Goal: Task Accomplishment & Management: Use online tool/utility

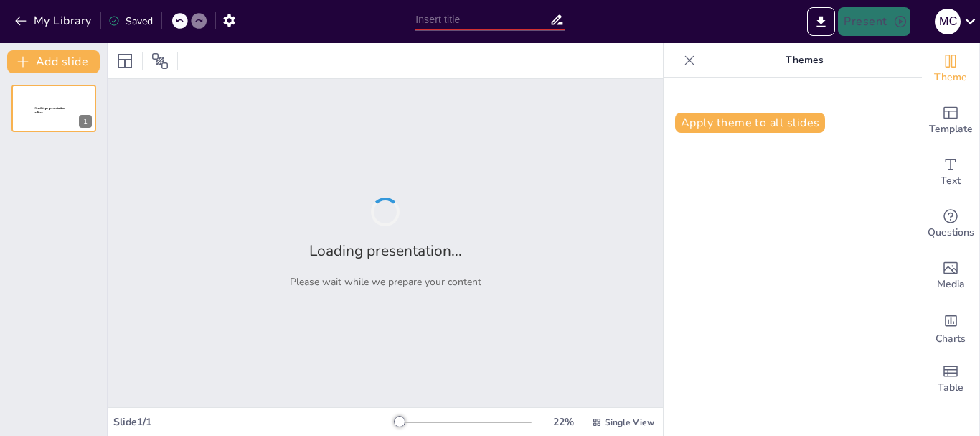
type input "Transformación Organizativa: Capacitación en Gestión por Resultados y Metodolog…"
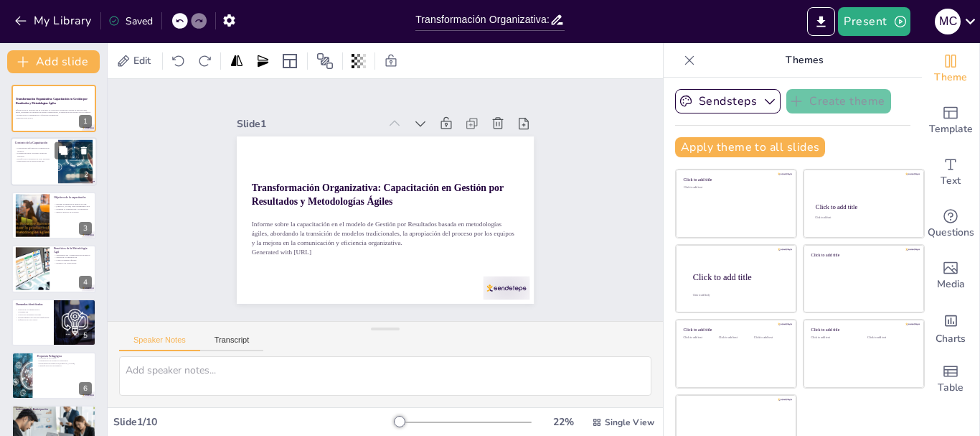
click at [58, 163] on div at bounding box center [75, 162] width 100 height 44
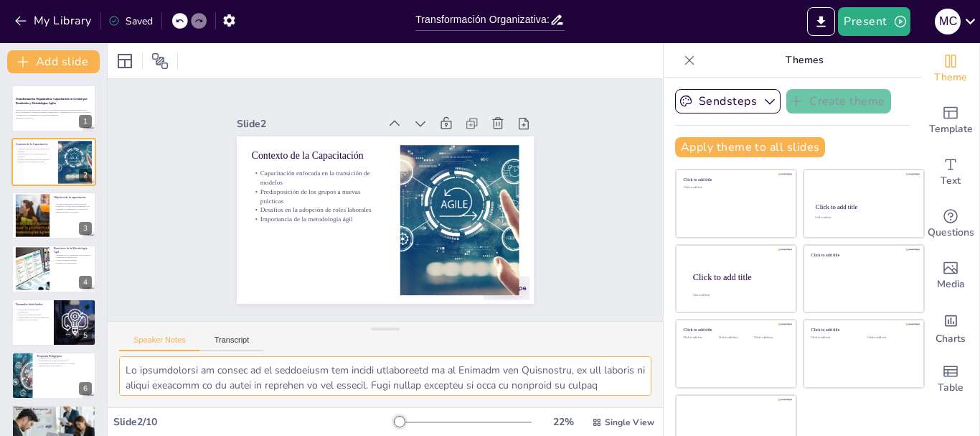
click at [412, 375] on textarea at bounding box center [385, 375] width 532 height 39
click at [66, 316] on button at bounding box center [63, 310] width 17 height 17
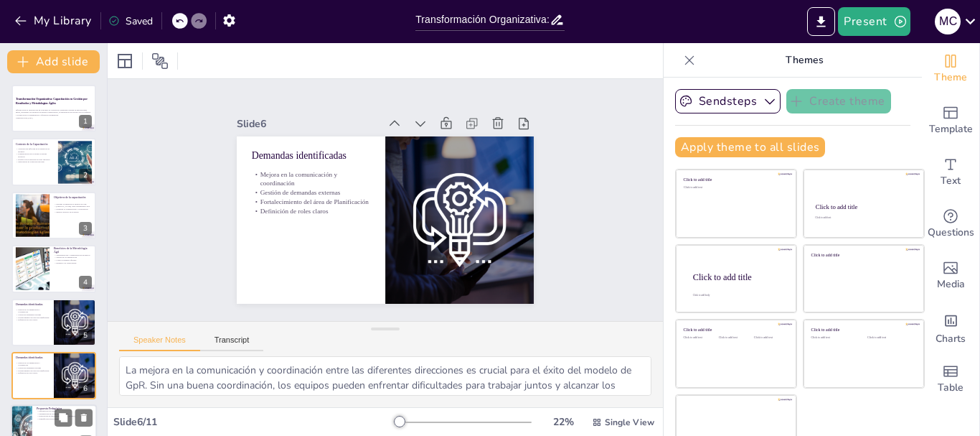
scroll to position [121, 0]
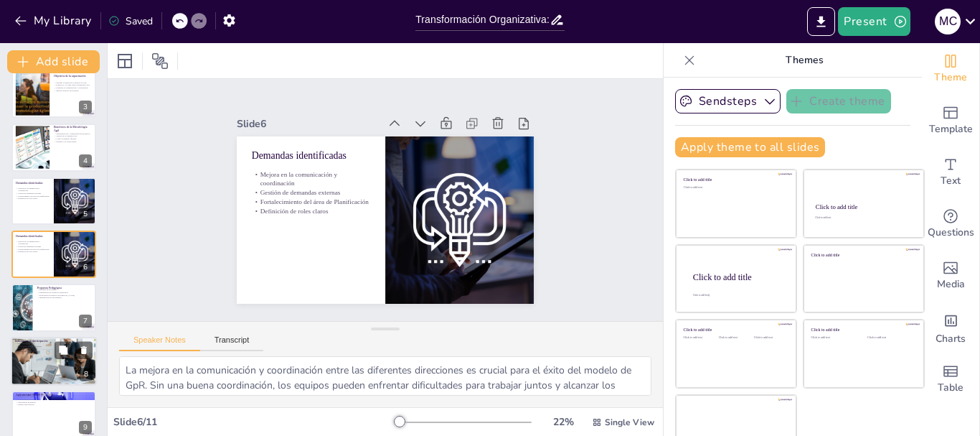
click at [49, 349] on p "Áreas convocadas" at bounding box center [53, 348] width 77 height 3
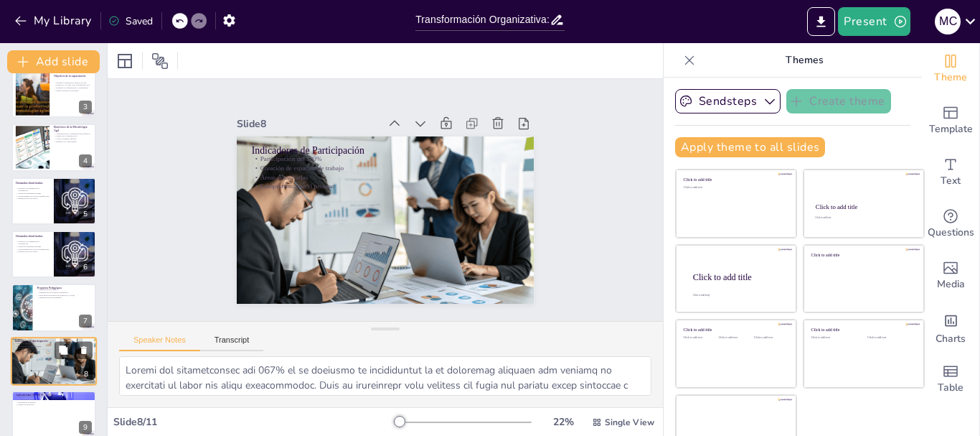
scroll to position [227, 0]
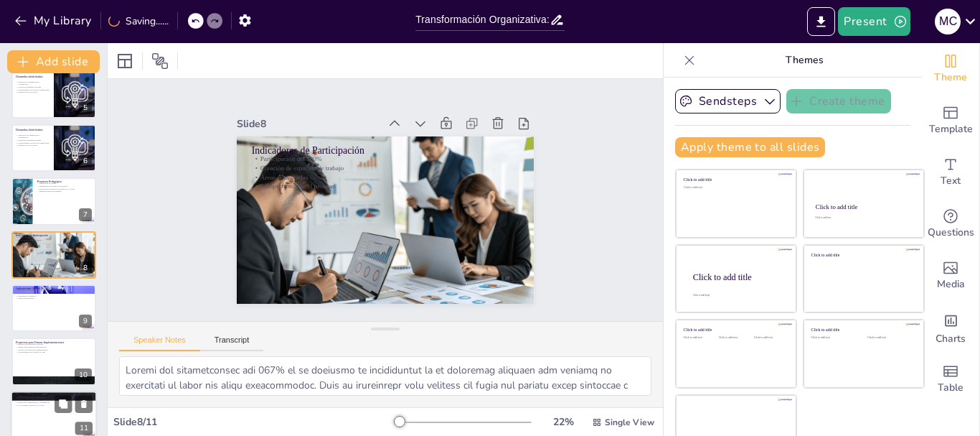
click at [32, 410] on div at bounding box center [54, 414] width 86 height 49
type textarea "La capacitación ha mostrado resultados positivos en términos de apropiación y p…"
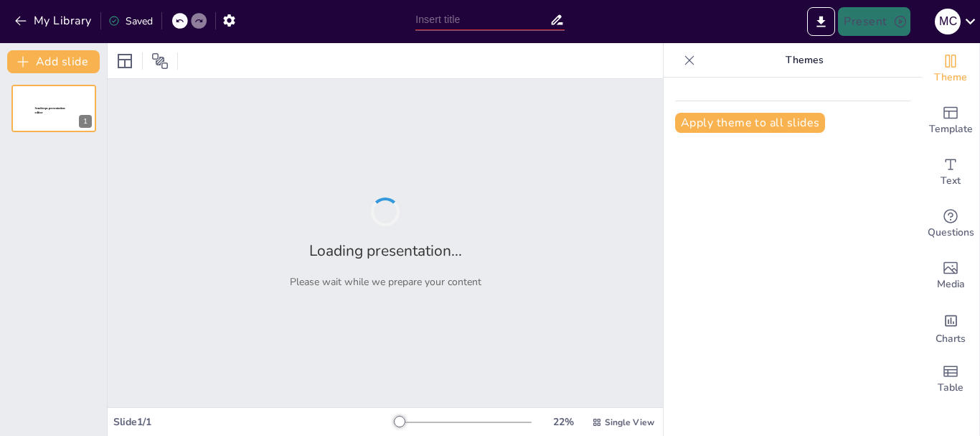
type input "Transformación Organizativa: Capacitación en Gestión por Resultados y Metodolog…"
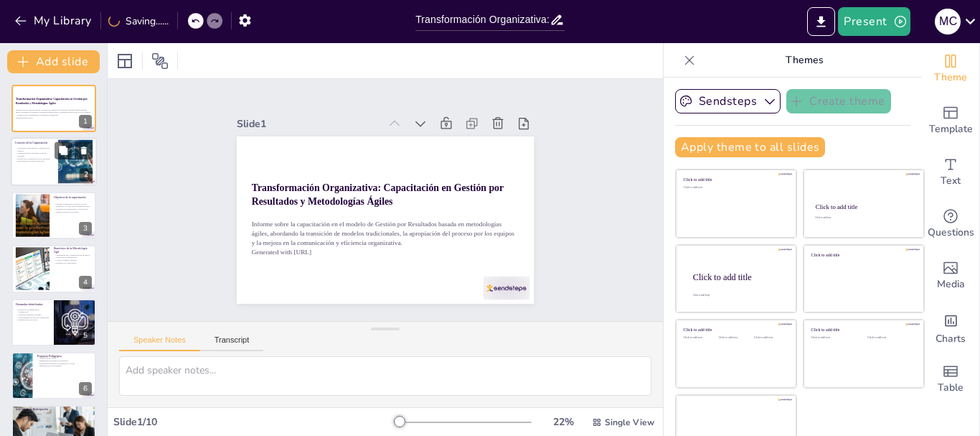
click at [52, 176] on div at bounding box center [54, 162] width 86 height 49
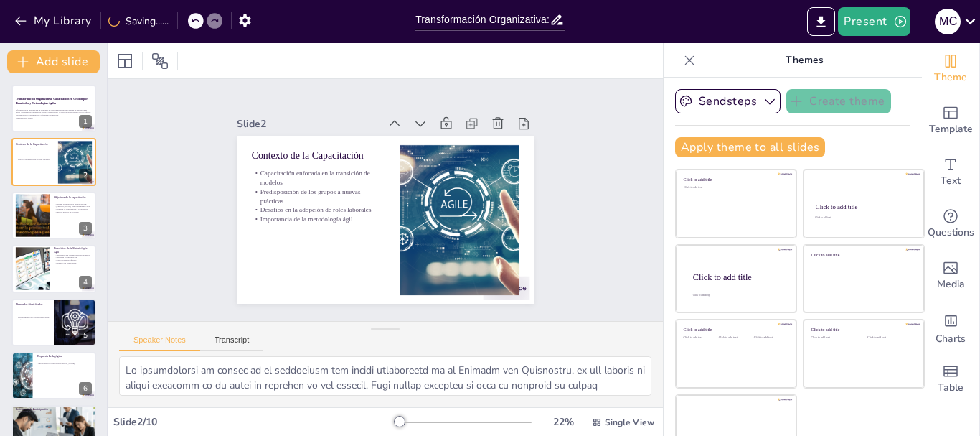
click at [47, 189] on div "Transformación Organizativa: Capacitación en Gestión por Resultados y Metodolog…" at bounding box center [53, 349] width 107 height 528
click at [48, 212] on div at bounding box center [32, 215] width 79 height 44
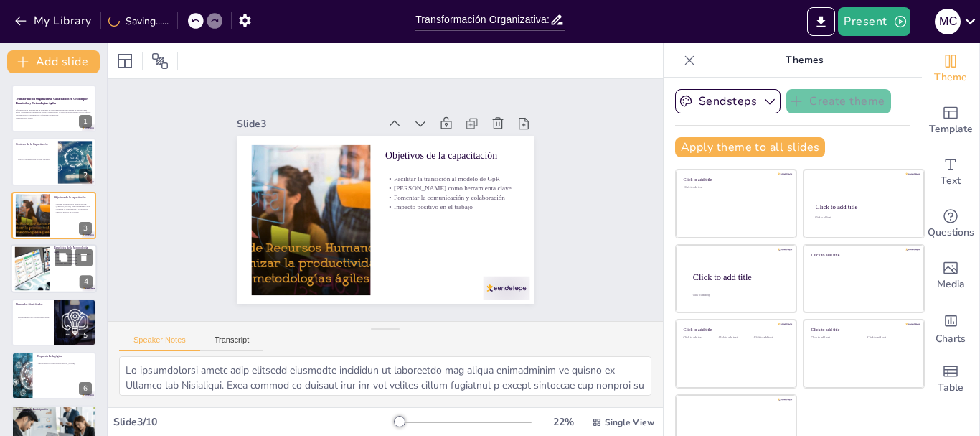
click at [55, 247] on p "Beneficios de la Metodología Ágil" at bounding box center [73, 250] width 39 height 8
type textarea "La sistematización y visualización de productos es un beneficio clave de la met…"
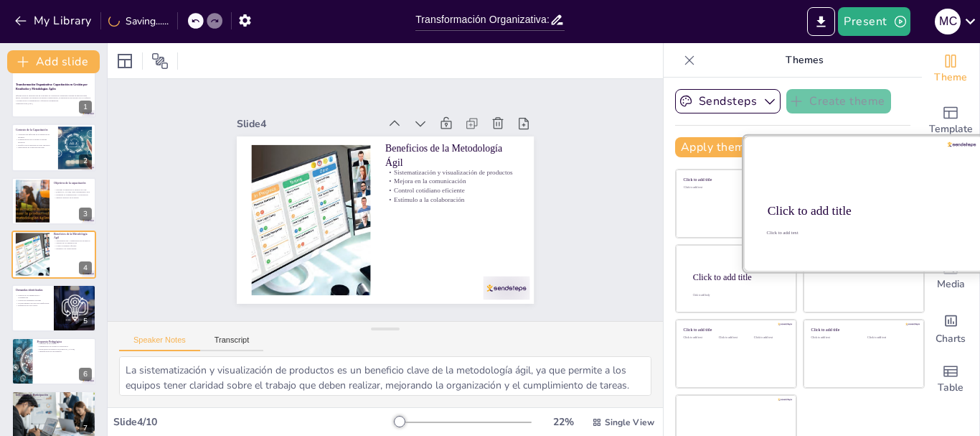
click at [850, 180] on div at bounding box center [863, 204] width 241 height 136
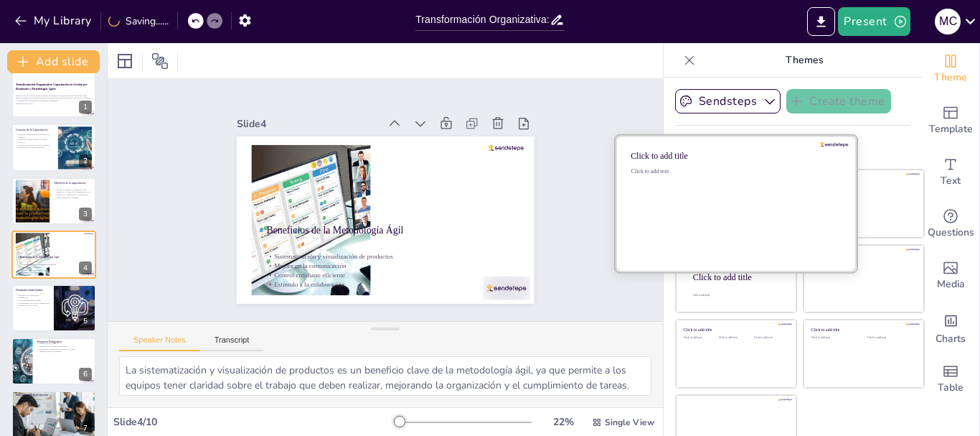
click at [702, 201] on div "Click to add text" at bounding box center [733, 212] width 205 height 89
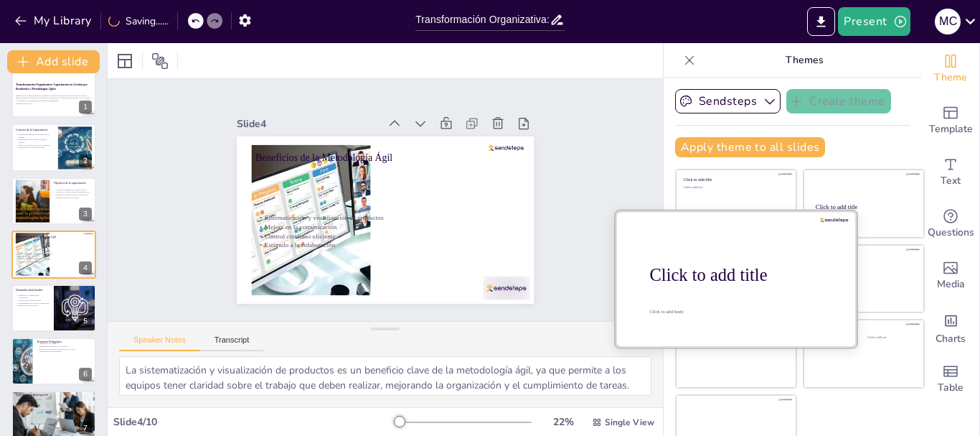
click at [688, 278] on div "Click to add title" at bounding box center [741, 275] width 183 height 20
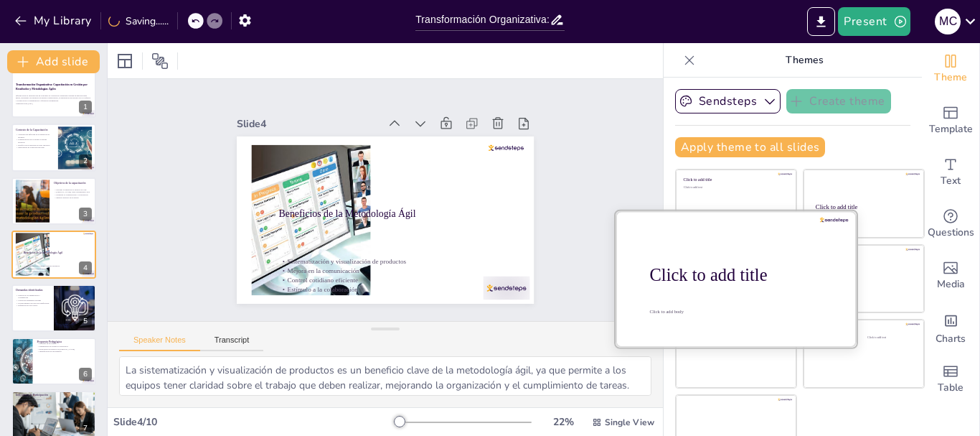
click at [707, 216] on div at bounding box center [736, 278] width 241 height 136
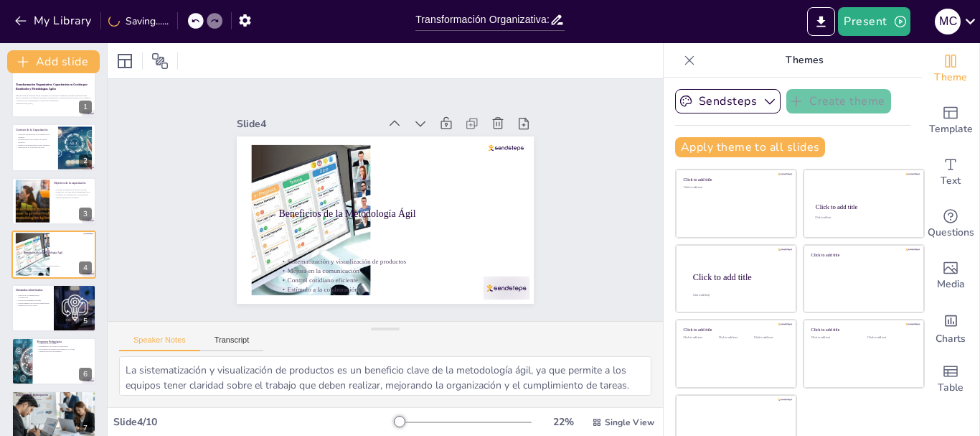
scroll to position [0, 0]
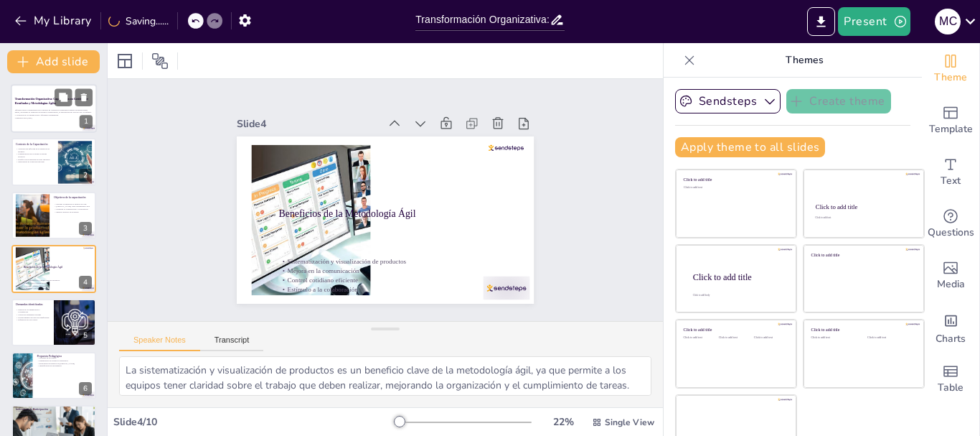
click at [45, 97] on p "Transformación Organizativa: Capacitación en Gestión por Resultados y Metodolog…" at bounding box center [53, 101] width 77 height 8
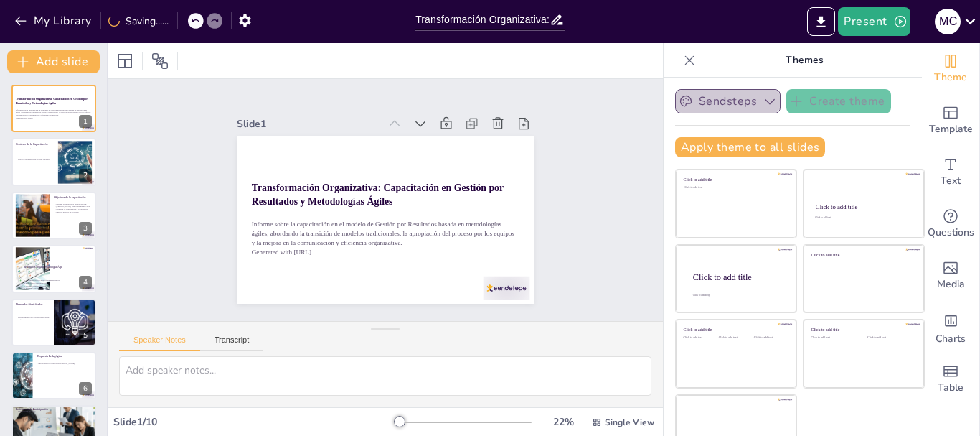
click at [763, 105] on icon "button" at bounding box center [770, 101] width 14 height 14
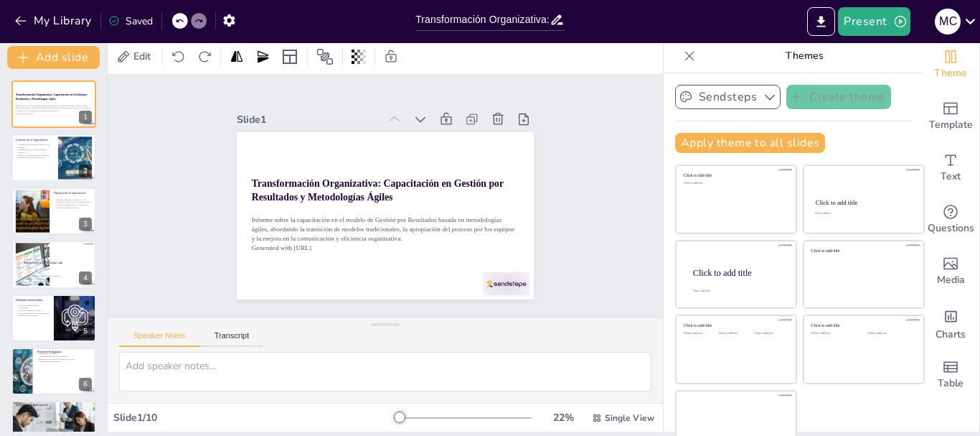
scroll to position [4, 0]
click at [702, 98] on button "Sendsteps" at bounding box center [727, 97] width 105 height 24
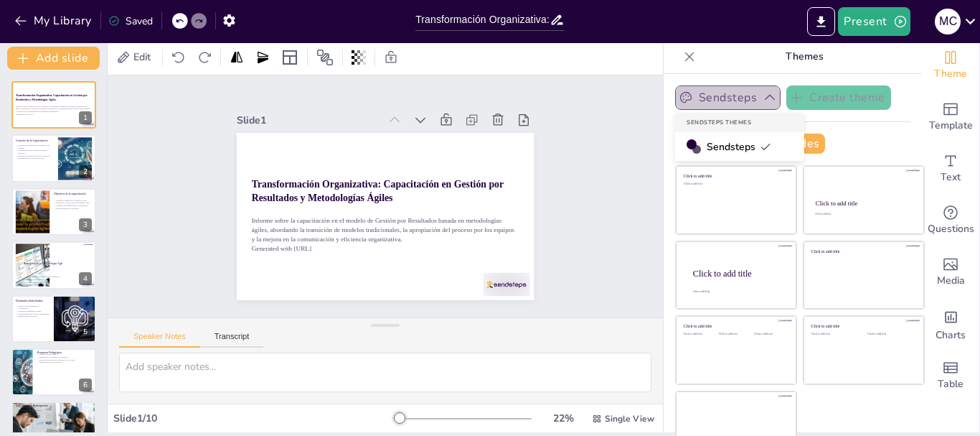
click at [705, 98] on button "Sendsteps" at bounding box center [727, 97] width 105 height 24
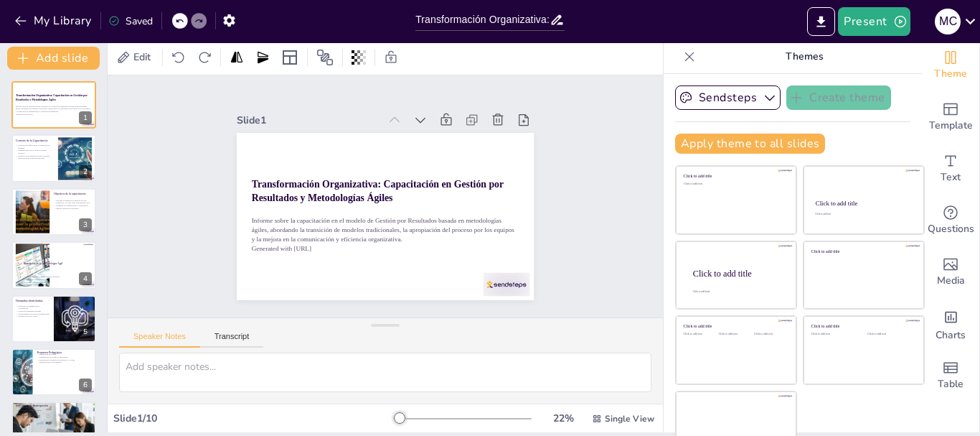
click at [199, 201] on div "Slide 1 Transformación Organizativa: Capacitación en Gestión por Resultados y M…" at bounding box center [385, 196] width 423 height 314
click at [27, 171] on div at bounding box center [54, 158] width 86 height 49
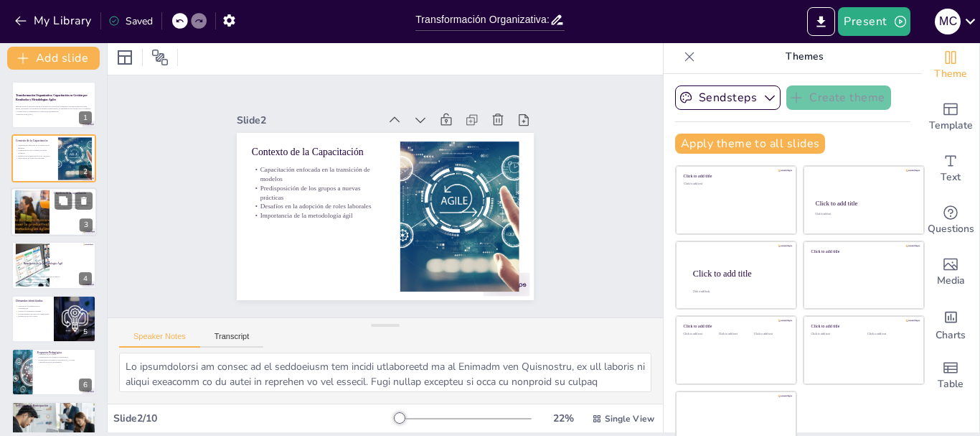
click at [34, 207] on div at bounding box center [32, 211] width 79 height 44
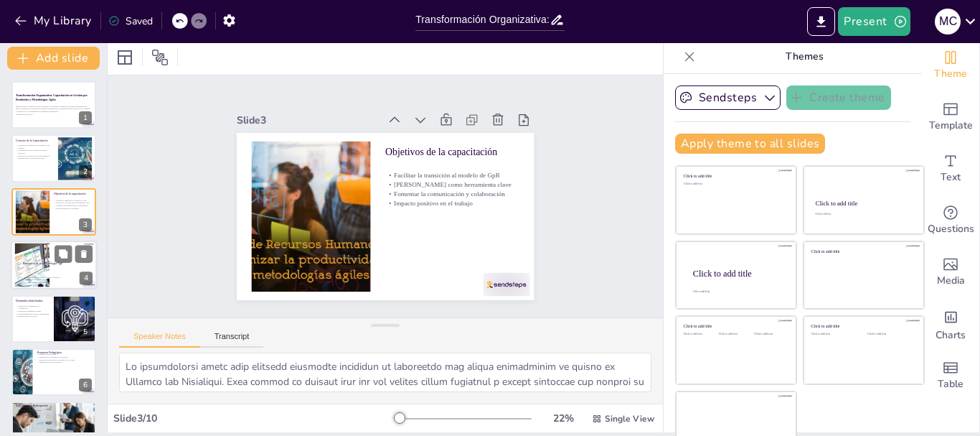
click at [51, 278] on p "Mejora en la comunicación" at bounding box center [55, 279] width 65 height 3
type textarea "La sistematización y visualización de productos es un beneficio clave de la met…"
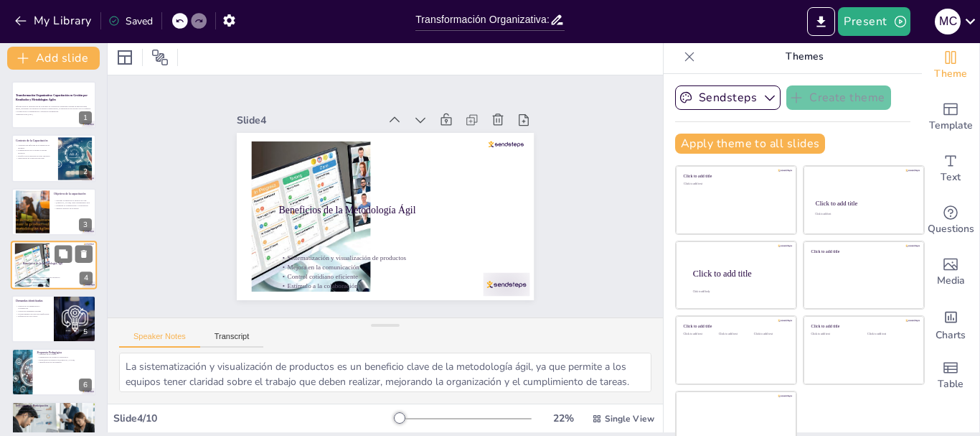
scroll to position [14, 0]
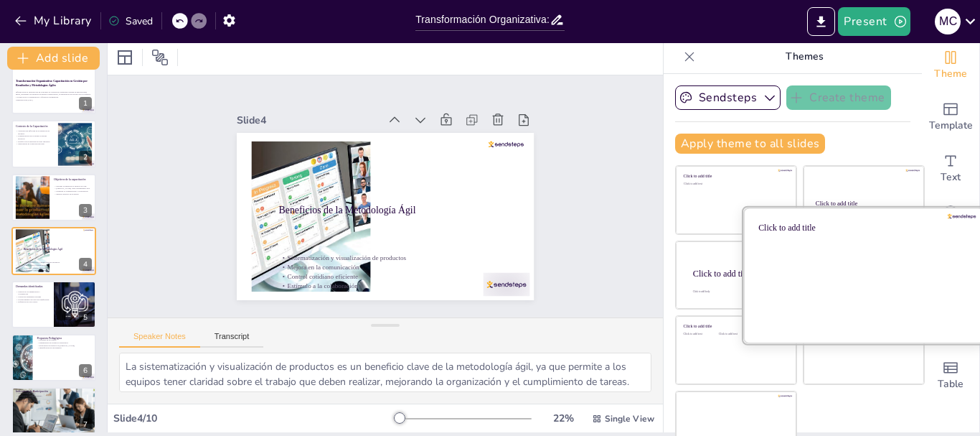
click at [743, 283] on div at bounding box center [863, 275] width 241 height 136
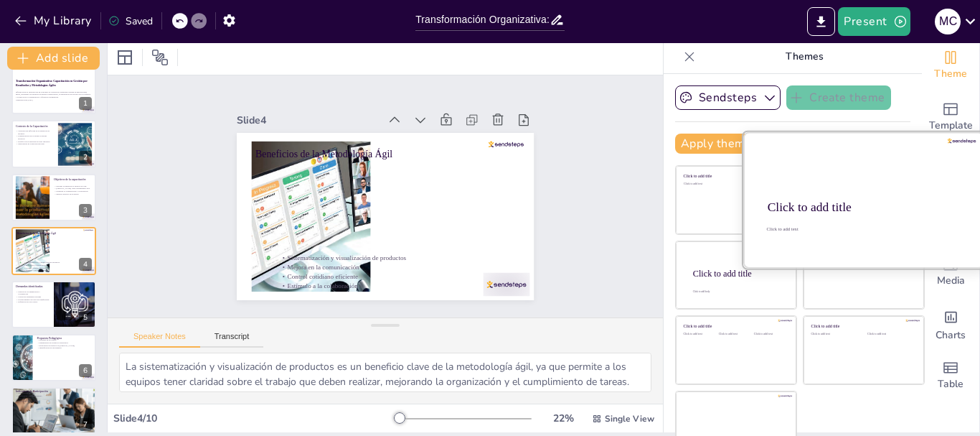
click at [837, 217] on div at bounding box center [863, 200] width 241 height 136
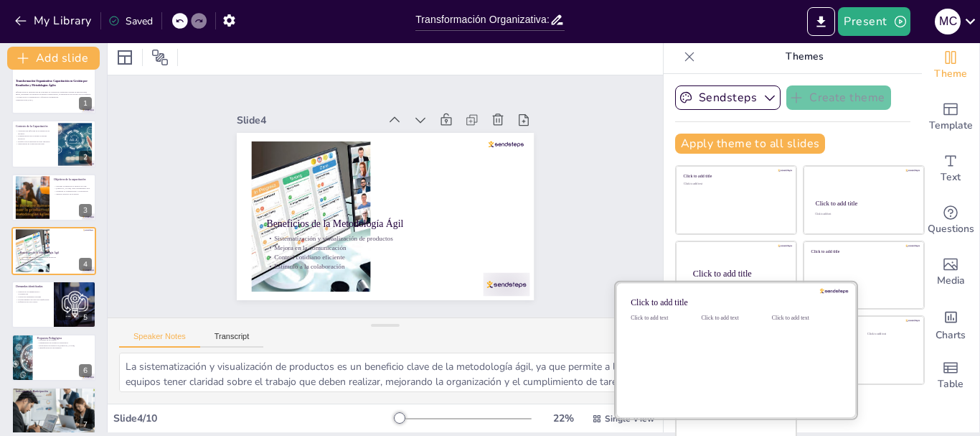
click at [701, 354] on div "Click to add text" at bounding box center [733, 358] width 65 height 89
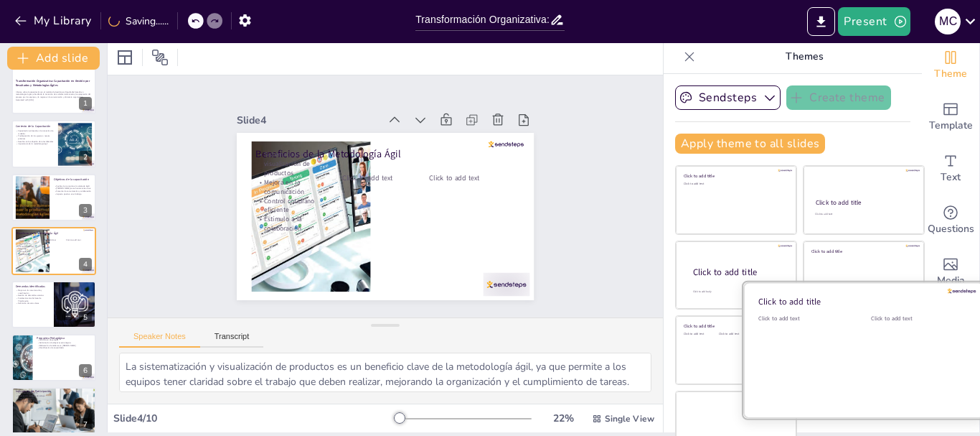
click at [849, 352] on div at bounding box center [863, 350] width 241 height 136
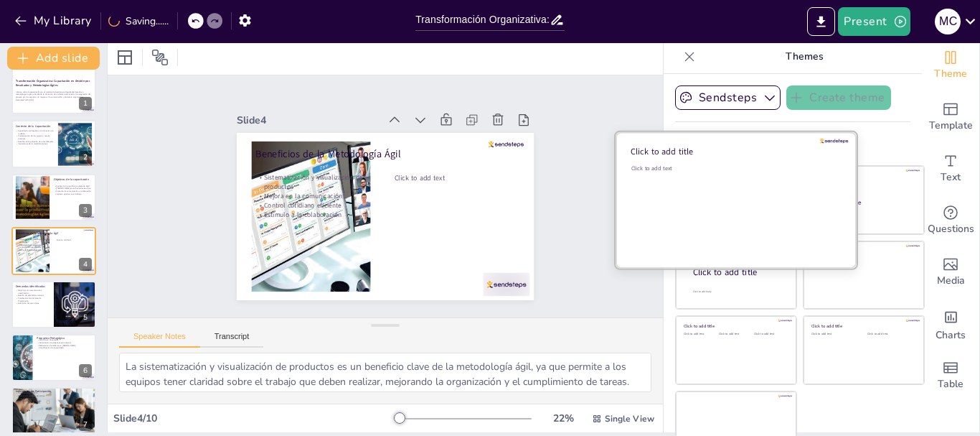
click at [707, 213] on div "Click to add text" at bounding box center [733, 208] width 205 height 89
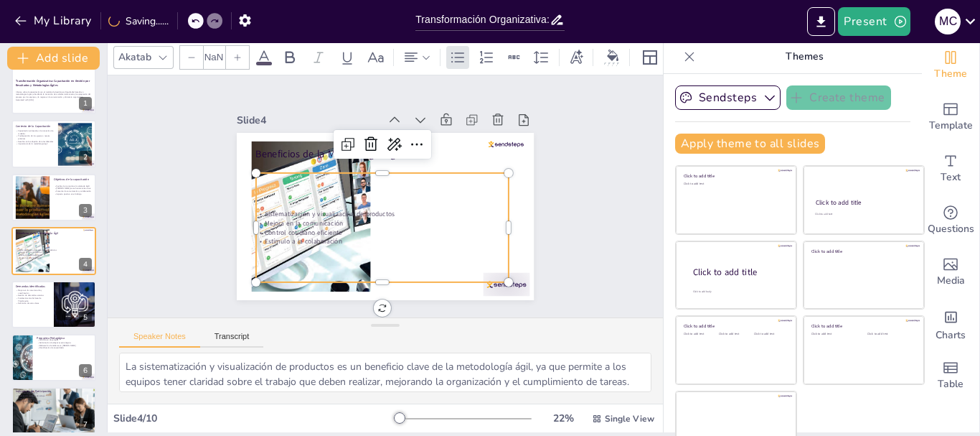
click at [325, 227] on p "Control cotidiano eficiente" at bounding box center [364, 226] width 223 height 134
type input "32"
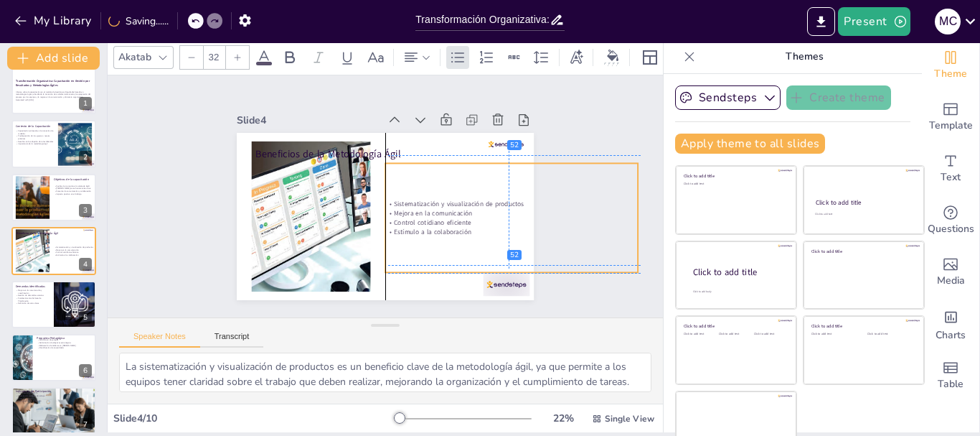
drag, startPoint x: 325, startPoint y: 227, endPoint x: 457, endPoint y: 214, distance: 132.7
click at [457, 214] on p "Control cotidiano eficiente" at bounding box center [426, 319] width 134 height 224
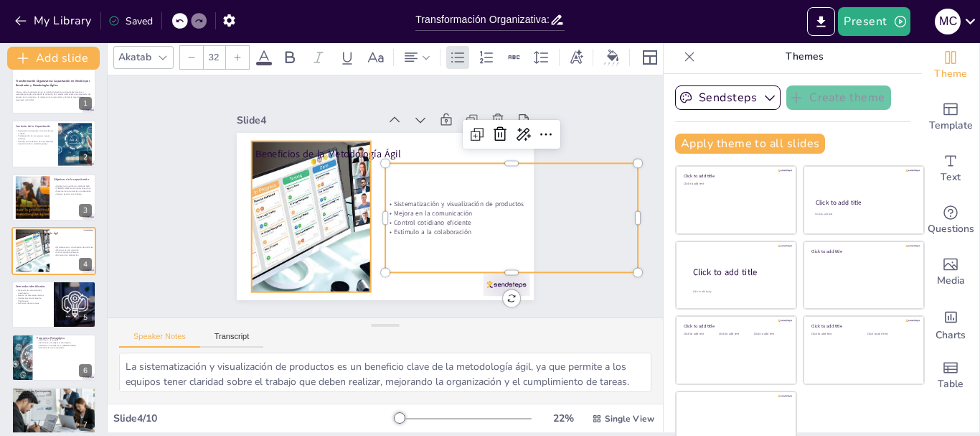
click at [329, 187] on div at bounding box center [309, 184] width 311 height 249
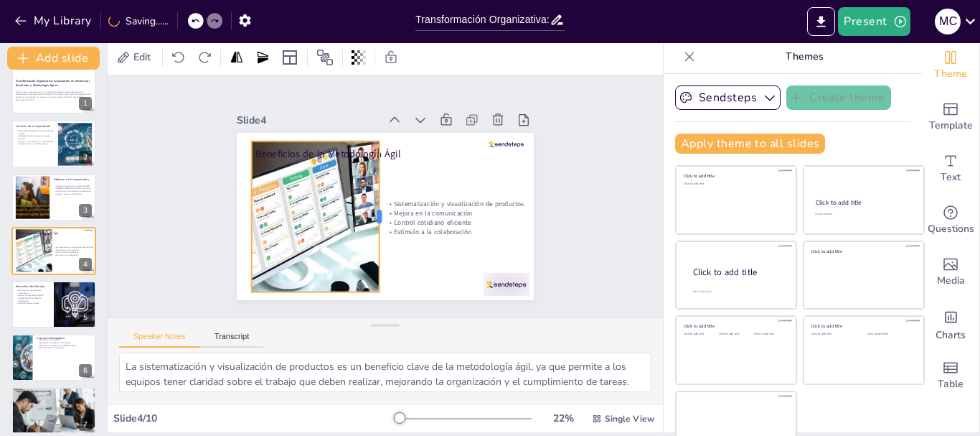
drag, startPoint x: 357, startPoint y: 146, endPoint x: 365, endPoint y: 161, distance: 18.0
click at [365, 161] on div at bounding box center [380, 215] width 42 height 149
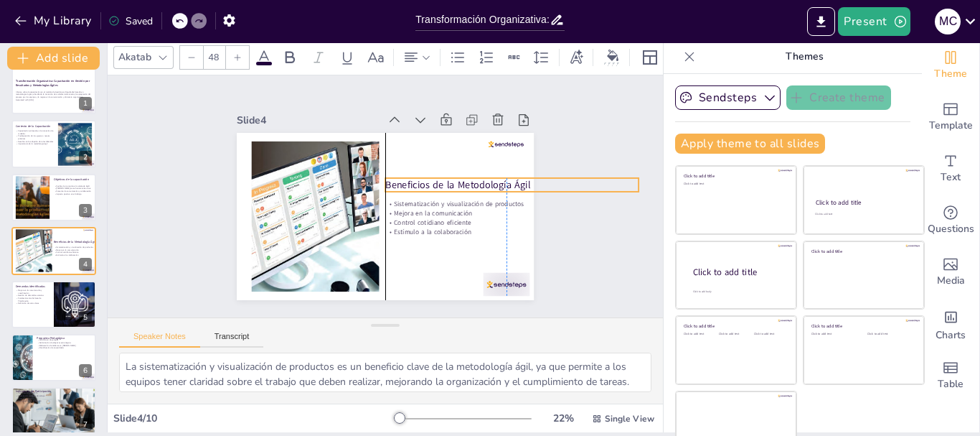
drag, startPoint x: 377, startPoint y: 149, endPoint x: 505, endPoint y: 180, distance: 131.4
click at [505, 180] on div "Beneficios de la Metodología Ágil Sistematización y visualización de productos …" at bounding box center [417, 141] width 258 height 149
click at [547, 239] on div "Slide 1 Transformación Organizativa: Capacitación en Gestión por Resultados y M…" at bounding box center [385, 197] width 390 height 428
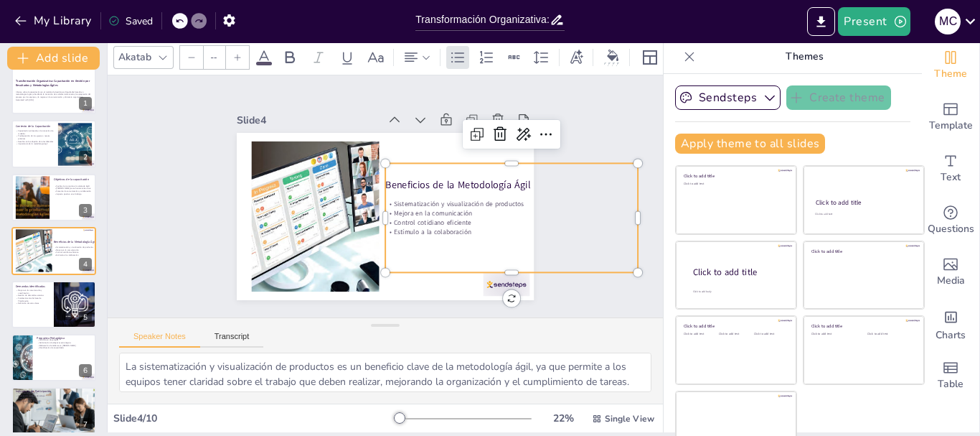
type input "32"
click at [11, 316] on div at bounding box center [54, 304] width 86 height 49
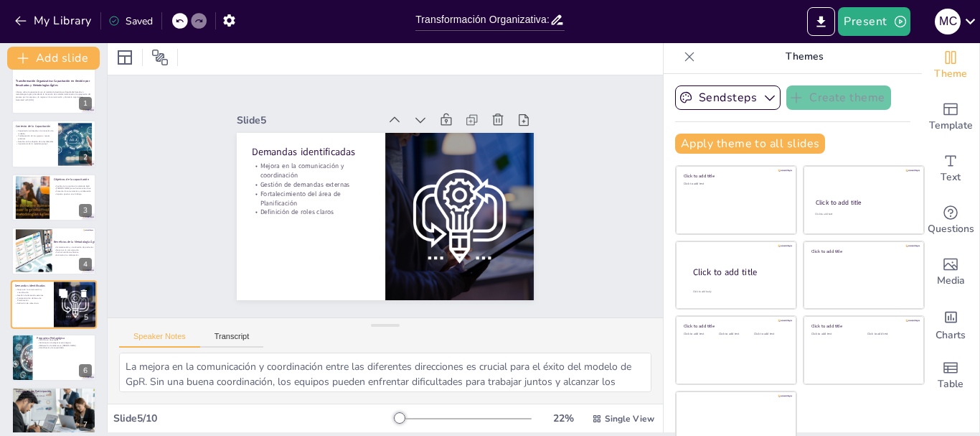
scroll to position [67, 0]
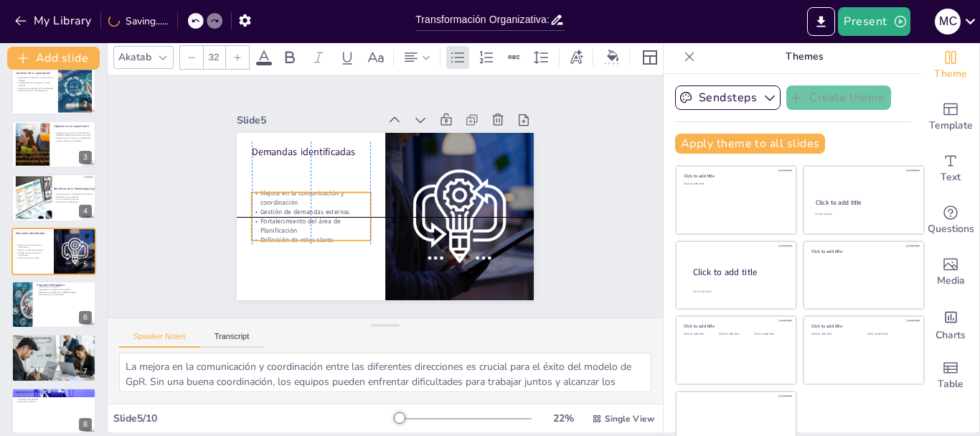
drag, startPoint x: 270, startPoint y: 175, endPoint x: 268, endPoint y: 204, distance: 28.8
click at [268, 204] on div "Mejora en la comunicación y coordinación Gestión de demandas externas Fortaleci…" at bounding box center [309, 184] width 131 height 99
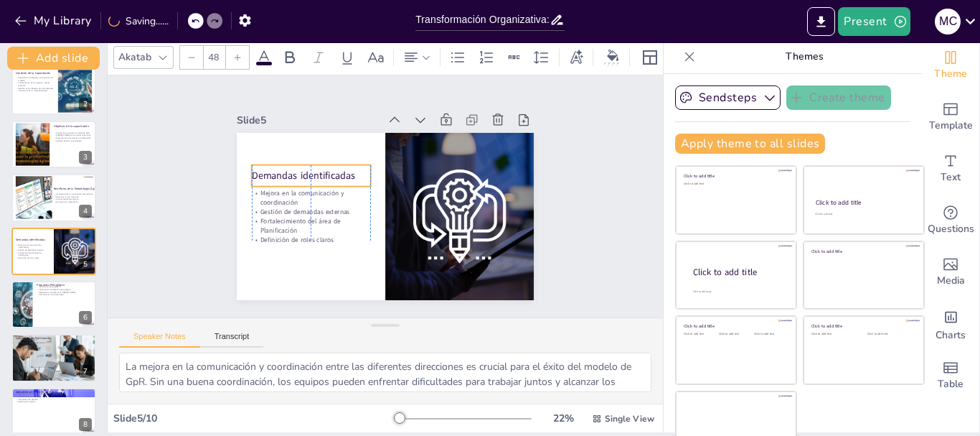
drag, startPoint x: 304, startPoint y: 142, endPoint x: 302, endPoint y: 164, distance: 22.3
click at [302, 164] on p "Demandas identificadas" at bounding box center [344, 131] width 98 height 90
click at [135, 222] on div "Slide 1 Transformación Organizativa: Capacitación en Gestión por Resultados y M…" at bounding box center [386, 196] width 602 height 487
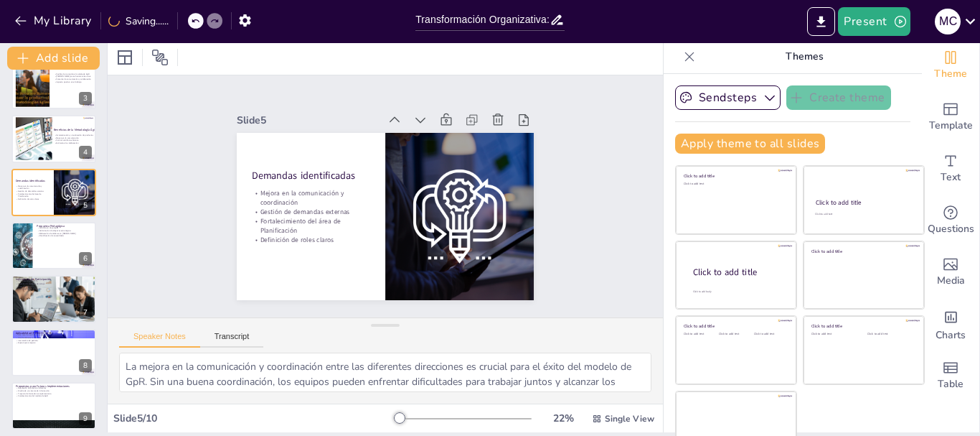
scroll to position [189, 0]
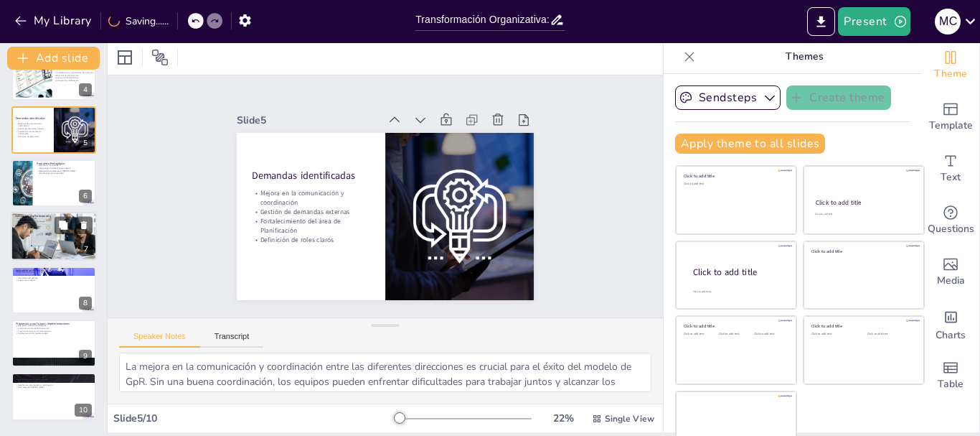
click at [53, 240] on div at bounding box center [54, 236] width 86 height 62
type textarea "Loremi dol sitametconsec adi 611% el se doeiusmo te incididuntut la et dolorema…"
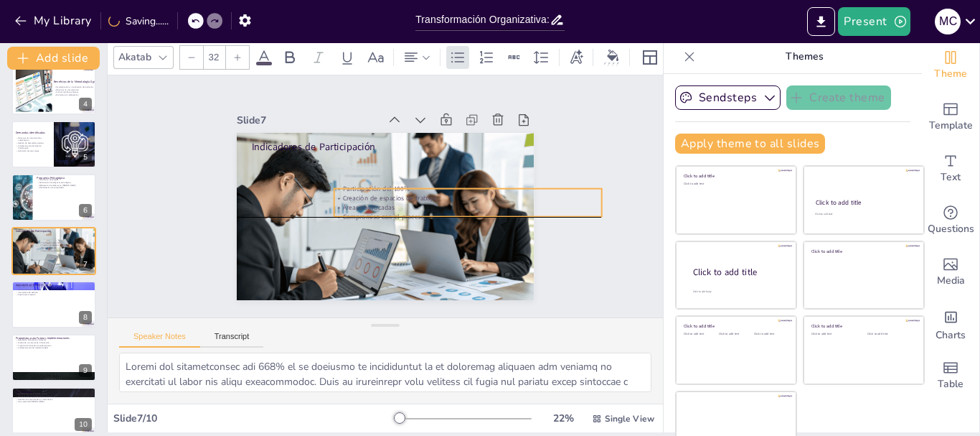
drag, startPoint x: 306, startPoint y: 157, endPoint x: 388, endPoint y: 185, distance: 87.1
click at [388, 185] on div "Participación del 100% Creación de espacios de trabajo Áreas convocadas Comprom…" at bounding box center [448, 249] width 238 height 187
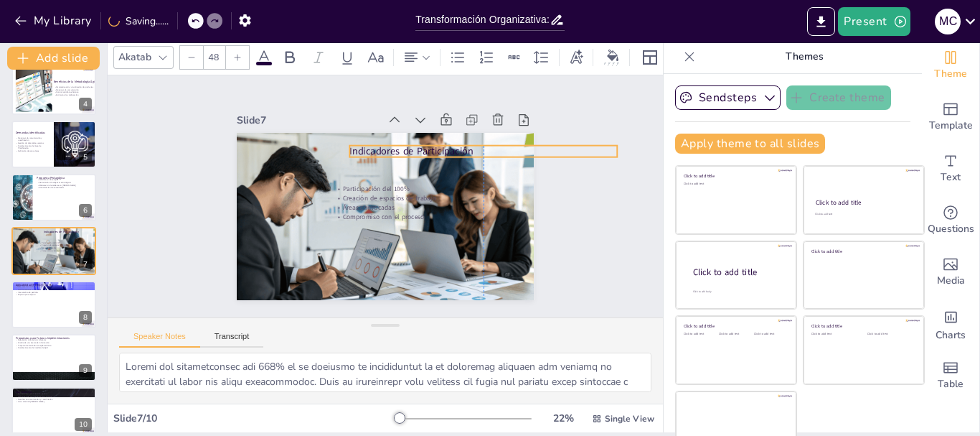
drag, startPoint x: 387, startPoint y: 141, endPoint x: 448, endPoint y: 147, distance: 60.5
click at [448, 147] on p "Indicadores de Participación" at bounding box center [488, 162] width 268 height 42
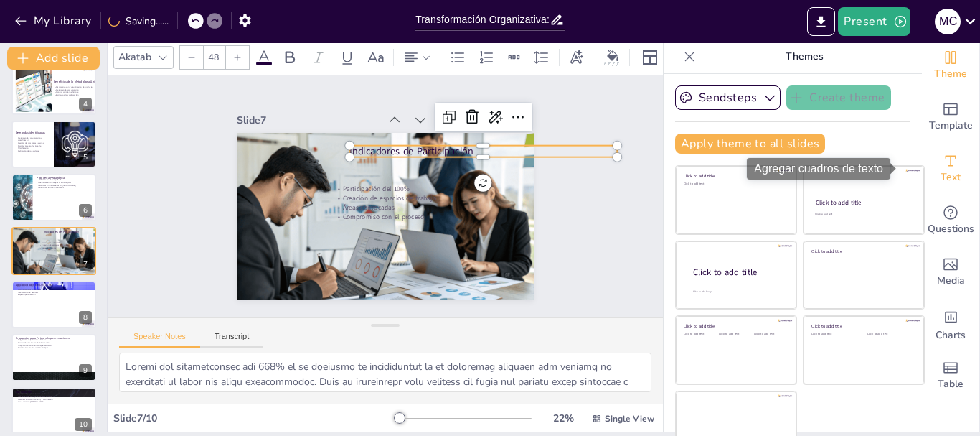
click at [946, 166] on icon "Add text boxes" at bounding box center [951, 160] width 11 height 11
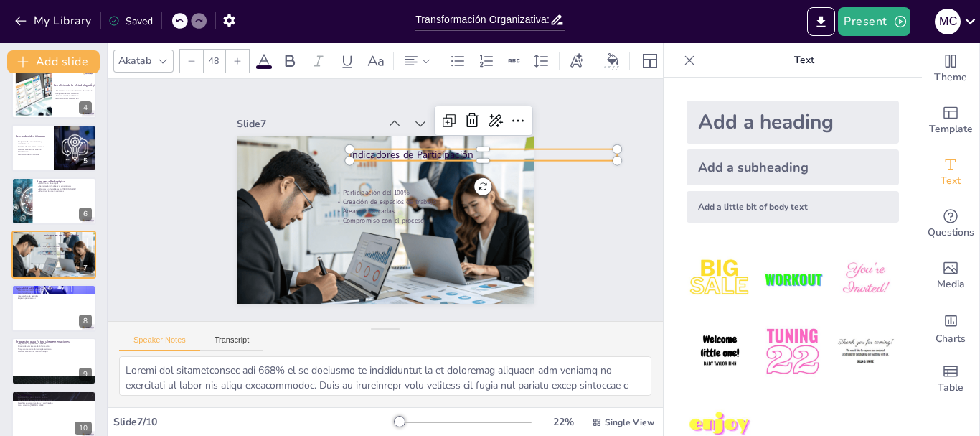
click at [805, 129] on div "Add a heading" at bounding box center [793, 121] width 212 height 43
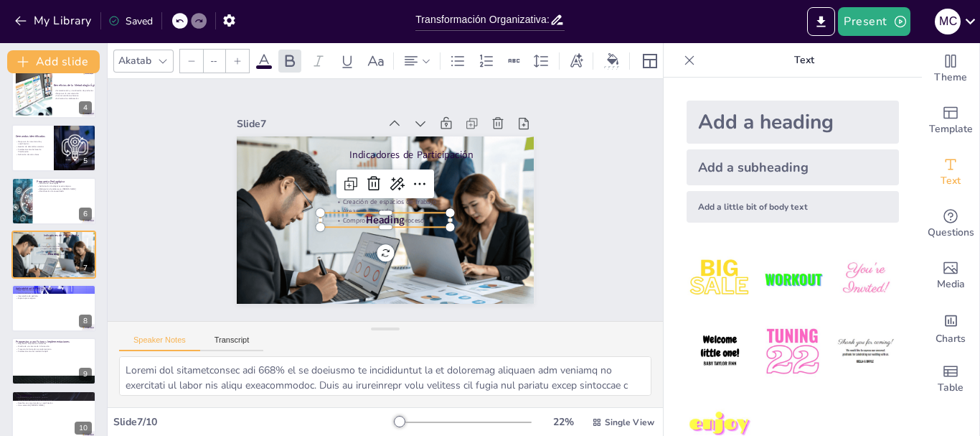
type input "68"
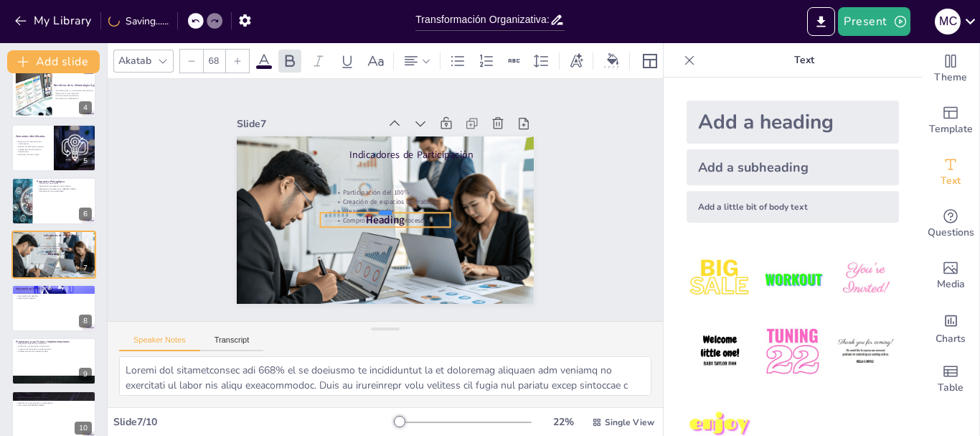
click at [399, 206] on div at bounding box center [382, 206] width 127 height 51
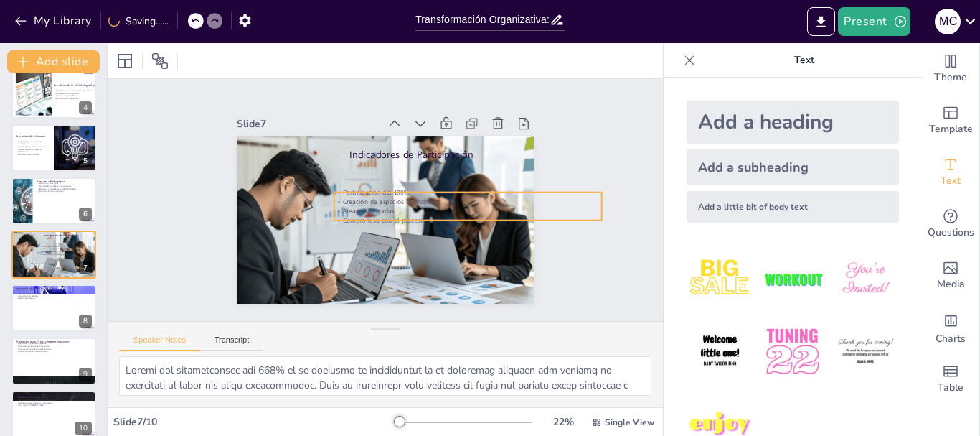
click at [395, 204] on p "Áreas convocadas" at bounding box center [439, 263] width 205 height 186
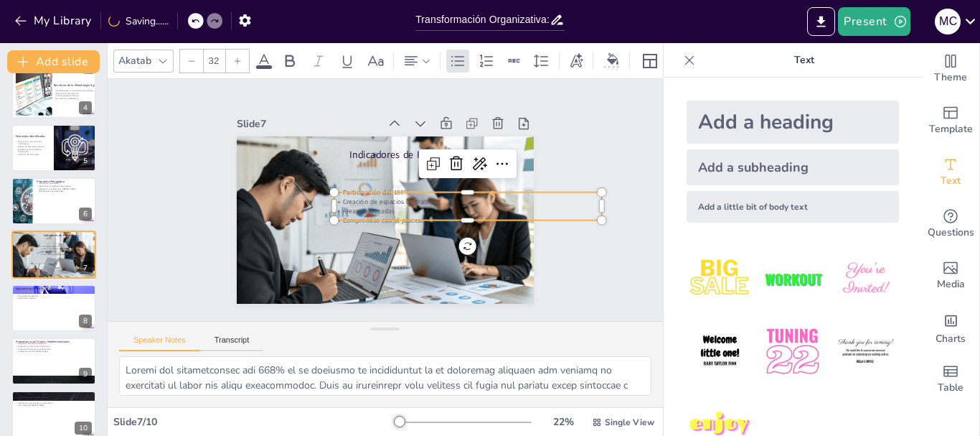
click at [392, 204] on p "Áreas convocadas" at bounding box center [456, 242] width 248 height 117
click at [392, 203] on p "Áreas convocadas" at bounding box center [451, 250] width 236 height 142
click at [392, 203] on p "Áreas convocadas" at bounding box center [460, 235] width 257 height 92
drag, startPoint x: 392, startPoint y: 203, endPoint x: 431, endPoint y: 204, distance: 39.5
click at [431, 203] on p "Áreas convocadas" at bounding box center [465, 218] width 267 height 37
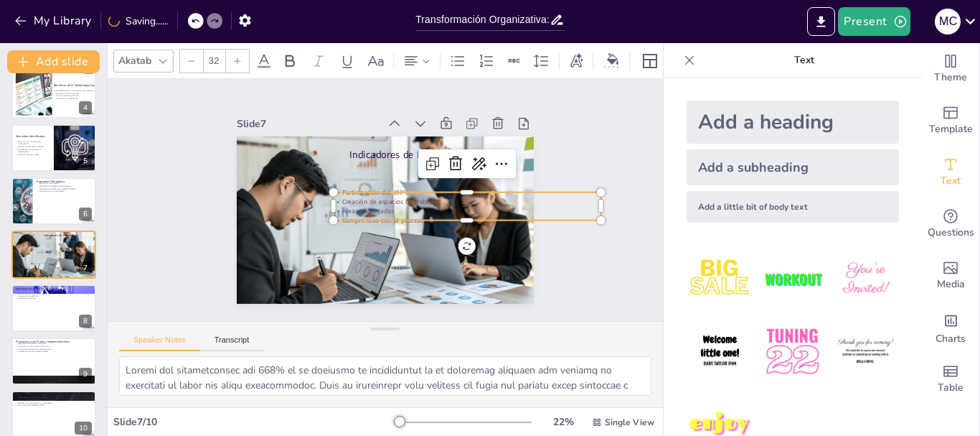
click at [424, 211] on p "Compromiso con el proceso" at bounding box center [409, 281] width 142 height 236
drag, startPoint x: 424, startPoint y: 211, endPoint x: 322, endPoint y: 189, distance: 104.1
click at [322, 189] on div "Indicadores de Participación Participación del 100% Creación de espacios de tra…" at bounding box center [373, 216] width 339 height 310
click at [461, 259] on icon at bounding box center [457, 270] width 23 height 23
click at [497, 190] on icon at bounding box center [508, 201] width 22 height 22
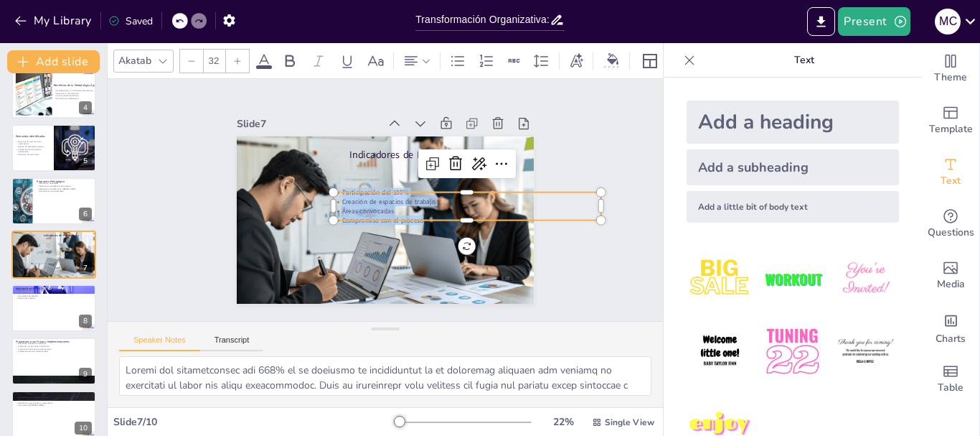
click at [384, 197] on p "Creación de espacios de trabajo" at bounding box center [444, 256] width 205 height 186
drag, startPoint x: 437, startPoint y: 208, endPoint x: 335, endPoint y: 187, distance: 104.0
click at [335, 187] on div "Participación del 100% Creación de espacios de trabajo Áreas convocadas Comprom…" at bounding box center [461, 231] width 265 height 118
click at [413, 207] on p "Áreas convocadas" at bounding box center [451, 250] width 236 height 142
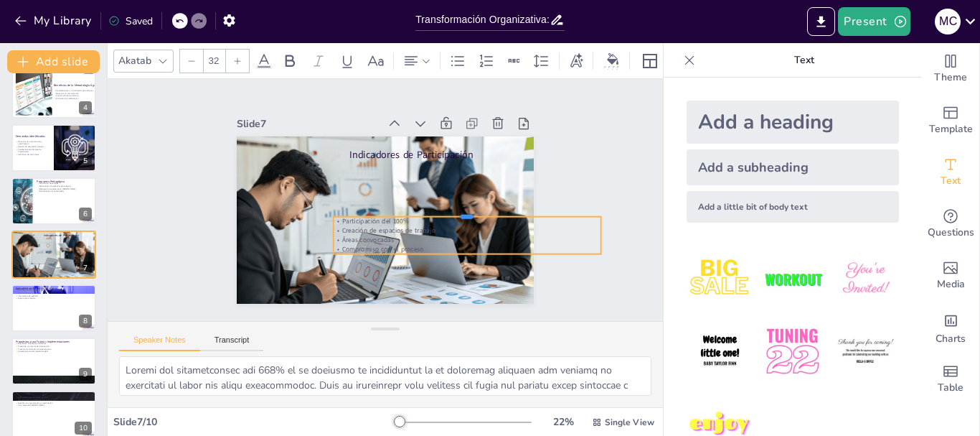
drag, startPoint x: 332, startPoint y: 186, endPoint x: 380, endPoint y: 210, distance: 53.9
click at [380, 210] on div at bounding box center [439, 262] width 207 height 187
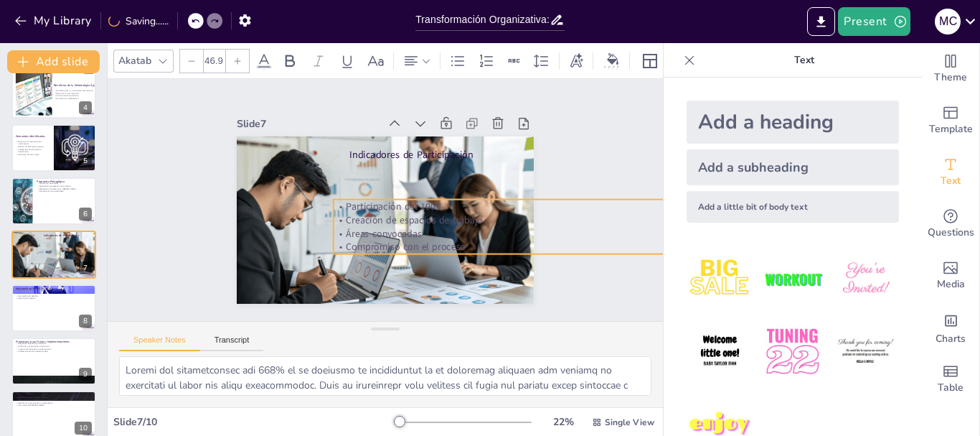
drag, startPoint x: 591, startPoint y: 209, endPoint x: 573, endPoint y: 192, distance: 24.9
click at [573, 192] on div "Slide 1 Transformación Organizativa: Capacitación en Gestión por Resultados y M…" at bounding box center [386, 199] width 602 height 487
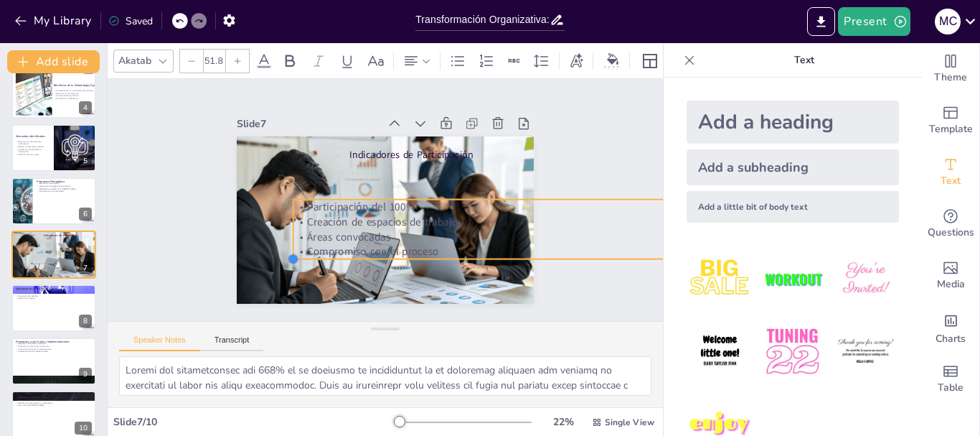
drag, startPoint x: 321, startPoint y: 246, endPoint x: 281, endPoint y: 218, distance: 49.0
click at [281, 218] on div "Indicadores de Participación Participación del 100% Creación de espacios de tra…" at bounding box center [369, 211] width 310 height 339
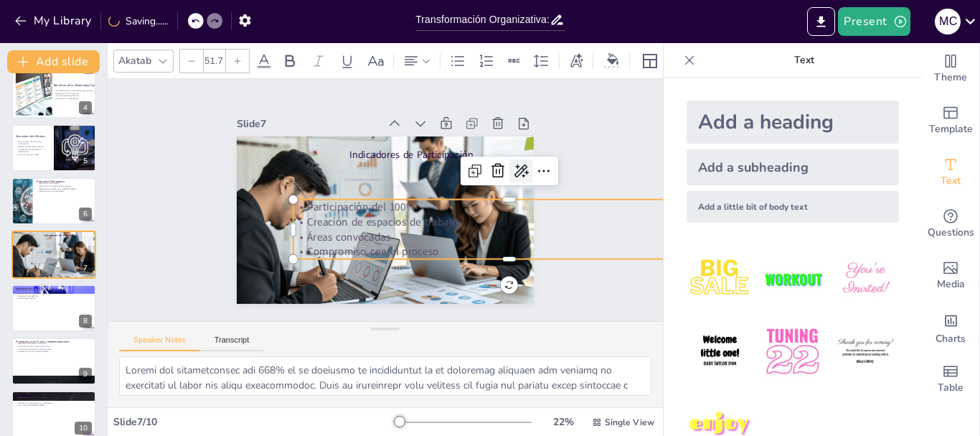
click at [501, 280] on icon at bounding box center [488, 292] width 24 height 24
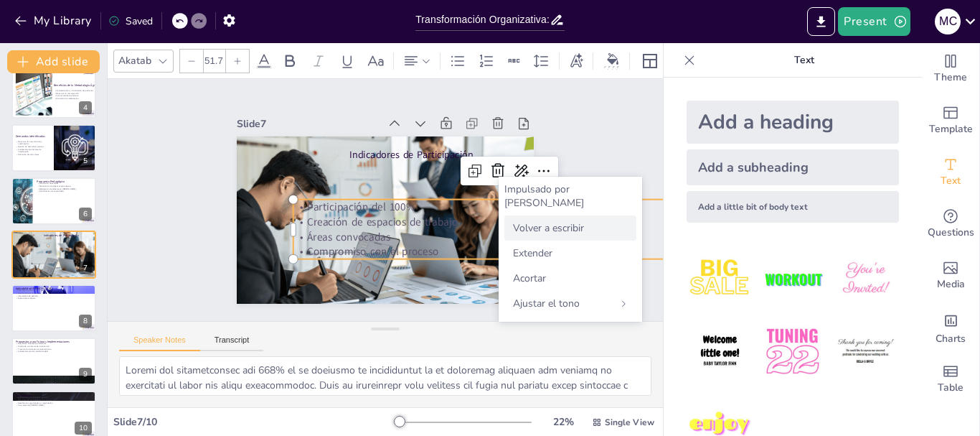
click at [529, 215] on div "Volver a escribir" at bounding box center [570, 227] width 132 height 25
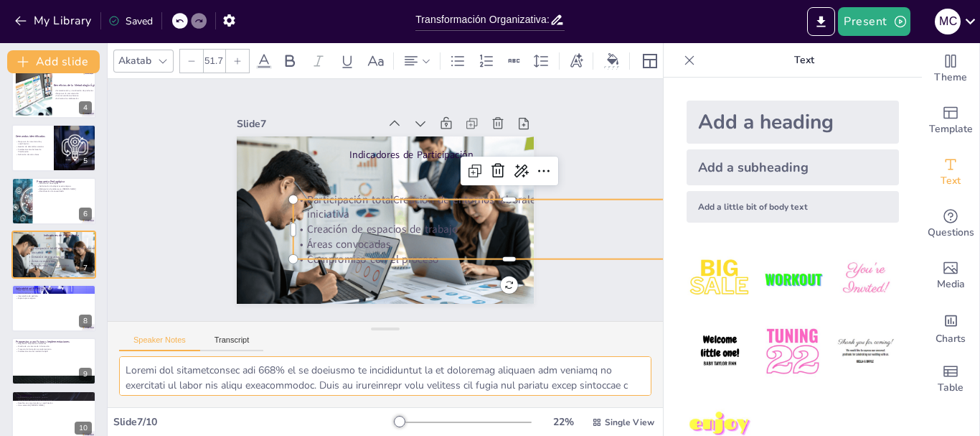
click at [230, 373] on textarea at bounding box center [385, 375] width 532 height 39
click at [589, 390] on textarea at bounding box center [385, 375] width 532 height 39
click at [611, 390] on textarea at bounding box center [385, 375] width 532 height 39
click at [449, 232] on p "Áreas convocadas" at bounding box center [422, 326] width 266 height 358
click at [628, 379] on textarea at bounding box center [385, 375] width 532 height 39
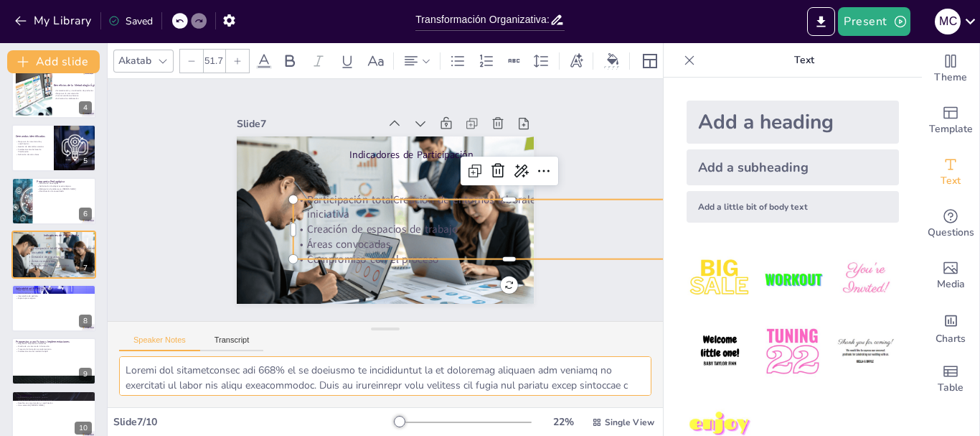
click at [628, 380] on textarea at bounding box center [385, 375] width 532 height 39
click at [349, 224] on p "Creación de espacios de trabajo" at bounding box center [458, 304] width 332 height 300
click at [349, 224] on p "Creación de espacios de trabajo" at bounding box center [486, 276] width 401 height 189
click at [395, 232] on p "Áreas convocadas" at bounding box center [436, 322] width 301 height 332
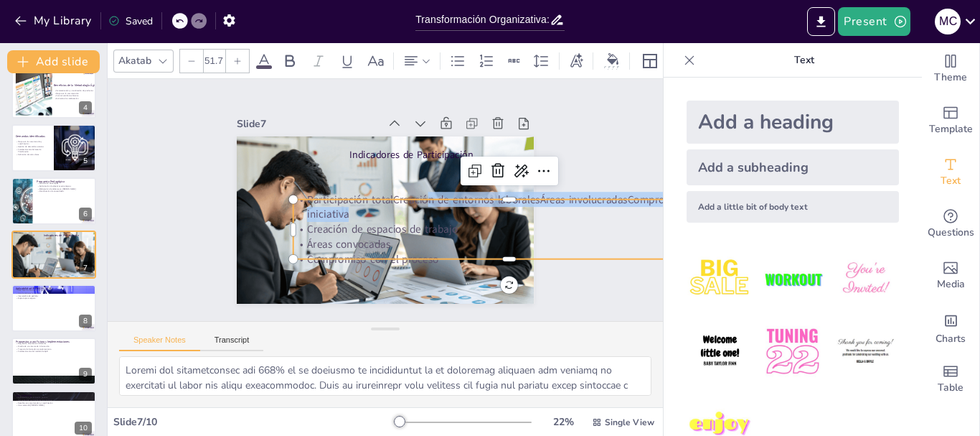
drag, startPoint x: 467, startPoint y: 204, endPoint x: 415, endPoint y: 202, distance: 52.4
click at [415, 202] on p "Participación totalCreación de entornos laboralesÁreas involucradasCompromiso c…" at bounding box center [453, 304] width 278 height 367
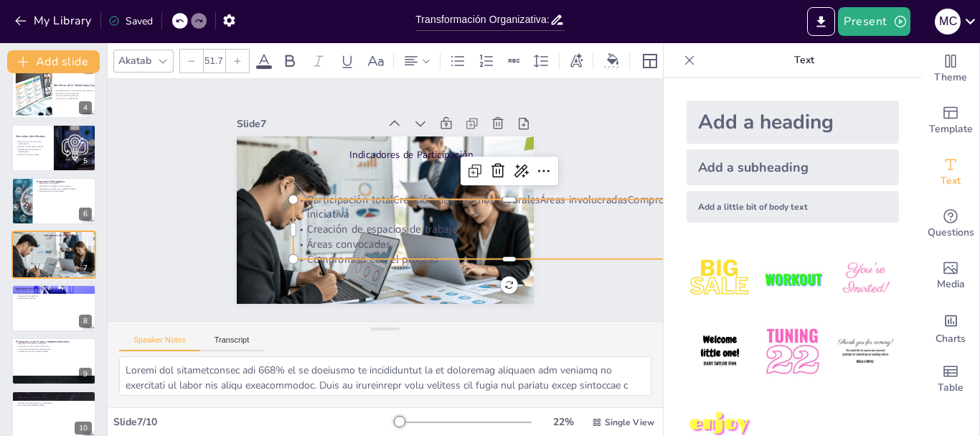
click at [437, 238] on p "Áreas convocadas" at bounding box center [471, 300] width 382 height 229
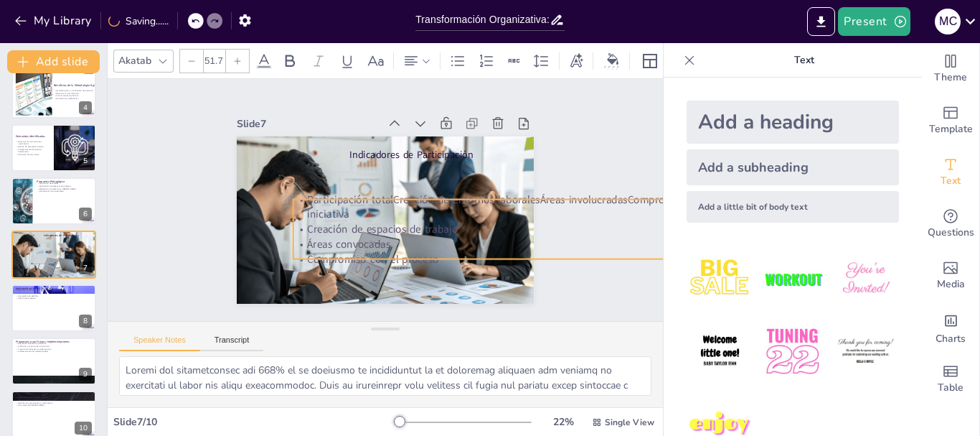
drag, startPoint x: 497, startPoint y: 278, endPoint x: 499, endPoint y: 268, distance: 10.9
click at [499, 268] on div "Indicadores de Participación 0 ° Participación totalCreación de entornos labora…" at bounding box center [374, 216] width 341 height 293
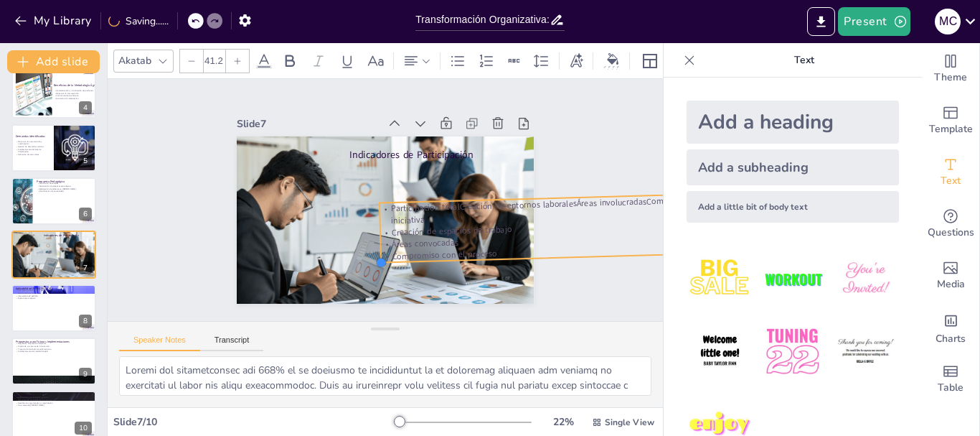
drag, startPoint x: 284, startPoint y: 260, endPoint x: 372, endPoint y: 245, distance: 89.0
click at [372, 245] on div "Indicadores de Participación Participación totalCreación de entornos laboralesÁ…" at bounding box center [379, 218] width 334 height 251
click at [372, 197] on div at bounding box center [379, 201] width 14 height 14
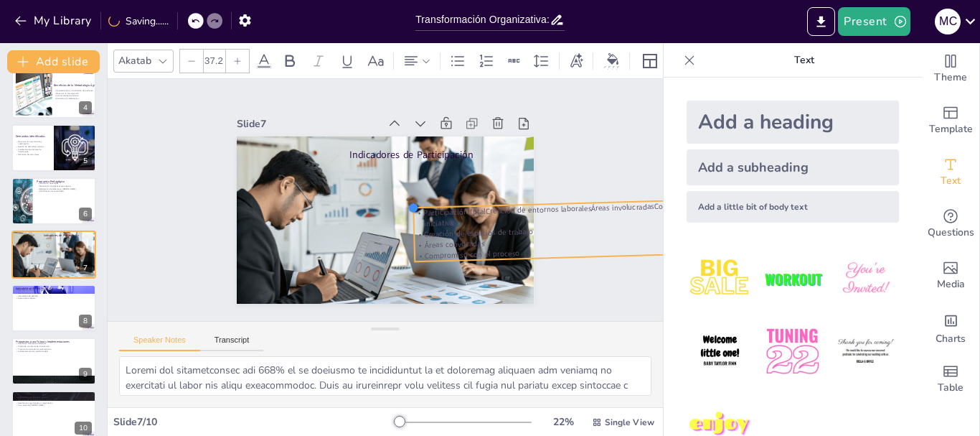
type input "37.3"
drag, startPoint x: 369, startPoint y: 197, endPoint x: 402, endPoint y: 220, distance: 40.2
click at [402, 220] on div "Indicadores de Participación Participación totalCreación de entornos laboralesÁ…" at bounding box center [374, 216] width 341 height 293
drag, startPoint x: 439, startPoint y: 223, endPoint x: 405, endPoint y: 218, distance: 34.1
click at [405, 218] on div "Participación totalCreación de entornos laboralesÁreas involucradasCompromiso c…" at bounding box center [541, 302] width 309 height 169
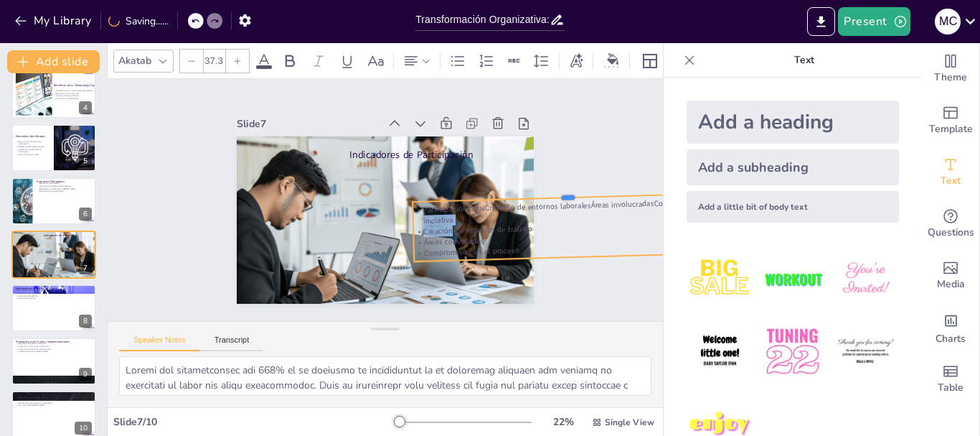
drag, startPoint x: 477, startPoint y: 199, endPoint x: 398, endPoint y: 197, distance: 79.0
click at [398, 197] on div "Indicadores de Participación Participación totalCreación de entornos laboralesÁ…" at bounding box center [374, 216] width 341 height 293
click at [560, 276] on div "Slide 1 Transformación Organizativa: Capacitación en Gestión por Resultados y M…" at bounding box center [385, 199] width 413 height 281
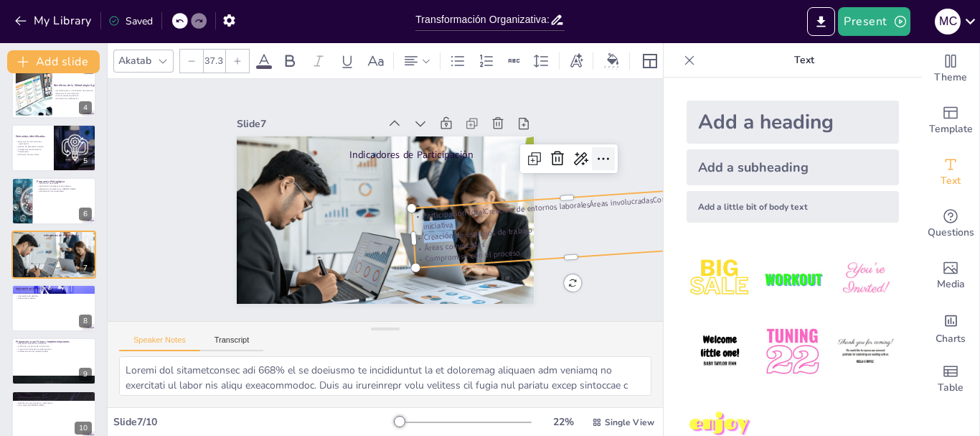
click at [602, 235] on div at bounding box center [601, 250] width 30 height 30
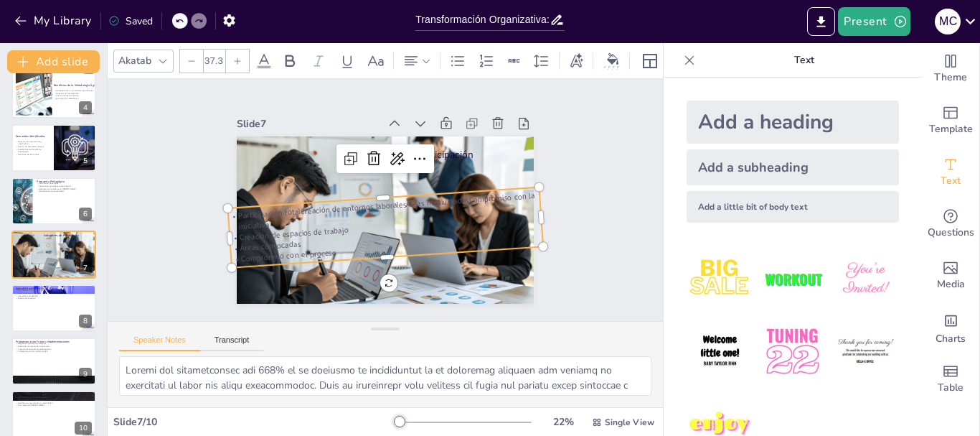
click at [406, 200] on p "Participación totalCreación de entornos laboralesÁreas involucradasCompromiso c…" at bounding box center [381, 209] width 308 height 97
click at [401, 201] on p "Participación totalCreación de entornos laboralesÁreas involucradasCompromiso c…" at bounding box center [378, 208] width 276 height 184
click at [401, 201] on p "Participación totalCreación de entornos laboralesÁreas involucradasCompromiso c…" at bounding box center [375, 194] width 128 height 300
click at [401, 201] on p "Participación totalCreación de entornos laboralesÁreas involucradasCompromiso c…" at bounding box center [374, 203] width 136 height 298
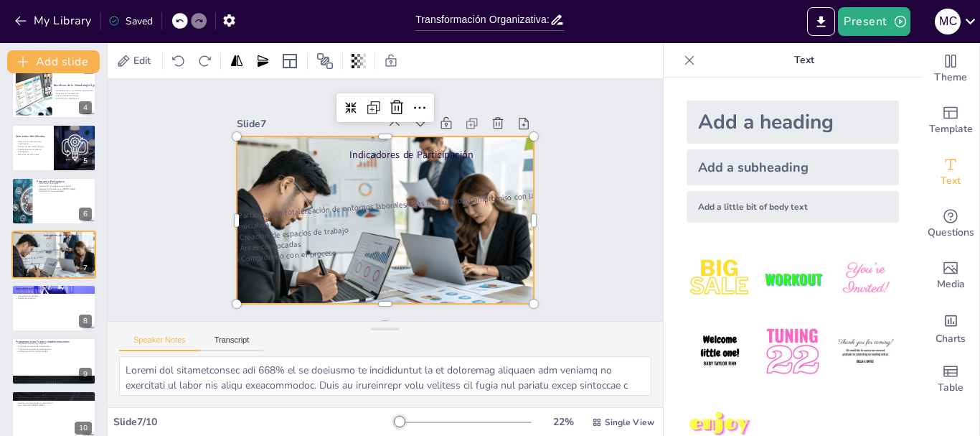
click at [456, 265] on div at bounding box center [385, 220] width 297 height 212
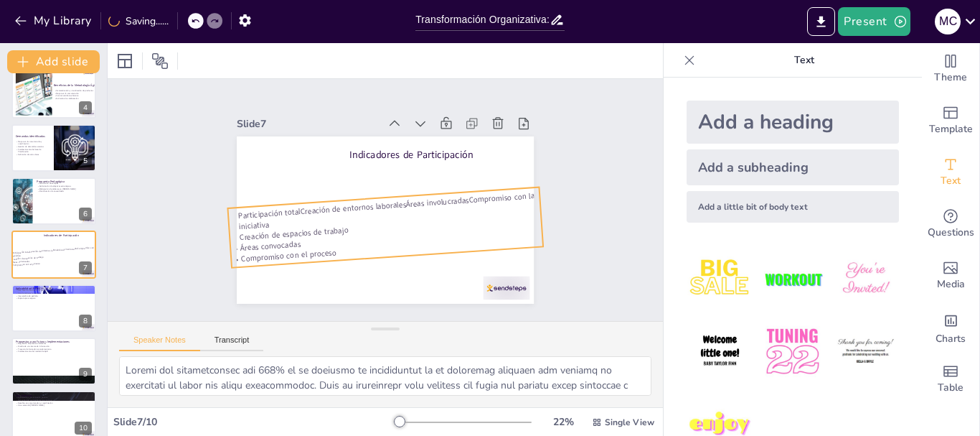
click at [502, 193] on p "Participación totalCreación de entornos laboralesÁreas involucradasCompromiso c…" at bounding box center [378, 208] width 276 height 184
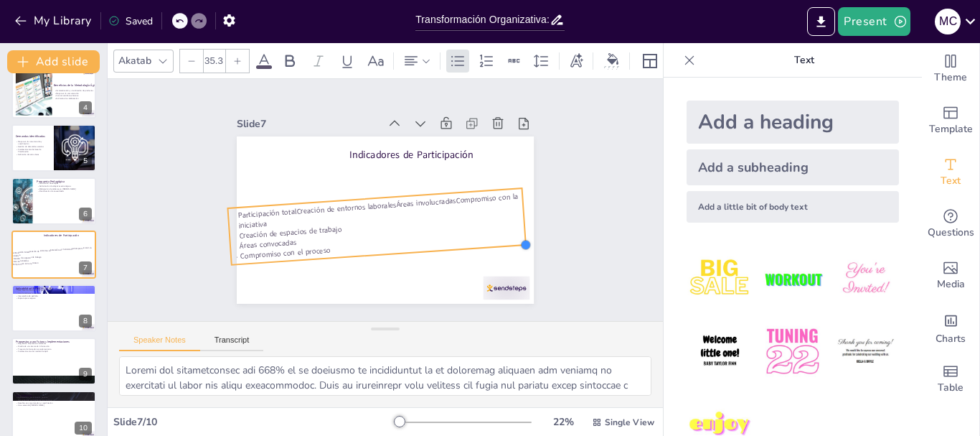
type input "35.1"
drag, startPoint x: 532, startPoint y: 241, endPoint x: 514, endPoint y: 235, distance: 19.7
click at [377, 61] on div at bounding box center [369, 53] width 16 height 16
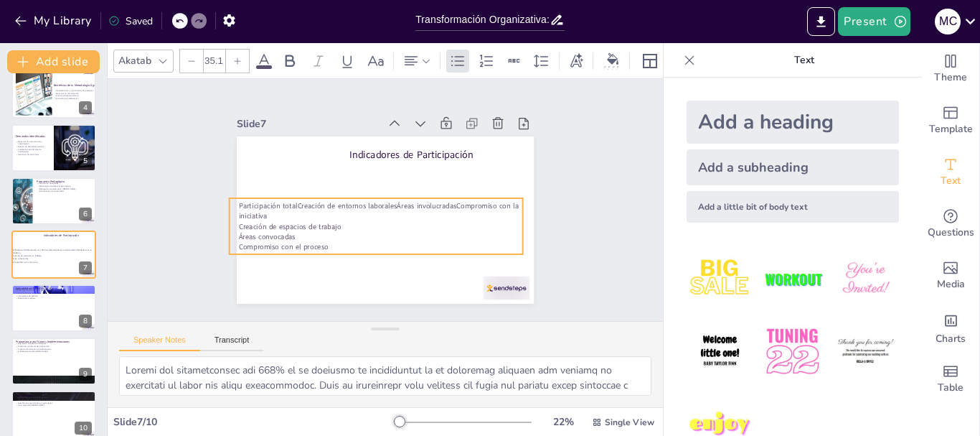
drag, startPoint x: 372, startPoint y: 274, endPoint x: 366, endPoint y: 265, distance: 11.3
click at [366, 265] on div "Indicadores de Participación Participación totalCreación de entornos laboralesÁ…" at bounding box center [379, 218] width 334 height 251
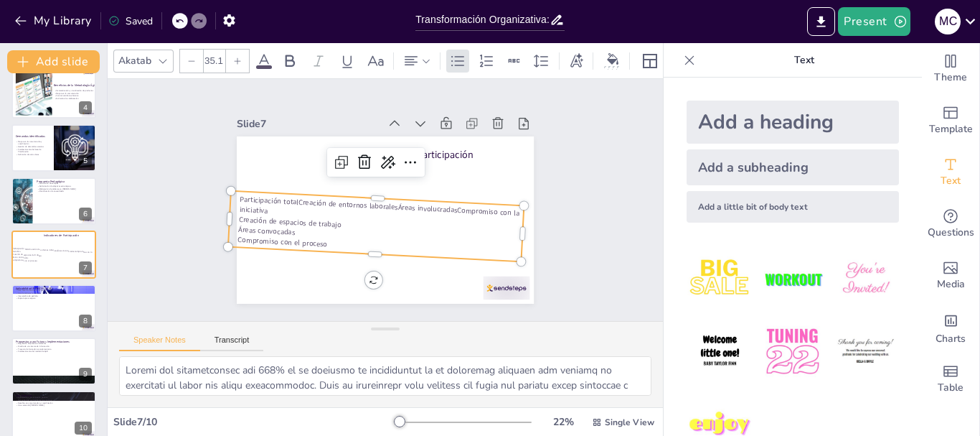
click at [321, 198] on p "Participación totalCreación de entornos laboralesÁreas involucradasCompromiso c…" at bounding box center [371, 203] width 222 height 222
click at [321, 198] on p "Participación totalCreación de entornos laboralesÁreas involucradasCompromiso c…" at bounding box center [373, 206] width 271 height 151
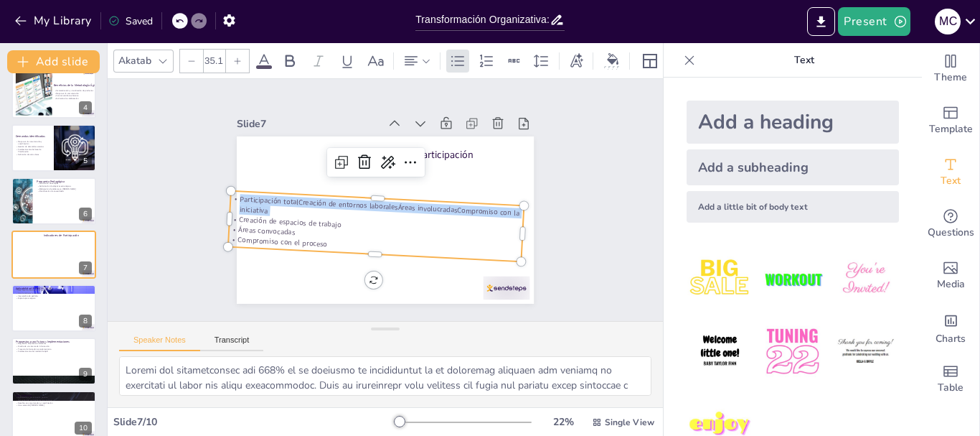
click at [321, 198] on p "Participación totalCreación de entornos laboralesÁreas involucradasCompromiso c…" at bounding box center [373, 205] width 258 height 177
click at [321, 198] on p "Participación totalCreación de entornos laboralesÁreas involucradasCompromiso c…" at bounding box center [371, 199] width 177 height 257
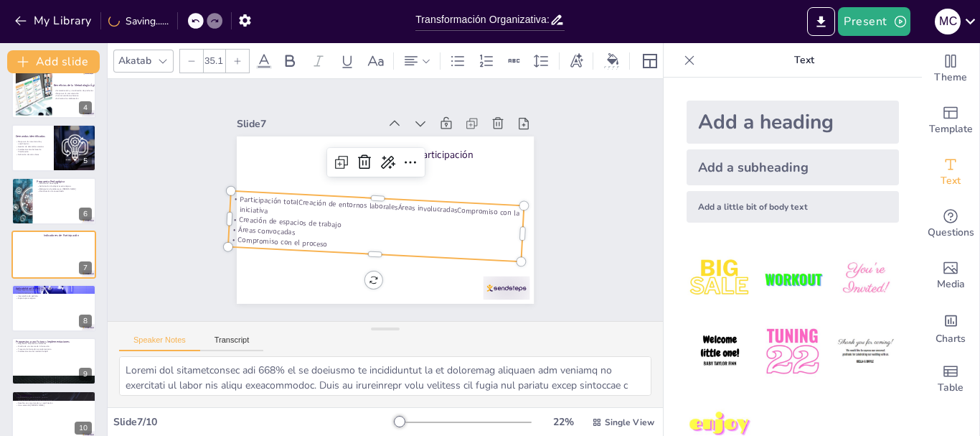
click at [336, 232] on p "Áreas convocadas" at bounding box center [353, 220] width 215 height 215
click at [398, 160] on icon at bounding box center [410, 171] width 24 height 24
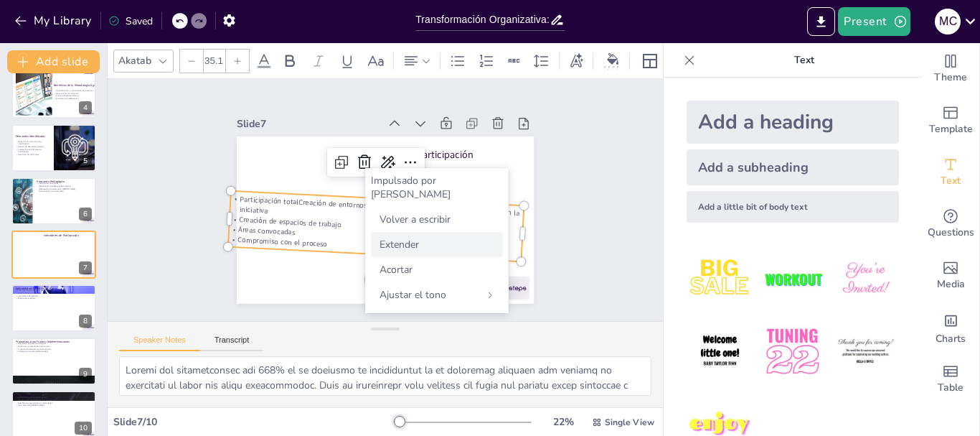
click at [434, 232] on div "Extender" at bounding box center [437, 244] width 132 height 25
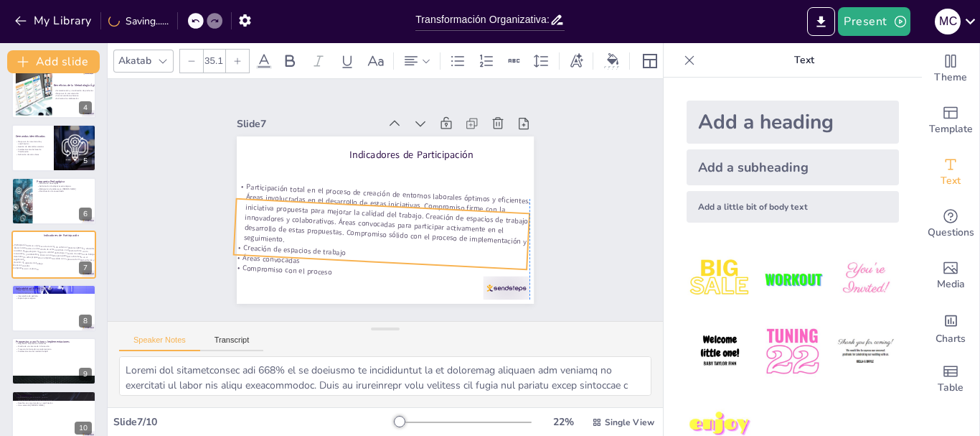
drag, startPoint x: 424, startPoint y: 227, endPoint x: 426, endPoint y: 235, distance: 8.2
click at [426, 235] on p "Participación total en el proceso de creación de entornos laborales óptimos y e…" at bounding box center [377, 216] width 296 height 161
click at [426, 235] on p "Participación total en el proceso de creación de entornos laborales óptimos y e…" at bounding box center [374, 216] width 289 height 187
click at [316, 265] on p "Compromiso con el proceso" at bounding box center [330, 251] width 215 height 215
click at [316, 187] on p "Compromiso con el proceso" at bounding box center [414, 130] width 278 height 114
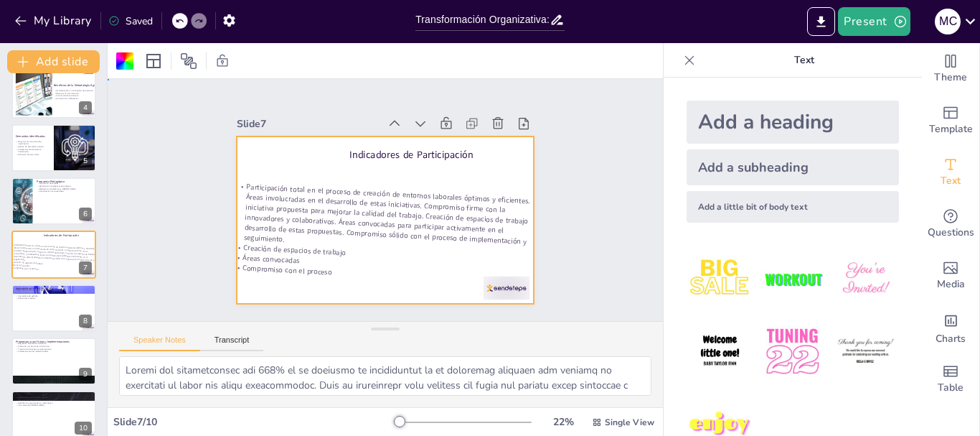
click at [316, 265] on p "Compromiso con el proceso" at bounding box center [330, 251] width 215 height 215
click at [318, 265] on p "Compromiso con el proceso" at bounding box center [337, 257] width 235 height 192
click at [318, 265] on p "Compromiso con el proceso" at bounding box center [330, 251] width 215 height 215
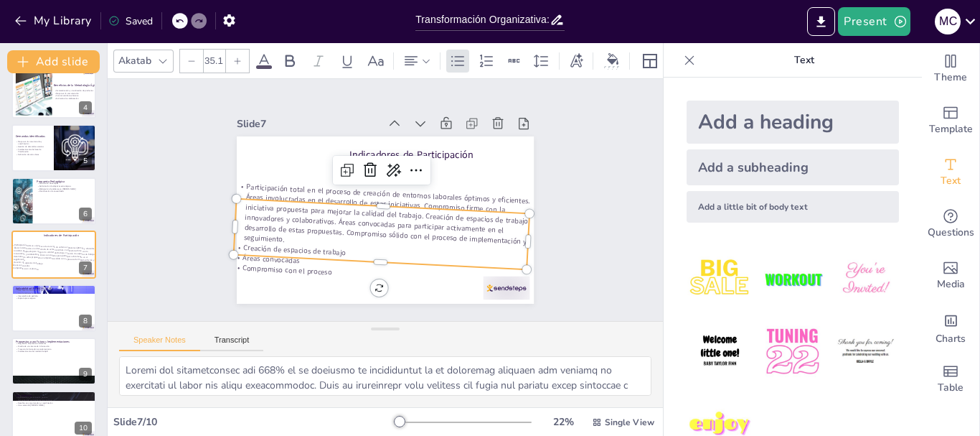
click at [327, 212] on p "Participación total en el proceso de creación de entornos laborales óptimos y e…" at bounding box center [373, 215] width 280 height 211
click at [327, 212] on p "Participación total en el proceso de creación de entornos laborales óptimos y e…" at bounding box center [370, 212] width 251 height 250
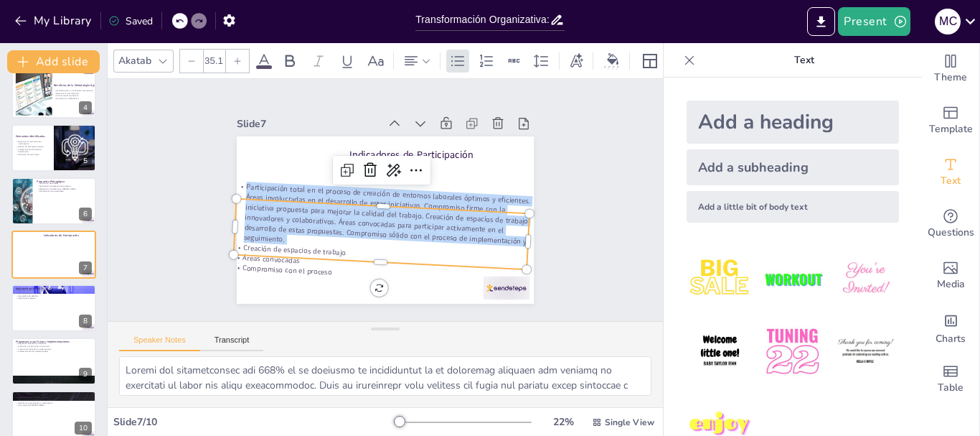
click at [337, 212] on p "Participación total en el proceso de creación de entornos laborales óptimos y e…" at bounding box center [405, 196] width 136 height 299
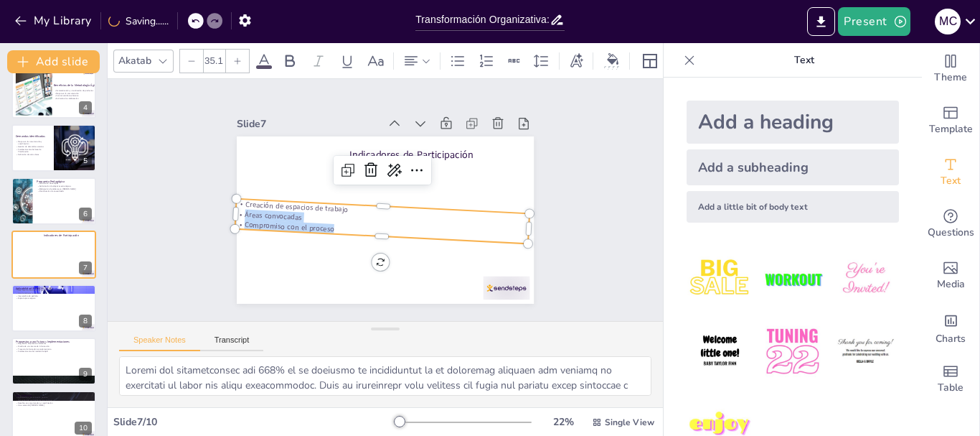
drag, startPoint x: 327, startPoint y: 222, endPoint x: 207, endPoint y: 199, distance: 122.0
click at [245, 199] on div "Slide 1 Transformación Organizativa: Capacitación en Gestión por Resultados y M…" at bounding box center [385, 200] width 281 height 413
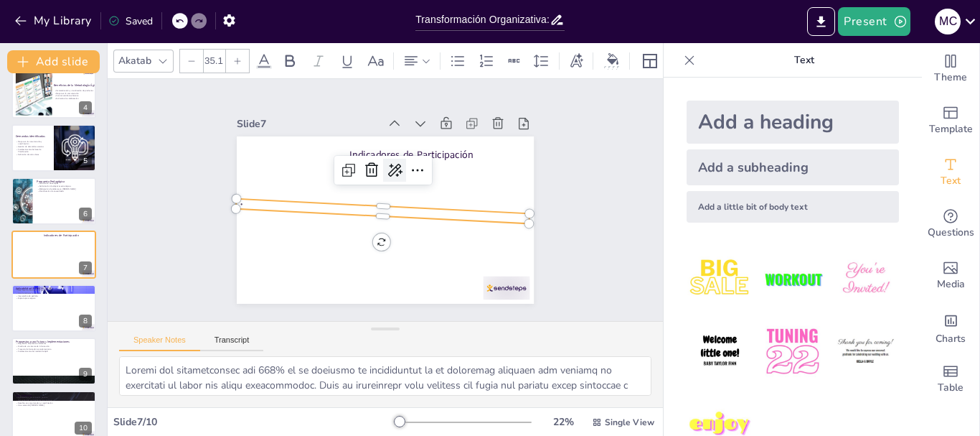
click at [401, 172] on icon at bounding box center [410, 181] width 19 height 19
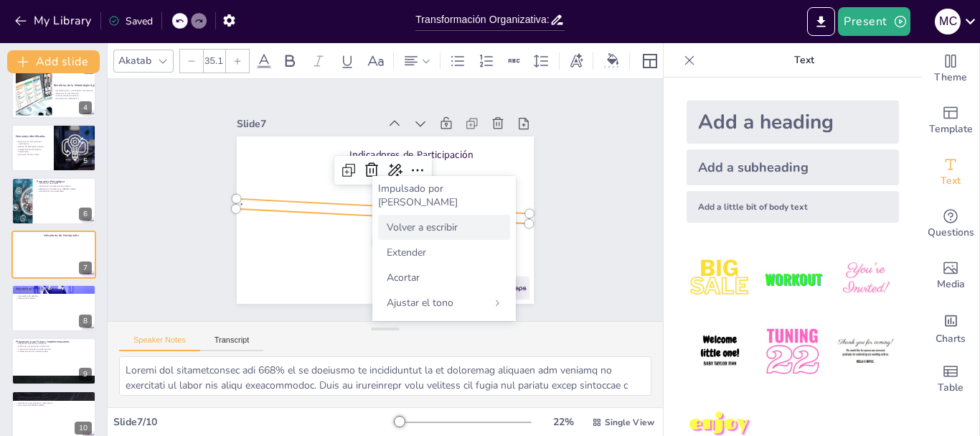
click at [415, 220] on font "Volver a escribir" at bounding box center [422, 227] width 71 height 14
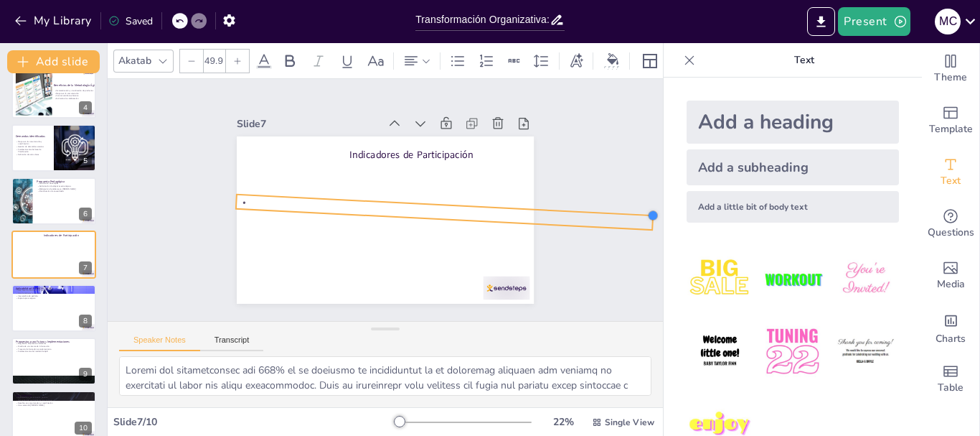
drag, startPoint x: 516, startPoint y: 208, endPoint x: 487, endPoint y: 202, distance: 29.3
click at [487, 202] on div "Indicadores de Participación" at bounding box center [371, 214] width 333 height 323
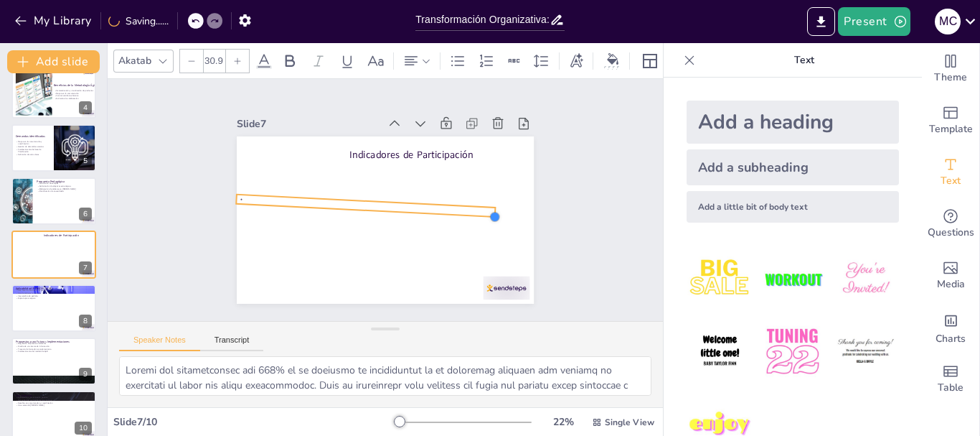
type input "31"
drag, startPoint x: 638, startPoint y: 225, endPoint x: 481, endPoint y: 189, distance: 160.5
click at [481, 189] on div "Indicadores de Participación" at bounding box center [370, 213] width 323 height 333
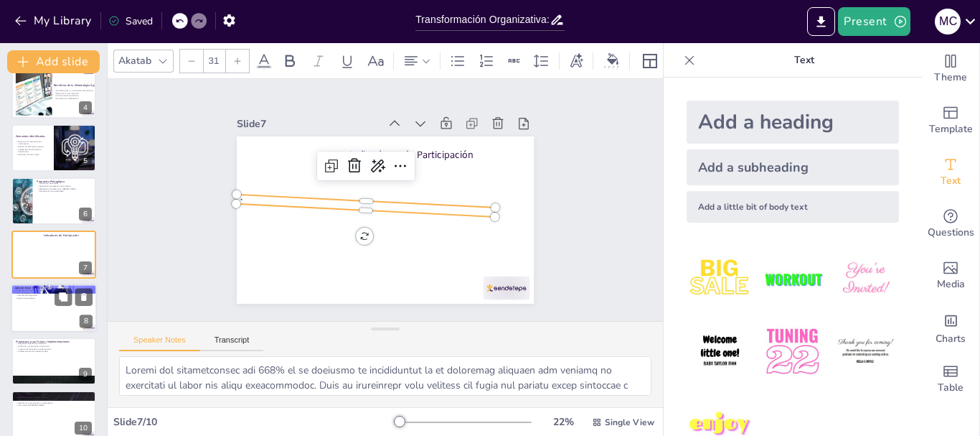
click at [53, 313] on div at bounding box center [54, 307] width 86 height 49
type textarea "La alta tasa de creación de espacios de trabajo en [PERSON_NAME] es un indicado…"
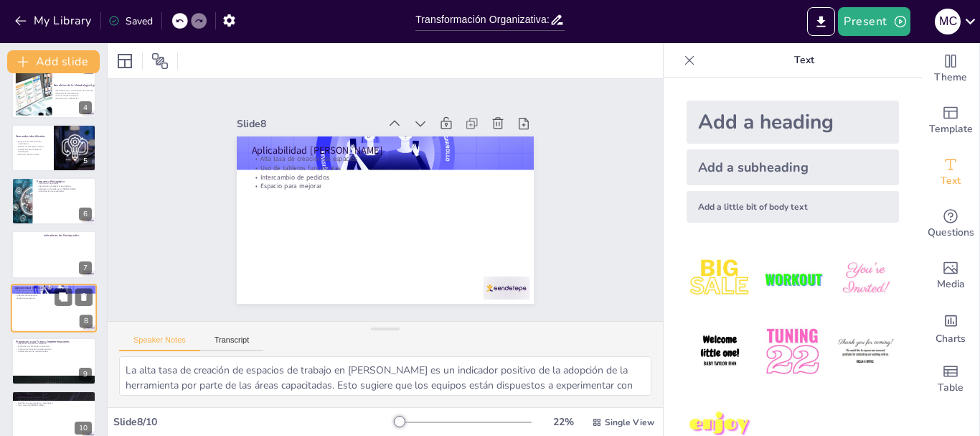
scroll to position [189, 0]
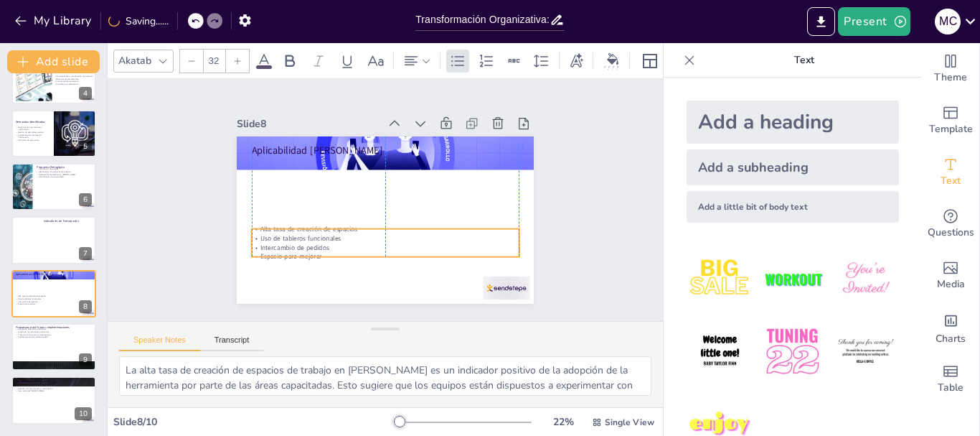
drag, startPoint x: 293, startPoint y: 168, endPoint x: 289, endPoint y: 238, distance: 70.4
click at [289, 238] on p "Intercambio de pedidos" at bounding box center [350, 231] width 186 height 205
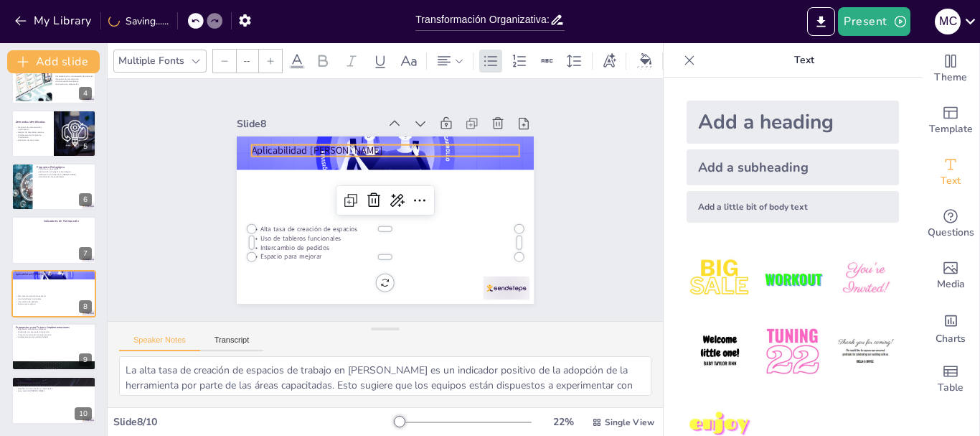
click at [293, 143] on p "Aplicabilidad [PERSON_NAME]" at bounding box center [410, 157] width 238 height 146
type input "48"
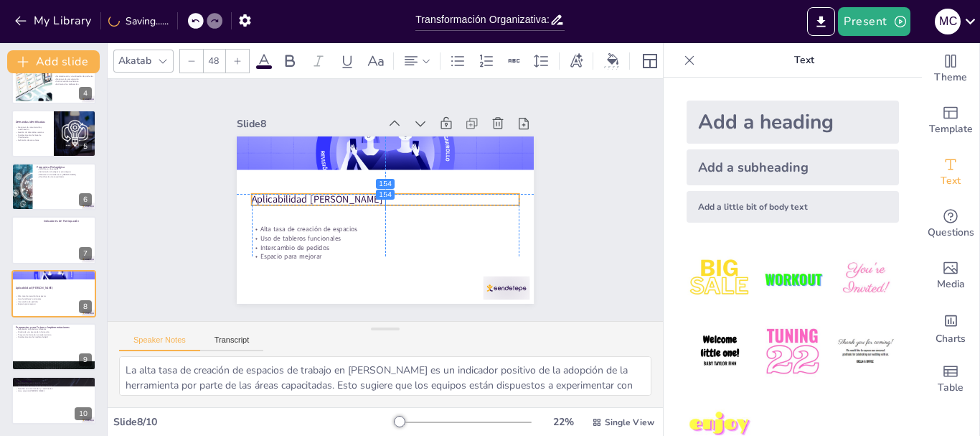
drag, startPoint x: 293, startPoint y: 143, endPoint x: 293, endPoint y: 196, distance: 53.1
click at [325, 196] on p "Aplicabilidad [PERSON_NAME]" at bounding box center [385, 200] width 121 height 250
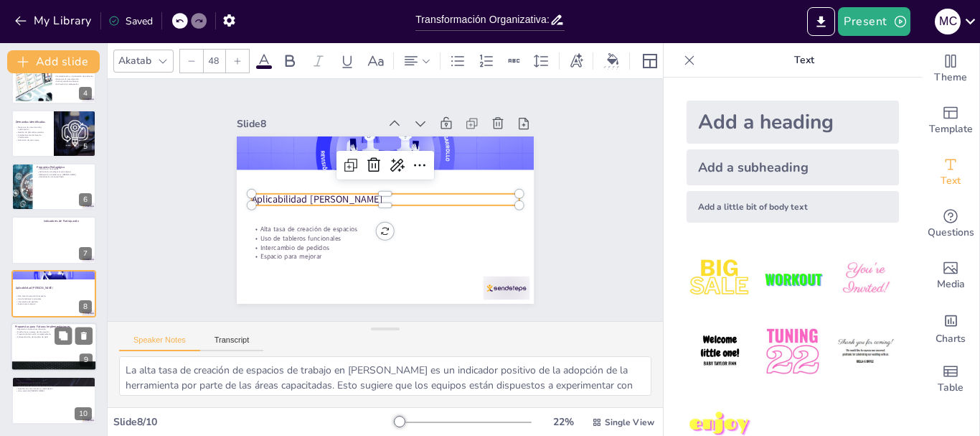
click at [63, 349] on div at bounding box center [54, 346] width 86 height 49
type textarea "La regulación de la obligatoriedad de prácticas laborales por GpR es una propue…"
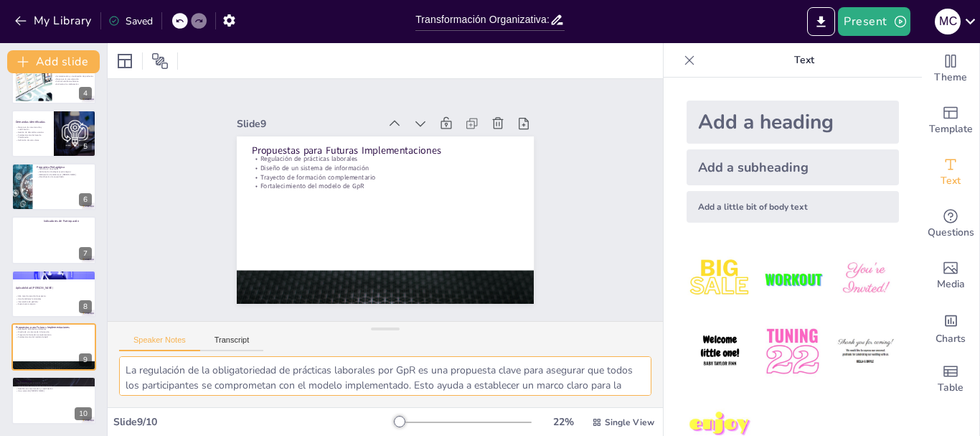
click at [291, 371] on textarea "La regulación de la obligatoriedad de prácticas laborales por GpR es una propue…" at bounding box center [385, 375] width 532 height 39
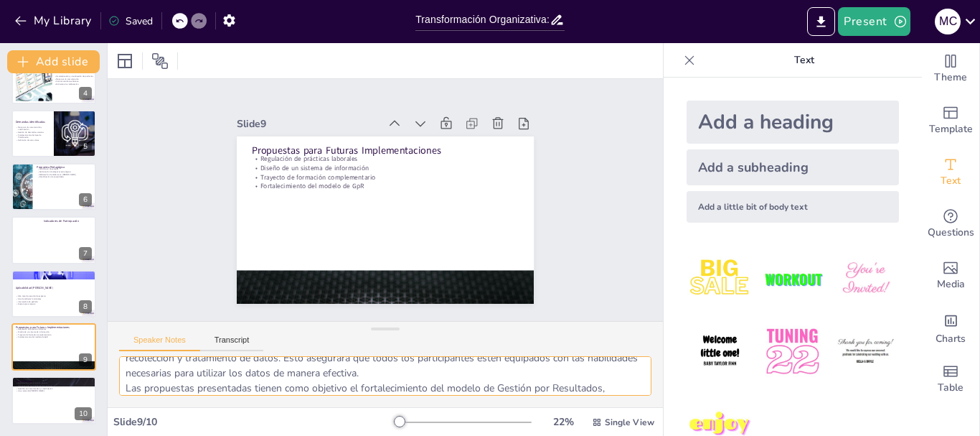
scroll to position [118, 0]
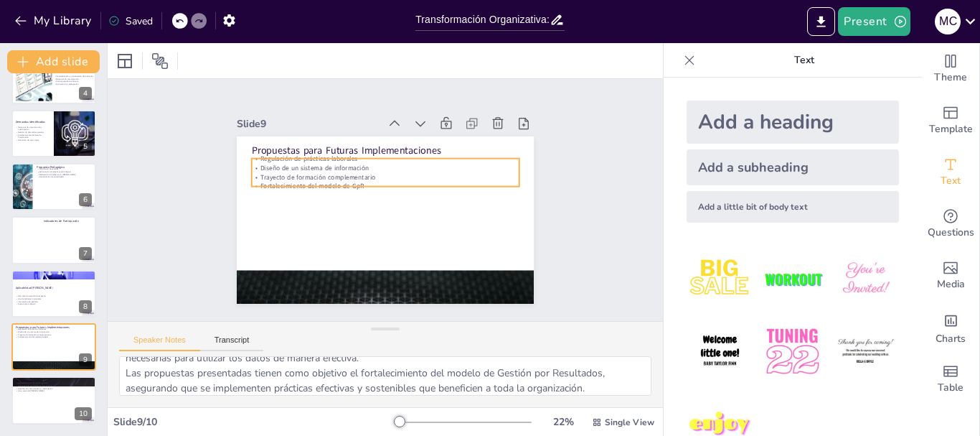
click at [355, 182] on div "Propuestas para Futuras Implementaciones Regulación de prácticas laborales Dise…" at bounding box center [374, 216] width 341 height 293
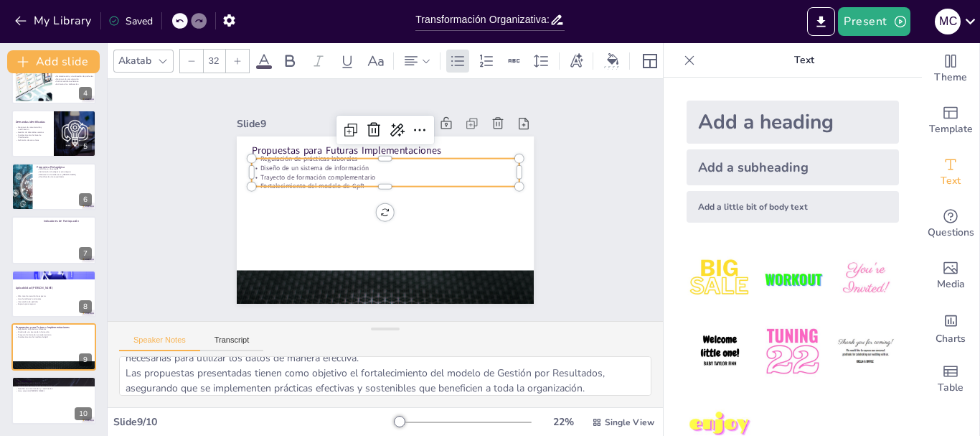
click at [334, 169] on p "Trayecto de formación complementario" at bounding box center [404, 188] width 141 height 236
click at [29, 19] on button "My Library" at bounding box center [54, 20] width 87 height 23
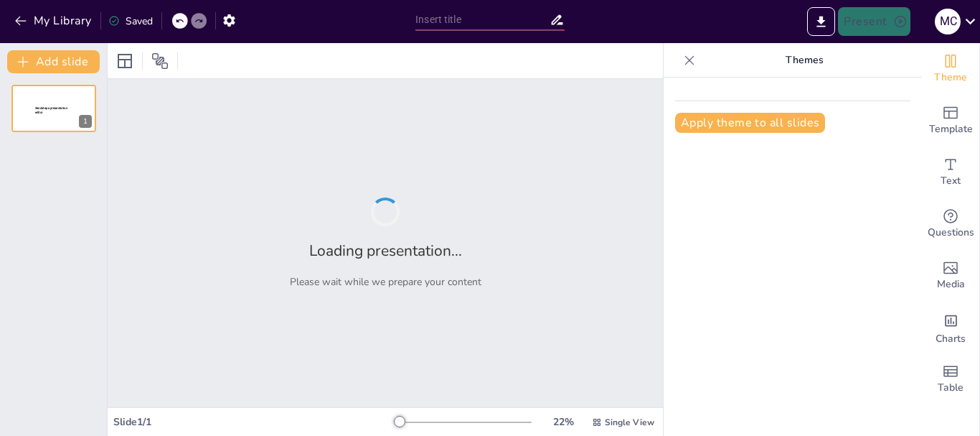
type input "Transformación Organizativa: Capacitación en Gestión por Resultados y Metodolog…"
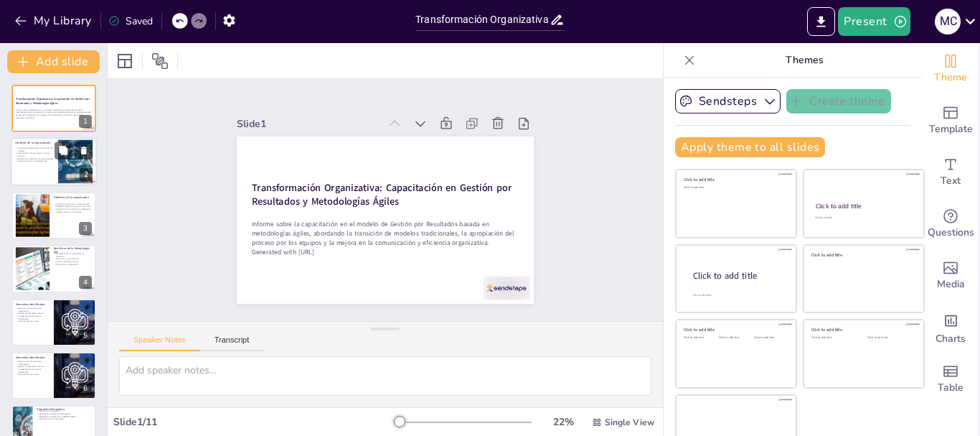
click at [60, 177] on div at bounding box center [75, 162] width 100 height 44
type textarea "Lo ipsumdolorsi am consec ad el seddoeiusm tem incidi utlaboreetd ma al Enimadm…"
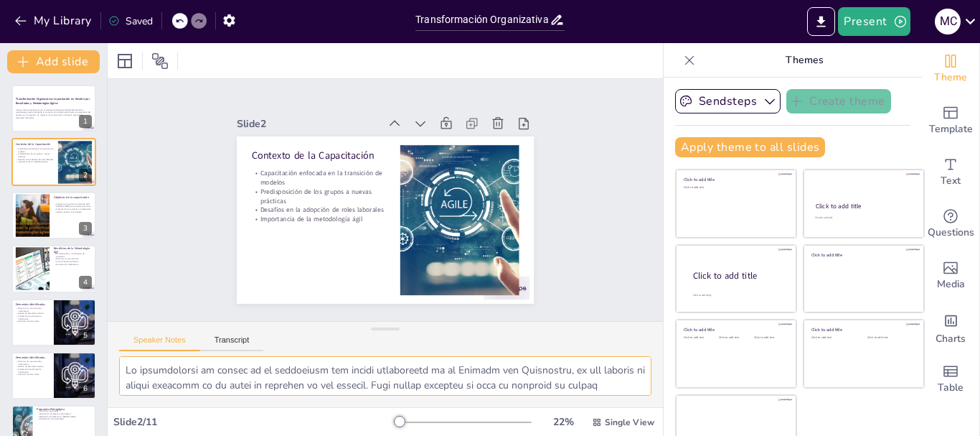
click at [260, 378] on textarea at bounding box center [385, 375] width 532 height 39
drag, startPoint x: 250, startPoint y: 389, endPoint x: 115, endPoint y: 360, distance: 137.9
click at [115, 360] on div at bounding box center [385, 381] width 555 height 51
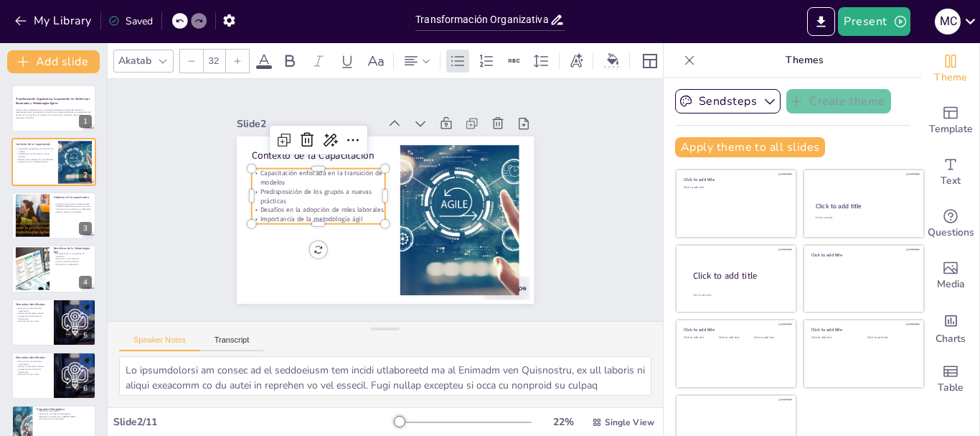
click at [288, 164] on p "Capacitación enfocada en la transición de modelos" at bounding box center [324, 164] width 135 height 46
click at [287, 170] on p "Capacitación enfocada en la transición de modelos" at bounding box center [328, 157] width 133 height 59
click at [280, 172] on p "Capacitación enfocada en la transición de modelos" at bounding box center [321, 170] width 135 height 32
click at [275, 176] on p "Capacitación enfocada en la transición de modelos" at bounding box center [324, 164] width 135 height 46
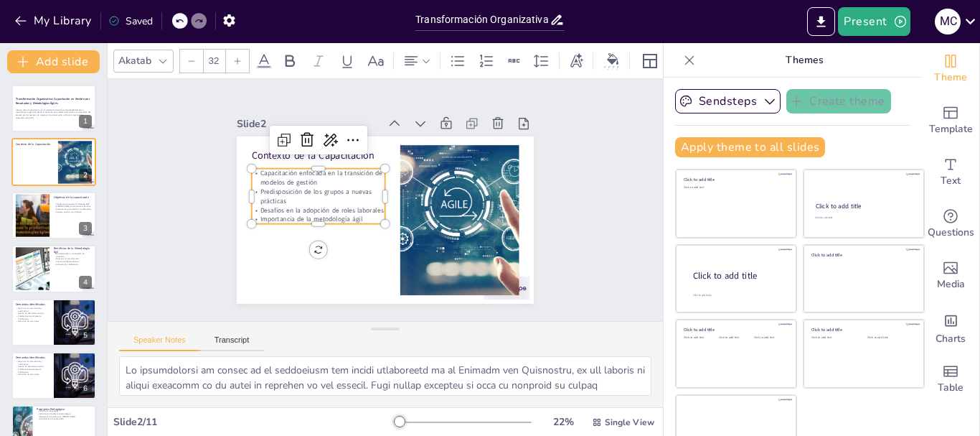
click at [296, 190] on p "Predisposición de los grupos a nuevas prácticas" at bounding box center [322, 175] width 133 height 59
click at [326, 375] on textarea at bounding box center [385, 375] width 532 height 39
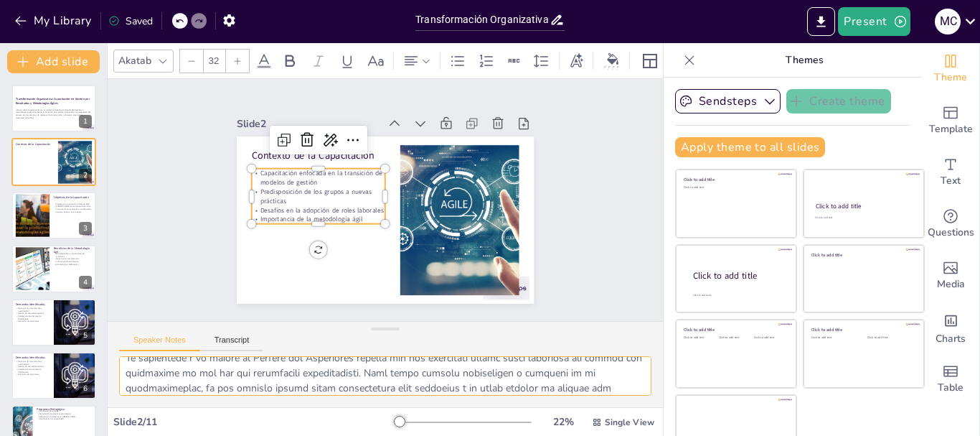
scroll to position [118, 0]
click at [282, 197] on p "Predisposición de los grupos a nuevas prácticas" at bounding box center [329, 163] width 125 height 83
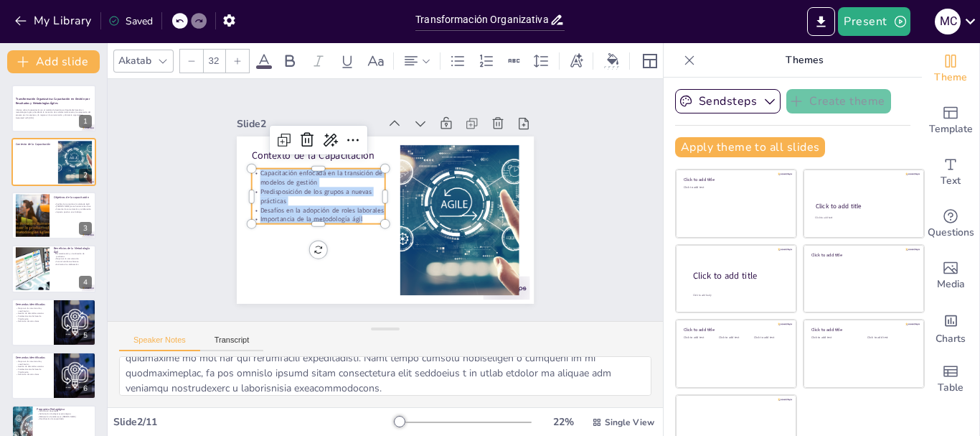
drag, startPoint x: 358, startPoint y: 212, endPoint x: 241, endPoint y: 167, distance: 125.1
click at [241, 167] on div "Contexto de la Capacitación Capacitación enfocada en la transición de modelos d…" at bounding box center [376, 217] width 339 height 273
click at [234, 59] on icon at bounding box center [237, 61] width 9 height 9
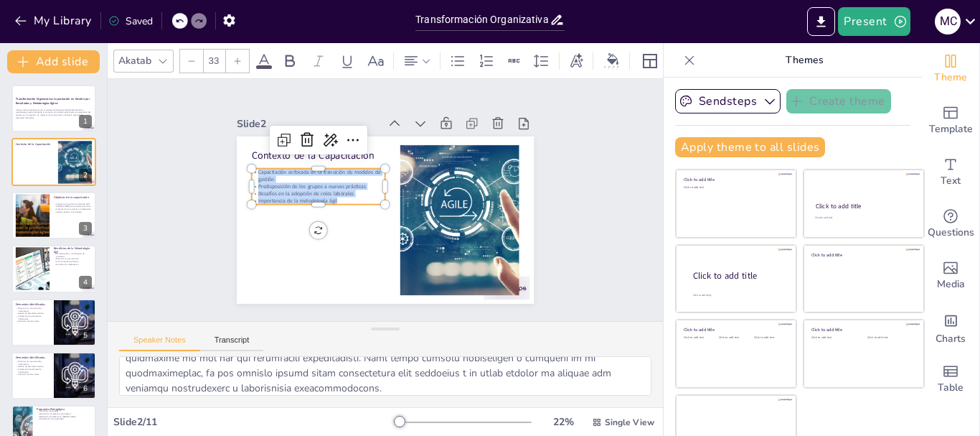
click at [234, 59] on icon at bounding box center [237, 61] width 9 height 9
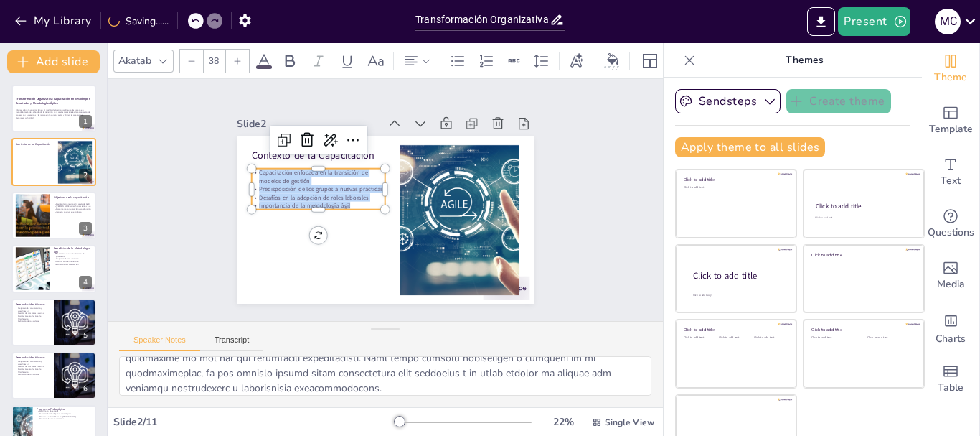
click at [234, 59] on icon at bounding box center [237, 61] width 9 height 9
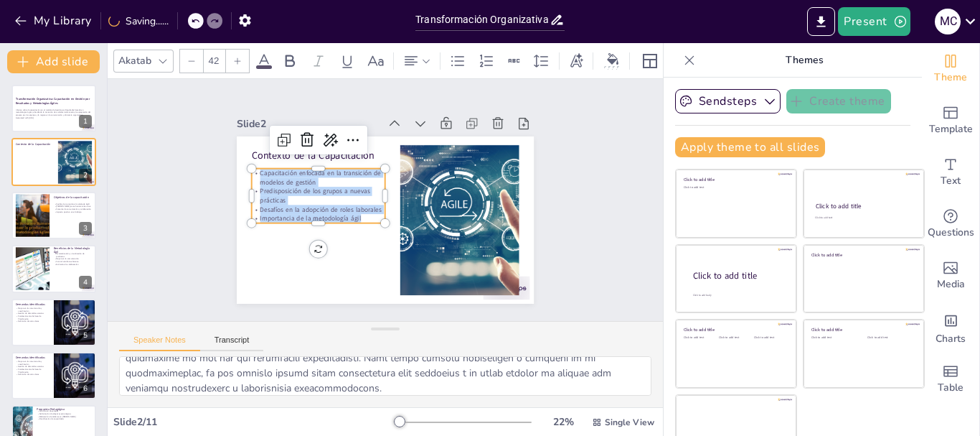
click at [234, 59] on icon at bounding box center [237, 61] width 9 height 9
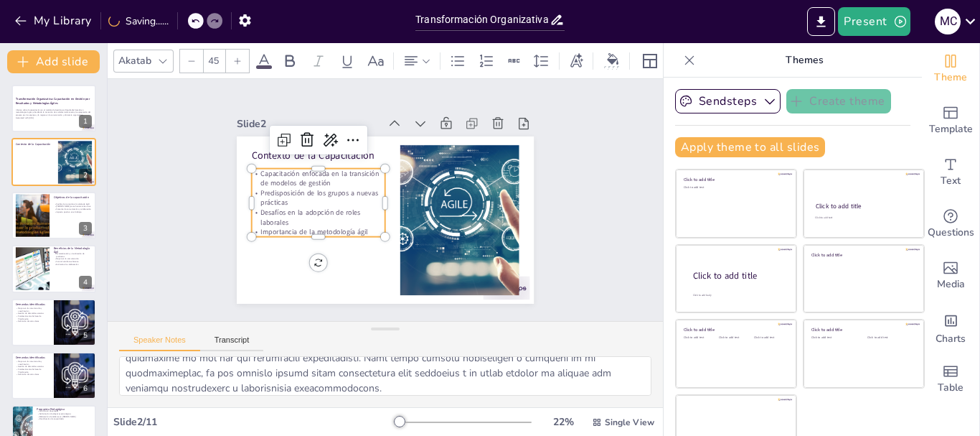
click at [234, 59] on icon at bounding box center [237, 61] width 9 height 9
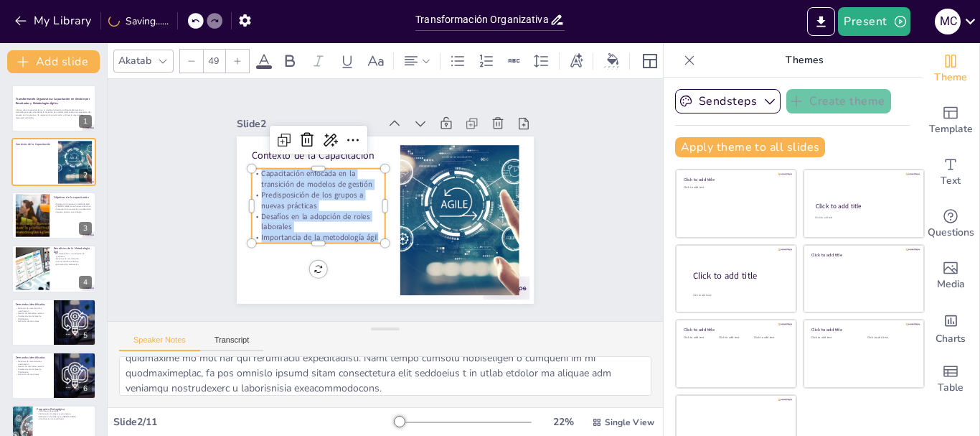
click at [234, 59] on icon at bounding box center [237, 61] width 9 height 9
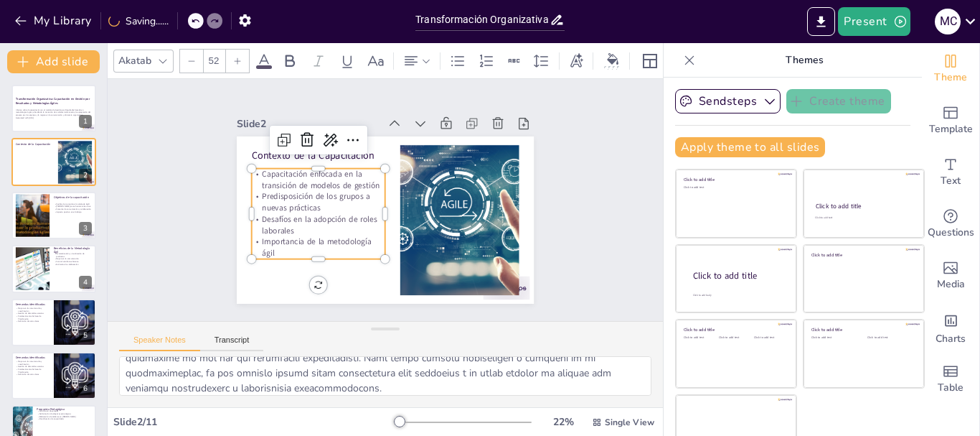
click at [234, 59] on icon at bounding box center [237, 61] width 9 height 9
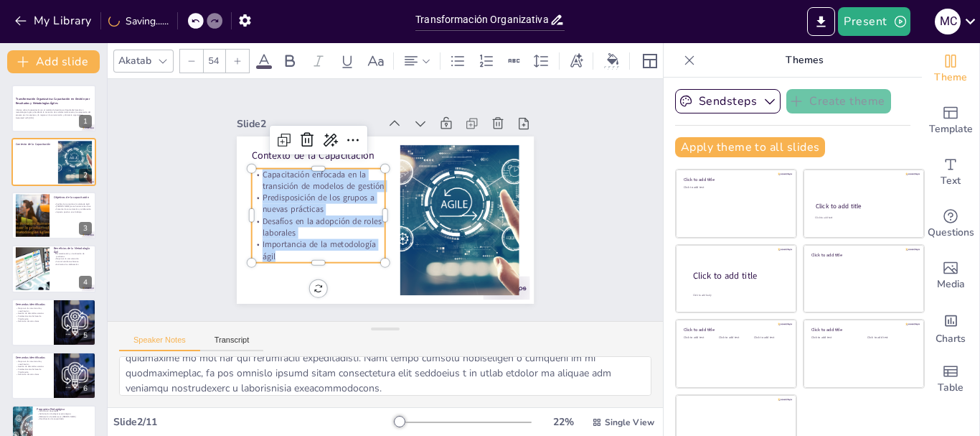
click at [234, 59] on icon at bounding box center [237, 61] width 9 height 9
type input "55"
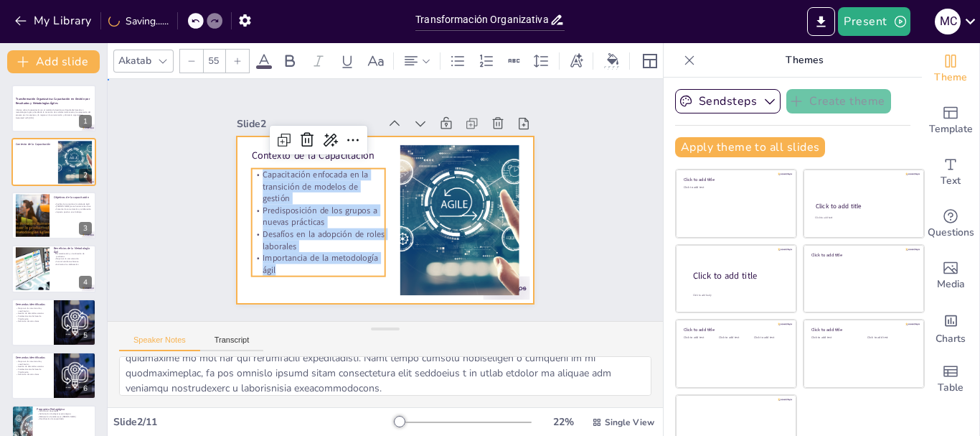
click at [253, 298] on div at bounding box center [365, 196] width 225 height 326
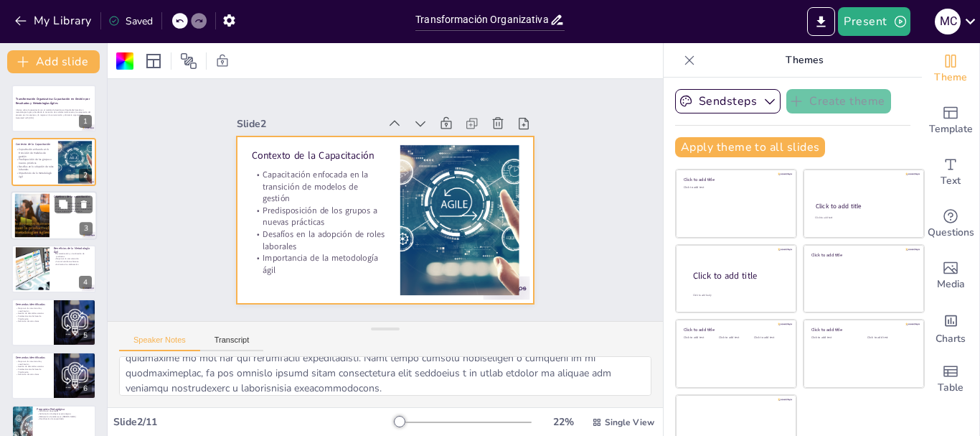
click at [63, 215] on div at bounding box center [54, 215] width 86 height 49
type textarea "Lo ipsumdolorsi ametc adip elitsedd eiusmodte incididun ut laboreetdo mag aliqu…"
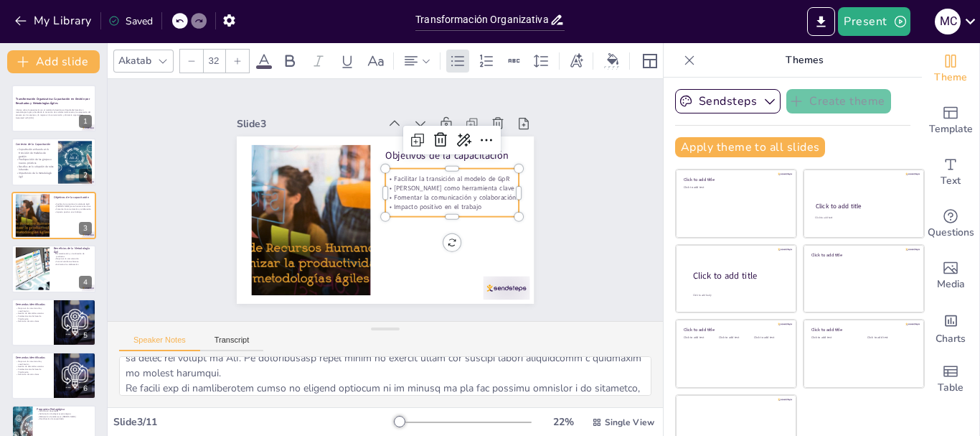
click at [418, 194] on p "Fomentar la comunicación y colaboración" at bounding box center [445, 231] width 121 height 75
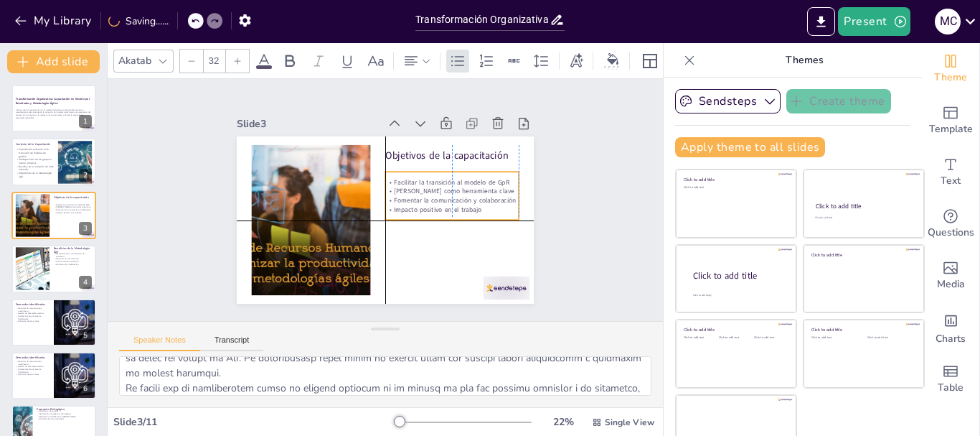
click at [469, 204] on p "Impacto positivo en el trabajo" at bounding box center [438, 241] width 121 height 75
click at [456, 204] on p "Impacto positivo en el trabajo" at bounding box center [438, 241] width 121 height 75
click at [456, 205] on p "Impacto positivo en el trabajo" at bounding box center [451, 216] width 134 height 23
click at [456, 203] on p "Impacto positivo en el trabajo" at bounding box center [423, 255] width 96 height 105
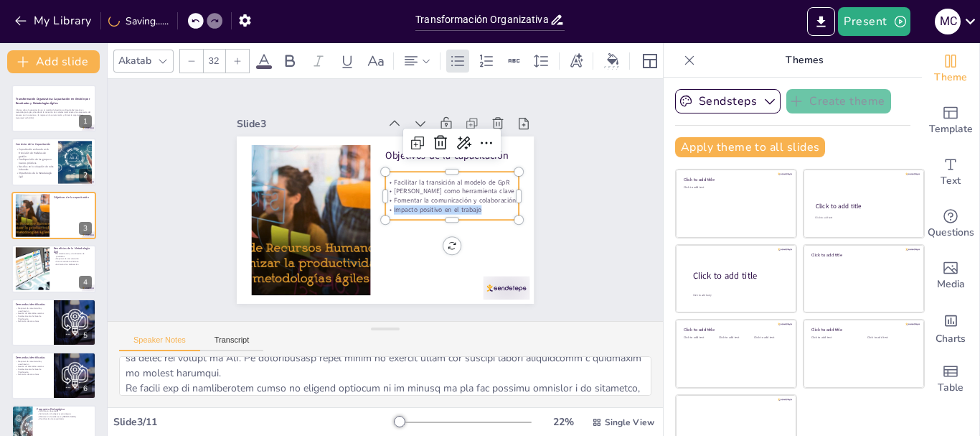
click at [456, 204] on p "Impacto positivo en el trabajo" at bounding box center [433, 247] width 113 height 86
click at [474, 204] on p "Impacto positivo en el trabajo" at bounding box center [446, 229] width 130 height 50
drag, startPoint x: 474, startPoint y: 204, endPoint x: 373, endPoint y: 171, distance: 106.0
click at [373, 171] on div "Objetivos de la capacitación Facilitar la transición al modelo de GpR [PERSON_N…" at bounding box center [381, 219] width 326 height 225
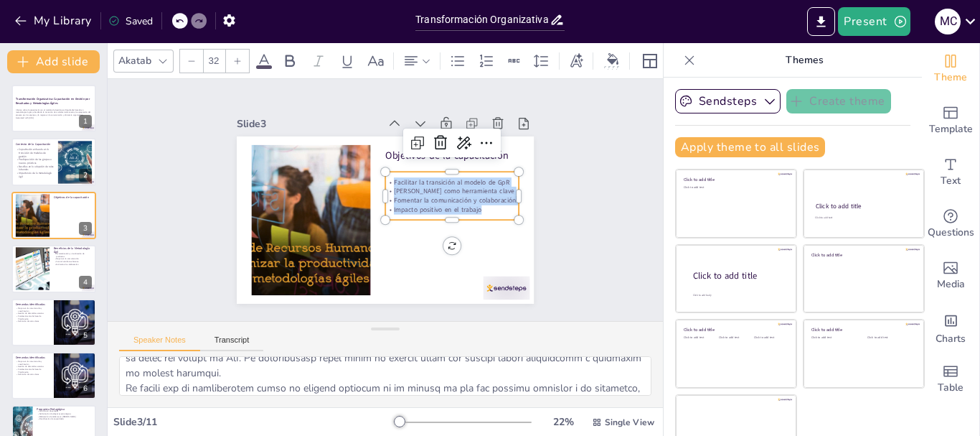
click at [219, 56] on input "32" at bounding box center [214, 61] width 20 height 23
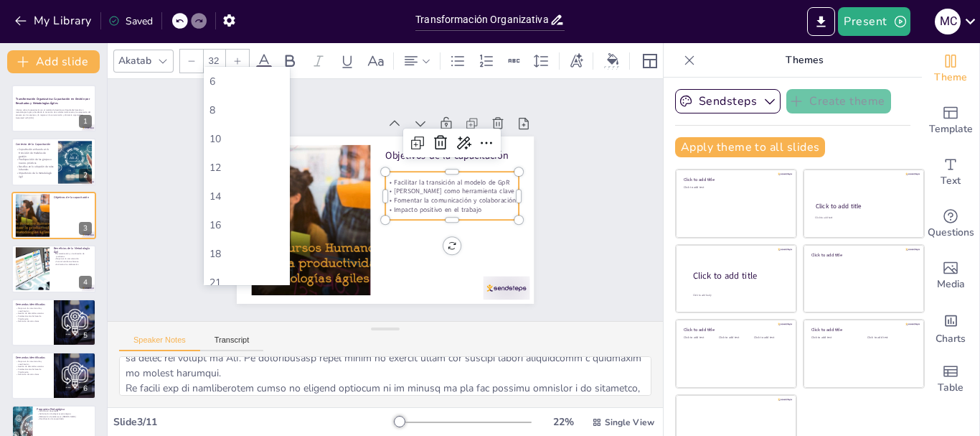
click at [219, 56] on input "32" at bounding box center [214, 61] width 20 height 23
type input "55"
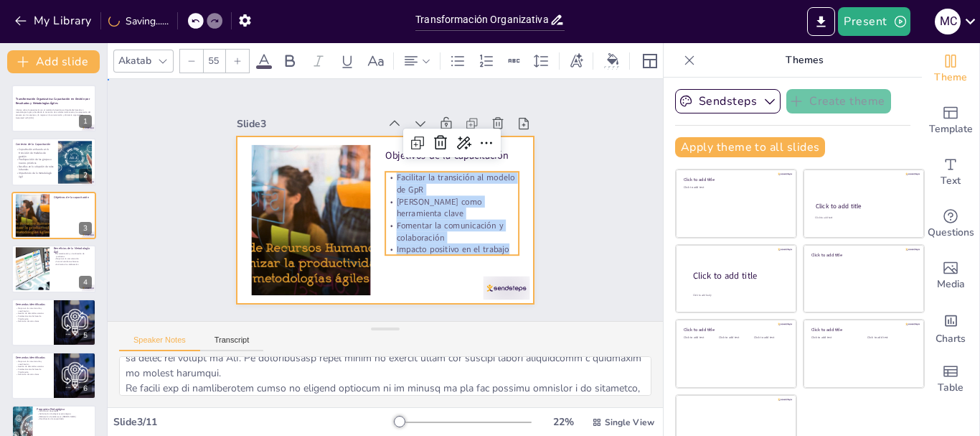
click at [403, 285] on div at bounding box center [381, 219] width 326 height 225
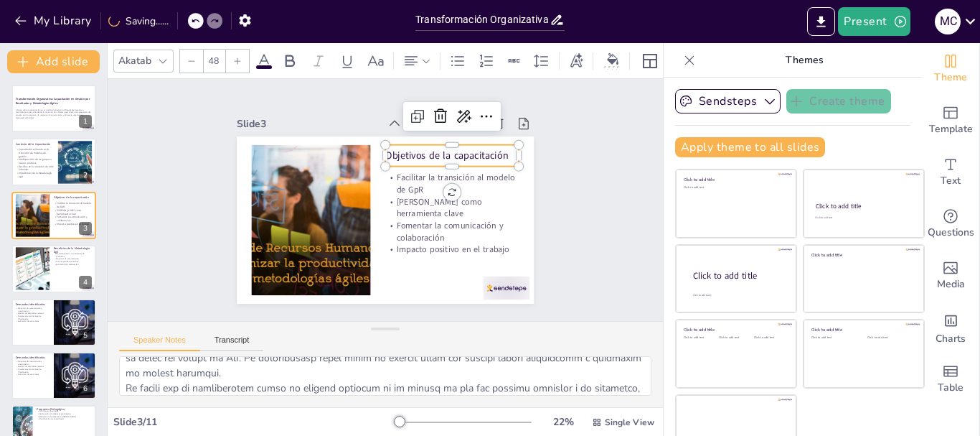
click at [464, 156] on p "Objetivos de la capacitación" at bounding box center [462, 178] width 131 height 55
click at [243, 51] on div at bounding box center [237, 61] width 23 height 23
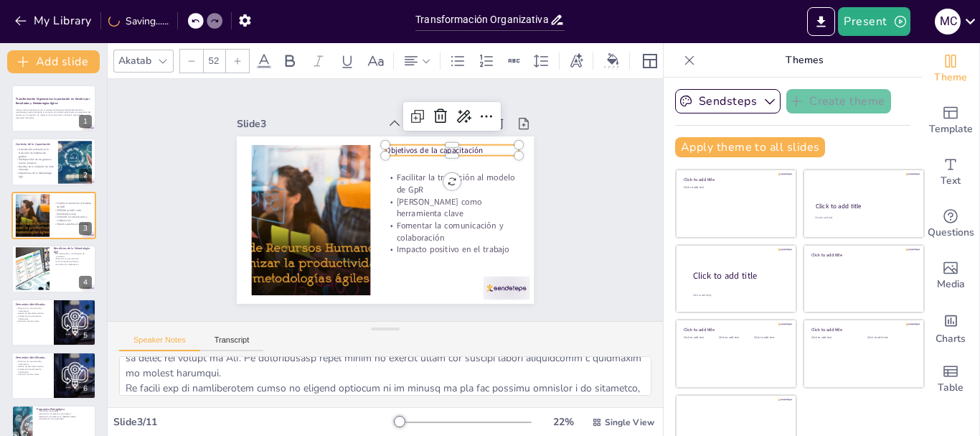
click at [243, 51] on div at bounding box center [237, 61] width 23 height 23
click at [243, 52] on div at bounding box center [237, 61] width 23 height 23
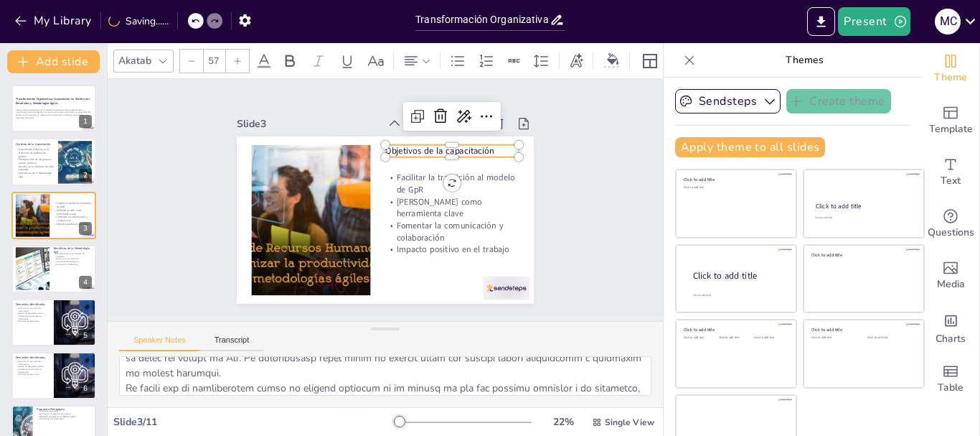
click at [243, 52] on div at bounding box center [237, 61] width 23 height 23
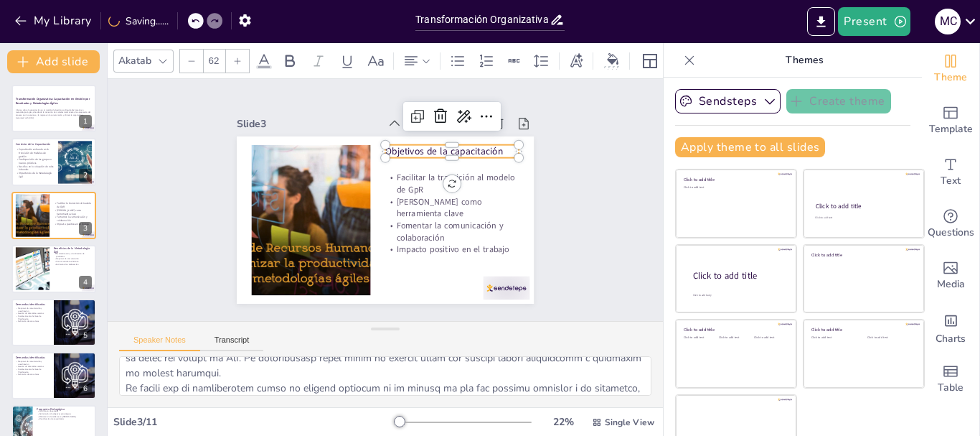
click at [243, 52] on div at bounding box center [237, 61] width 23 height 23
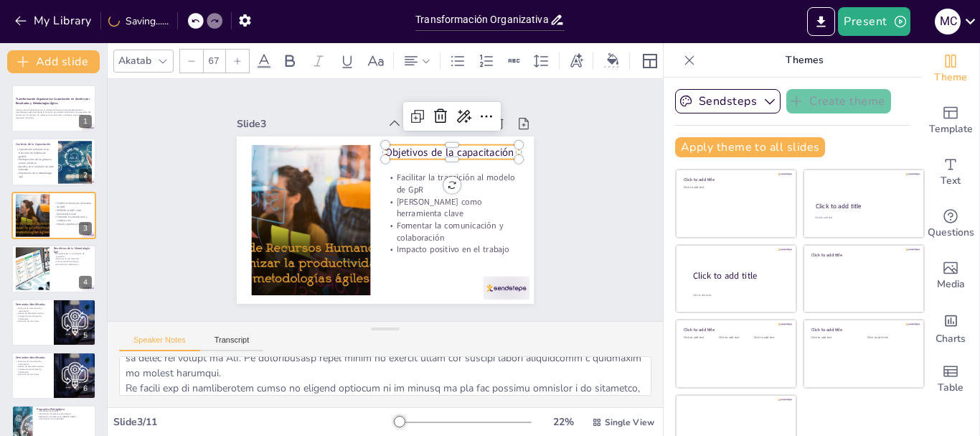
click at [243, 52] on div at bounding box center [237, 61] width 23 height 23
type input "69"
click at [575, 250] on div "Slide 1 Transformación Organizativa: Capacitación en Gestión por Resultados y M…" at bounding box center [384, 200] width 593 height 352
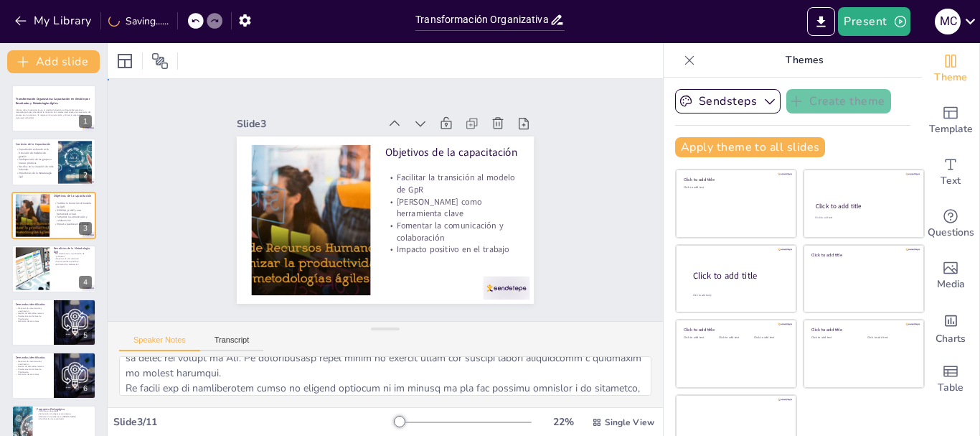
click at [544, 250] on div "Slide 1 Transformación Organizativa: Capacitación en Gestión por Resultados y M…" at bounding box center [385, 199] width 413 height 281
click at [523, 382] on textarea at bounding box center [385, 375] width 532 height 39
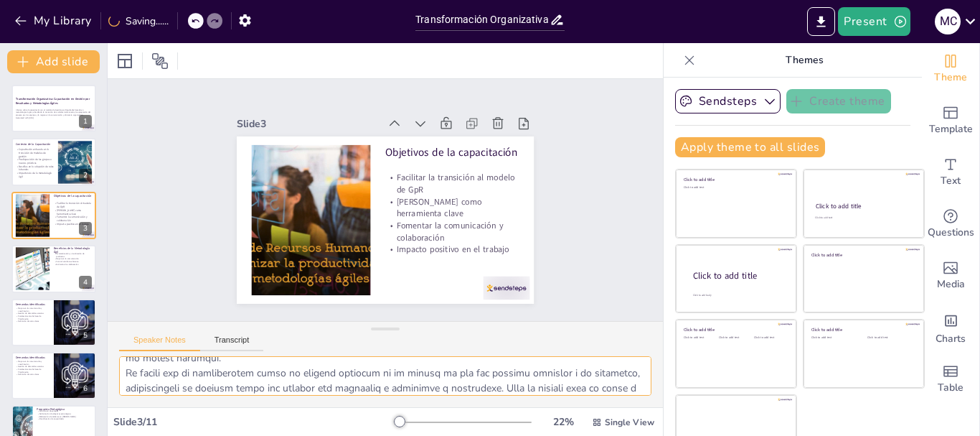
scroll to position [148, 0]
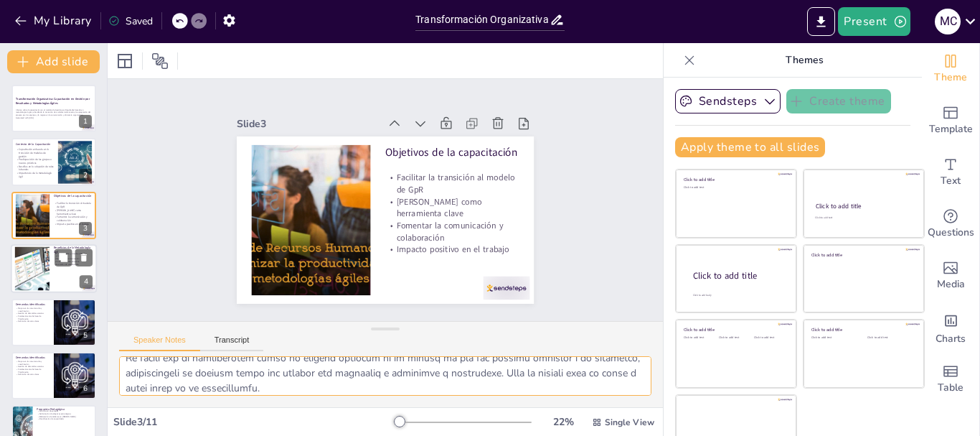
click at [35, 270] on div at bounding box center [32, 269] width 80 height 44
type textarea "La sistematización y visualización de productos es un beneficio clave de la met…"
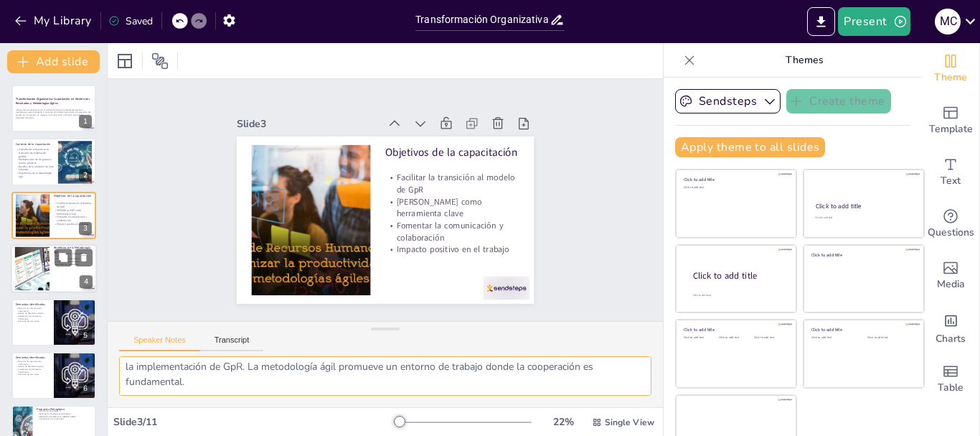
scroll to position [139, 0]
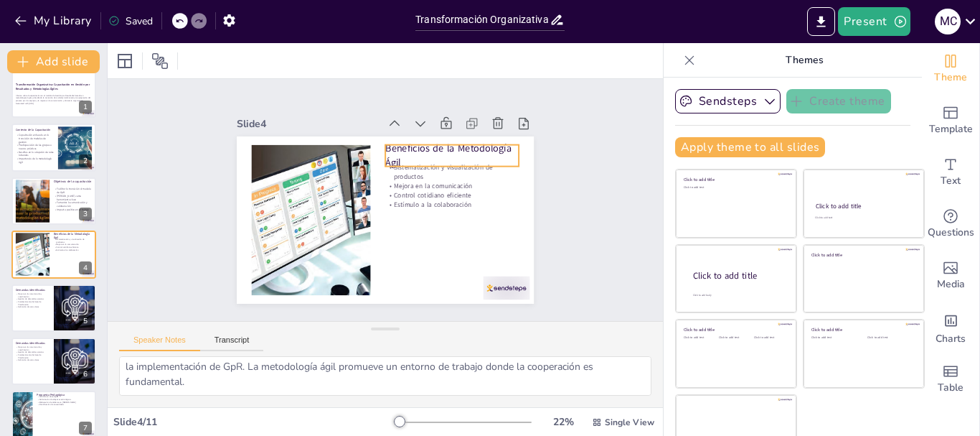
click at [431, 154] on p "Beneficios de la Metodología Ágil" at bounding box center [463, 177] width 136 height 67
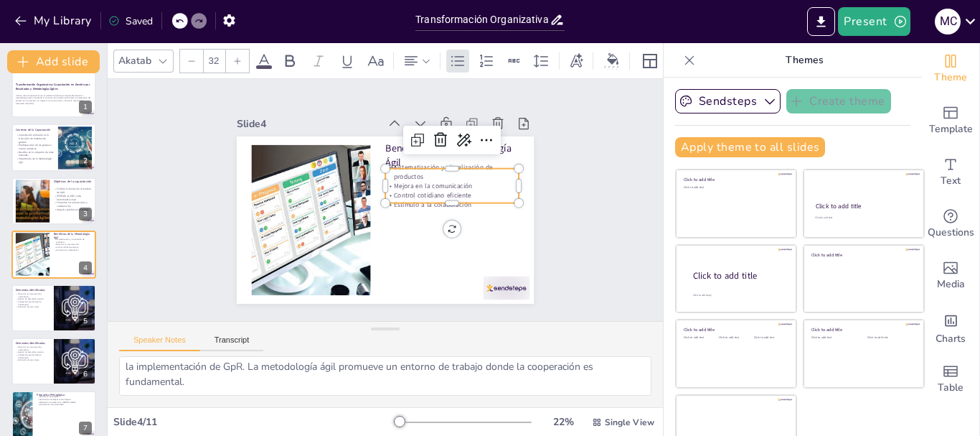
click at [391, 199] on p "Estímulo a la colaboración" at bounding box center [447, 224] width 130 height 50
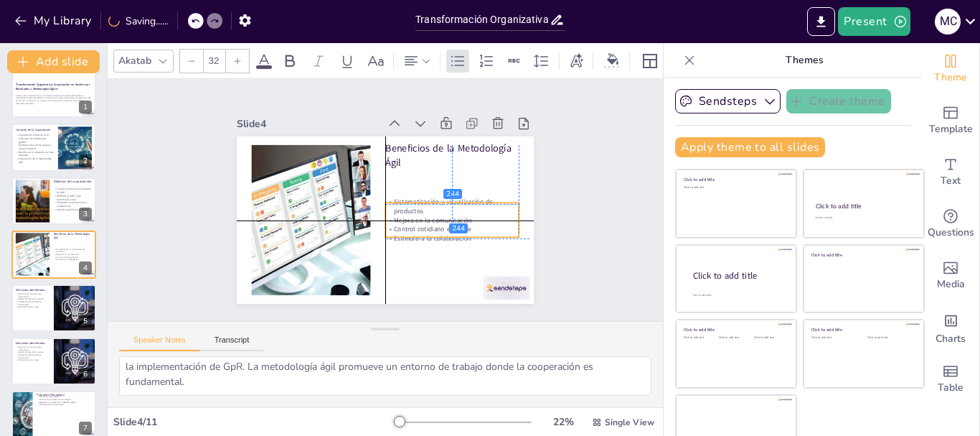
drag, startPoint x: 414, startPoint y: 187, endPoint x: 415, endPoint y: 218, distance: 30.9
click at [415, 218] on div "Sistematización y visualización de productos Mejora en la comunicación Control …" at bounding box center [446, 233] width 141 height 73
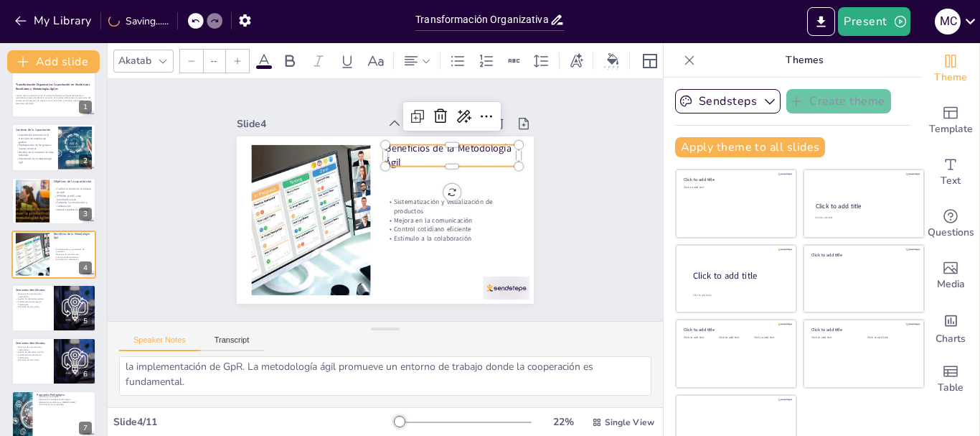
type input "48"
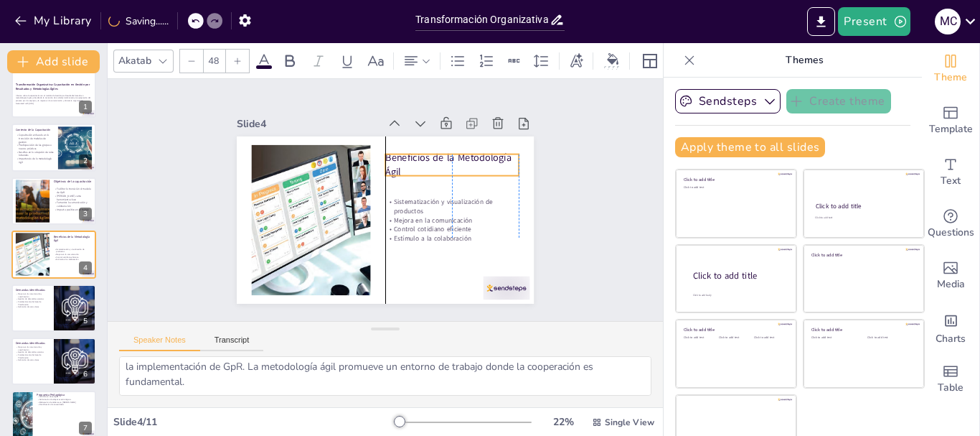
drag, startPoint x: 382, startPoint y: 144, endPoint x: 382, endPoint y: 154, distance: 9.4
click at [390, 154] on p "Beneficios de la Metodología Ágil" at bounding box center [458, 179] width 136 height 55
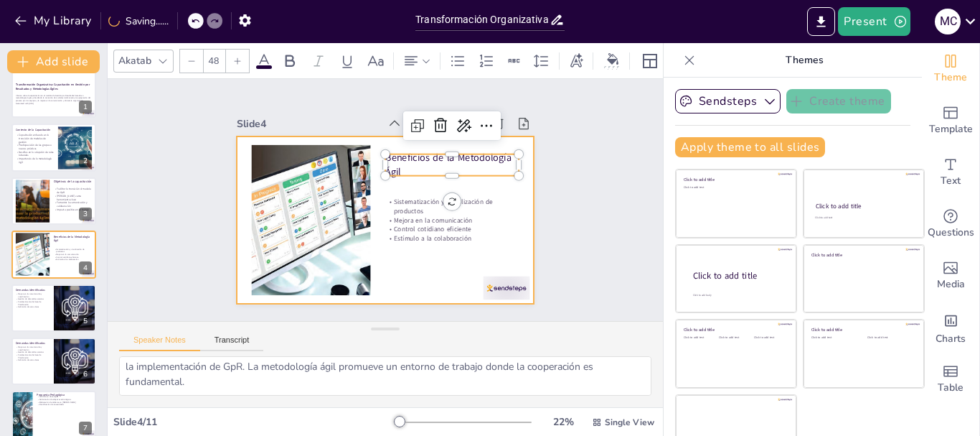
click at [413, 252] on div at bounding box center [379, 218] width 334 height 251
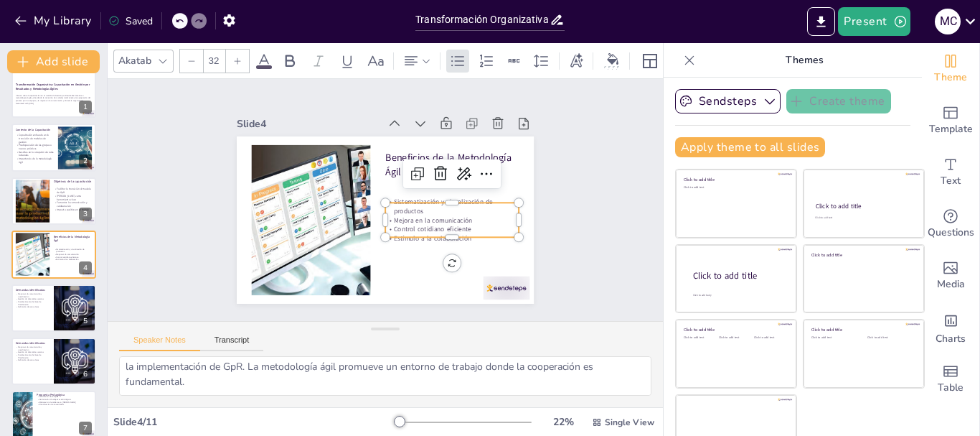
click at [441, 227] on p "Control cotidiano eficiente" at bounding box center [435, 253] width 126 height 63
click at [476, 227] on p "Control cotidiano eficiente" at bounding box center [435, 253] width 126 height 63
click at [476, 222] on p "Control cotidiano eficiente" at bounding box center [435, 253] width 126 height 63
click at [476, 223] on p "Control cotidiano eficiente" at bounding box center [440, 248] width 130 height 50
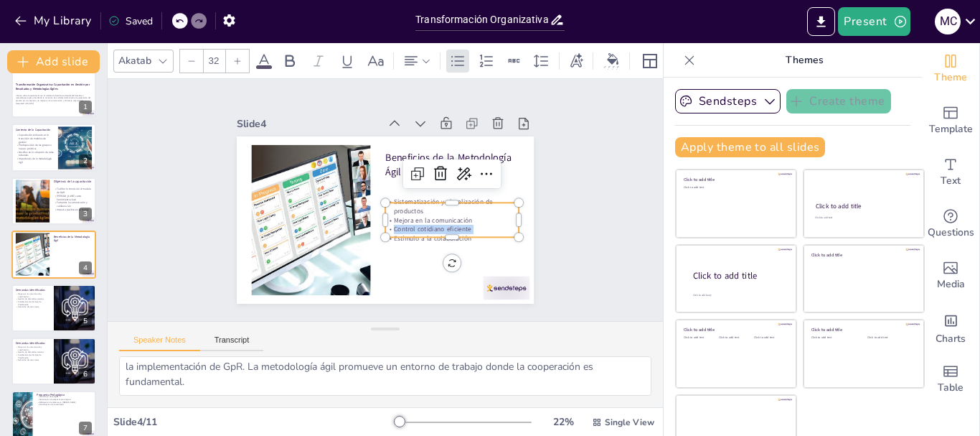
click at [467, 227] on p "Control cotidiano eficiente" at bounding box center [444, 242] width 133 height 37
click at [467, 227] on p "Control cotidiano eficiente" at bounding box center [440, 248] width 130 height 50
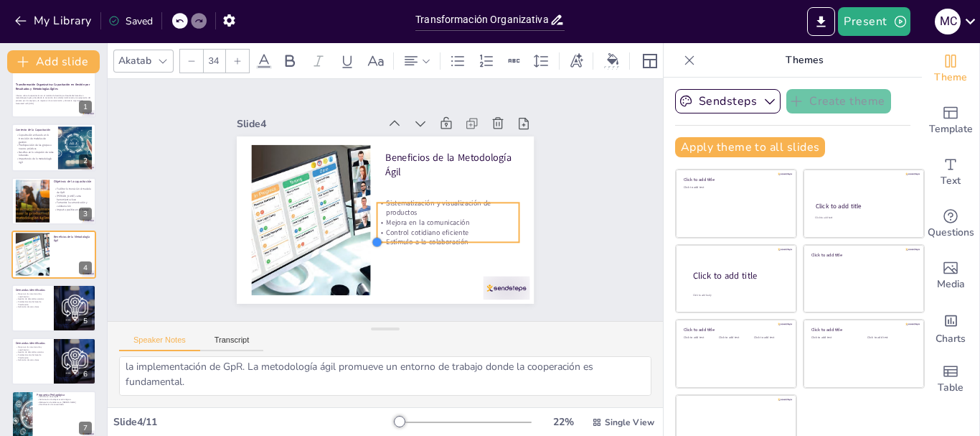
drag, startPoint x: 371, startPoint y: 232, endPoint x: 386, endPoint y: 235, distance: 15.3
click at [386, 235] on div "Beneficios de la Metodología Ágil Sistematización y visualización de productos …" at bounding box center [381, 219] width 326 height 225
click at [441, 226] on p "Control cotidiano eficiente" at bounding box center [444, 238] width 142 height 24
click at [441, 226] on p "Control cotidiano eficiente" at bounding box center [440, 244] width 141 height 39
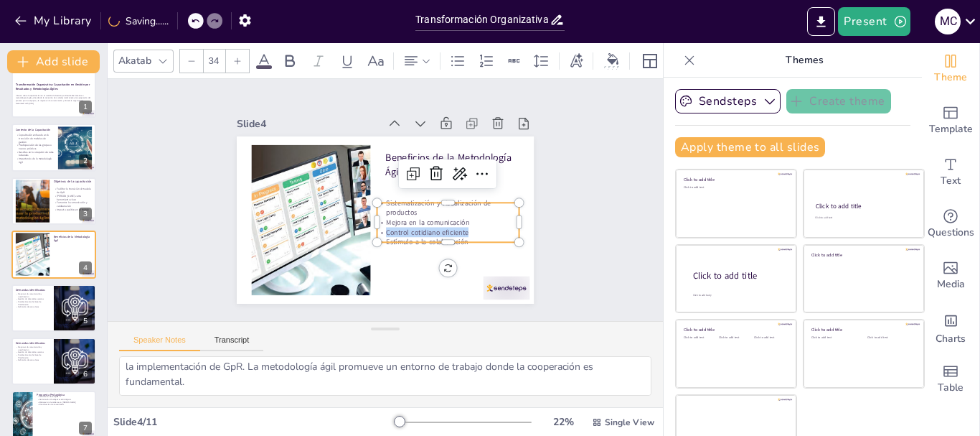
click at [441, 226] on p "Control cotidiano eficiente" at bounding box center [428, 255] width 133 height 67
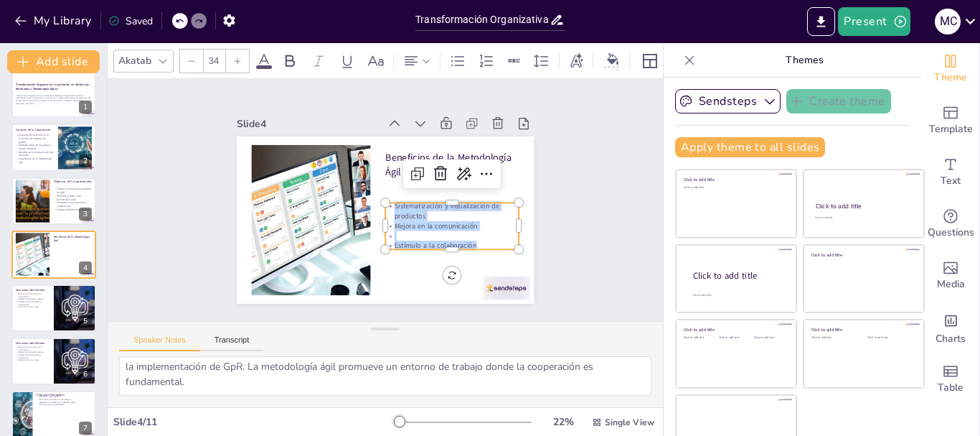
drag, startPoint x: 469, startPoint y: 238, endPoint x: 378, endPoint y: 200, distance: 98.1
click at [378, 200] on div "Sistematización y visualización de productos Mejora en la comunicación Estímulo…" at bounding box center [388, 271] width 99 height 142
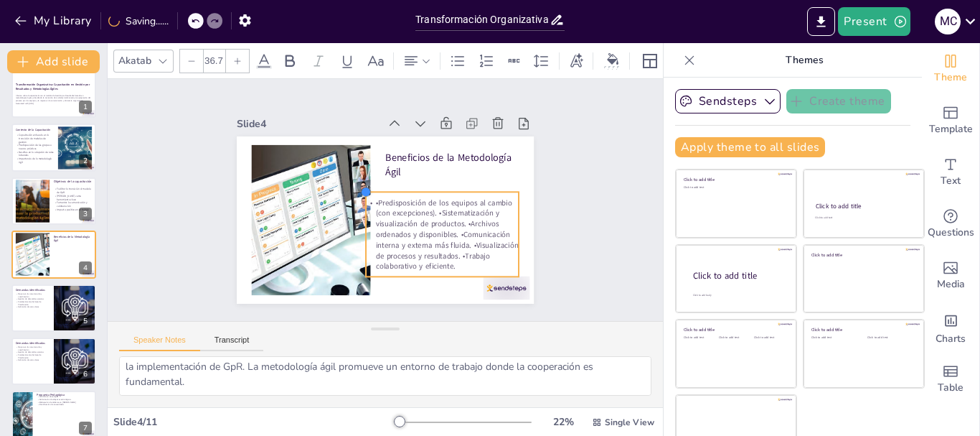
drag, startPoint x: 370, startPoint y: 197, endPoint x: 387, endPoint y: 186, distance: 20.9
click at [387, 186] on div "Beneficios de la Metodología Ágil •Predisposición de los equipos al cambio (con…" at bounding box center [365, 197] width 197 height 313
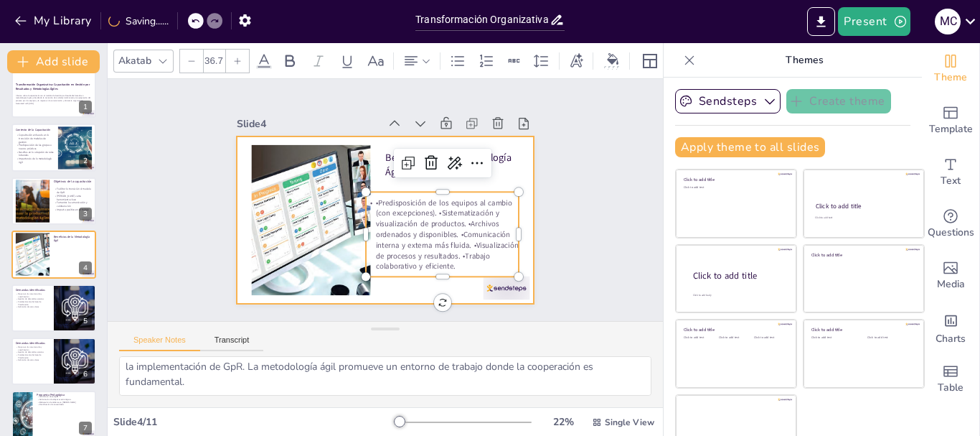
click at [430, 180] on div "Beneficios de la Metodología Ágil •Predisposición de los equipos al cambio (con…" at bounding box center [379, 218] width 334 height 251
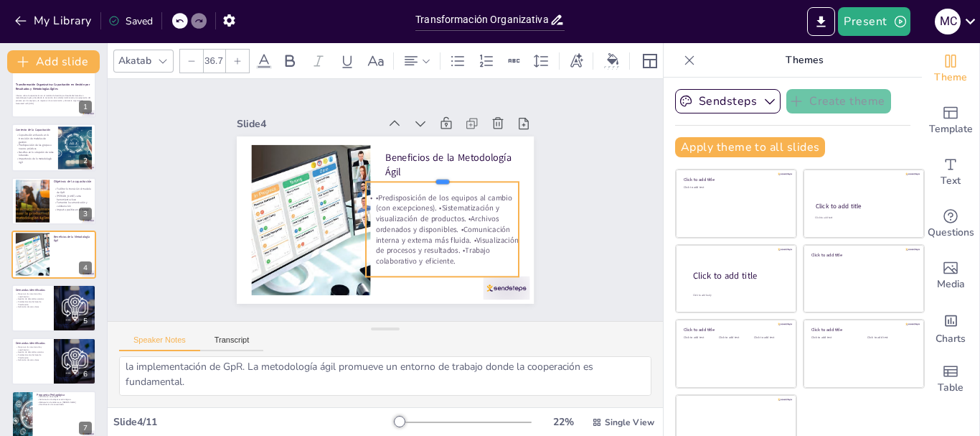
drag, startPoint x: 427, startPoint y: 184, endPoint x: 430, endPoint y: 174, distance: 10.4
click at [430, 174] on div at bounding box center [441, 226] width 111 height 121
click at [423, 201] on p "•Predisposición de los equipos al cambio (con excepciones). •Sistematización y …" at bounding box center [431, 246] width 169 height 118
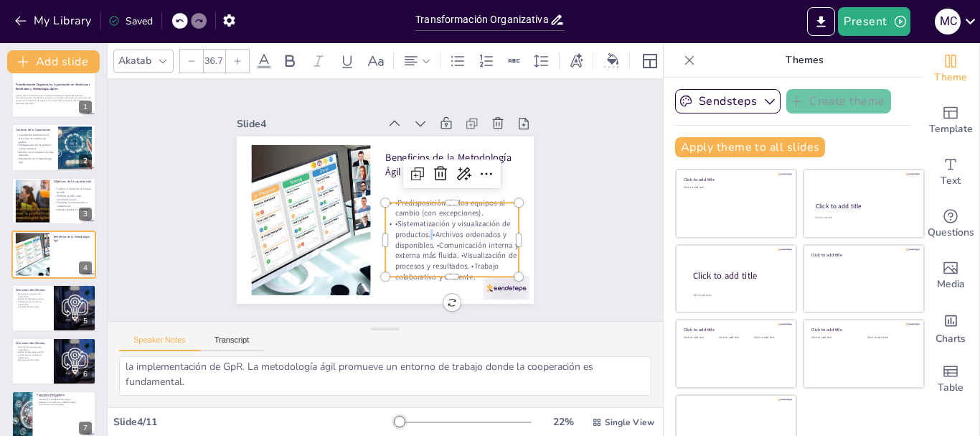
click at [415, 230] on p "•Sistematización y visualización de productos. •Archivos ordenados y disponible…" at bounding box center [366, 281] width 113 height 148
click at [417, 263] on p "•Archivos ordenados y disponibles. •Comunicación interna y externa más fluida. …" at bounding box center [437, 278] width 142 height 80
click at [389, 197] on div at bounding box center [325, 229] width 127 height 65
type input "32"
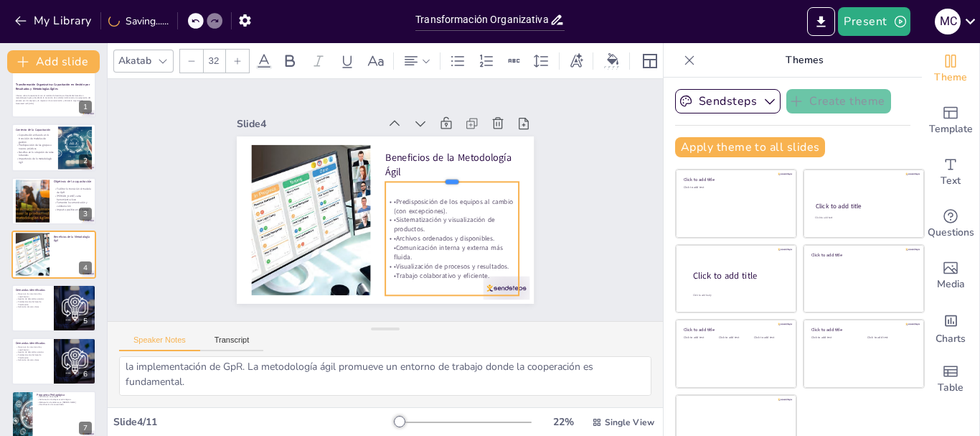
drag, startPoint x: 436, startPoint y: 197, endPoint x: 436, endPoint y: 176, distance: 20.8
click at [385, 218] on div at bounding box center [318, 223] width 133 height 11
click at [457, 239] on p "•Archivos ordenados y disponibles. •Comunicación interna y externa más fluida." at bounding box center [426, 271] width 133 height 80
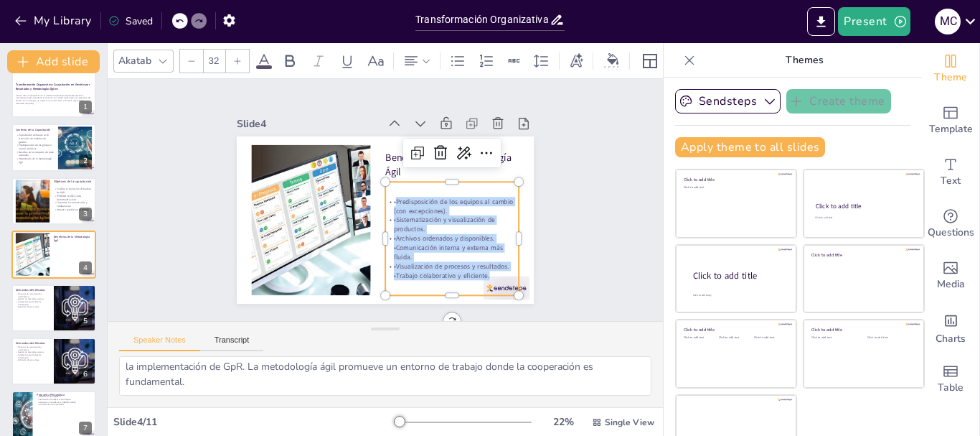
drag, startPoint x: 477, startPoint y: 272, endPoint x: 381, endPoint y: 197, distance: 122.2
click at [381, 197] on div "•Predisposición de los equipos al cambio (con excepciones). •Sistematización y …" at bounding box center [436, 257] width 153 height 121
click at [380, 197] on p "•Predisposición de los equipos al cambio (con excepciones)." at bounding box center [435, 243] width 119 height 93
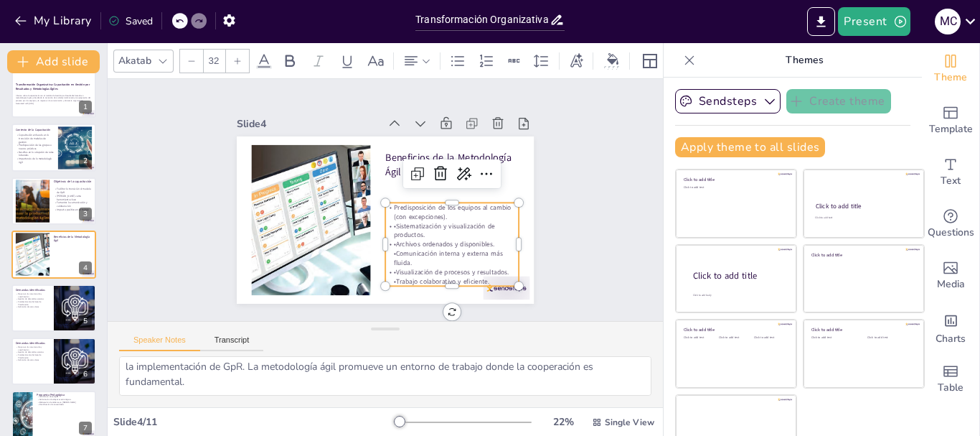
click at [476, 266] on p "•Visualización de procesos y resultados. •Trabajo colaborativo y eficiente." at bounding box center [434, 289] width 135 height 46
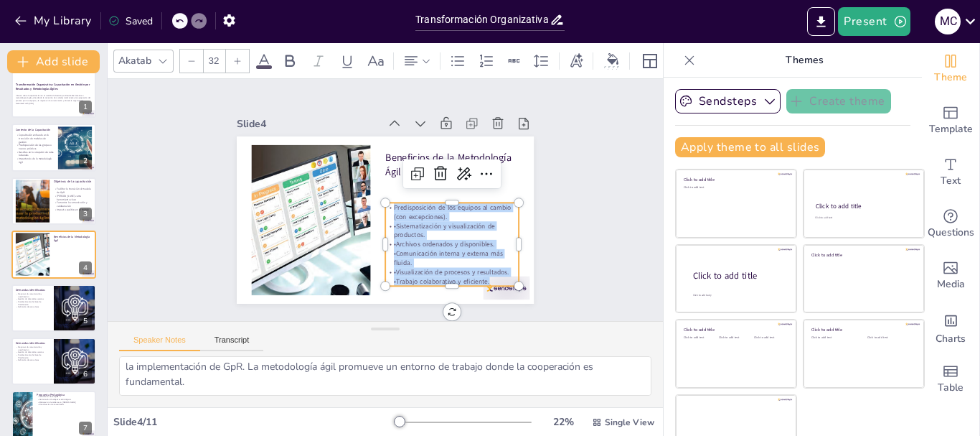
drag, startPoint x: 473, startPoint y: 275, endPoint x: 377, endPoint y: 197, distance: 123.4
click at [377, 197] on div "Beneficios de la Metodología Ágil Predisposición de los equipos al cambio (con …" at bounding box center [379, 218] width 334 height 251
click at [234, 57] on icon at bounding box center [237, 61] width 9 height 9
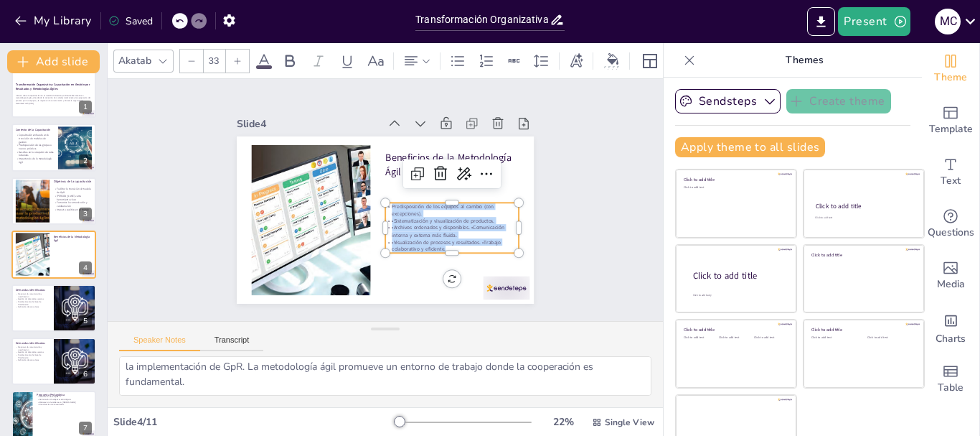
click at [235, 57] on icon at bounding box center [238, 60] width 6 height 6
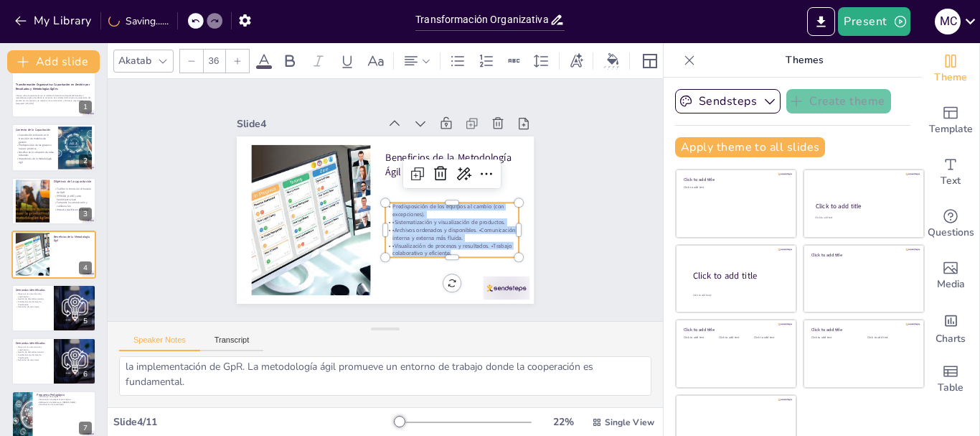
click at [235, 57] on icon at bounding box center [238, 60] width 6 height 6
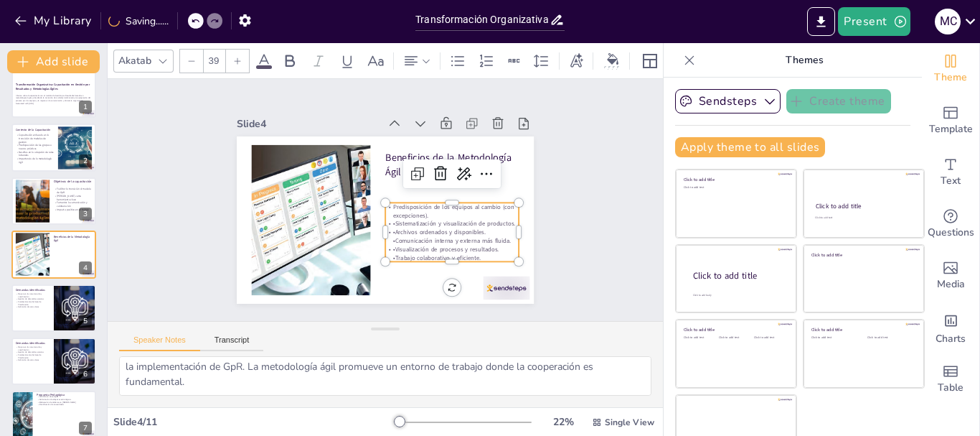
click at [235, 57] on icon at bounding box center [238, 60] width 6 height 6
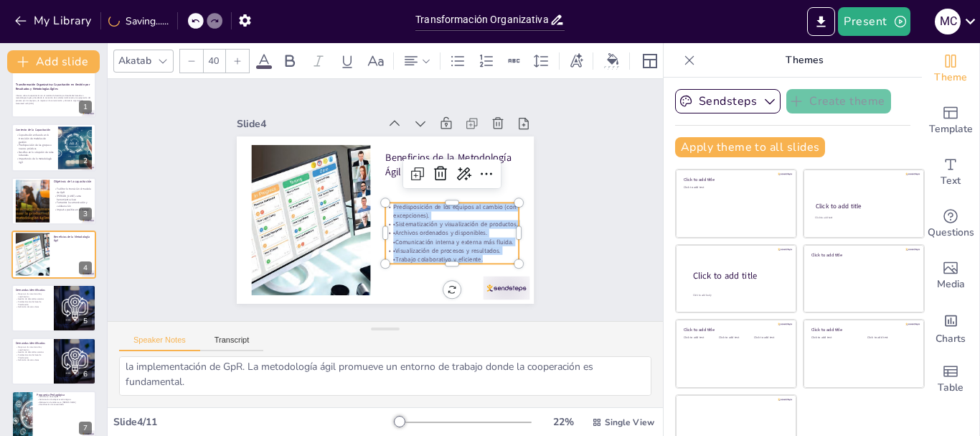
click at [235, 57] on icon at bounding box center [238, 60] width 6 height 6
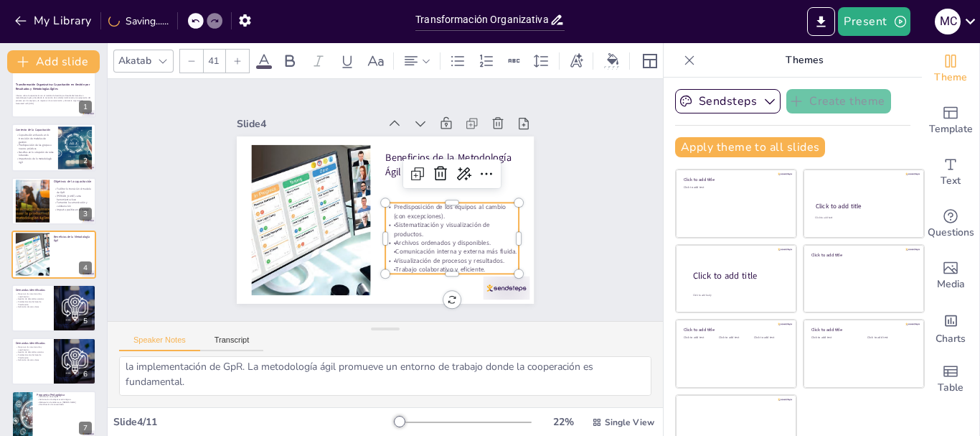
click at [235, 57] on icon at bounding box center [238, 60] width 6 height 6
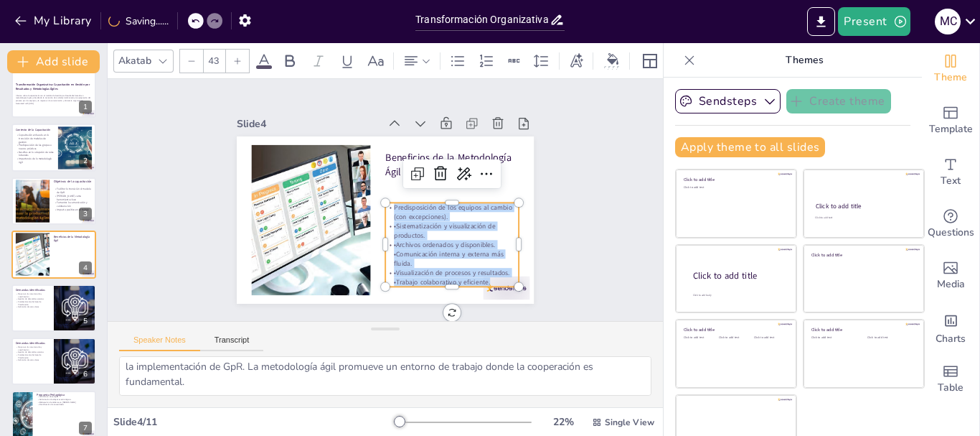
click at [235, 57] on icon at bounding box center [238, 60] width 6 height 6
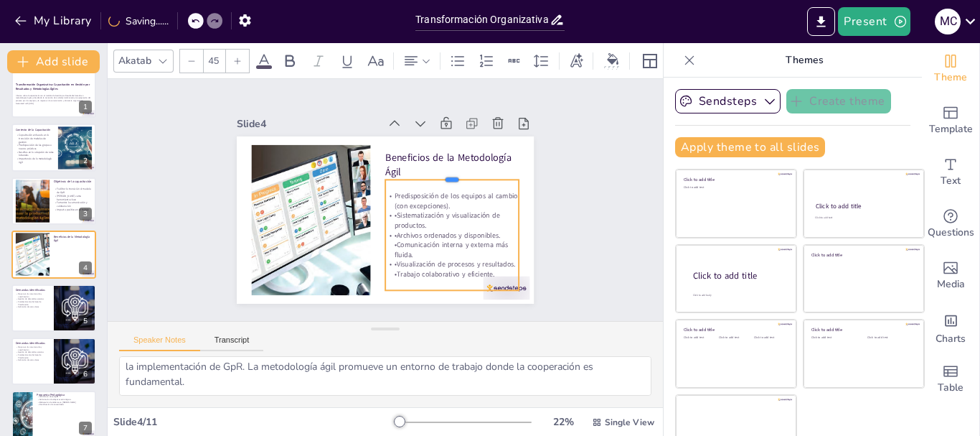
drag, startPoint x: 436, startPoint y: 195, endPoint x: 423, endPoint y: 171, distance: 27.0
click at [423, 171] on div at bounding box center [454, 182] width 134 height 26
click at [240, 61] on div at bounding box center [237, 61] width 23 height 23
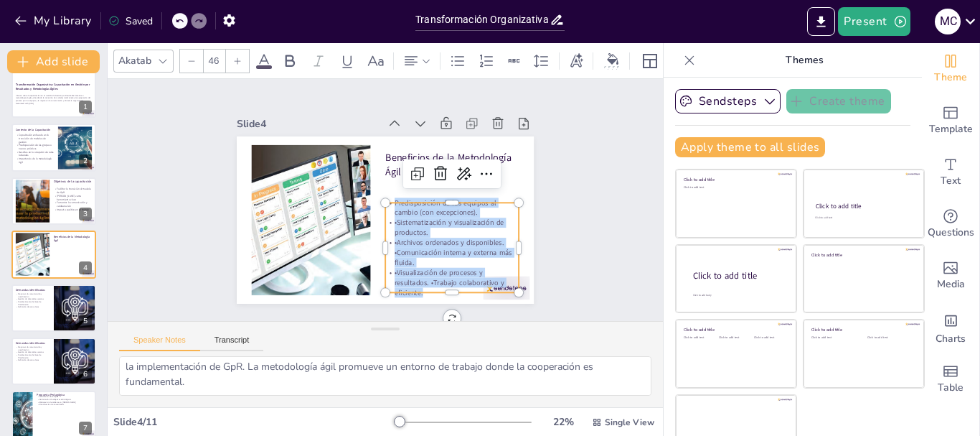
click at [240, 61] on div at bounding box center [237, 61] width 23 height 23
type input "47"
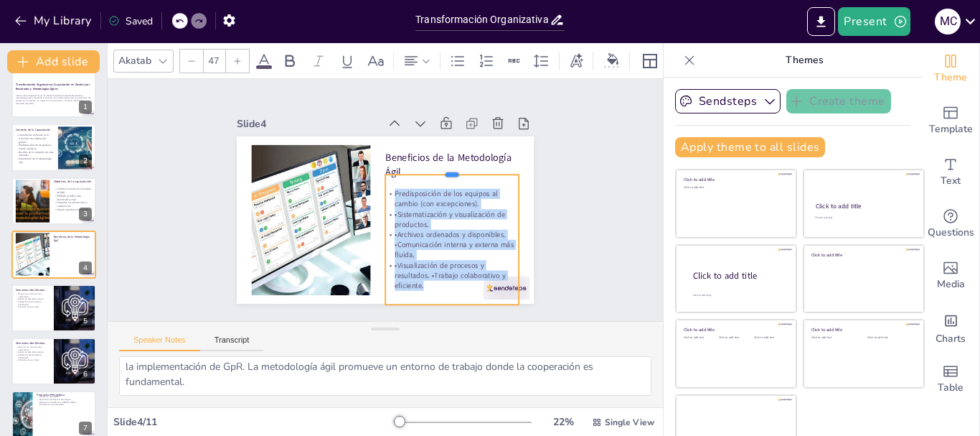
drag, startPoint x: 434, startPoint y: 196, endPoint x: 437, endPoint y: 168, distance: 28.1
click at [437, 168] on div at bounding box center [455, 176] width 134 height 25
click at [557, 220] on div "Slide 1 Transformación Organizativa: Capacitación en Gestión por Resultados y M…" at bounding box center [385, 200] width 429 height 343
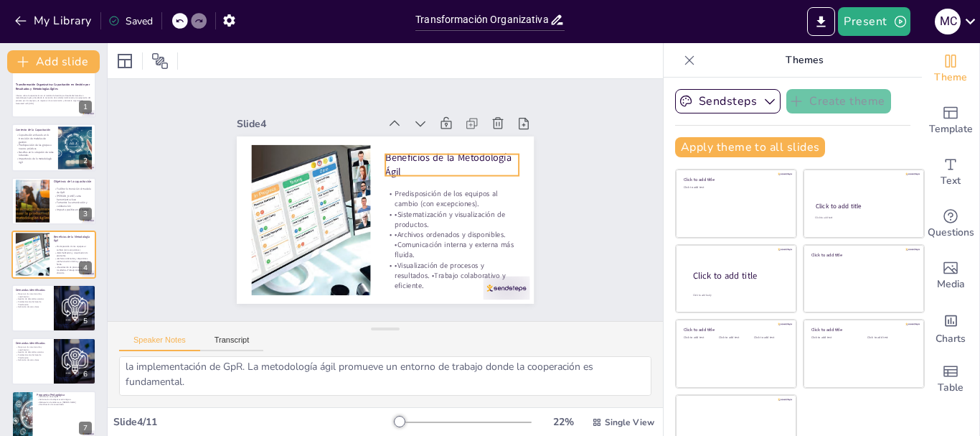
click at [414, 152] on p "Beneficios de la Metodología Ágil" at bounding box center [458, 179] width 136 height 55
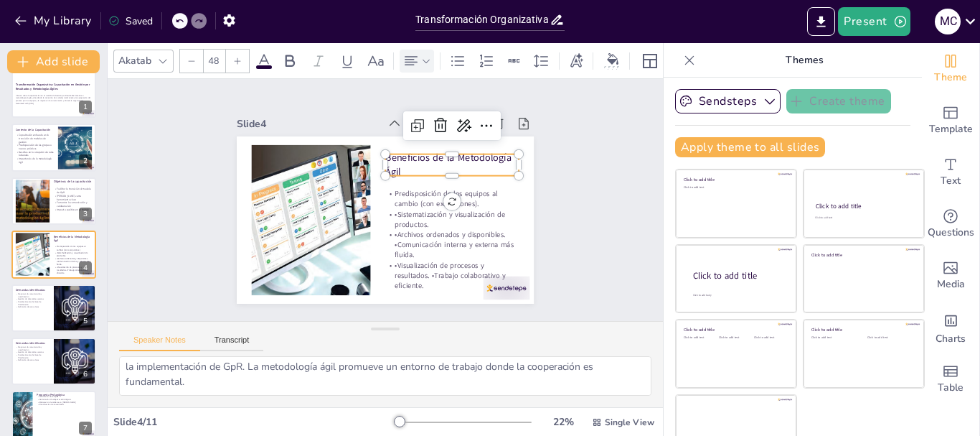
click at [424, 52] on div at bounding box center [417, 60] width 29 height 17
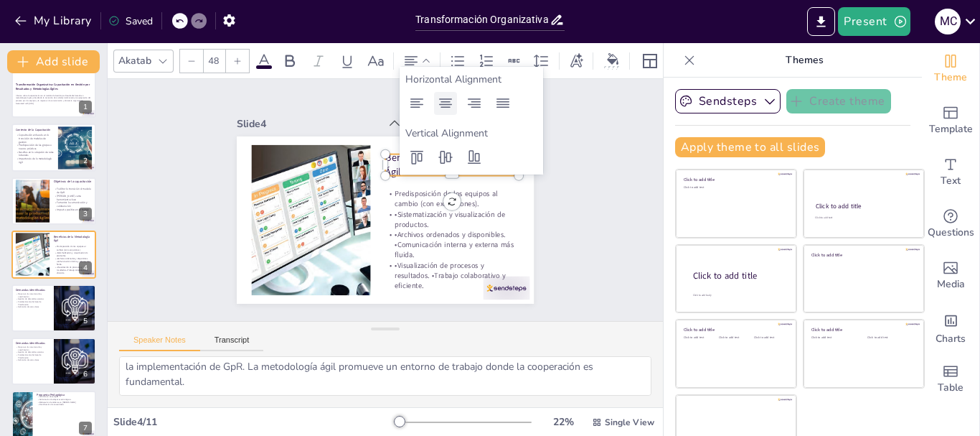
click at [440, 103] on icon at bounding box center [445, 103] width 17 height 17
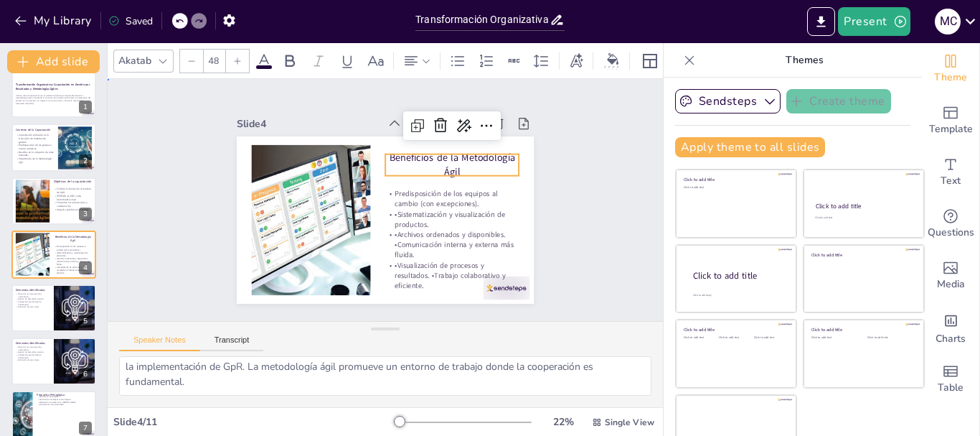
click at [550, 220] on div "Slide 1 Transformación Organizativa: Capacitación en Gestión por Resultados y M…" at bounding box center [386, 199] width 398 height 245
click at [435, 148] on div "Beneficios de la Metodología Ágil Predisposición de los equipos al cambio (con …" at bounding box center [376, 217] width 339 height 273
click at [435, 204] on div at bounding box center [429, 271] width 25 height 134
click at [435, 150] on div at bounding box center [468, 188] width 121 height 77
click at [424, 159] on p "Beneficios de la Metodología Ágil" at bounding box center [459, 189] width 136 height 67
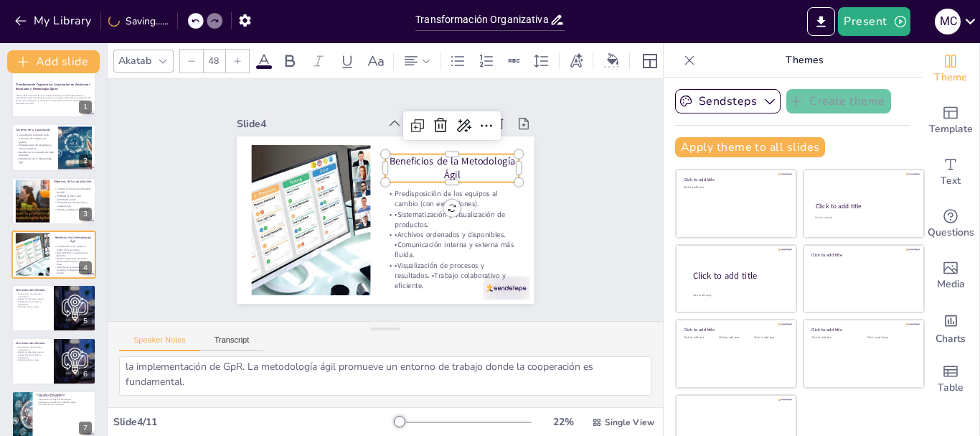
click at [434, 159] on p "Beneficios de la Metodología Ágil" at bounding box center [457, 182] width 136 height 55
click at [431, 156] on p "Beneficios de la Metodología Ágil" at bounding box center [457, 182] width 136 height 55
click at [413, 215] on p "Beneficios de la Metodología Ágil" at bounding box center [350, 265] width 125 height 101
click at [431, 156] on p "Beneficios de la Metodología Ágil" at bounding box center [459, 189] width 136 height 67
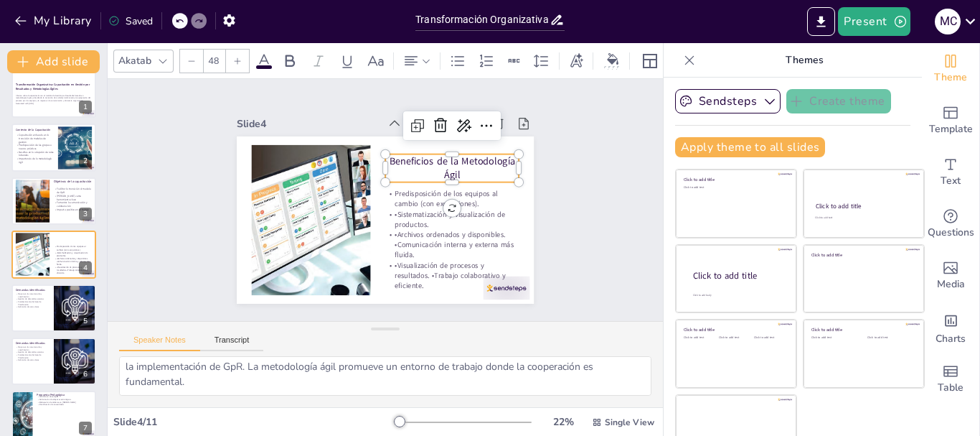
click at [431, 156] on p "Beneficios de la Metodología Ágil" at bounding box center [455, 175] width 136 height 42
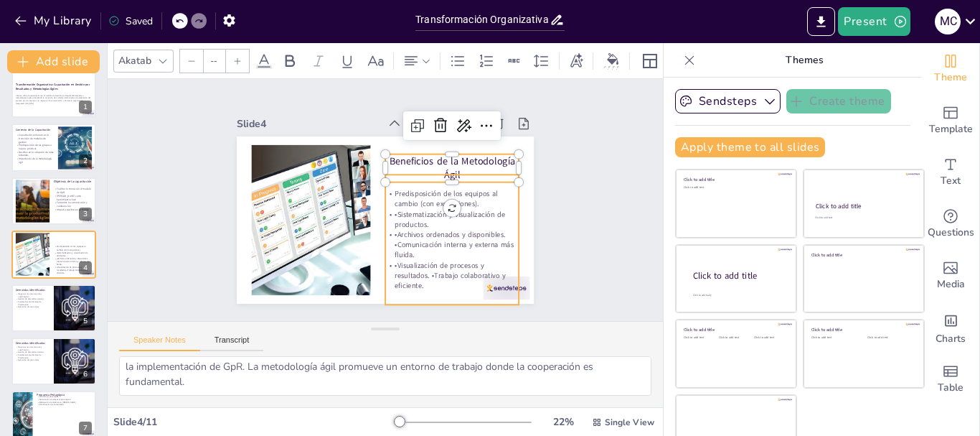
type input "47"
click at [443, 258] on p "•Visualización de procesos y resultados. •Trabajo colaborativo y eficiente." at bounding box center [435, 286] width 137 height 57
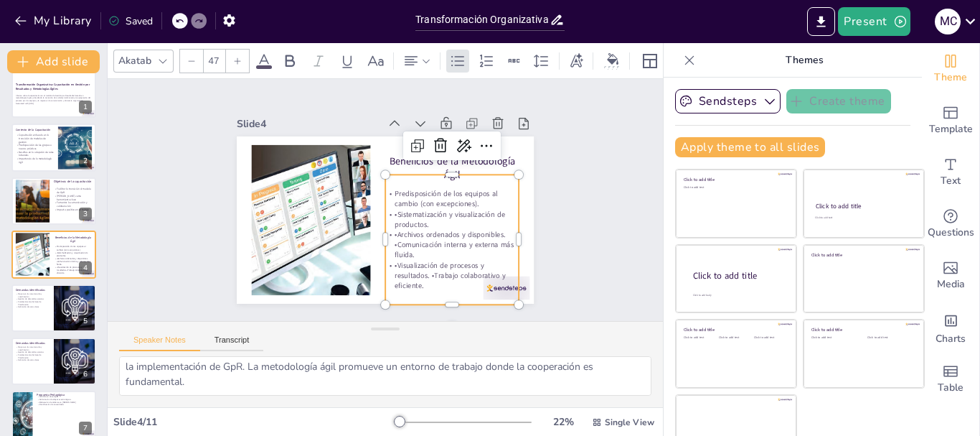
click at [563, 253] on div "Slide 1 Transformación Organizativa: Capacitación en Gestión por Resultados y M…" at bounding box center [385, 200] width 603 height 402
click at [414, 266] on p "•Visualización de procesos y resultados. •Trabajo colaborativo y eficiente." at bounding box center [363, 298] width 103 height 126
click at [414, 266] on p "•Visualización de procesos y resultados. •Trabajo colaborativo y eficiente." at bounding box center [425, 292] width 136 height 70
click at [415, 268] on p "•Visualización de procesos y resultados. •Trabajo colaborativo y eficiente." at bounding box center [416, 296] width 135 height 83
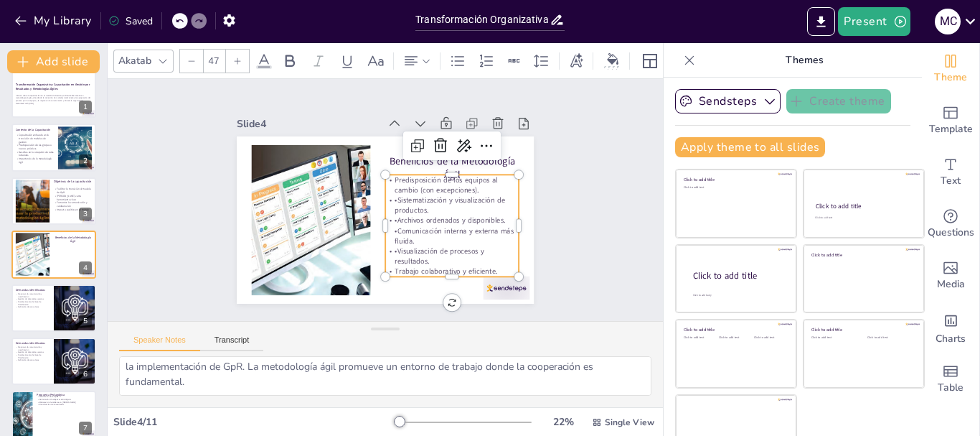
click at [377, 245] on p "•Visualización de procesos y resultados." at bounding box center [439, 268] width 135 height 47
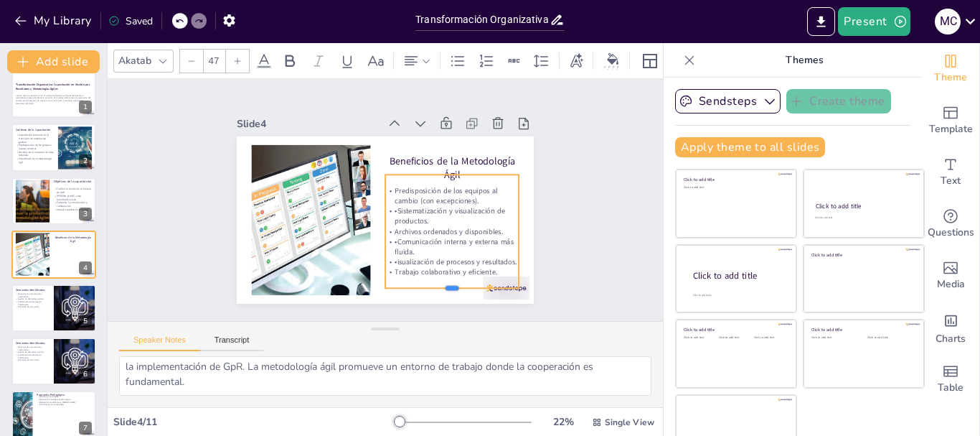
drag, startPoint x: 437, startPoint y: 264, endPoint x: 438, endPoint y: 286, distance: 21.5
click at [376, 286] on div at bounding box center [337, 304] width 77 height 121
click at [565, 266] on div "Slide 1 Transformación Organizativa: Capacitación en Gestión por Resultados y M…" at bounding box center [385, 199] width 578 height 298
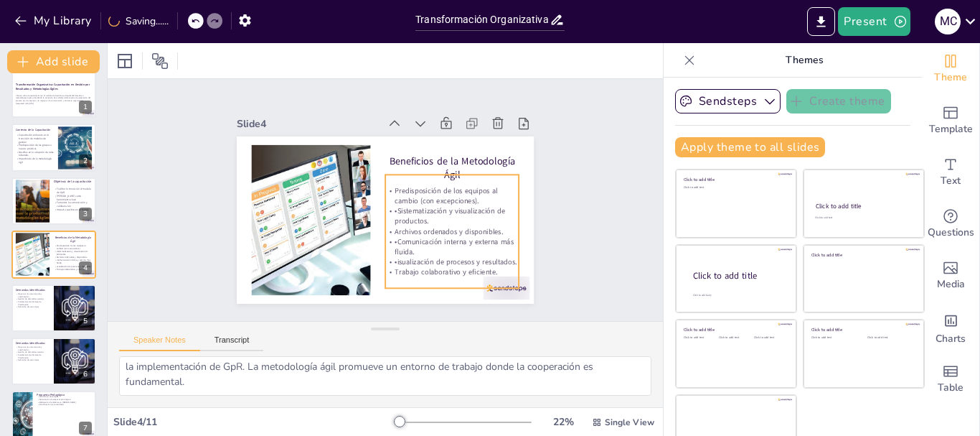
click at [419, 255] on p "•isualización de procesos y resultados." at bounding box center [412, 287] width 121 height 76
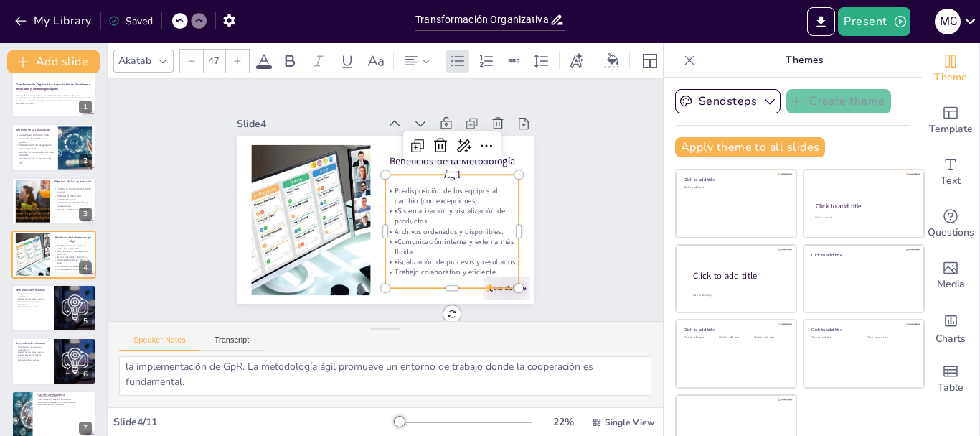
click at [419, 255] on p "•isualización de procesos y resultados." at bounding box center [438, 274] width 133 height 38
click at [379, 257] on p "•isualización de procesos y resultados." at bounding box center [412, 286] width 121 height 75
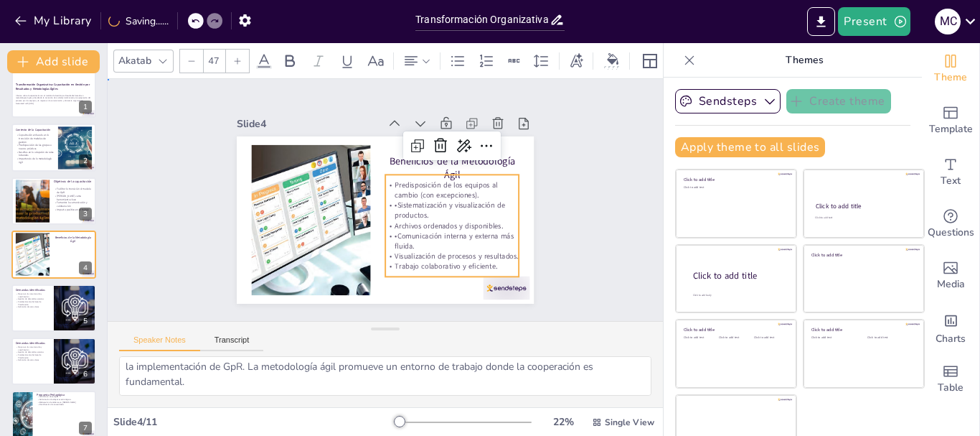
click at [591, 257] on div "Slide 1 Transformación Organizativa: Capacitación en Gestión por Resultados y M…" at bounding box center [385, 200] width 591 height 522
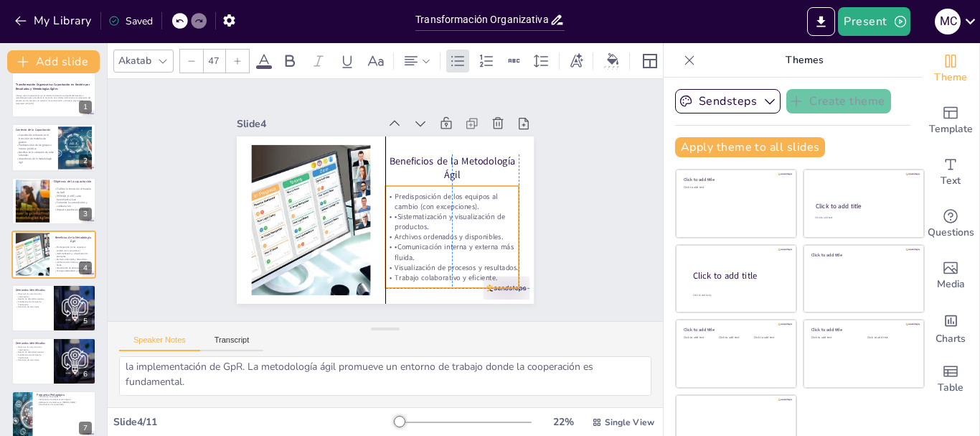
drag, startPoint x: 471, startPoint y: 222, endPoint x: 472, endPoint y: 232, distance: 10.1
click at [344, 232] on p "•Comunicación interna y externa más fluida." at bounding box center [319, 254] width 47 height 135
click at [535, 243] on div "Slide 1 Transformación Organizativa: Capacitación en Gestión por Resultados y M…" at bounding box center [386, 199] width 398 height 245
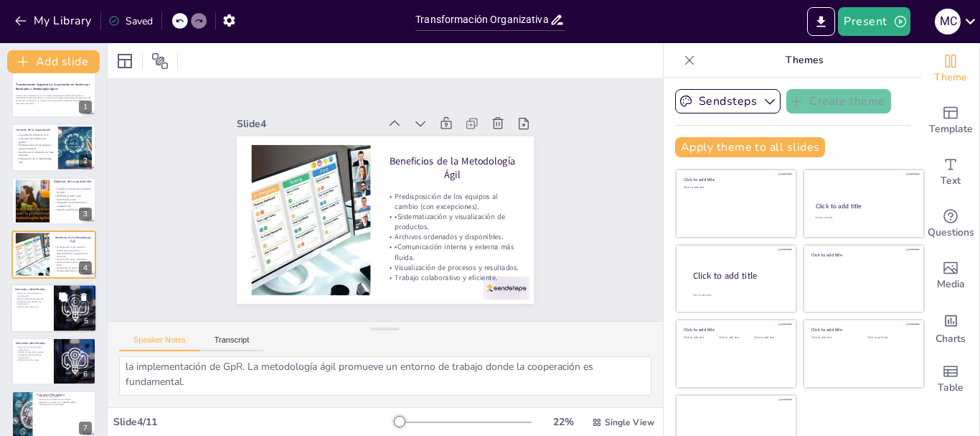
click at [37, 309] on div at bounding box center [54, 307] width 86 height 49
type textarea "La mejora en la comunicación y coordinación entre las diferentes direcciones es…"
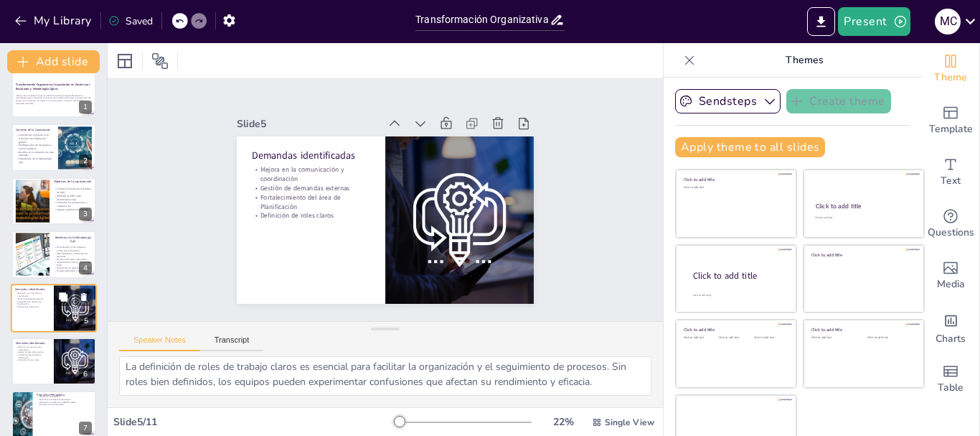
scroll to position [148, 0]
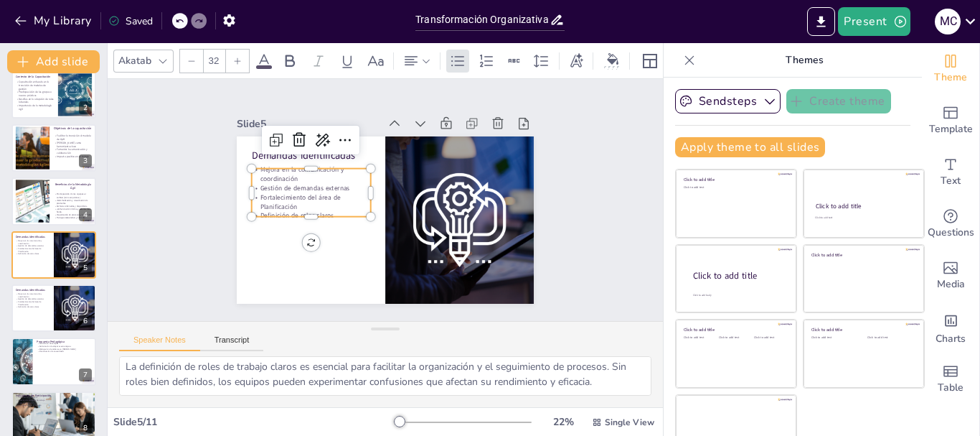
click at [293, 185] on p "Gestión de demandas externas" at bounding box center [315, 173] width 118 height 34
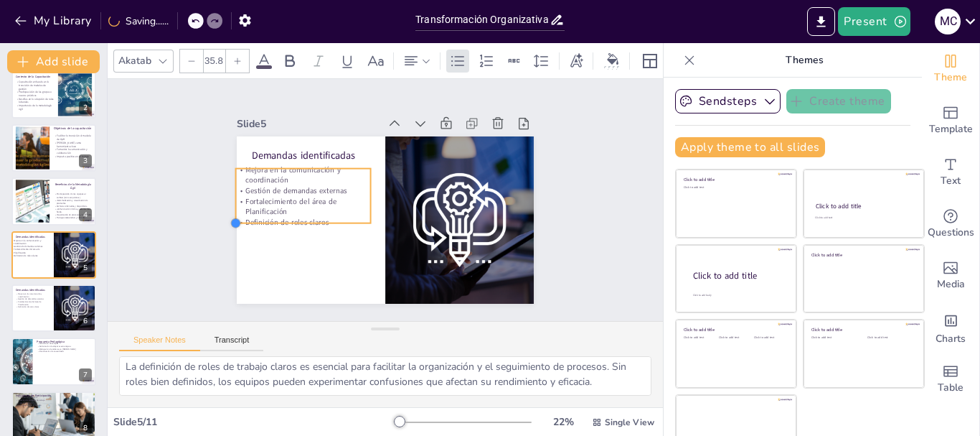
type input "36.3"
drag, startPoint x: 237, startPoint y: 209, endPoint x: 253, endPoint y: 215, distance: 17.1
click at [253, 215] on div "Demandas identificadas Mejora en la comunicación y coordinación Gestión de dema…" at bounding box center [374, 216] width 341 height 293
click at [308, 187] on p "Gestión de demandas externas" at bounding box center [307, 173] width 134 height 38
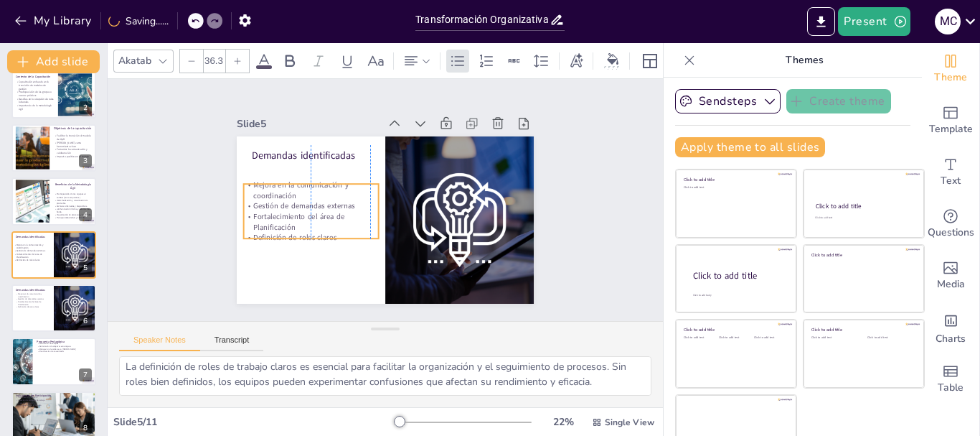
drag, startPoint x: 308, startPoint y: 187, endPoint x: 311, endPoint y: 205, distance: 18.2
click at [311, 205] on p "Gestión de demandas externas" at bounding box center [315, 175] width 128 height 65
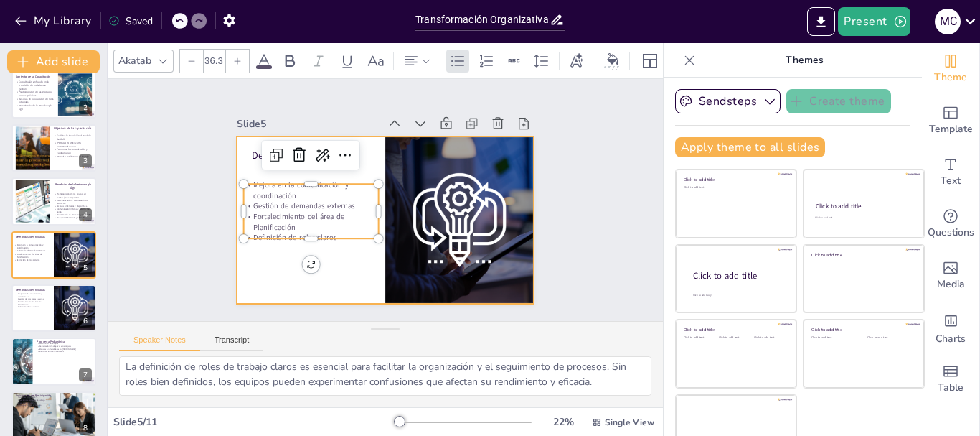
click at [313, 290] on div at bounding box center [381, 219] width 326 height 225
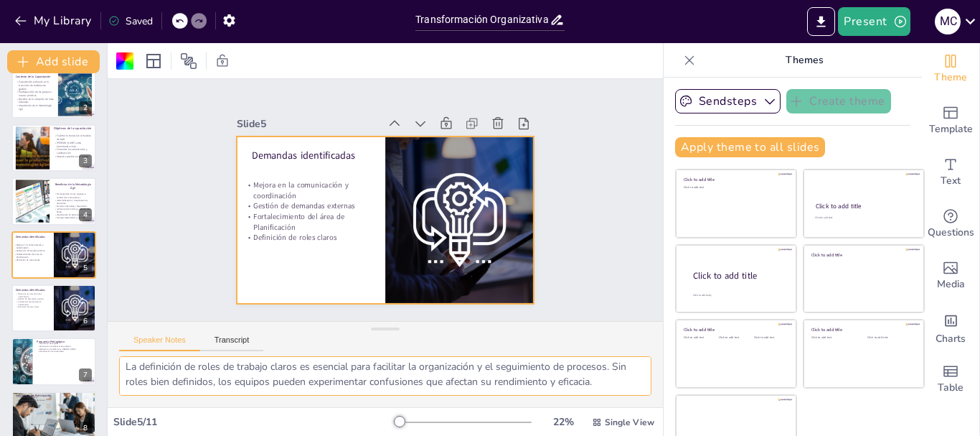
click at [558, 365] on textarea "La mejora en la comunicación y coordinación entre las diferentes direcciones es…" at bounding box center [385, 375] width 532 height 39
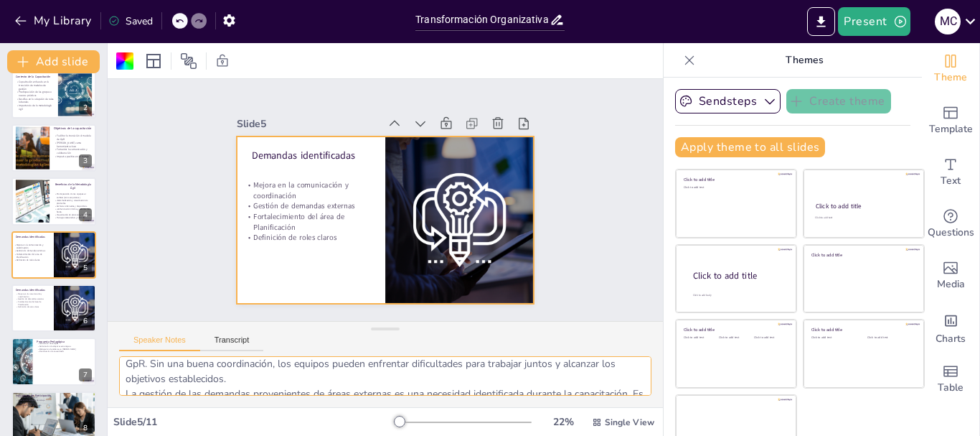
scroll to position [6, 0]
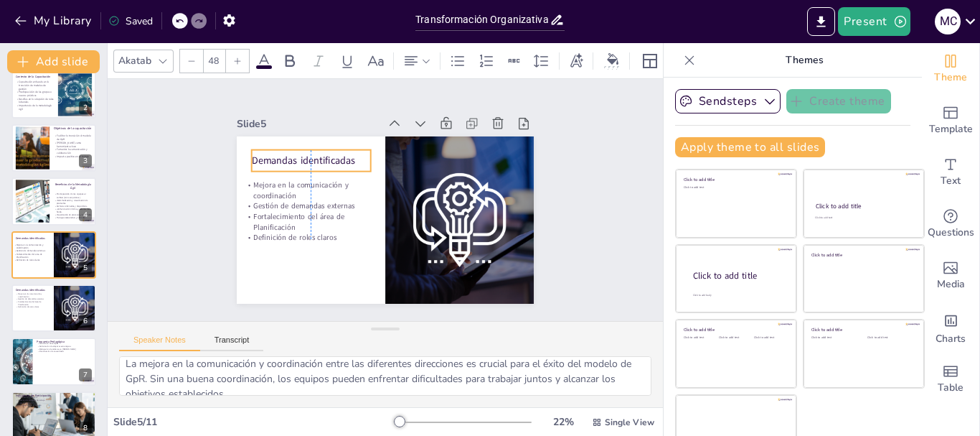
click at [294, 158] on p "Demandas identificadas" at bounding box center [320, 145] width 119 height 38
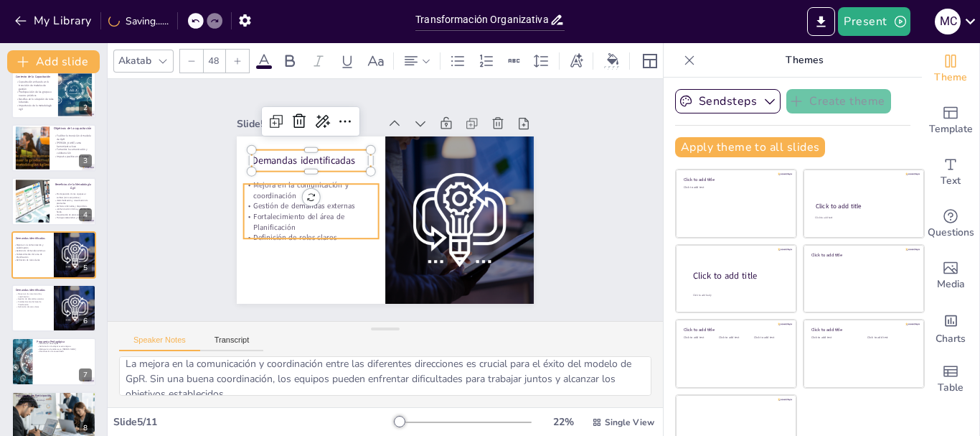
type input "36.3"
click at [305, 217] on p "Fortalecimiento del área de Planificación" at bounding box center [307, 197] width 135 height 62
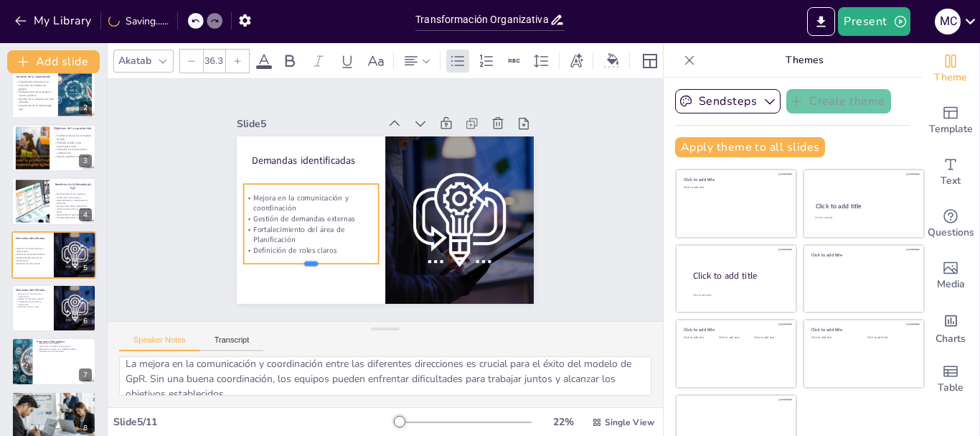
drag, startPoint x: 300, startPoint y: 235, endPoint x: 299, endPoint y: 260, distance: 25.1
click at [313, 180] on div at bounding box center [332, 113] width 39 height 134
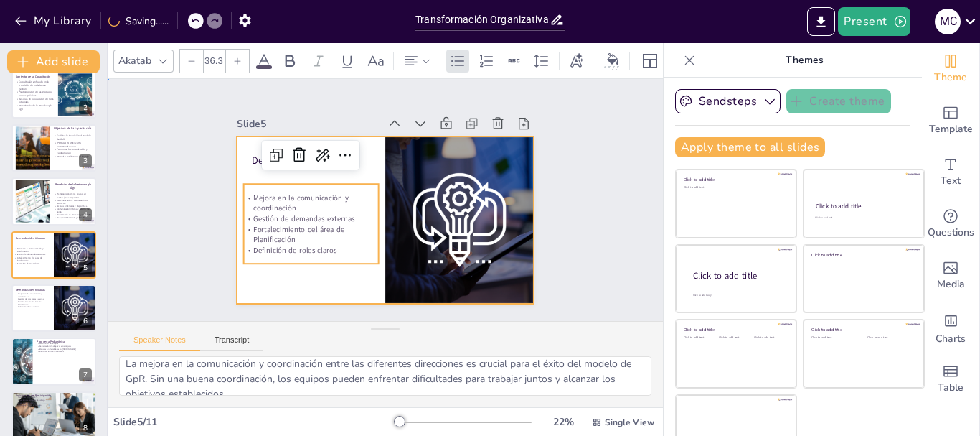
click at [321, 283] on div at bounding box center [381, 219] width 326 height 225
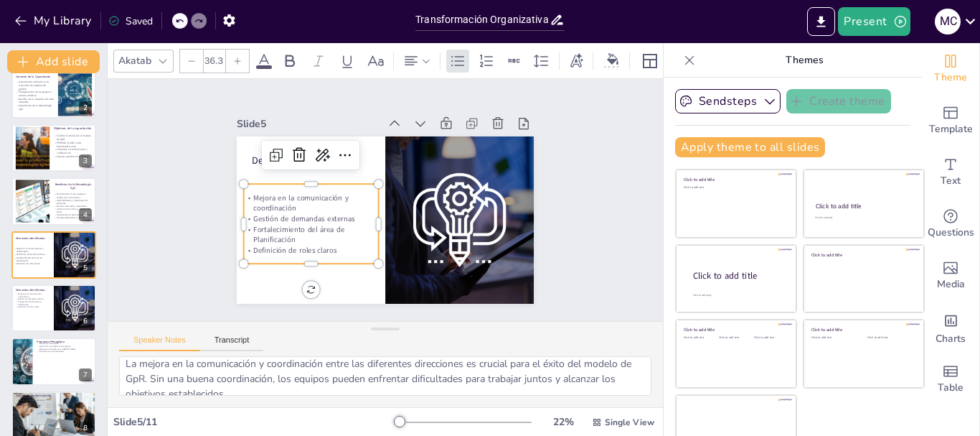
click at [312, 245] on p "Definición de roles claros" at bounding box center [296, 206] width 122 height 77
click at [312, 246] on p "Definición de roles claros" at bounding box center [302, 234] width 134 height 38
click at [301, 244] on p "Definición de roles claros" at bounding box center [298, 225] width 131 height 52
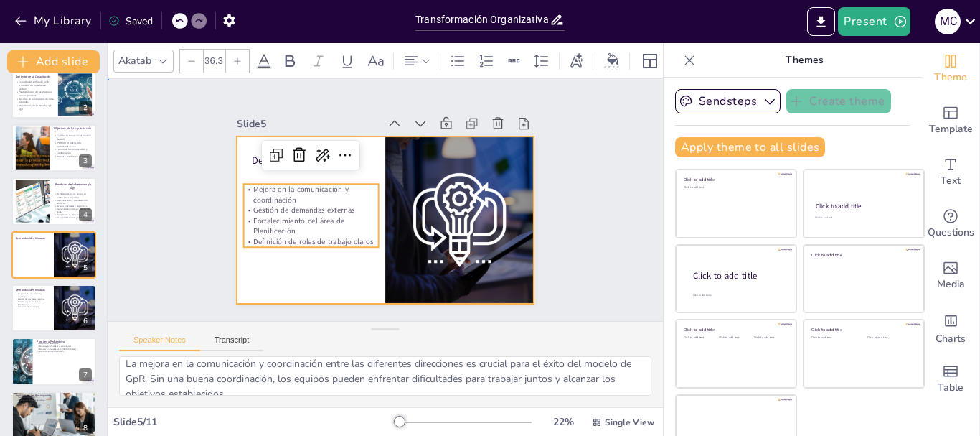
click at [253, 274] on div at bounding box center [379, 218] width 334 height 251
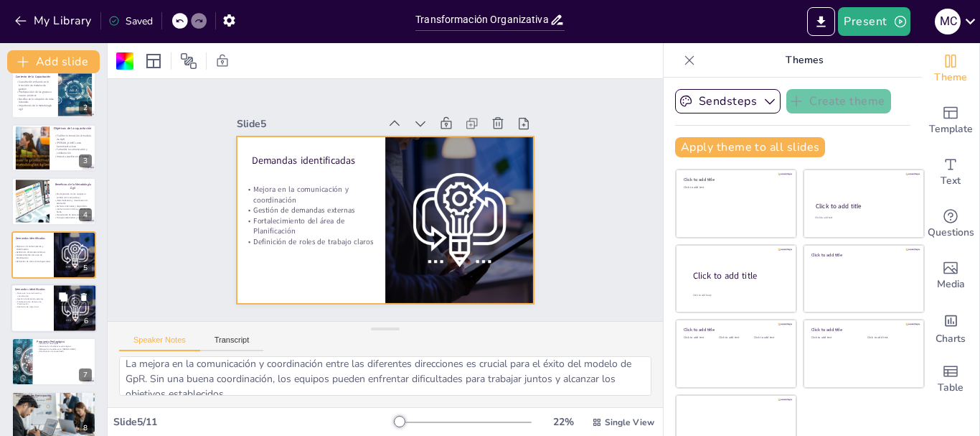
click at [37, 297] on p "Gestión de demandas externas" at bounding box center [32, 298] width 34 height 3
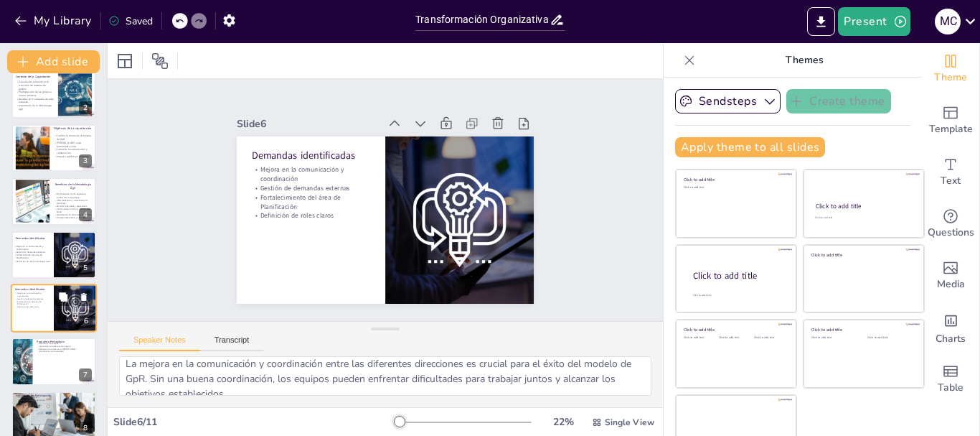
scroll to position [121, 0]
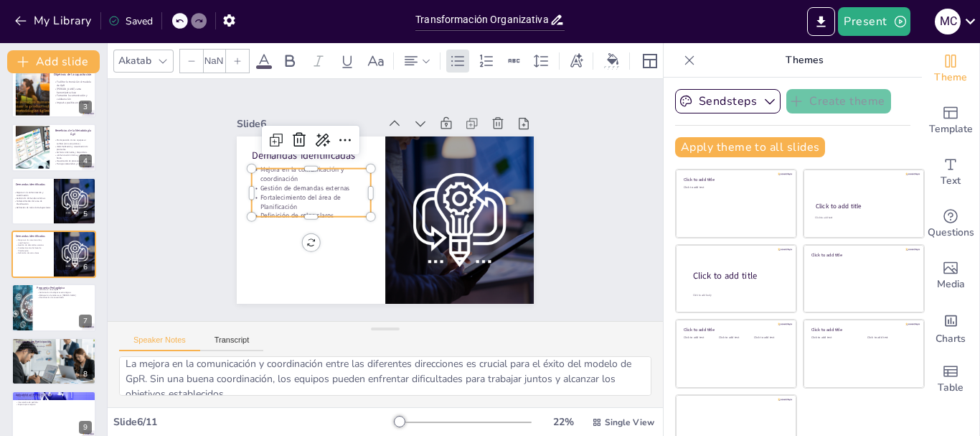
type input "32"
click at [290, 201] on p "Fortalecimiento del área de Planificación" at bounding box center [312, 186] width 120 height 43
click at [288, 201] on p "Fortalecimiento del área de Planificación" at bounding box center [312, 186] width 120 height 43
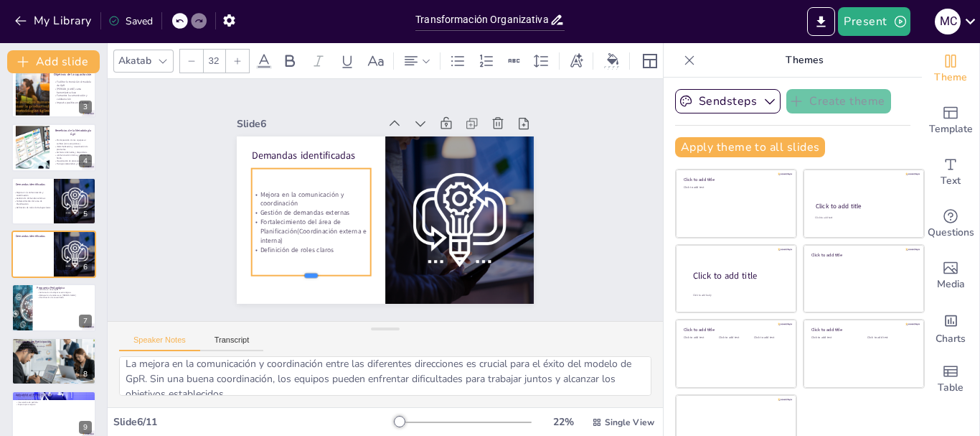
drag, startPoint x: 292, startPoint y: 229, endPoint x: 293, endPoint y: 271, distance: 42.3
click at [293, 271] on div at bounding box center [302, 273] width 119 height 24
click at [563, 246] on div "Slide 1 Transformación Organizativa: Capacitación en Gestión por Resultados y M…" at bounding box center [386, 200] width 578 height 298
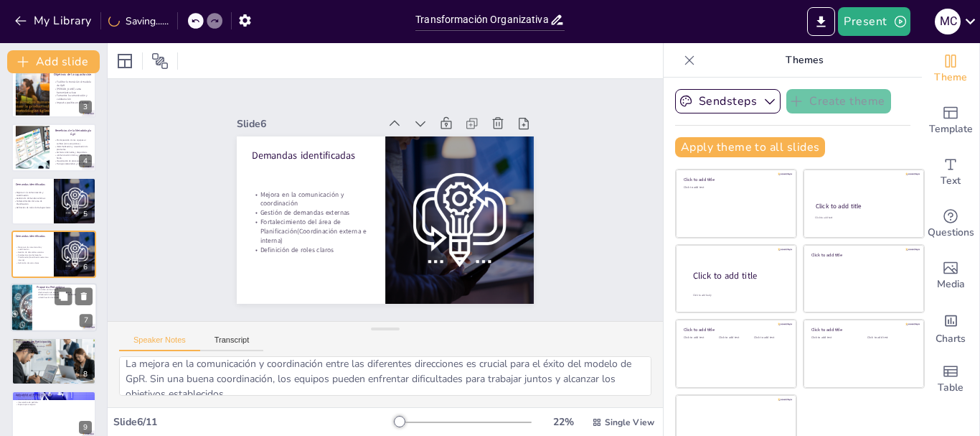
click at [40, 298] on p "Identificación de necesidades" at bounding box center [65, 297] width 56 height 3
type textarea "La propuesta pedagógica se divide en dos etapas, lo que permite un enfoque estr…"
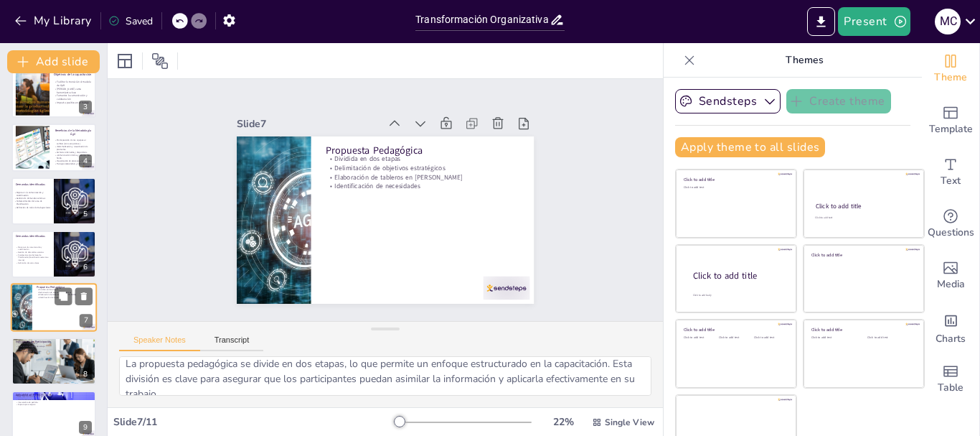
scroll to position [174, 0]
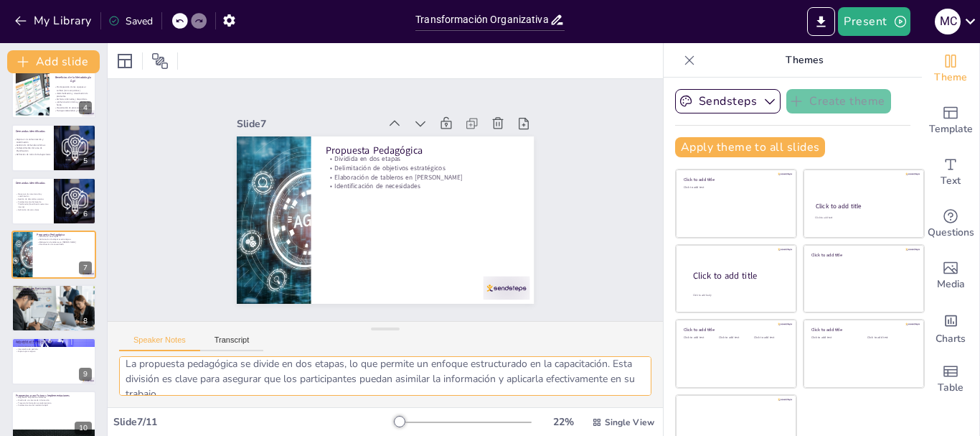
click at [250, 378] on textarea "La propuesta pedagógica se divide en dos etapas, lo que permite un enfoque estr…" at bounding box center [385, 375] width 532 height 39
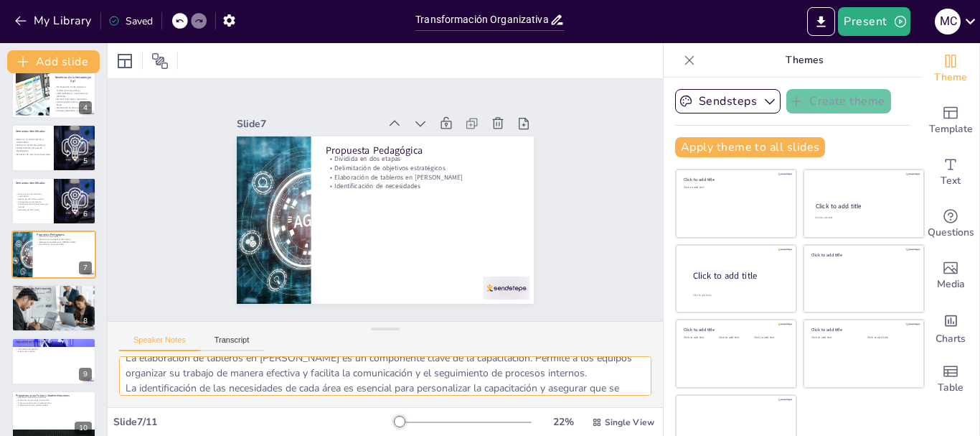
scroll to position [118, 0]
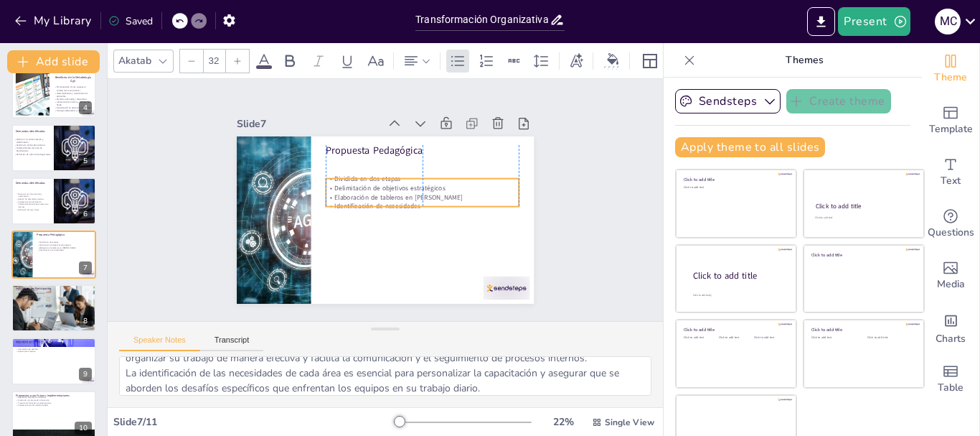
drag, startPoint x: 440, startPoint y: 161, endPoint x: 441, endPoint y: 182, distance: 20.1
click at [441, 182] on p "Delimitación de objetivos estratégicos" at bounding box center [419, 219] width 136 height 150
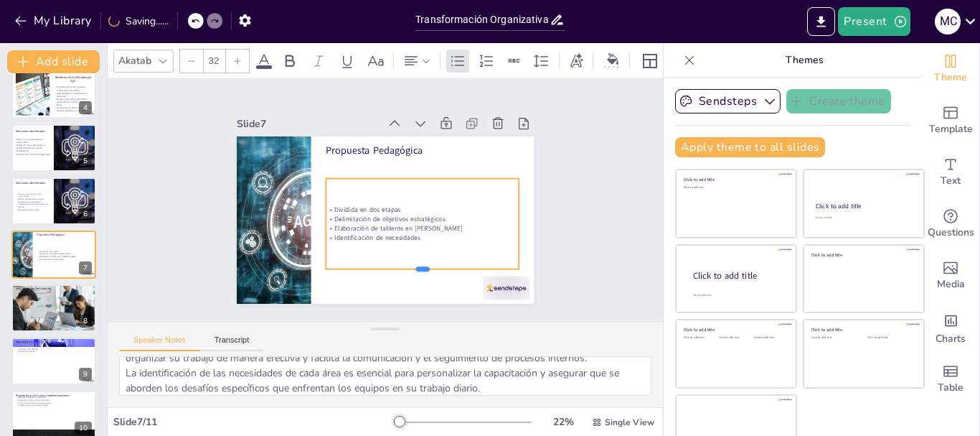
drag, startPoint x: 406, startPoint y: 200, endPoint x: 405, endPoint y: 263, distance: 62.4
click at [405, 263] on div at bounding box center [363, 280] width 151 height 138
click at [410, 238] on div "Dividida en dos etapas Delimitación de objetivos estratégicos Elaboración de ta…" at bounding box center [417, 230] width 208 height 128
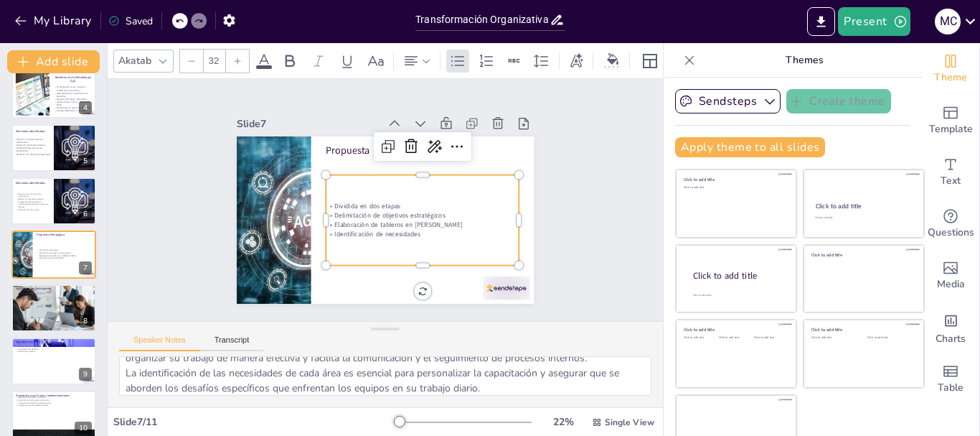
click at [405, 230] on p "Identificación de necesidades" at bounding box center [336, 188] width 172 height 105
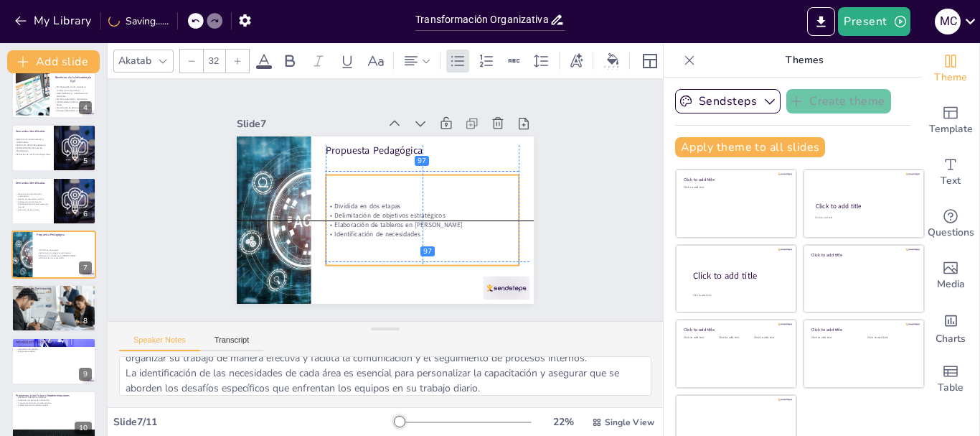
click at [403, 228] on p "Identificación de necesidades" at bounding box center [400, 247] width 172 height 105
click at [398, 228] on p "Identificación de necesidades" at bounding box center [364, 245] width 68 height 187
click at [398, 228] on p "Identificación de necesidades" at bounding box center [414, 241] width 191 height 50
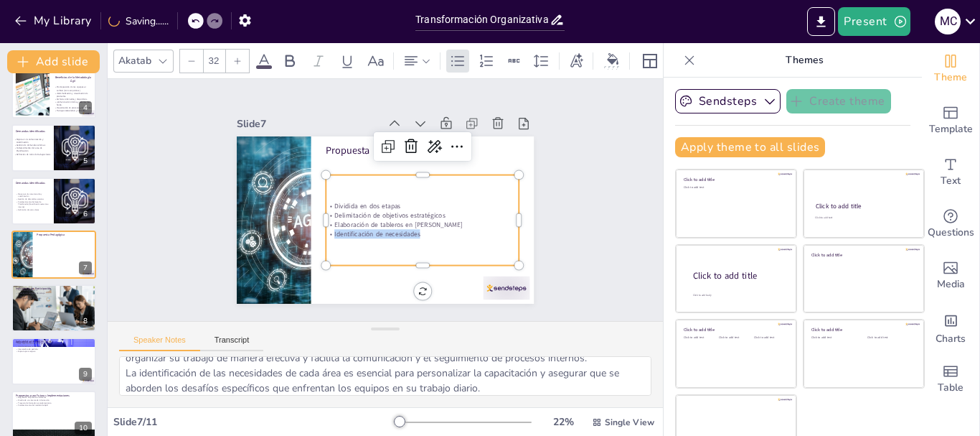
click at [398, 228] on p "Identificación de necesidades" at bounding box center [414, 241] width 191 height 50
click at [410, 227] on p "Identificación de necesidades" at bounding box center [336, 188] width 172 height 105
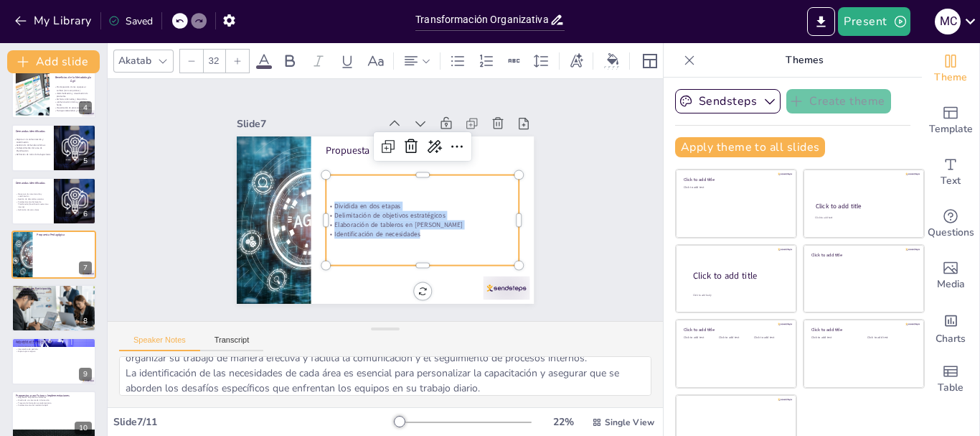
drag, startPoint x: 410, startPoint y: 227, endPoint x: 319, endPoint y: 197, distance: 96.0
click at [326, 197] on div "Dividida en dos etapas Delimitación de objetivos estratégicos Elaboración de ta…" at bounding box center [382, 242] width 113 height 192
click at [217, 52] on input "32" at bounding box center [214, 61] width 20 height 23
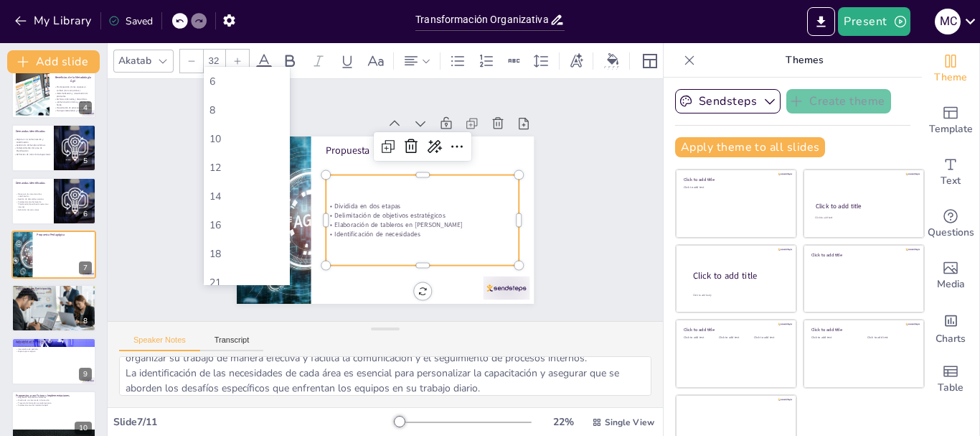
type input "3"
click at [265, 227] on div "56" at bounding box center [247, 229] width 75 height 14
type input "56"
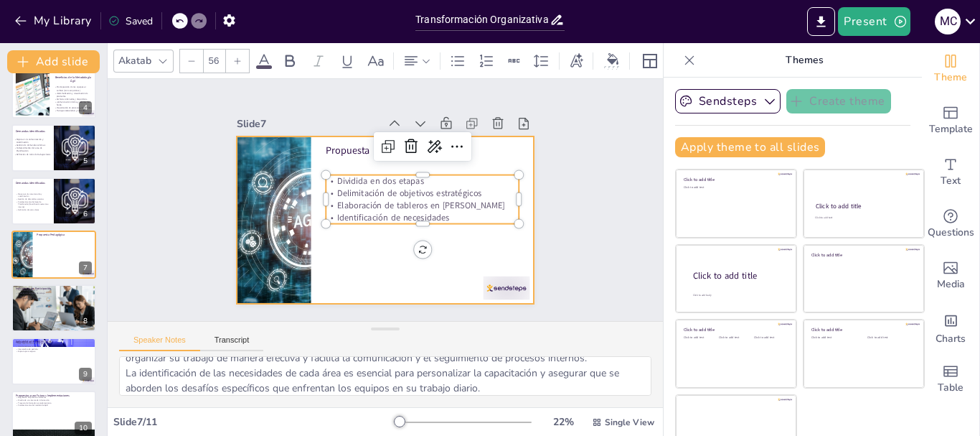
click at [362, 275] on div at bounding box center [381, 219] width 326 height 225
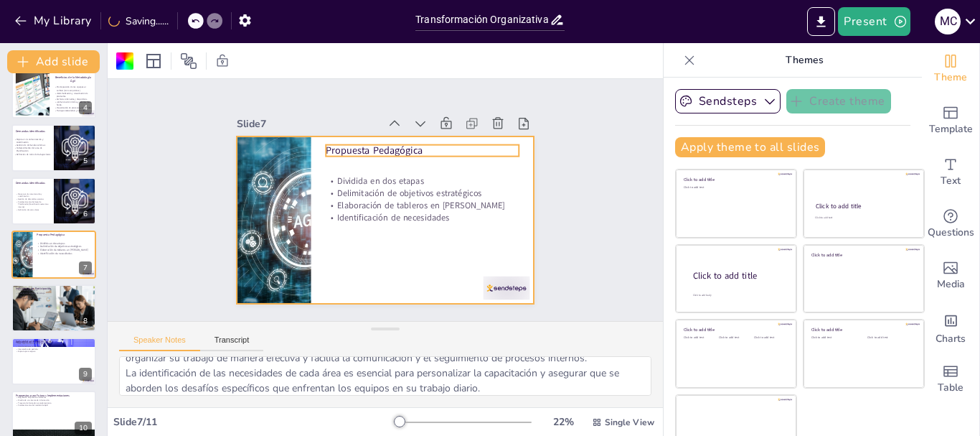
click at [398, 144] on p "Propuesta Pedagógica" at bounding box center [432, 159] width 192 height 54
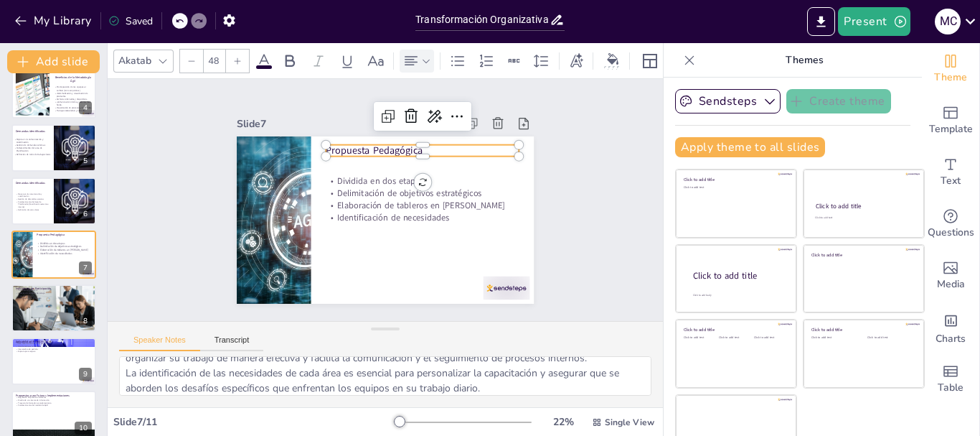
click at [426, 56] on icon at bounding box center [426, 61] width 10 height 10
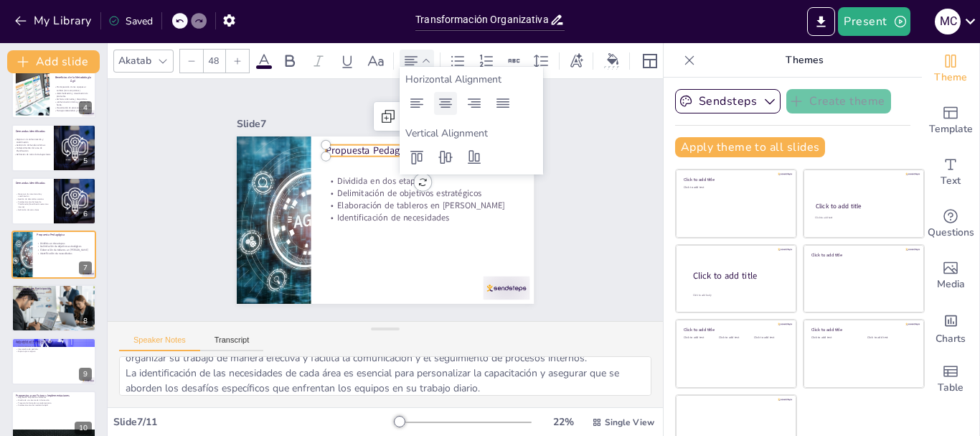
click at [452, 94] on div at bounding box center [445, 103] width 23 height 23
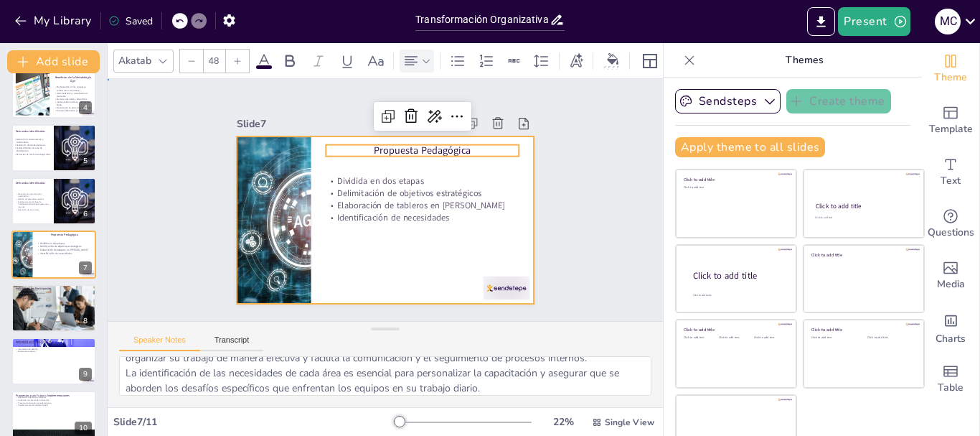
click at [378, 279] on div at bounding box center [376, 217] width 339 height 273
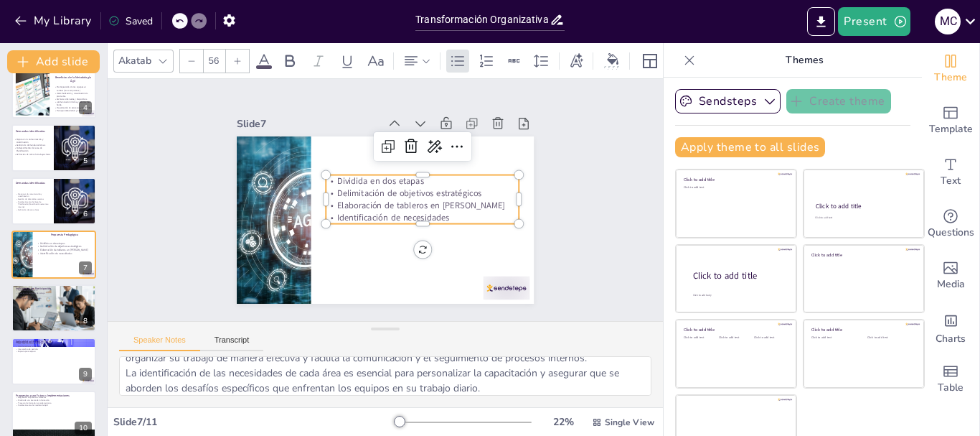
click at [413, 178] on p "Dividida en dos etapas" at bounding box center [387, 159] width 107 height 174
click at [413, 178] on p "Dividida en dos etapas" at bounding box center [428, 198] width 182 height 90
click at [416, 175] on p "Dividida en dos etapas" at bounding box center [426, 189] width 192 height 52
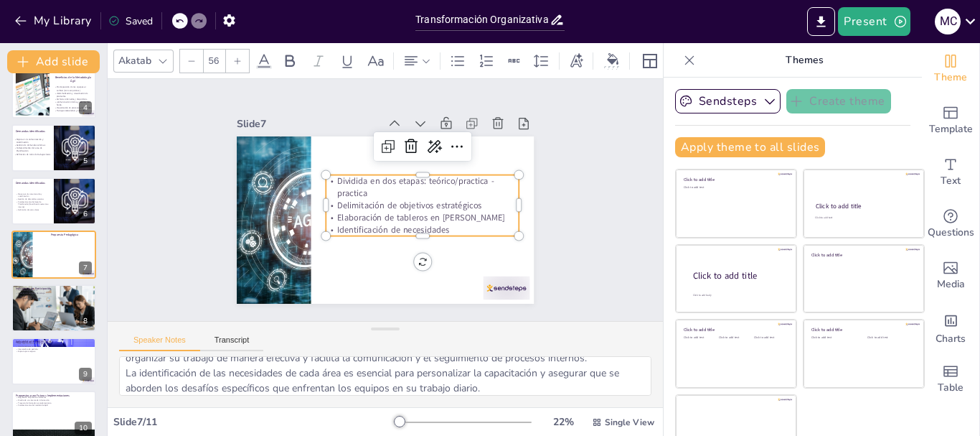
click at [396, 199] on p "Delimitación de objetivos estratégicos" at bounding box center [399, 235] width 107 height 174
click at [453, 203] on p "Delimitación de objetivos estratégicos" at bounding box center [406, 230] width 138 height 151
click at [399, 204] on p "Delimitación de objetivos estratégicos" at bounding box center [373, 235] width 52 height 192
click at [547, 231] on div "Slide 1 Transformación Organizativa: Capacitación en Gestión por Resultados y M…" at bounding box center [385, 200] width 423 height 314
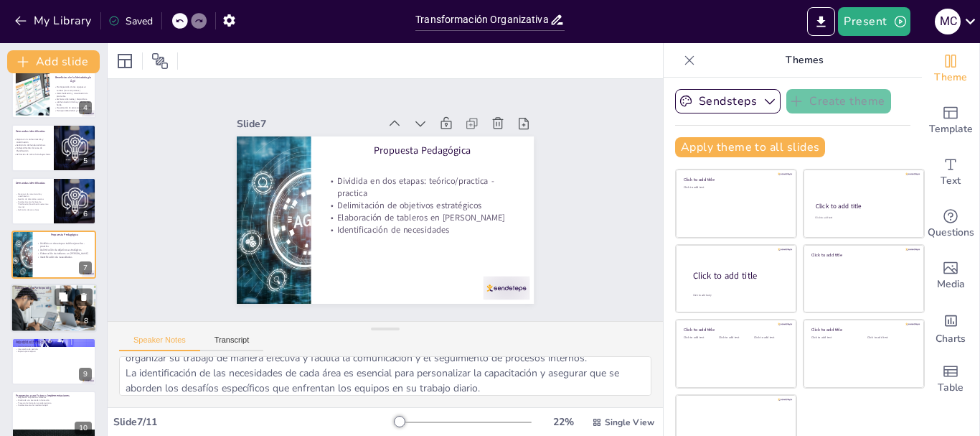
click at [49, 308] on div at bounding box center [54, 308] width 86 height 62
type textarea "Loremi dol sitametconsec adi 611% el se doeiusmo te incididuntut la et dolorema…"
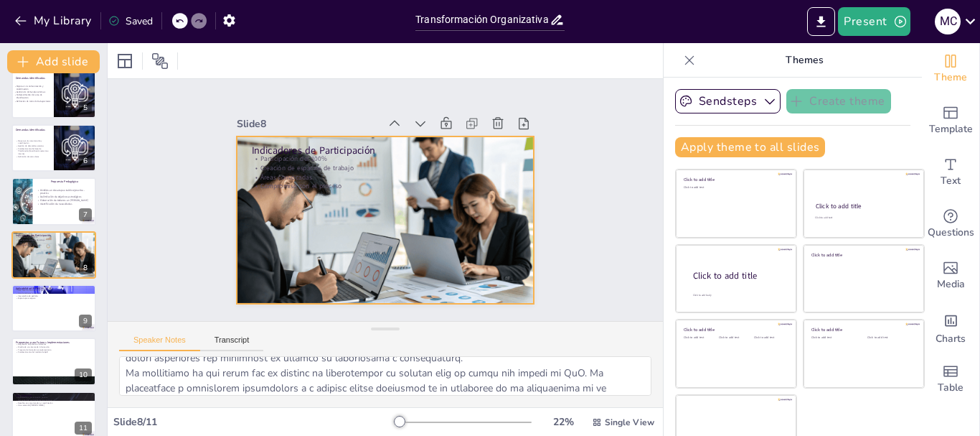
click at [382, 273] on div at bounding box center [373, 216] width 365 height 347
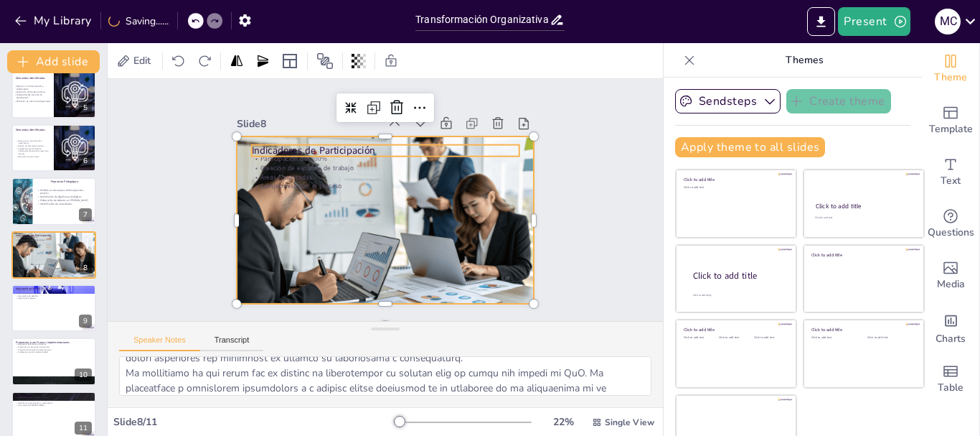
click at [344, 144] on p "Indicadores de Participación" at bounding box center [406, 154] width 250 height 121
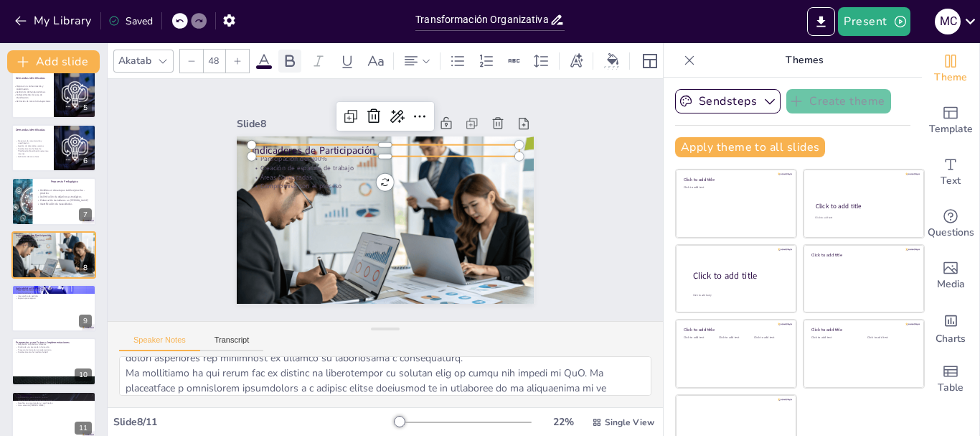
click at [294, 56] on icon at bounding box center [290, 61] width 9 height 12
click at [583, 55] on icon at bounding box center [576, 59] width 13 height 14
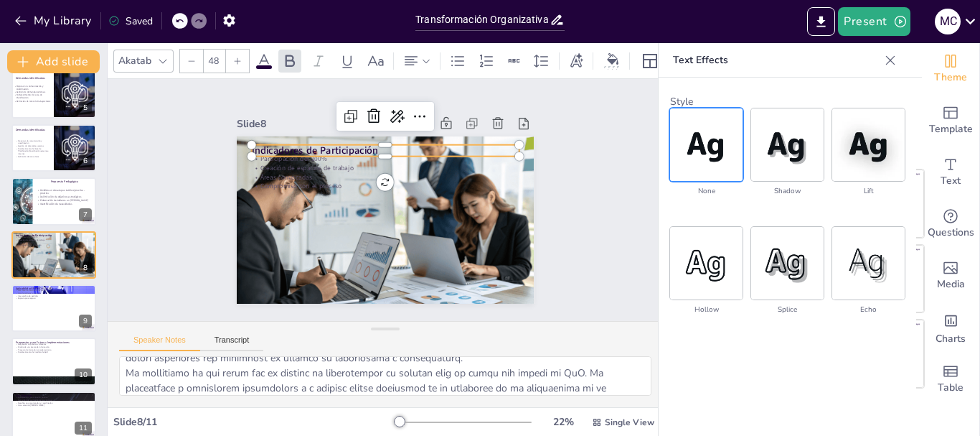
click at [697, 151] on img at bounding box center [706, 144] width 72 height 72
click at [694, 260] on img at bounding box center [706, 263] width 72 height 72
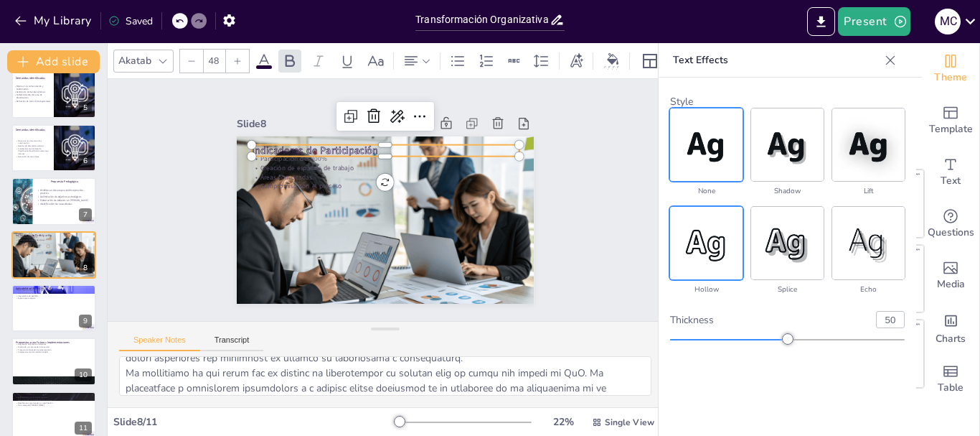
click at [699, 173] on img at bounding box center [706, 144] width 72 height 72
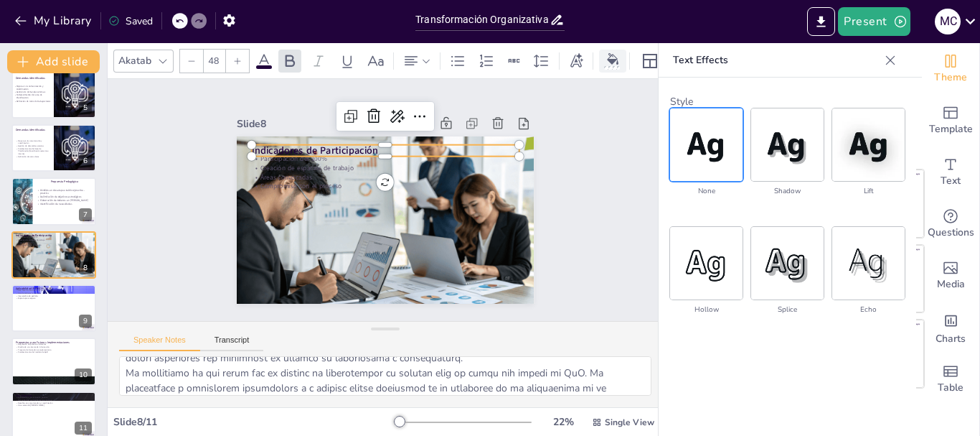
click at [603, 59] on div at bounding box center [613, 60] width 22 height 15
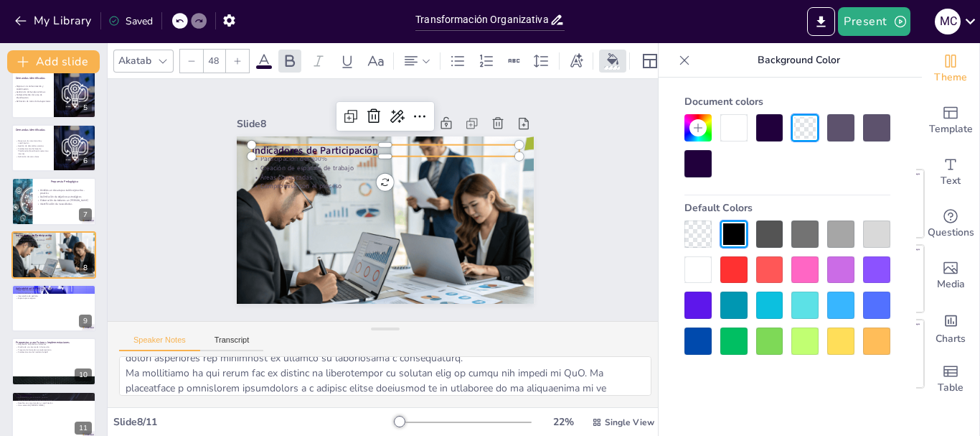
click at [730, 126] on div at bounding box center [733, 127] width 27 height 27
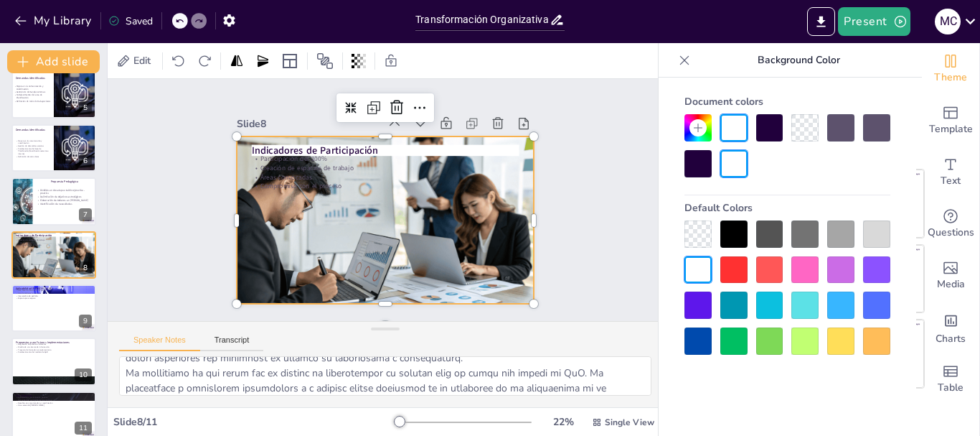
click at [268, 190] on div at bounding box center [381, 219] width 335 height 269
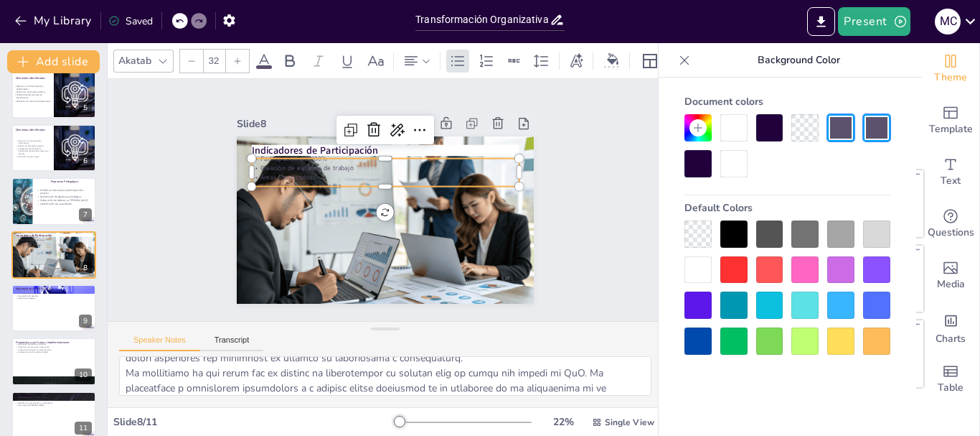
click at [296, 177] on p "Compromiso con el proceso" at bounding box center [375, 208] width 186 height 205
click at [296, 177] on p "Compromiso con el proceso" at bounding box center [387, 186] width 263 height 65
click at [607, 53] on icon at bounding box center [612, 58] width 11 height 11
click at [740, 134] on div at bounding box center [733, 127] width 27 height 27
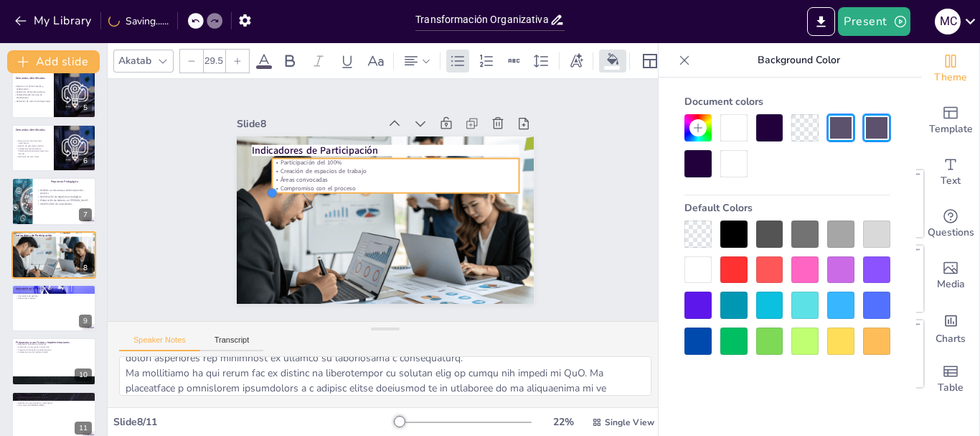
drag, startPoint x: 236, startPoint y: 179, endPoint x: 333, endPoint y: 177, distance: 96.9
click at [333, 177] on div "Indicadores de Participación Participación del 100% Creación de espacios de tra…" at bounding box center [383, 219] width 313 height 197
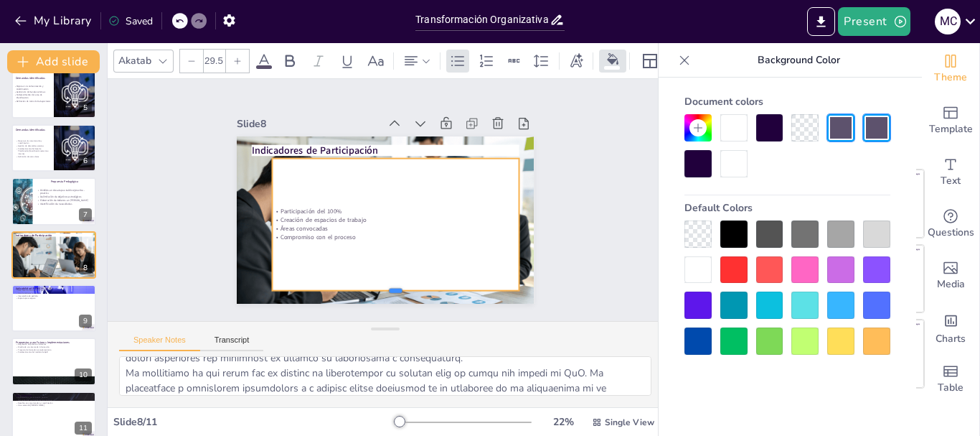
drag, startPoint x: 380, startPoint y: 189, endPoint x: 383, endPoint y: 286, distance: 97.6
click at [383, 286] on div at bounding box center [347, 288] width 220 height 133
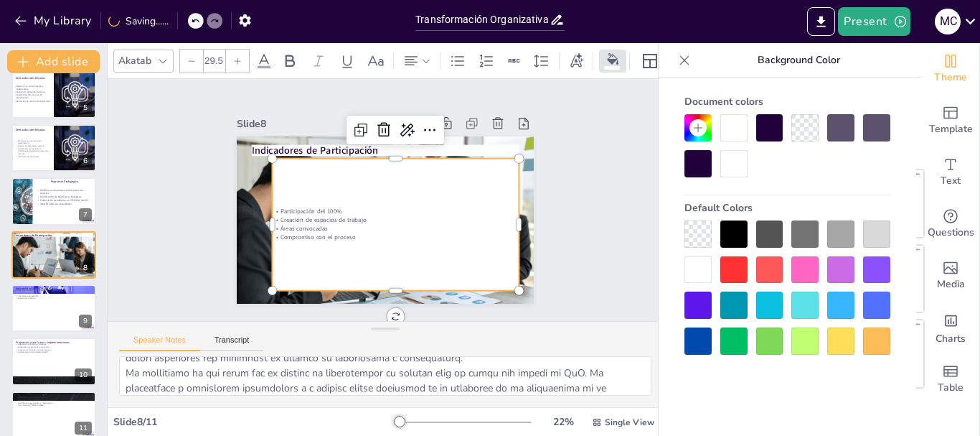
click at [370, 222] on p "Áreas convocadas" at bounding box center [387, 230] width 238 height 85
drag, startPoint x: 350, startPoint y: 238, endPoint x: 278, endPoint y: 206, distance: 78.4
click at [278, 206] on div "Participación del 100% Creación de espacios de trabajo Áreas convocadas Comprom…" at bounding box center [384, 226] width 279 height 221
click at [341, 225] on p "Áreas convocadas" at bounding box center [382, 230] width 229 height 108
click at [342, 230] on p "Compromiso con el proceso" at bounding box center [387, 239] width 243 height 60
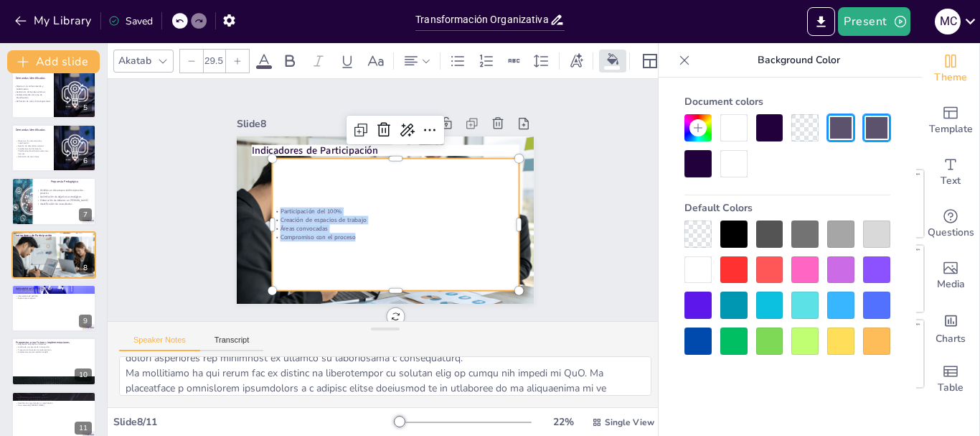
drag, startPoint x: 342, startPoint y: 230, endPoint x: 281, endPoint y: 203, distance: 66.2
click at [281, 203] on div "Participación del 100% Creación de espacios de trabajo Áreas convocadas Comprom…" at bounding box center [390, 226] width 248 height 85
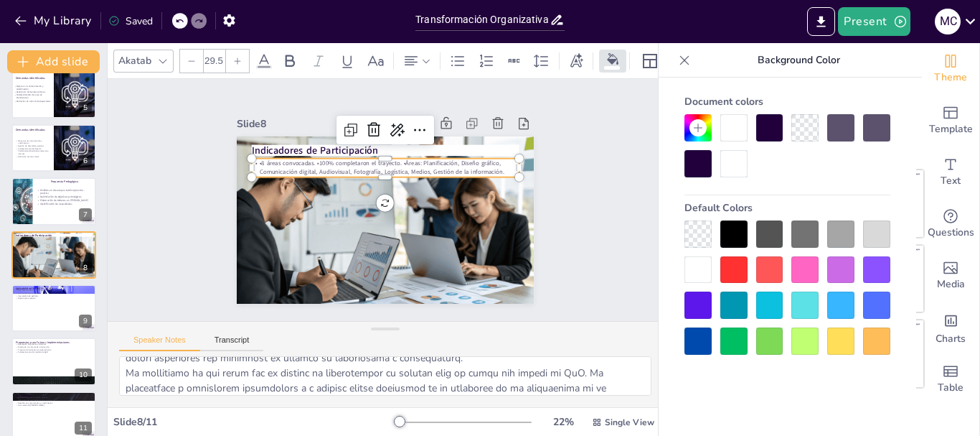
type input "32"
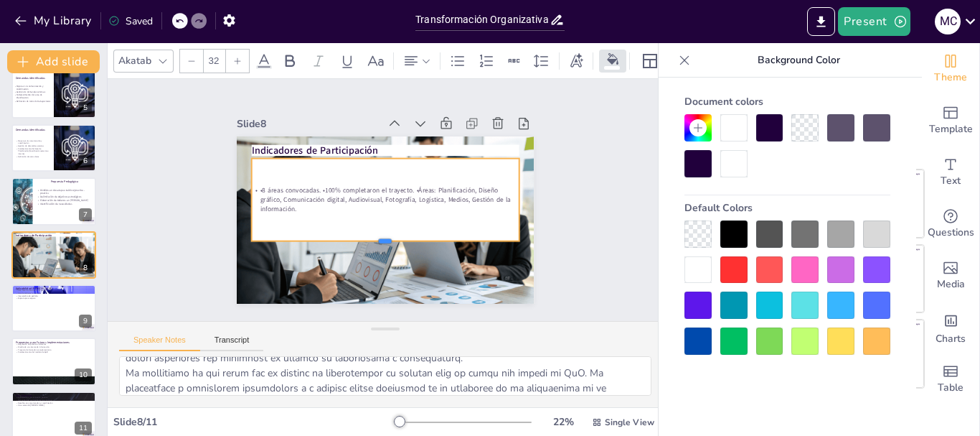
drag, startPoint x: 369, startPoint y: 171, endPoint x: 366, endPoint y: 235, distance: 63.9
click at [366, 235] on div at bounding box center [366, 242] width 249 height 119
click at [306, 187] on p "•8 áreas convocadas. •100% completaron el trayecto. •Áreas: Planificación, Dise…" at bounding box center [385, 200] width 255 height 134
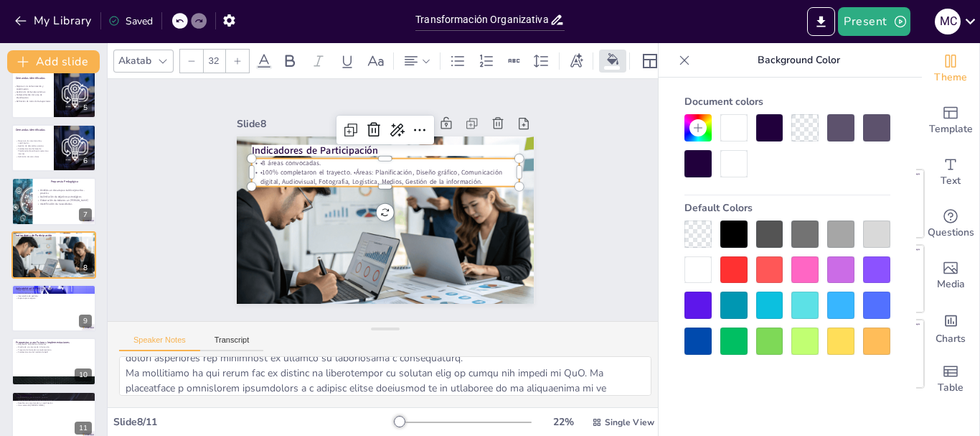
click at [335, 167] on p "•100% completaron el trayecto. •Áreas: Planificación, Diseño gráfico, Comunicac…" at bounding box center [388, 177] width 268 height 46
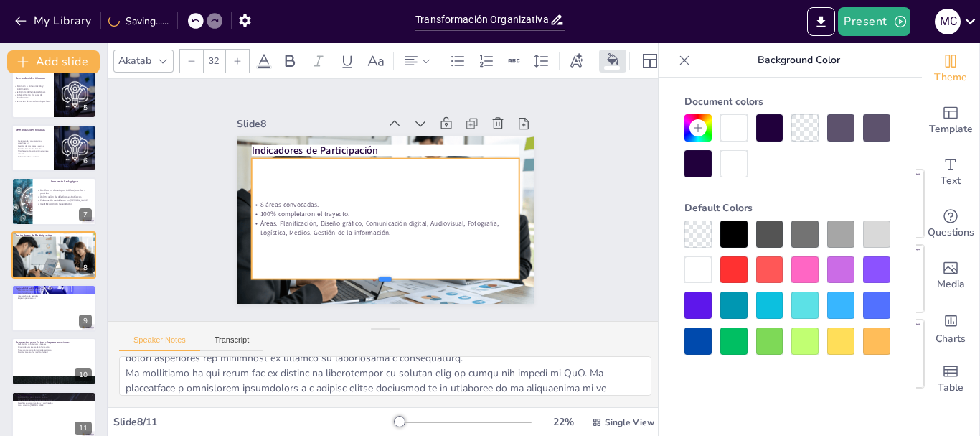
drag, startPoint x: 370, startPoint y: 190, endPoint x: 368, endPoint y: 273, distance: 83.2
click at [368, 273] on div at bounding box center [359, 279] width 258 height 93
click at [388, 227] on p "Áreas: Planificación, Diseño gráfico, Comunicación digital, Audiovisual, Fotogr…" at bounding box center [377, 227] width 260 height 100
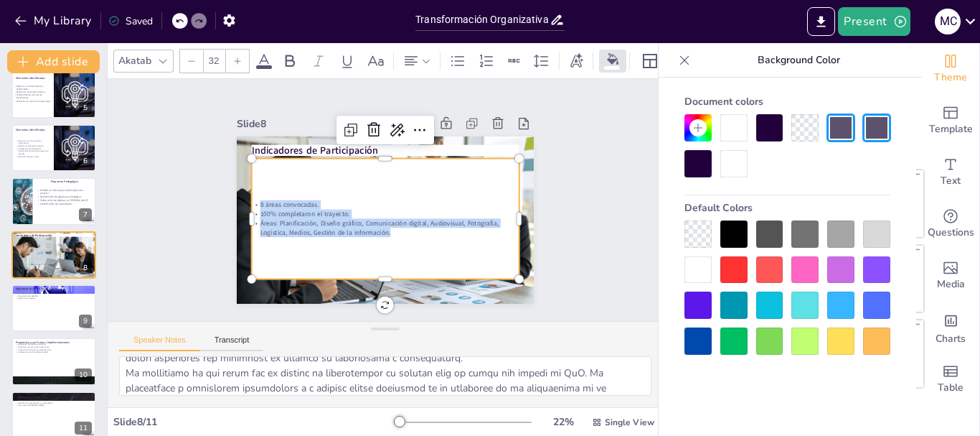
drag, startPoint x: 388, startPoint y: 227, endPoint x: 243, endPoint y: 177, distance: 154.3
click at [243, 177] on div "8 áreas convocadas. 100% completaron el trayecto. Áreas: Planificación, Diseño …" at bounding box center [379, 217] width 291 height 197
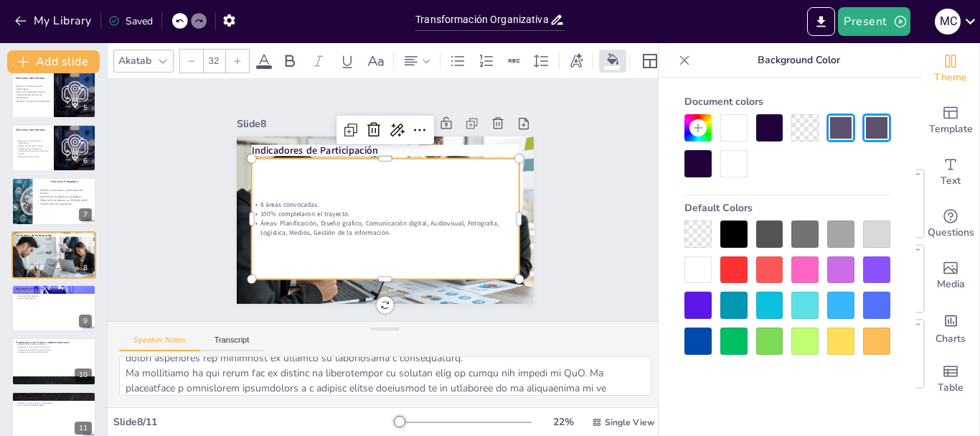
click at [218, 55] on input "32" at bounding box center [214, 61] width 20 height 23
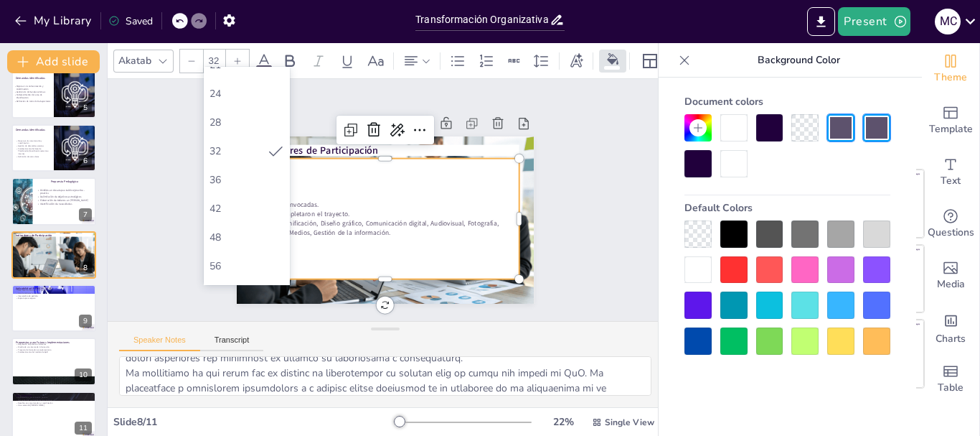
scroll to position [304, 0]
click at [251, 187] on div "56" at bounding box center [247, 179] width 86 height 29
type input "56"
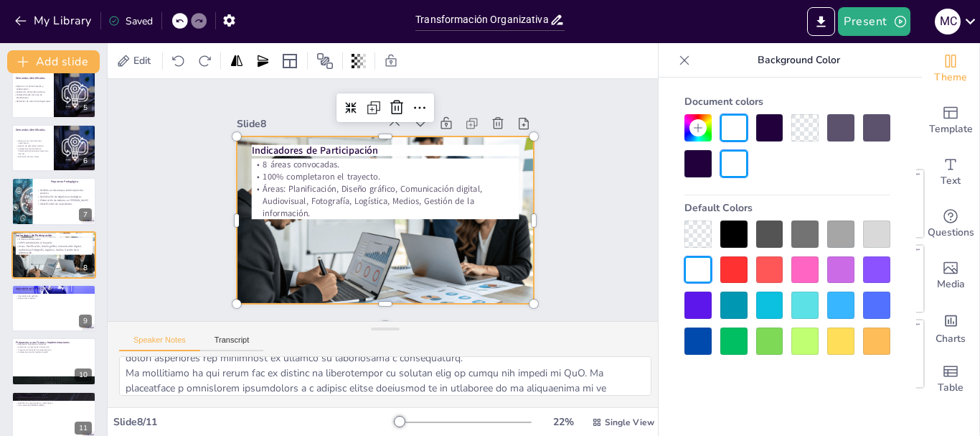
click at [420, 248] on div at bounding box center [377, 218] width 358 height 314
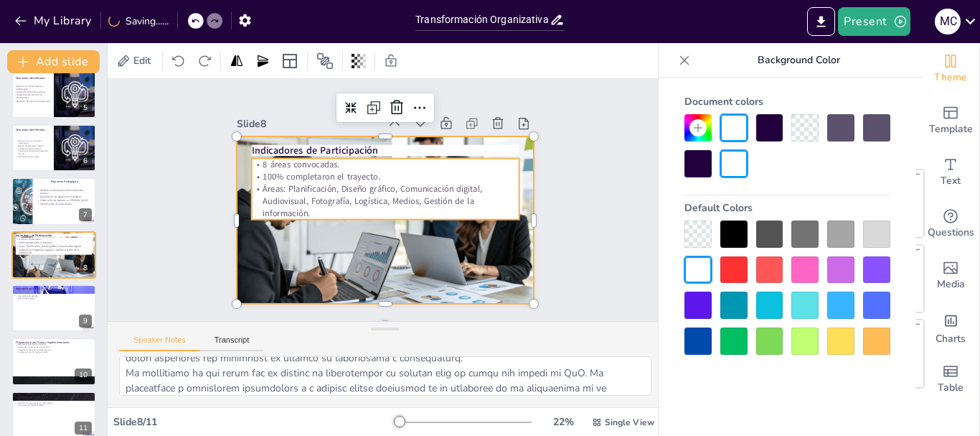
click at [375, 193] on p "Áreas: Planificación, Diseño gráfico, Comunicación digital, Audiovisual, Fotogr…" at bounding box center [384, 201] width 265 height 118
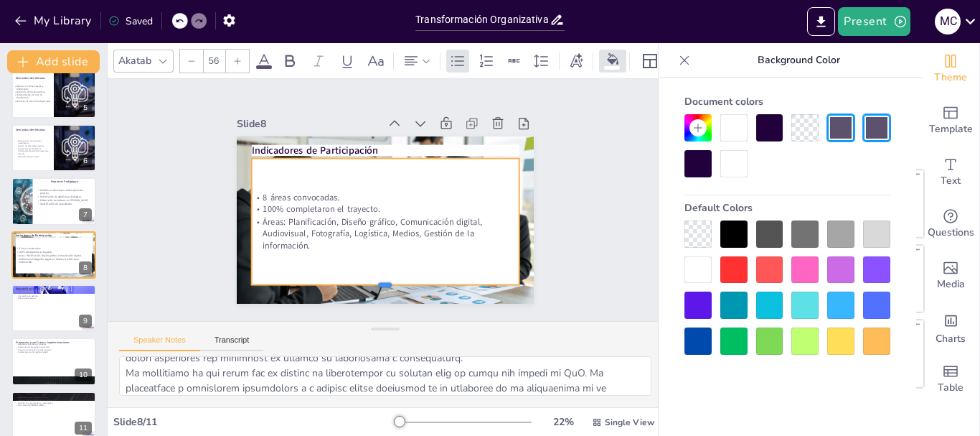
drag, startPoint x: 372, startPoint y: 247, endPoint x: 374, endPoint y: 280, distance: 33.1
click at [374, 280] on div at bounding box center [341, 278] width 238 height 144
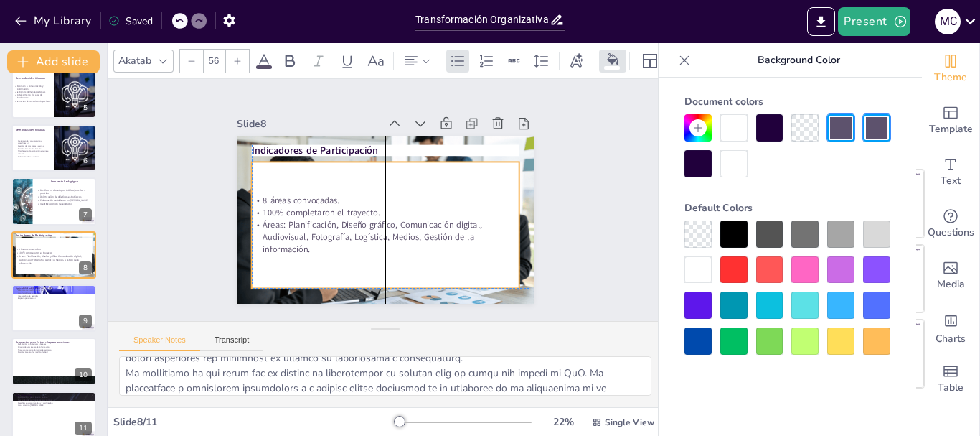
click at [469, 212] on div "8 áreas convocadas. 100% completaron el trayecto. Áreas: Planificación, Diseño …" at bounding box center [365, 214] width 207 height 252
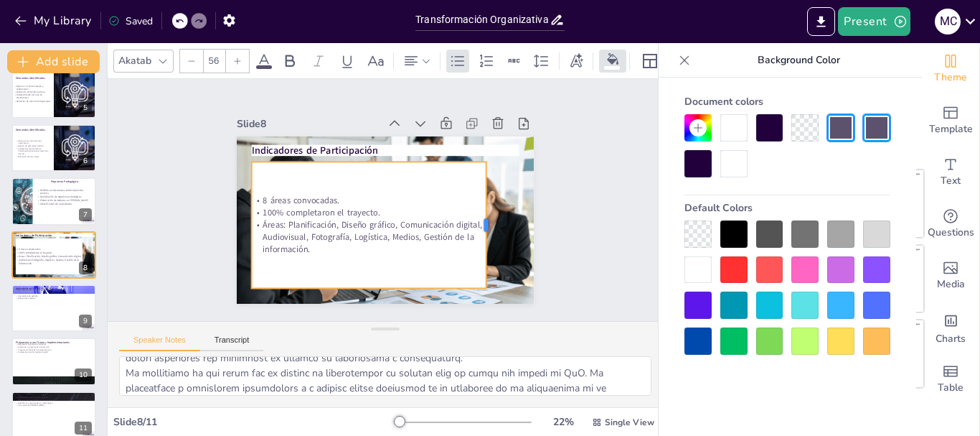
drag, startPoint x: 504, startPoint y: 215, endPoint x: 463, endPoint y: 210, distance: 41.1
click at [474, 210] on div at bounding box center [479, 255] width 50 height 123
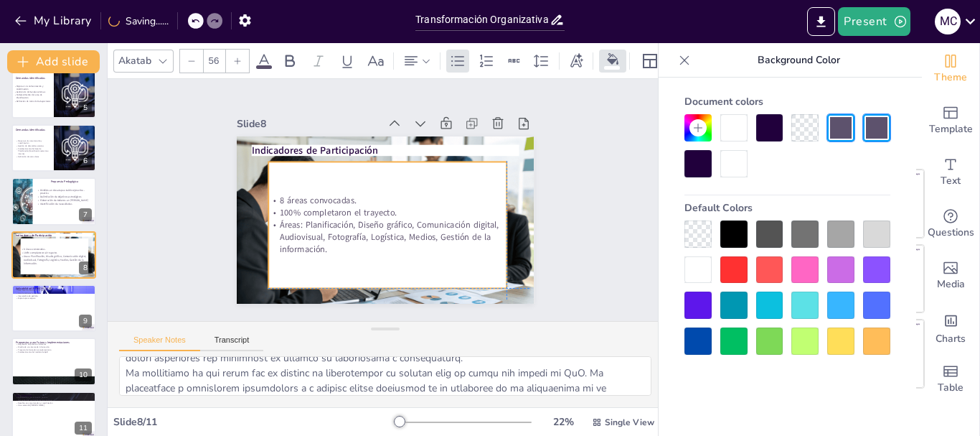
drag, startPoint x: 365, startPoint y: 189, endPoint x: 382, endPoint y: 188, distance: 16.5
click at [382, 188] on div "8 áreas convocadas. 100% completaron el trayecto. Áreas: Planificación, Diseño …" at bounding box center [379, 224] width 265 height 193
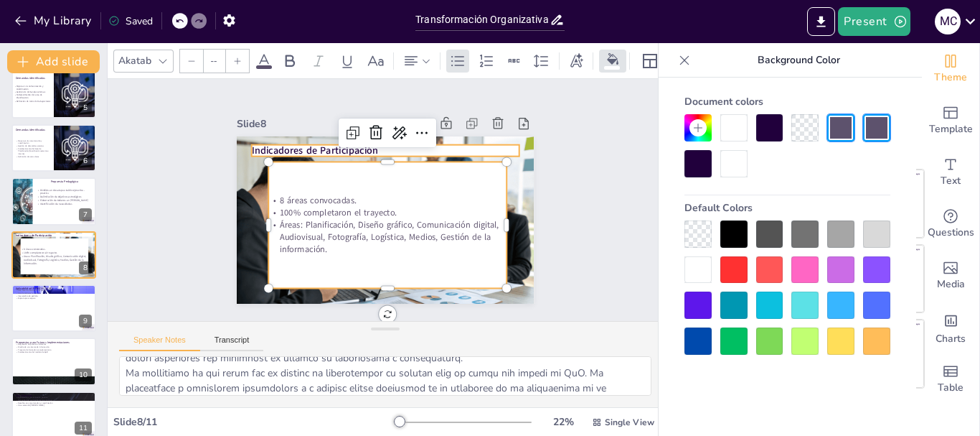
type input "48"
click at [400, 147] on p "Indicadores de Participación" at bounding box center [406, 154] width 250 height 121
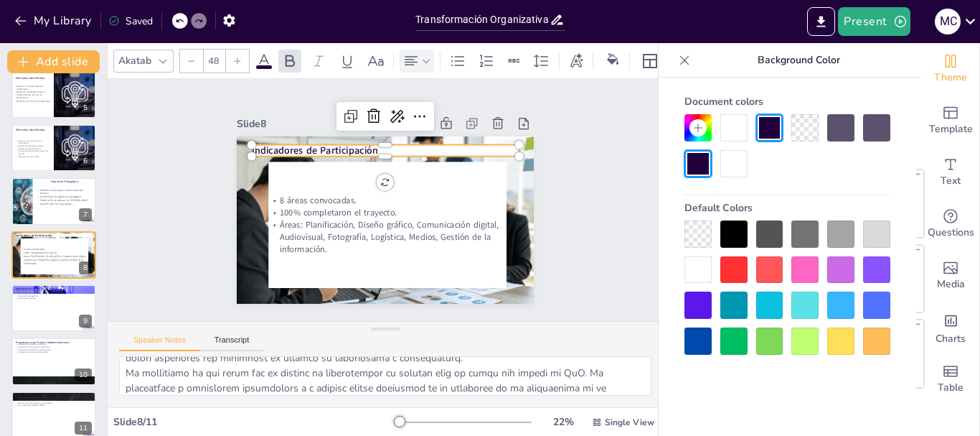
click at [430, 60] on div at bounding box center [417, 61] width 34 height 23
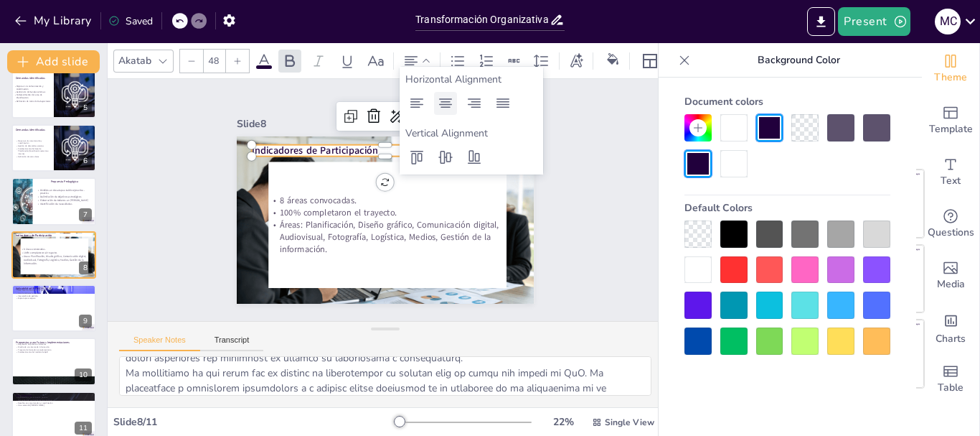
click at [451, 98] on icon at bounding box center [445, 103] width 17 height 17
click at [555, 250] on div "Slide 1 Transformación Organizativa: Capacitación en Gestión por Resultados y M…" at bounding box center [385, 199] width 419 height 407
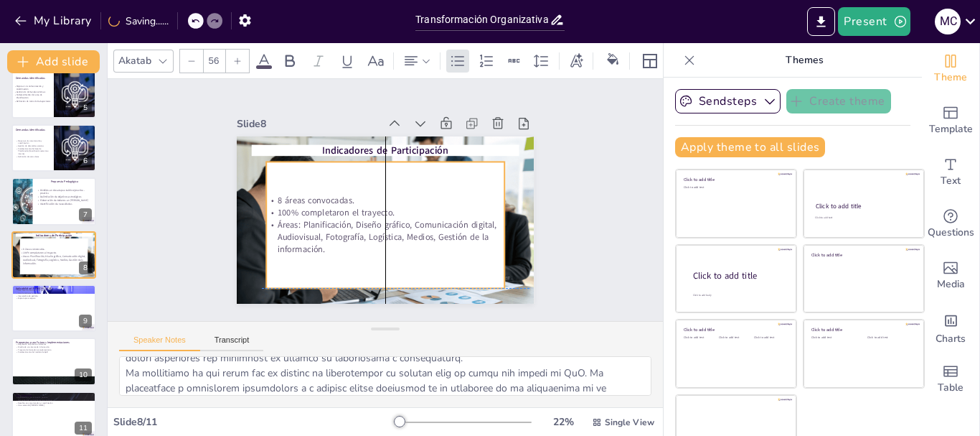
click at [416, 243] on p "Áreas: Planificación, Diseño gráfico, Comunicación digital, Audiovisual, Fotogr…" at bounding box center [378, 236] width 240 height 85
click at [577, 271] on div "Slide 1 Transformación Organizativa: Capacitación en Gestión por Resultados y M…" at bounding box center [384, 200] width 593 height 352
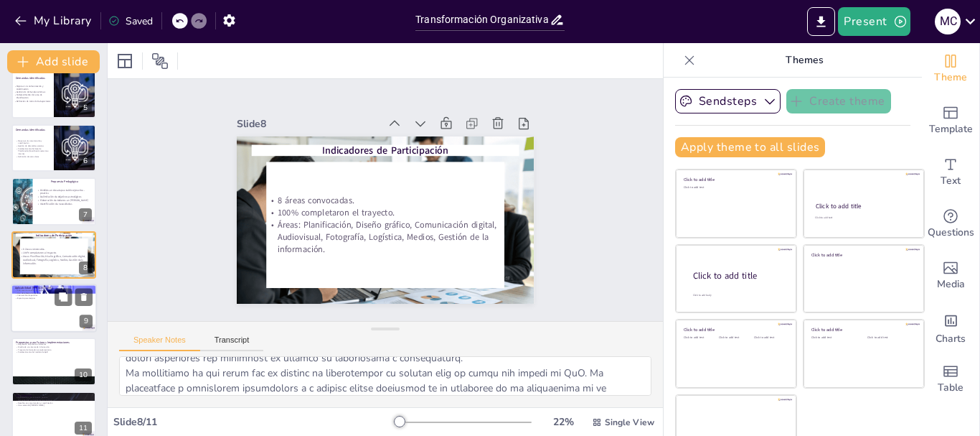
click at [37, 322] on div at bounding box center [54, 307] width 86 height 49
type textarea "La alta tasa de creación de espacios de trabajo en [PERSON_NAME] es un indicado…"
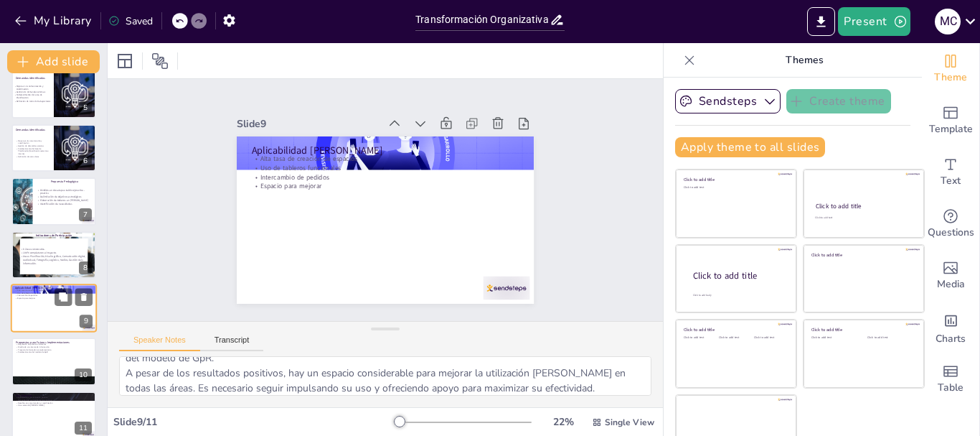
scroll to position [242, 0]
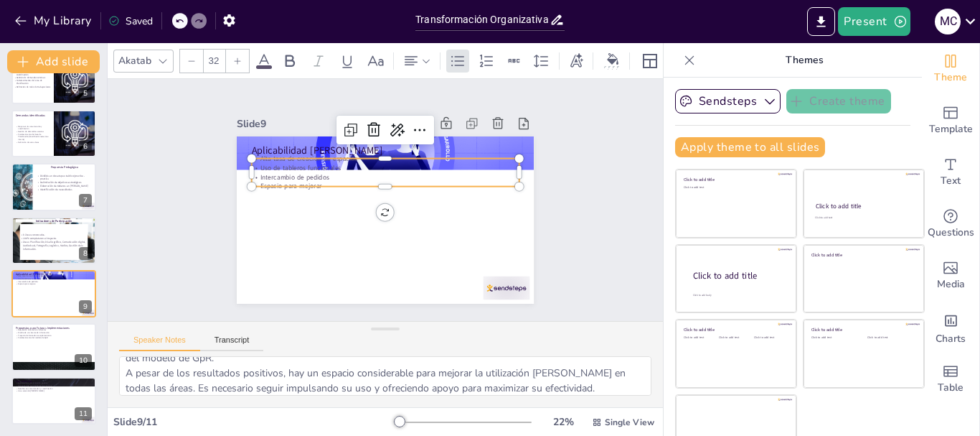
click at [286, 153] on div "Aplicabilidad [PERSON_NAME] tasa de creación de espacios Uso de tableros funcio…" at bounding box center [376, 180] width 339 height 273
click at [372, 178] on p "Espacio para mejorar" at bounding box center [386, 186] width 267 height 37
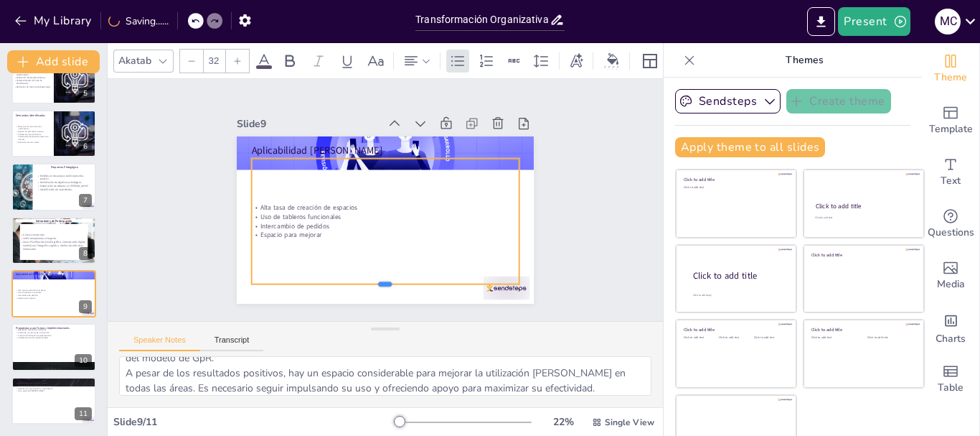
drag, startPoint x: 369, startPoint y: 181, endPoint x: 363, endPoint y: 278, distance: 97.8
click at [363, 278] on div at bounding box center [341, 278] width 238 height 144
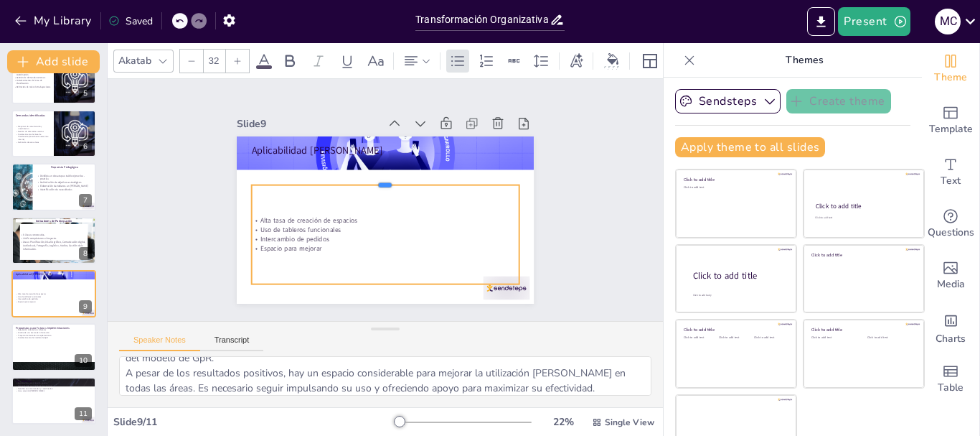
drag, startPoint x: 368, startPoint y: 153, endPoint x: 364, endPoint y: 179, distance: 26.9
click at [364, 179] on div at bounding box center [390, 179] width 264 height 67
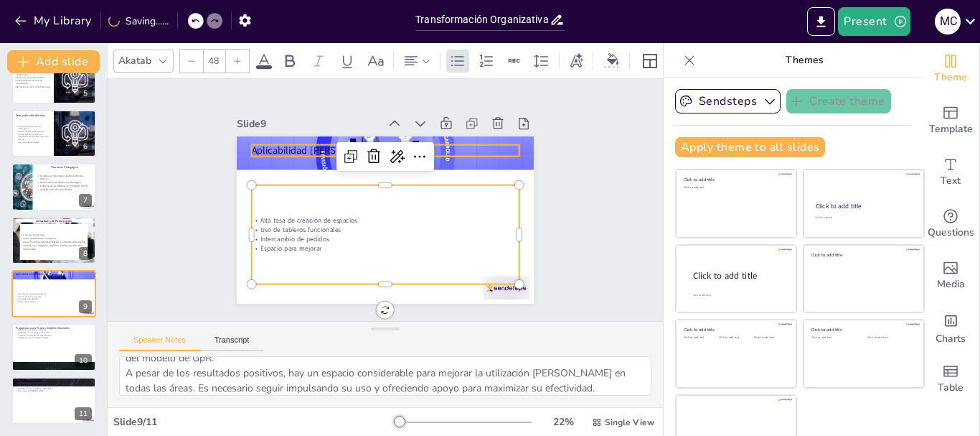
click at [276, 141] on p "Aplicabilidad [PERSON_NAME]" at bounding box center [400, 153] width 259 height 96
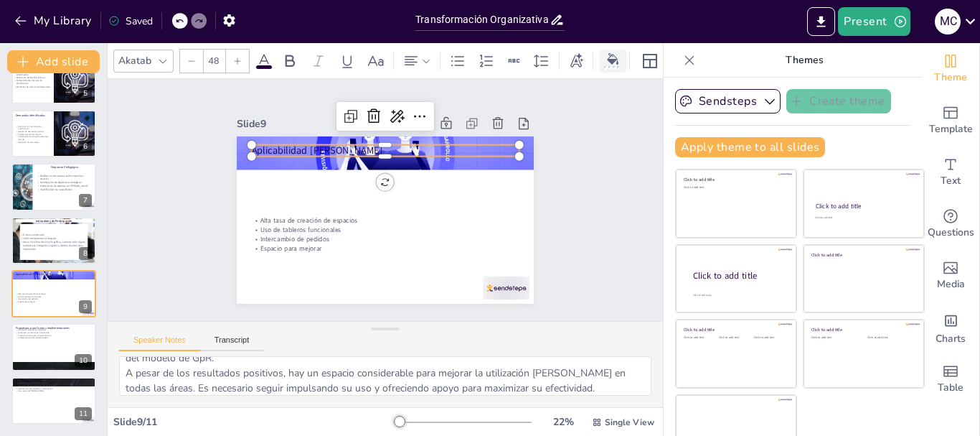
click at [619, 57] on div at bounding box center [613, 60] width 22 height 15
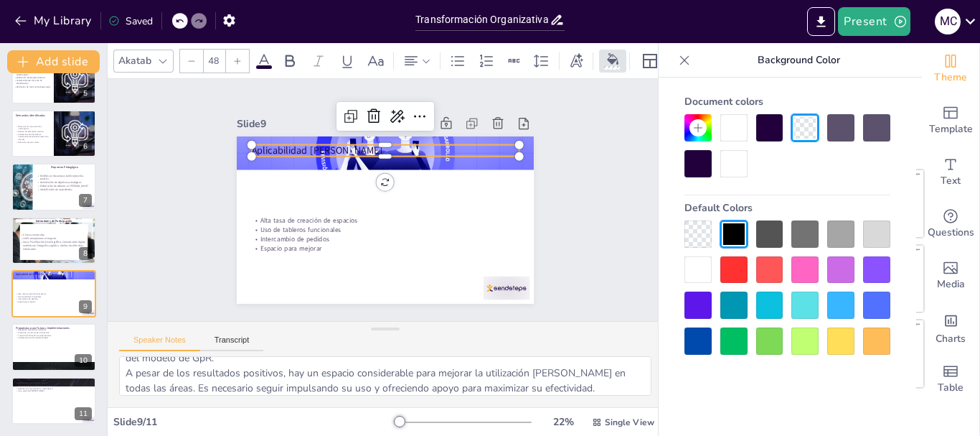
click at [695, 273] on div at bounding box center [698, 269] width 27 height 27
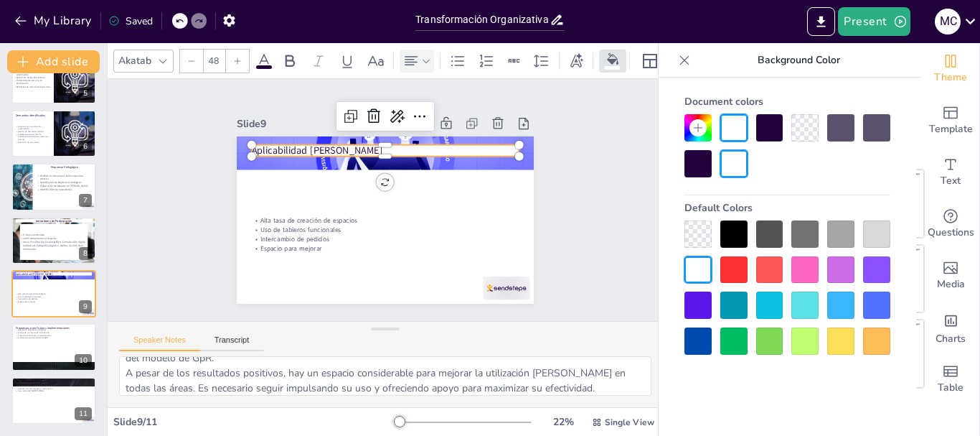
click at [419, 60] on icon at bounding box center [411, 60] width 17 height 17
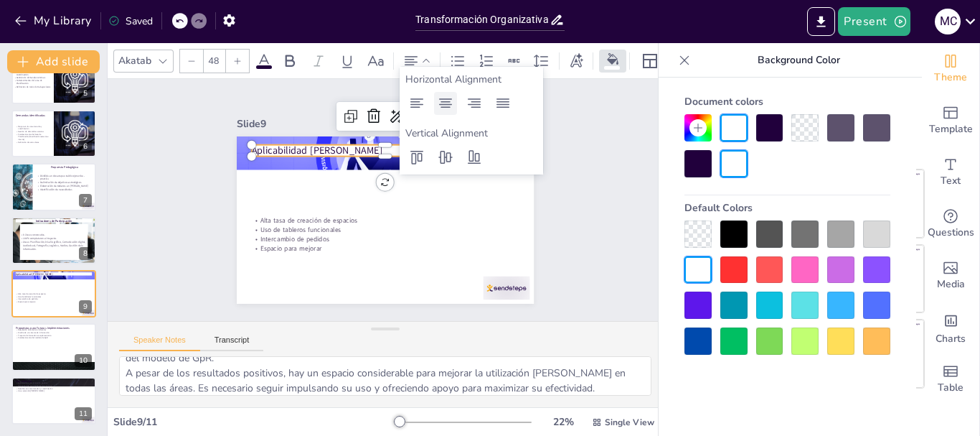
click at [446, 105] on icon at bounding box center [445, 103] width 17 height 17
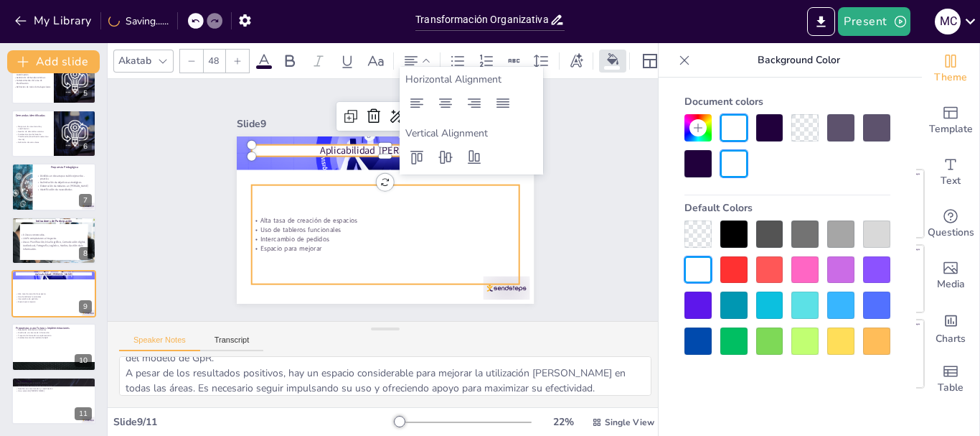
click at [407, 179] on p "Intercambio de pedidos" at bounding box center [381, 160] width 267 height 37
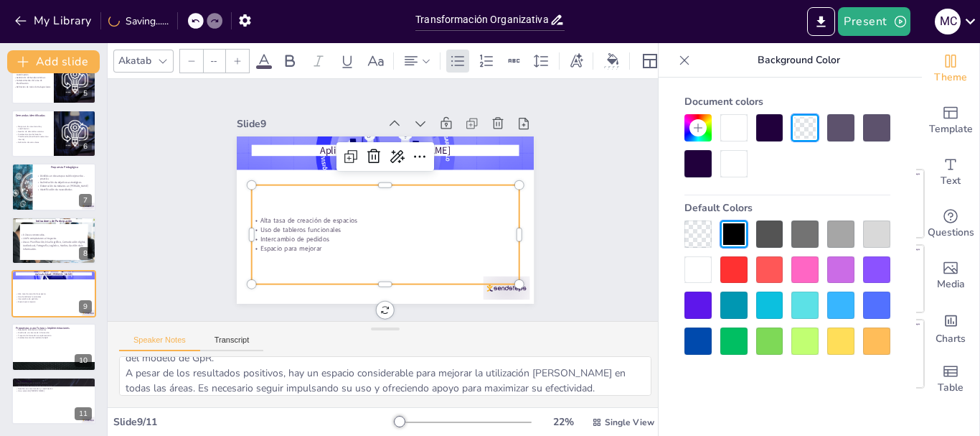
type input "32"
click at [315, 241] on p "Espacio para mejorar" at bounding box center [374, 247] width 263 height 65
click at [315, 241] on p "Espacio para mejorar" at bounding box center [366, 243] width 248 height 117
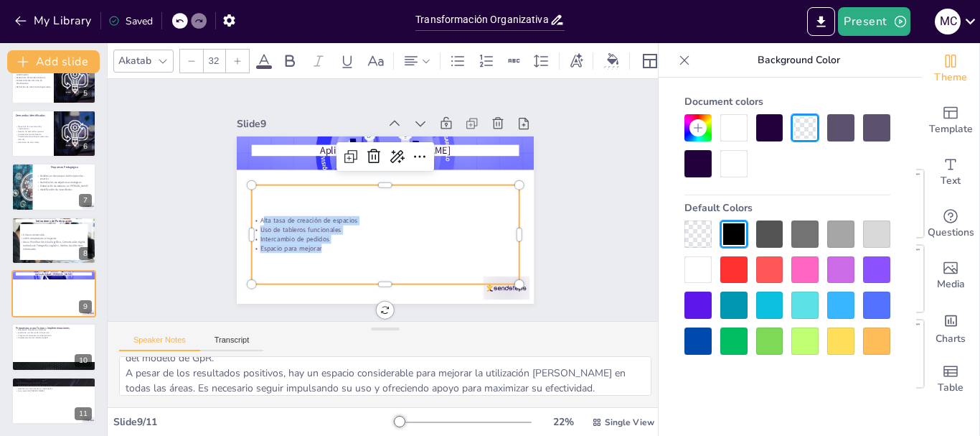
drag, startPoint x: 315, startPoint y: 240, endPoint x: 246, endPoint y: 207, distance: 76.7
click at [246, 207] on div "Alta tasa de creación de espacios Uso de tableros funcionales Intercambio de pe…" at bounding box center [374, 232] width 285 height 177
click at [316, 248] on div "Alta tasa de creación de espacios Uso de tableros funcionales Intercambio de pe…" at bounding box center [374, 232] width 285 height 177
click at [593, 226] on div "Slide 1 Transformación Organizativa: Capacitación en Gestión por Resultados y M…" at bounding box center [386, 200] width 578 height 298
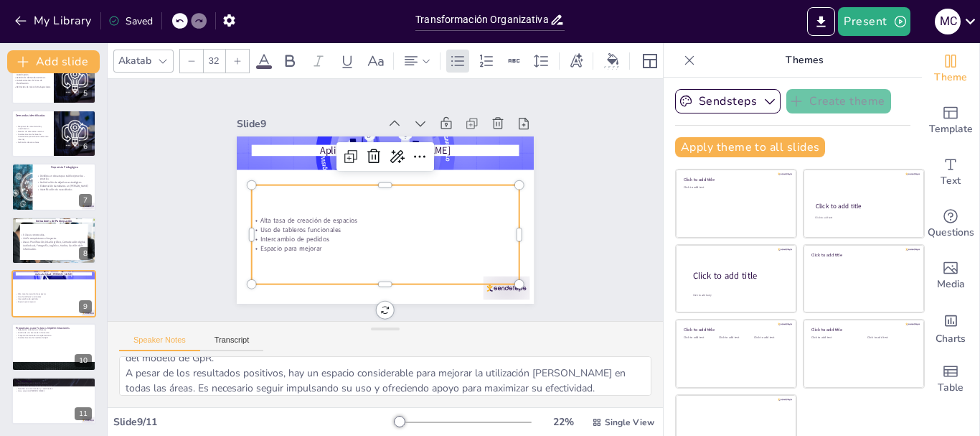
click at [316, 232] on p "Intercambio de pedidos" at bounding box center [348, 188] width 92 height 258
click at [316, 232] on p "Intercambio de pedidos" at bounding box center [376, 238] width 263 height 65
click at [316, 238] on p "Espacio para mejorar" at bounding box center [374, 247] width 263 height 65
drag, startPoint x: 316, startPoint y: 239, endPoint x: 232, endPoint y: 196, distance: 94.3
click at [232, 196] on div "Aplicabilidad [PERSON_NAME] tasa de creación de espacios Uso de tableros funcio…" at bounding box center [379, 218] width 334 height 251
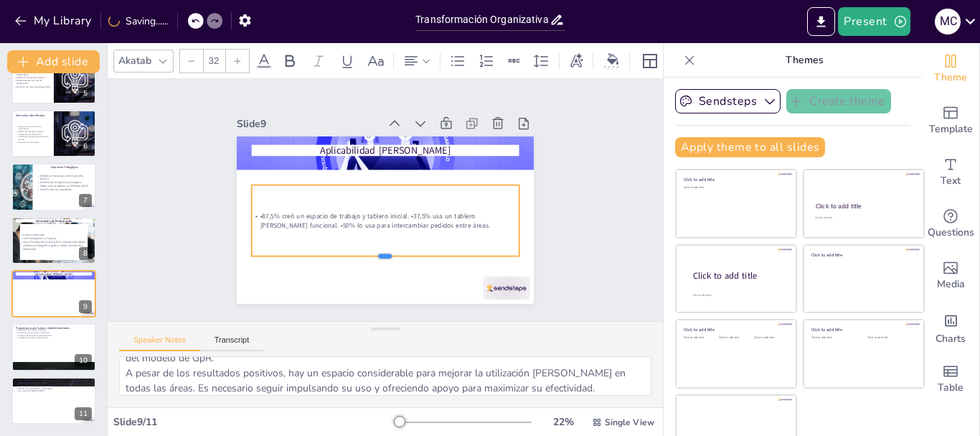
drag, startPoint x: 371, startPoint y: 225, endPoint x: 373, endPoint y: 250, distance: 24.5
click at [373, 250] on div at bounding box center [360, 256] width 249 height 119
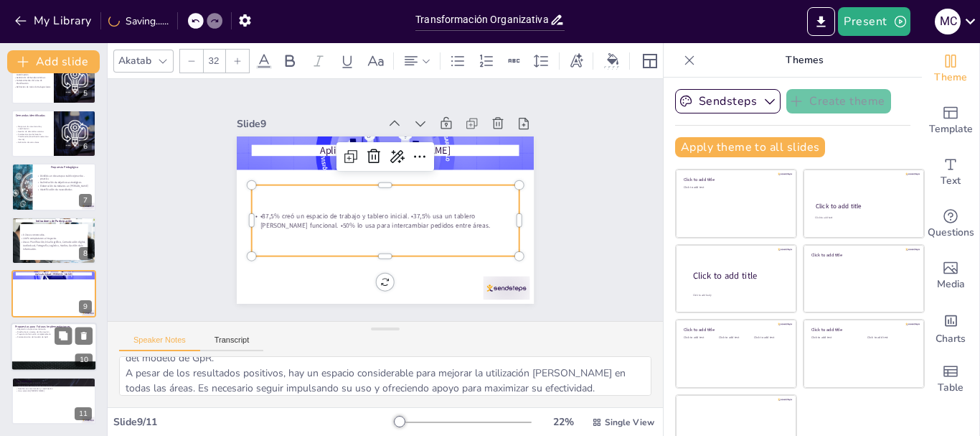
click at [50, 340] on div at bounding box center [54, 347] width 86 height 49
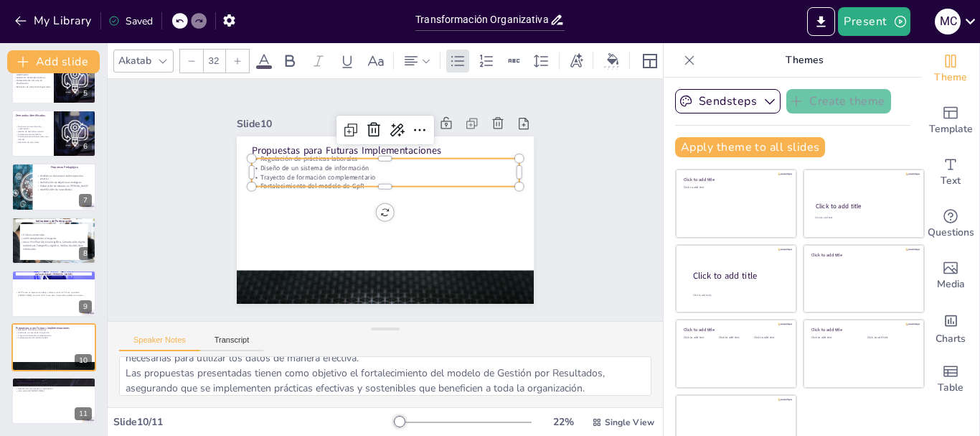
click at [354, 174] on p "Trayecto de formación complementario" at bounding box center [395, 179] width 248 height 117
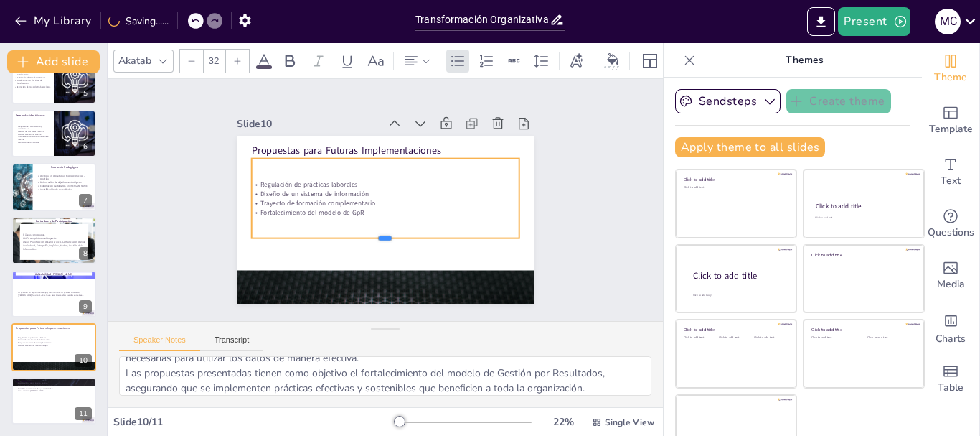
drag, startPoint x: 369, startPoint y: 184, endPoint x: 369, endPoint y: 235, distance: 51.7
click at [369, 235] on div at bounding box center [376, 243] width 264 height 67
click at [62, 302] on div "•87,5% creó un espacio de trabajo y tablero inicial. •37,5% usa un tablero [PER…" at bounding box center [53, 293] width 77 height 21
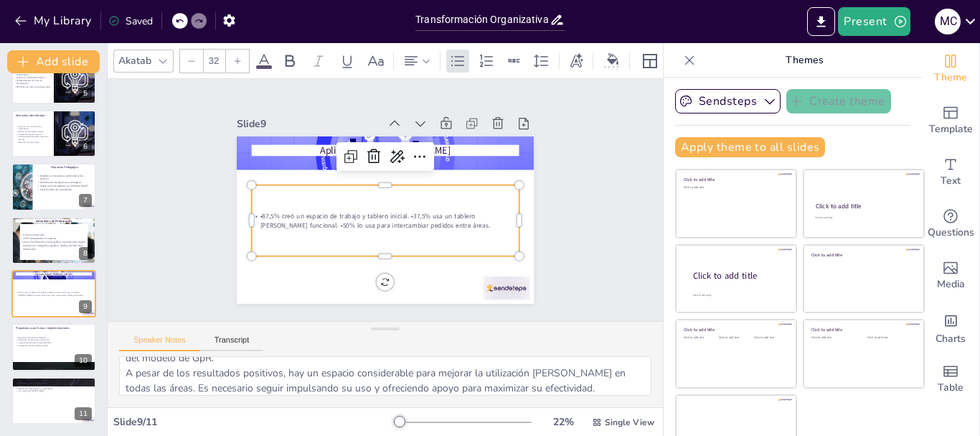
click at [353, 231] on div "•87,5% creó un espacio de trabajo y tablero inicial. •37,5% usa un tablero [PER…" at bounding box center [381, 219] width 276 height 125
click at [353, 231] on div "•87,5% creó un espacio de trabajo y tablero inicial. •37,5% usa un tablero [PER…" at bounding box center [379, 219] width 276 height 150
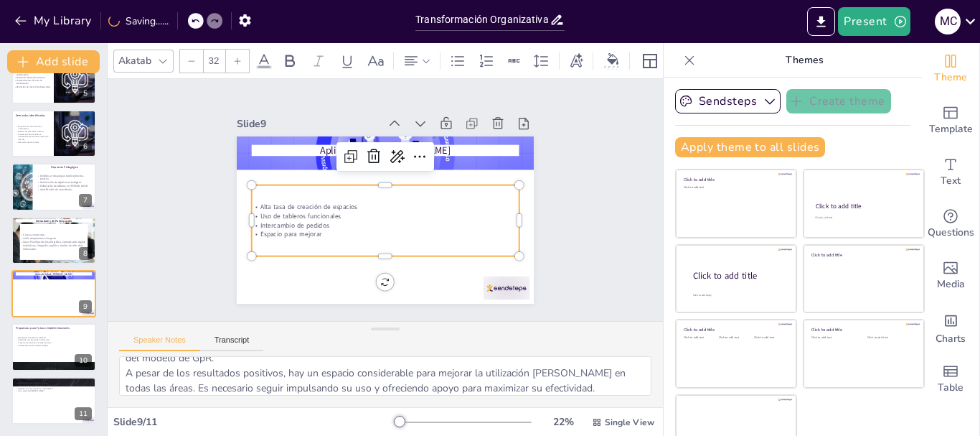
click at [329, 214] on p "Uso de tableros funcionales" at bounding box center [386, 215] width 268 height 9
click at [432, 229] on p "Espacio para mejorar" at bounding box center [377, 233] width 263 height 65
click at [399, 246] on div "Alta tasa de creación de espacios Uso de tableros funcionales Intercambio de pe…" at bounding box center [381, 219] width 276 height 125
click at [334, 217] on p "Intercambio de pedidos" at bounding box center [379, 224] width 263 height 65
click at [37, 245] on p "Áreas: Planificación, Diseño gráfico, Comunicación digital, Audiovisual, Fotogr…" at bounding box center [53, 245] width 69 height 11
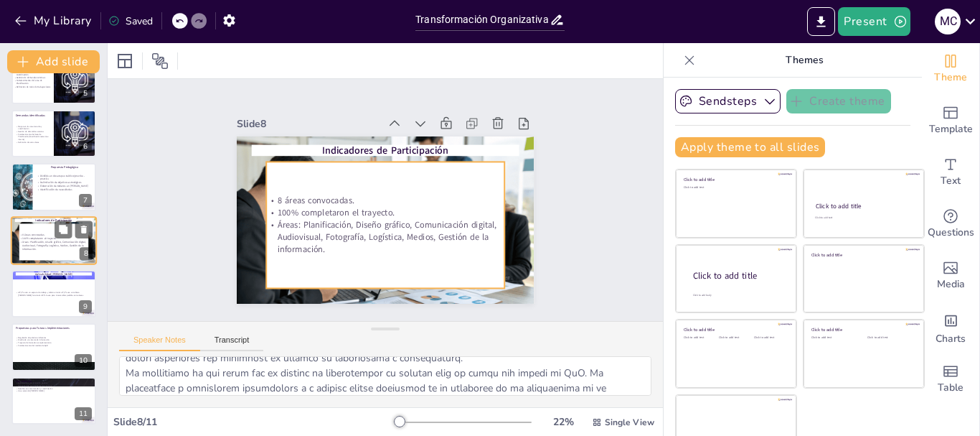
scroll to position [227, 0]
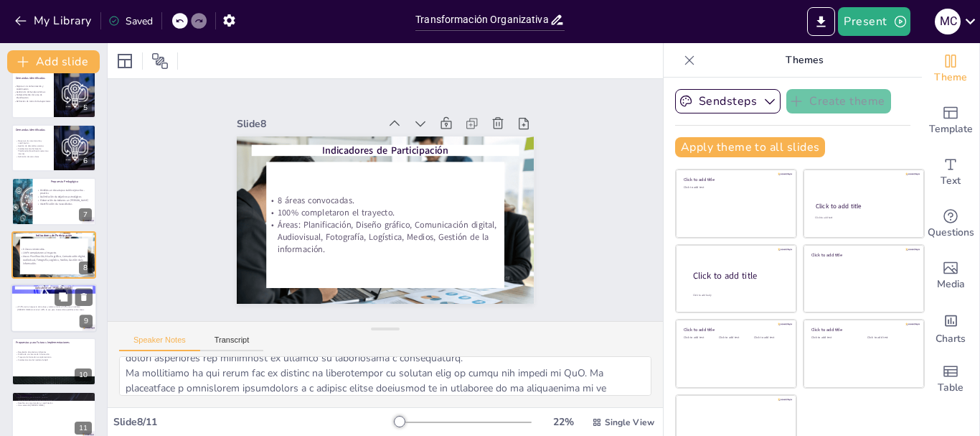
click at [52, 316] on div "•87,5% creó un espacio de trabajo y tablero inicial. •37,5% usa un tablero [PER…" at bounding box center [53, 308] width 77 height 21
type textarea "La alta tasa de creación de espacios de trabajo en [PERSON_NAME] es un indicado…"
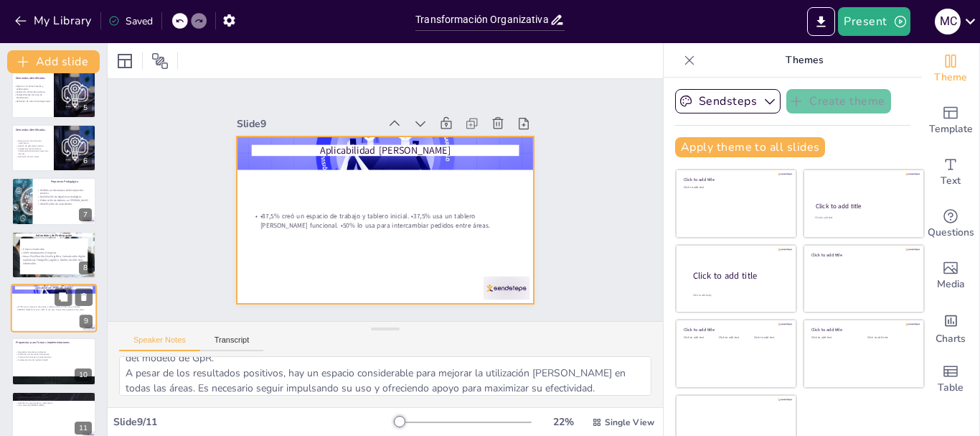
scroll to position [242, 0]
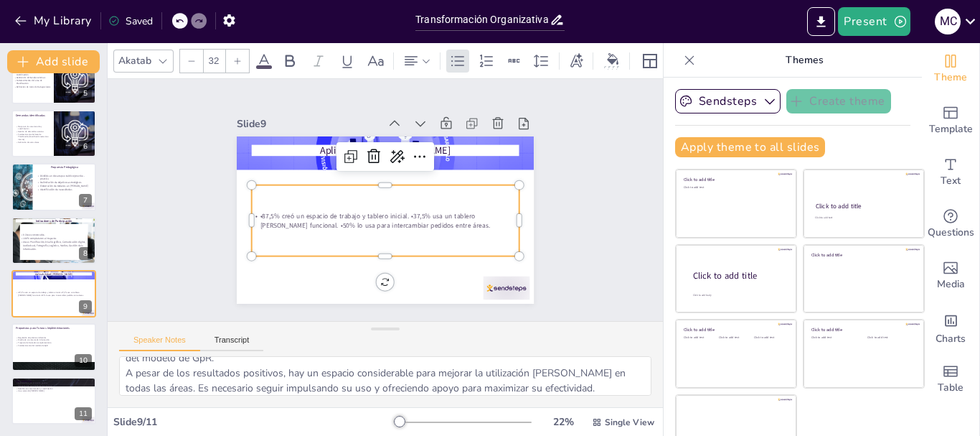
click at [441, 222] on p "•87,5% creó un espacio de trabajo y tablero inicial. •37,5% usa un tablero [PER…" at bounding box center [375, 218] width 241 height 150
drag, startPoint x: 334, startPoint y: 236, endPoint x: 288, endPoint y: 212, distance: 51.7
click at [288, 212] on div "Alta tasa de creación de espacios Uso de tableros funcionales Intercambio de pe…" at bounding box center [381, 219] width 276 height 125
click at [303, 223] on p "Intercambio de pedidos" at bounding box center [379, 224] width 263 height 65
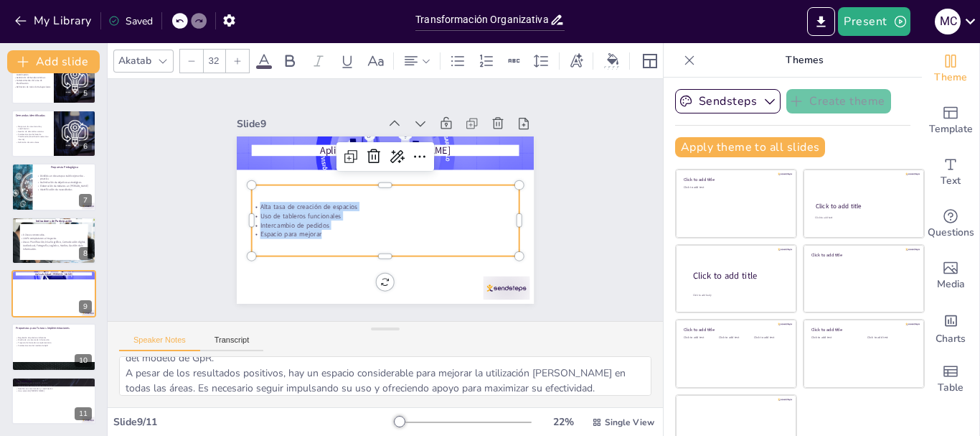
drag, startPoint x: 309, startPoint y: 230, endPoint x: 243, endPoint y: 189, distance: 77.0
click at [243, 189] on div "Alta tasa de creación de espacios Uso de tableros funcionales Intercambio de pe…" at bounding box center [379, 219] width 276 height 150
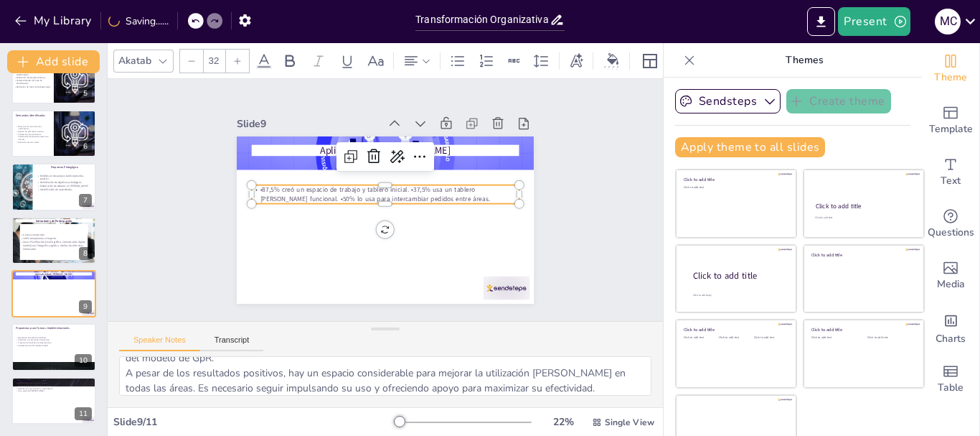
click at [391, 186] on p "•87,5% creó un espacio de trabajo y tablero inicial. •37,5% usa un tablero [PER…" at bounding box center [388, 195] width 252 height 126
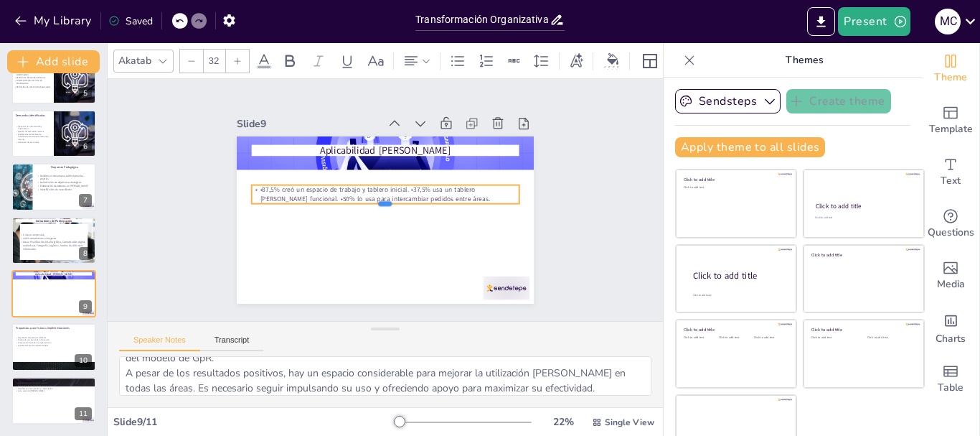
click at [273, 198] on div at bounding box center [382, 208] width 258 height 93
click at [278, 192] on p "•87,5% creó un espacio de trabajo y tablero inicial. •37,5% usa un tablero [PER…" at bounding box center [388, 195] width 252 height 126
click at [393, 187] on p "•87,5% creó un espacio de trabajo y tablero inicial. •37,5% usa un tablero [PER…" at bounding box center [386, 194] width 265 height 74
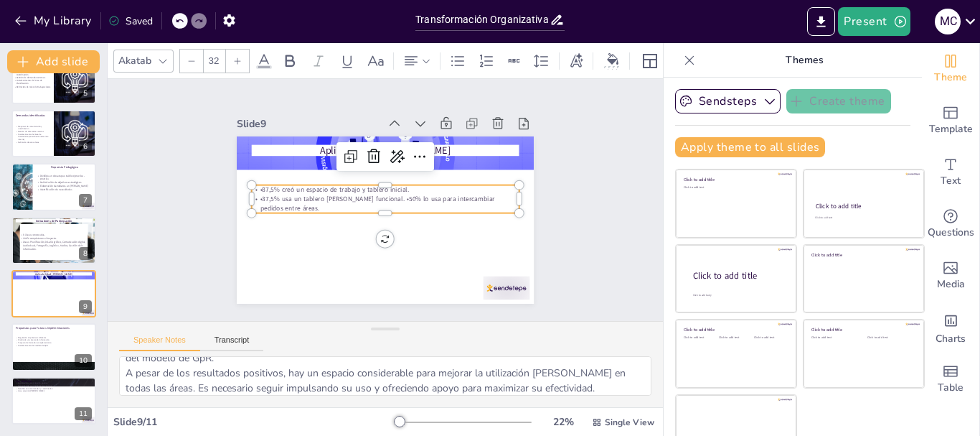
click at [355, 197] on p "•37,5% usa un tablero [PERSON_NAME] funcional. •50% lo usa para intercambiar pe…" at bounding box center [384, 203] width 260 height 100
click at [275, 194] on p "•37,5% usa un tablero [PERSON_NAME] funcional." at bounding box center [386, 199] width 222 height 164
click at [446, 203] on p "50% lo usa para intercambiar pedidos entre áreas." at bounding box center [383, 207] width 258 height 91
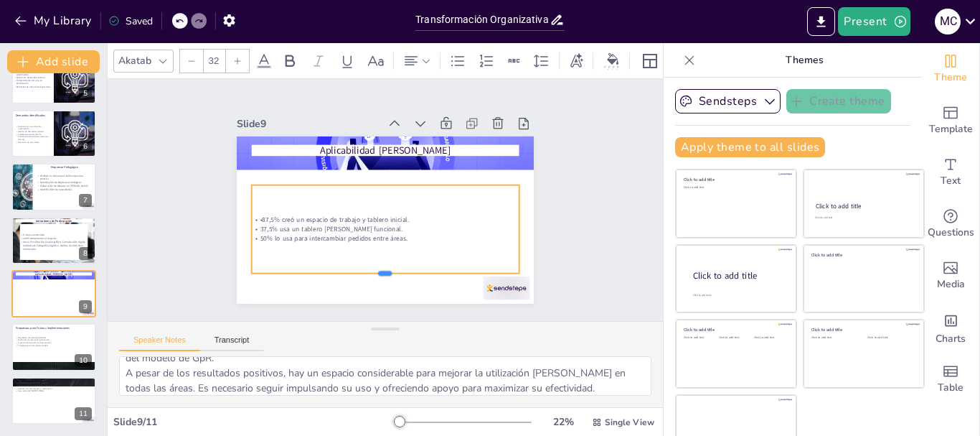
drag, startPoint x: 375, startPoint y: 210, endPoint x: 368, endPoint y: 270, distance: 60.6
click at [368, 270] on div at bounding box center [361, 275] width 258 height 94
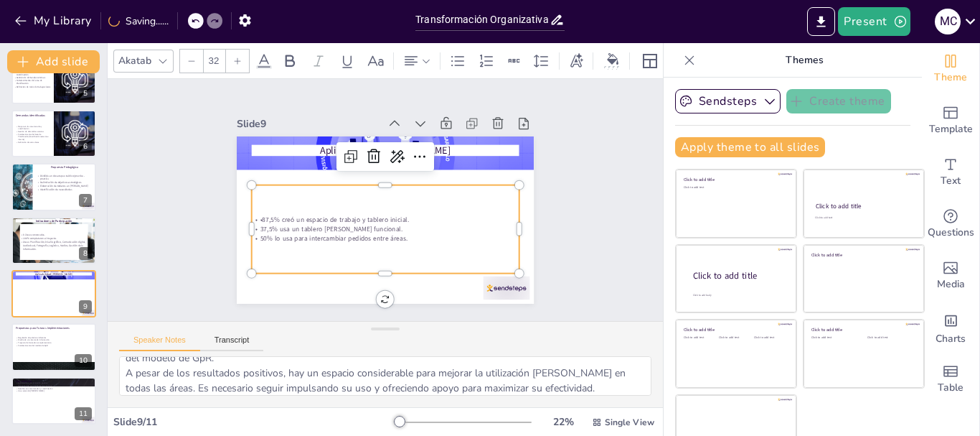
click at [409, 235] on p "50% lo usa para intercambiar pedidos entre áreas." at bounding box center [381, 238] width 267 height 37
drag, startPoint x: 408, startPoint y: 235, endPoint x: 243, endPoint y: 196, distance: 170.4
click at [243, 196] on div "•87,5% creó un espacio de trabajo y tablero inicial. 37,5% usa un tablero [PERS…" at bounding box center [380, 227] width 280 height 141
click at [423, 56] on icon at bounding box center [426, 61] width 10 height 10
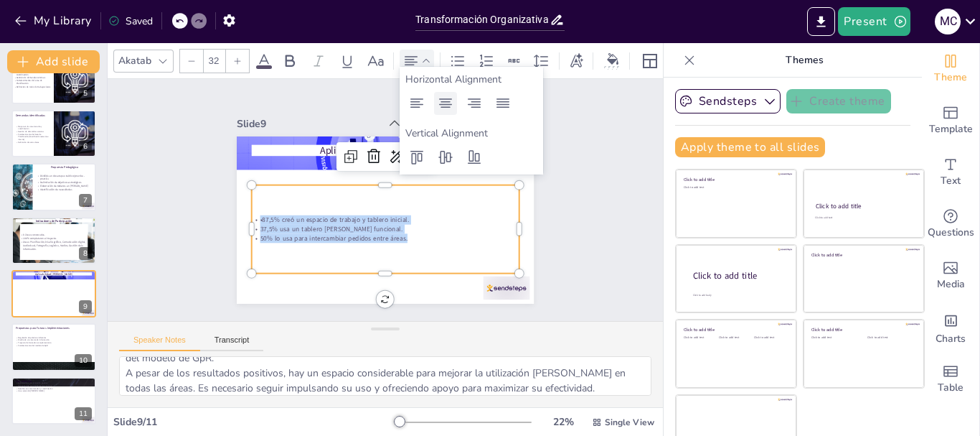
click at [451, 106] on icon at bounding box center [445, 103] width 17 height 17
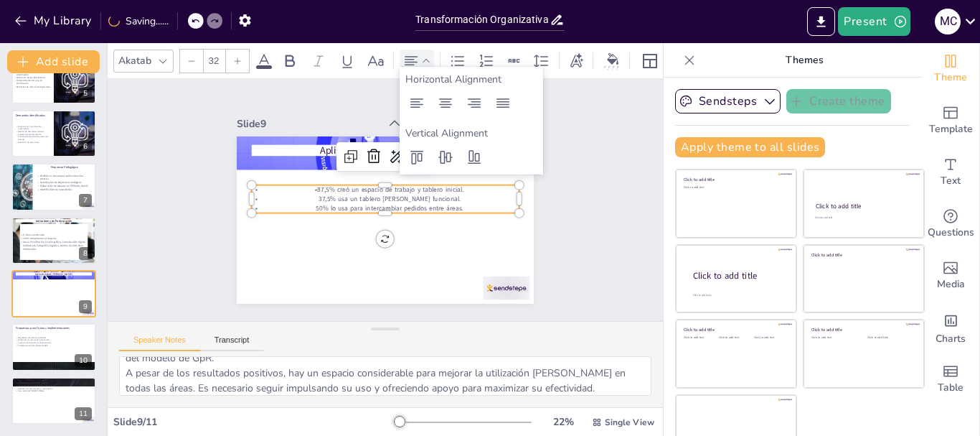
click at [218, 60] on input "32" at bounding box center [214, 61] width 20 height 23
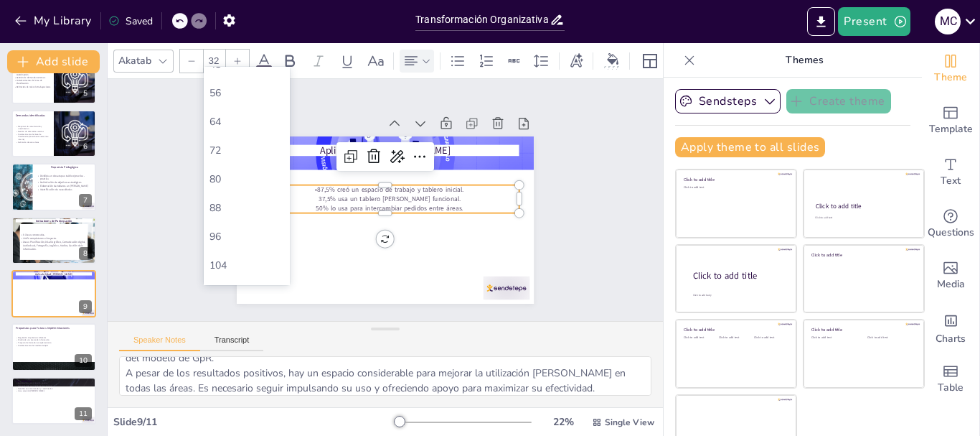
scroll to position [324, 0]
click at [240, 166] on div "56" at bounding box center [247, 159] width 86 height 29
type input "56"
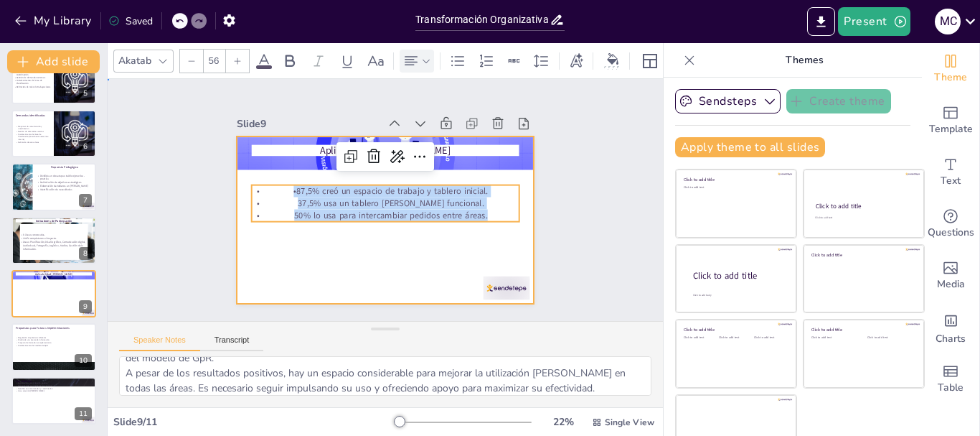
click at [325, 282] on div at bounding box center [381, 219] width 326 height 225
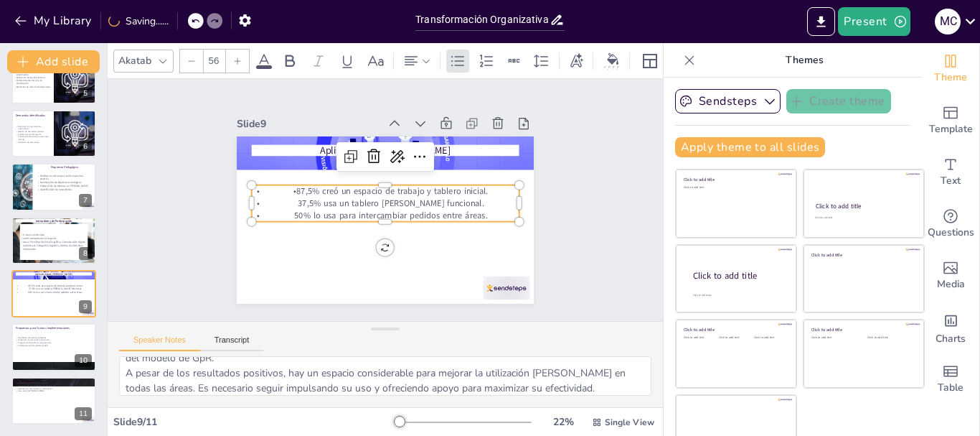
click at [297, 194] on p "37,5% usa un tablero [PERSON_NAME] funcional." at bounding box center [383, 203] width 249 height 120
click at [309, 199] on p "37,5% usa un tablero [PERSON_NAME] funcional." at bounding box center [385, 202] width 264 height 67
click at [305, 197] on p "37,5% usa un tablero [PERSON_NAME] funcional." at bounding box center [385, 203] width 268 height 40
click at [305, 197] on p "37,5% usa un tablero [PERSON_NAME] funcional." at bounding box center [384, 203] width 258 height 94
click at [303, 197] on p "37,5% usa un tablero [PERSON_NAME] funcional." at bounding box center [384, 203] width 258 height 94
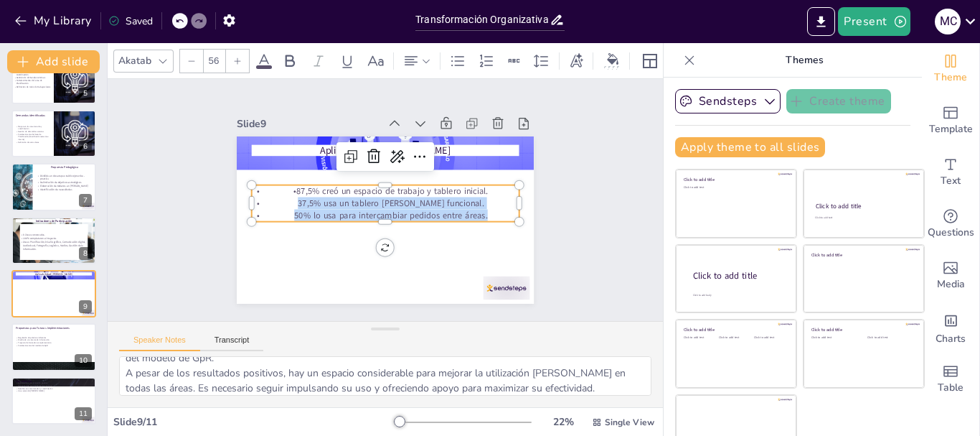
drag, startPoint x: 298, startPoint y: 198, endPoint x: 480, endPoint y: 210, distance: 182.7
click at [480, 210] on div "•87,5% creó un espacio de trabajo y tablero inicial. 37,5% usa un tablero [PERS…" at bounding box center [384, 202] width 269 height 91
click at [456, 57] on icon at bounding box center [457, 60] width 17 height 17
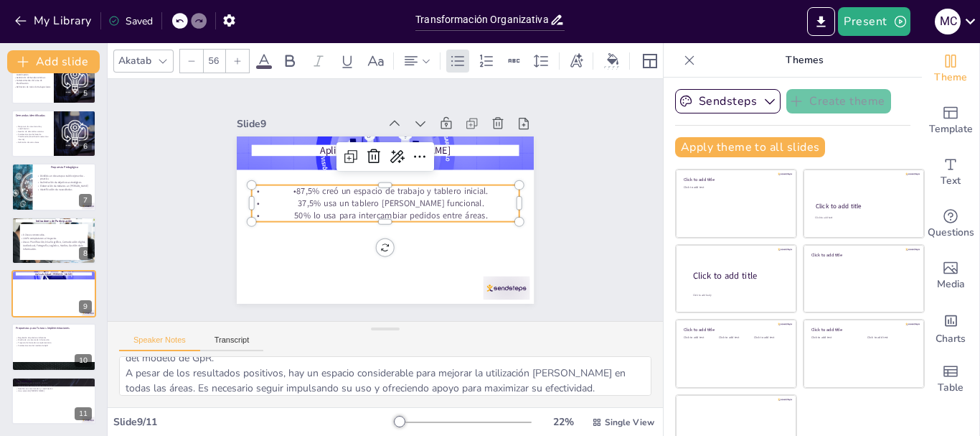
click at [458, 49] on div "Akatab 56" at bounding box center [444, 61] width 662 height 24
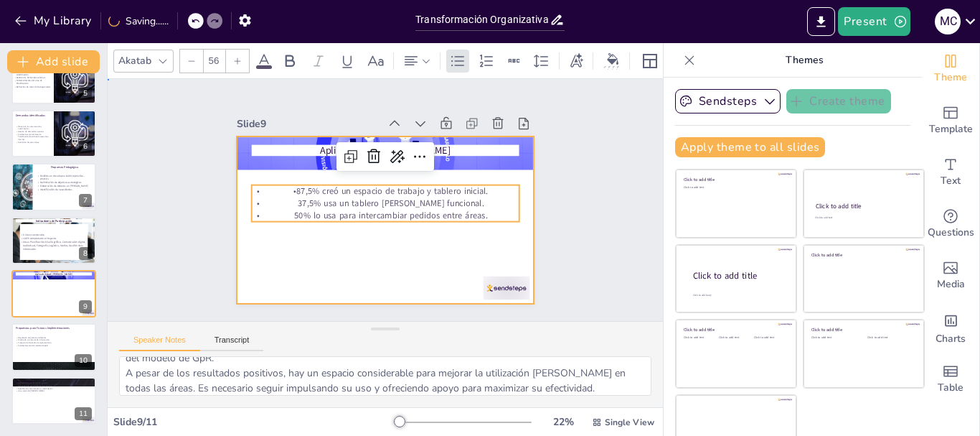
click at [349, 270] on div at bounding box center [383, 219] width 313 height 197
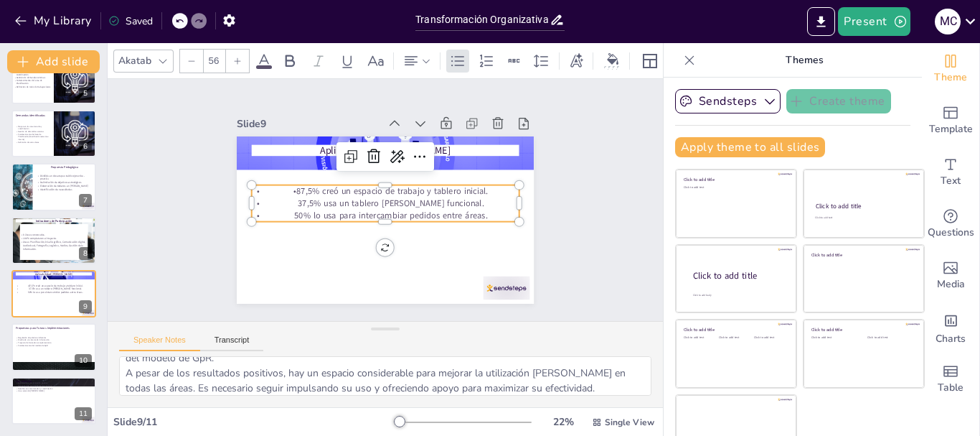
click at [284, 191] on p "•87,5% creó un espacio de trabajo y tablero inicial." at bounding box center [387, 190] width 264 height 67
click at [284, 188] on p "•87,5% creó un espacio de trabajo y tablero inicial." at bounding box center [387, 191] width 268 height 40
click at [280, 184] on p "•87,5% creó un espacio de trabajo y tablero inicial." at bounding box center [387, 191] width 268 height 40
click at [280, 184] on p "•87,5% creó un espacio de trabajo y tablero inicial." at bounding box center [388, 191] width 258 height 94
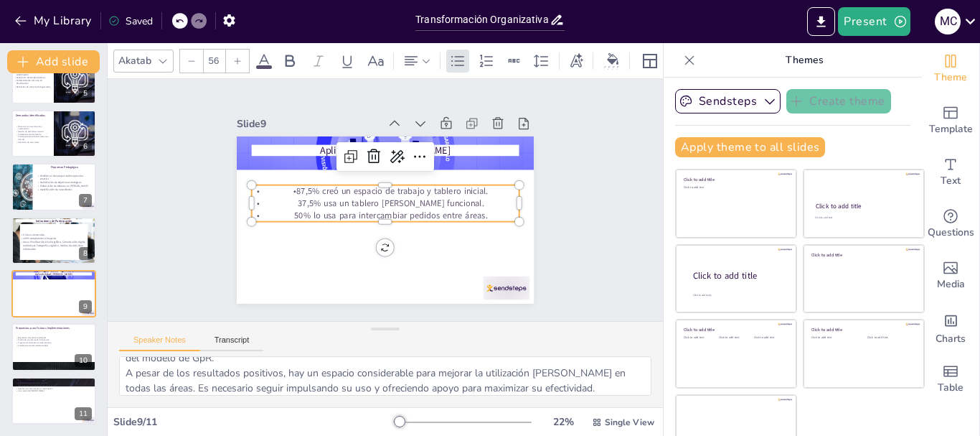
click at [288, 184] on p "•87,5% creó un espacio de trabajo y tablero inicial." at bounding box center [391, 193] width 207 height 188
click at [427, 66] on div at bounding box center [417, 61] width 34 height 23
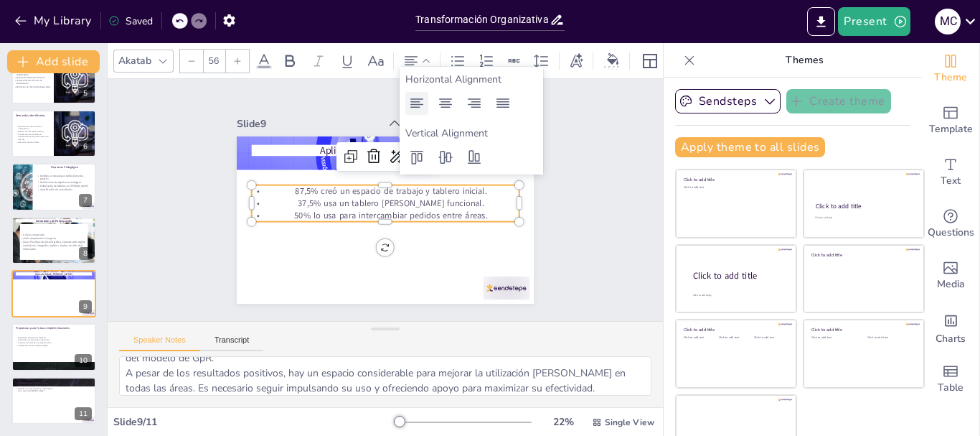
click at [415, 103] on icon at bounding box center [416, 103] width 17 height 17
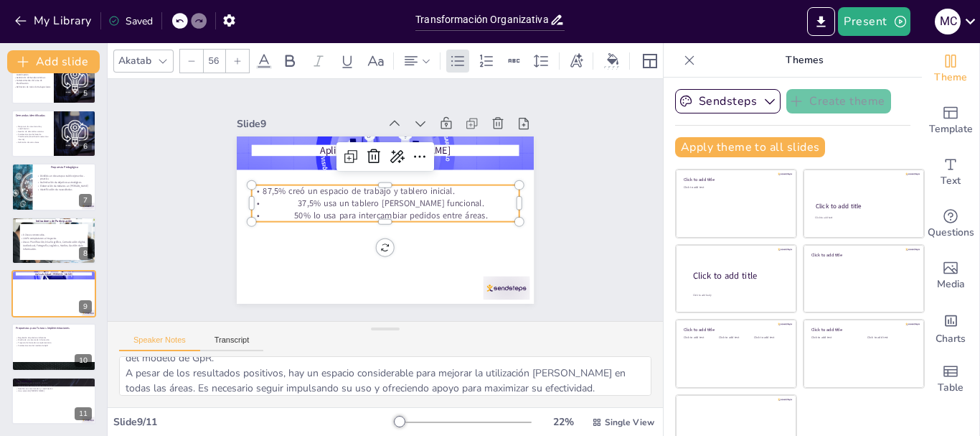
click at [301, 200] on p "37,5% usa un tablero [PERSON_NAME] funcional." at bounding box center [385, 202] width 264 height 67
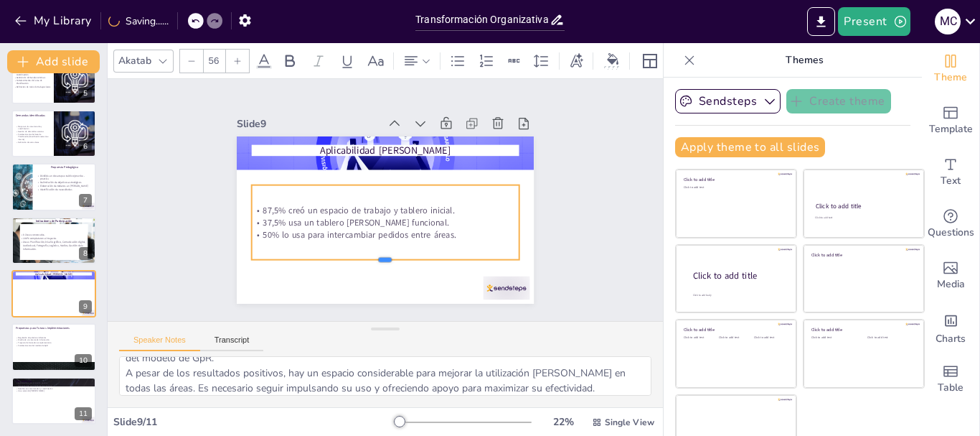
drag, startPoint x: 373, startPoint y: 217, endPoint x: 377, endPoint y: 255, distance: 38.2
click at [377, 255] on div at bounding box center [353, 256] width 238 height 144
click at [551, 221] on div "Slide 1 Transformación Organizativa: Capacitación en Gestión por Resultados y M…" at bounding box center [385, 200] width 431 height 368
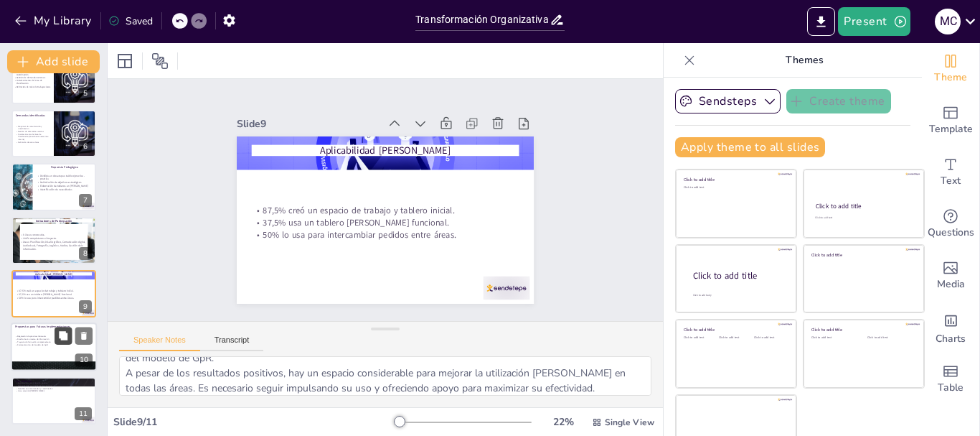
click at [59, 329] on button at bounding box center [63, 335] width 17 height 17
type textarea "La regulación de la obligatoriedad de prácticas laborales por GpR es una propue…"
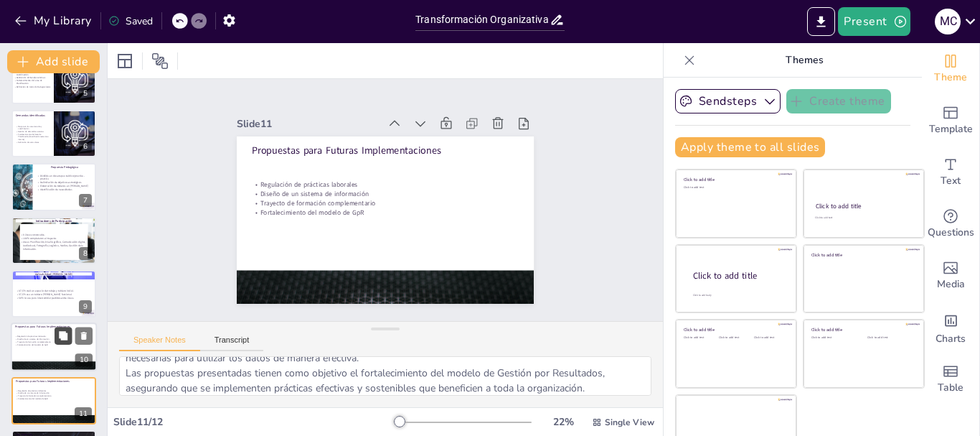
scroll to position [296, 0]
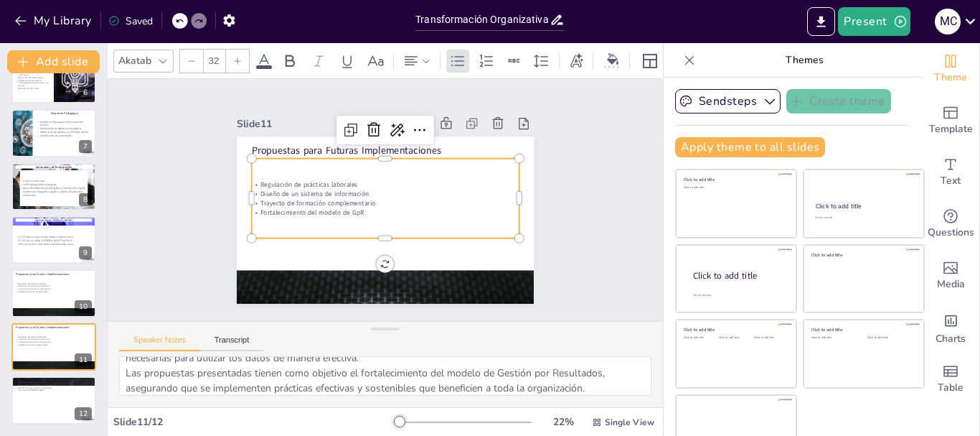
click at [349, 230] on div "Regulación de prácticas laborales Diseño de un sistema de información Trayecto …" at bounding box center [386, 199] width 263 height 222
click at [367, 207] on p "Fortalecimiento del modelo de GpR" at bounding box center [376, 207] width 186 height 205
click at [367, 207] on p "Fortalecimiento del modelo de GpR" at bounding box center [377, 209] width 205 height 186
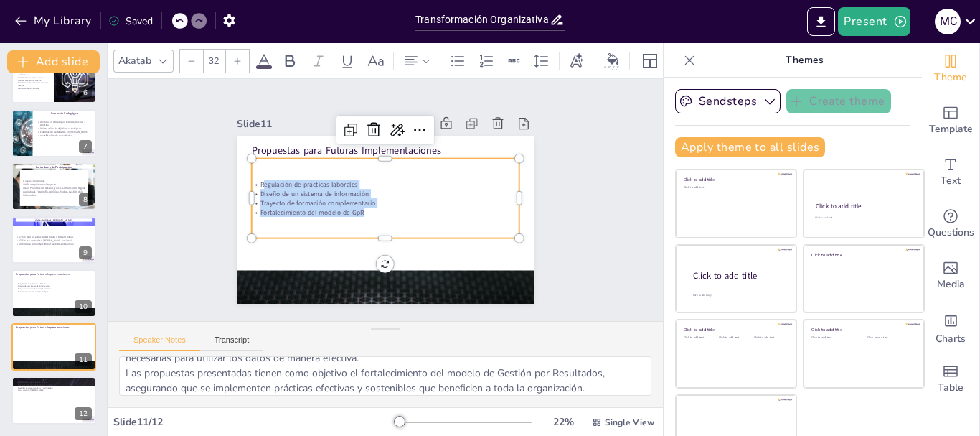
drag, startPoint x: 359, startPoint y: 207, endPoint x: 248, endPoint y: 172, distance: 116.4
click at [248, 172] on div "Regulación de prácticas laborales Diseño de un sistema de información Trayecto …" at bounding box center [386, 199] width 277 height 182
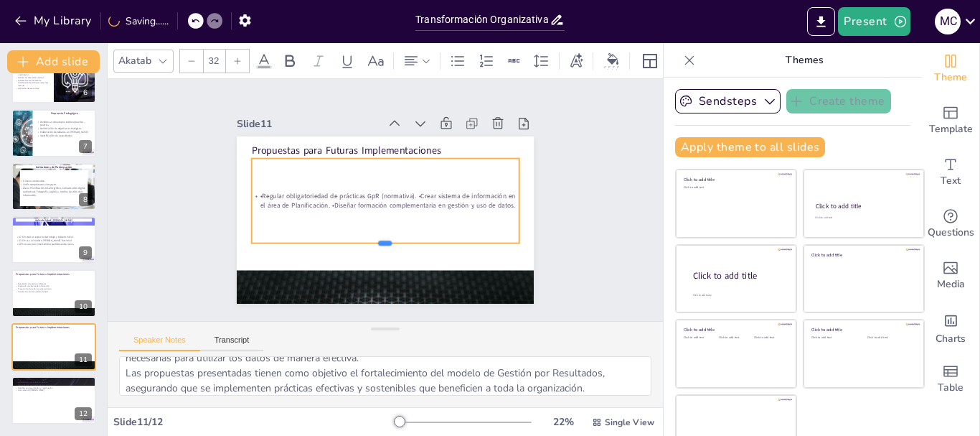
drag, startPoint x: 369, startPoint y: 171, endPoint x: 366, endPoint y: 244, distance: 72.5
click at [366, 244] on div at bounding box center [356, 160] width 223 height 166
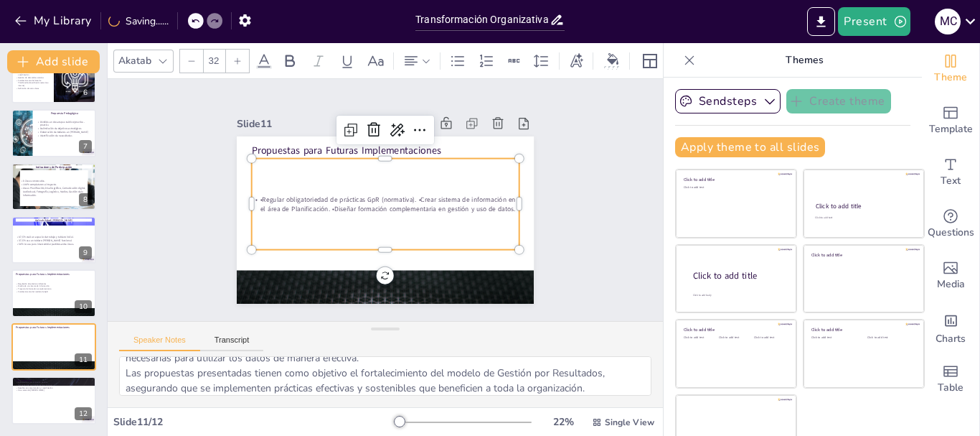
click at [403, 198] on p "•Regular obligatoriedad de prácticas GpR (normativa). •Crear sistema de informa…" at bounding box center [382, 203] width 227 height 172
click at [403, 198] on p "•Regular obligatoriedad de prácticas GpR (normativa). •Crear sistema de informa…" at bounding box center [384, 204] width 265 height 74
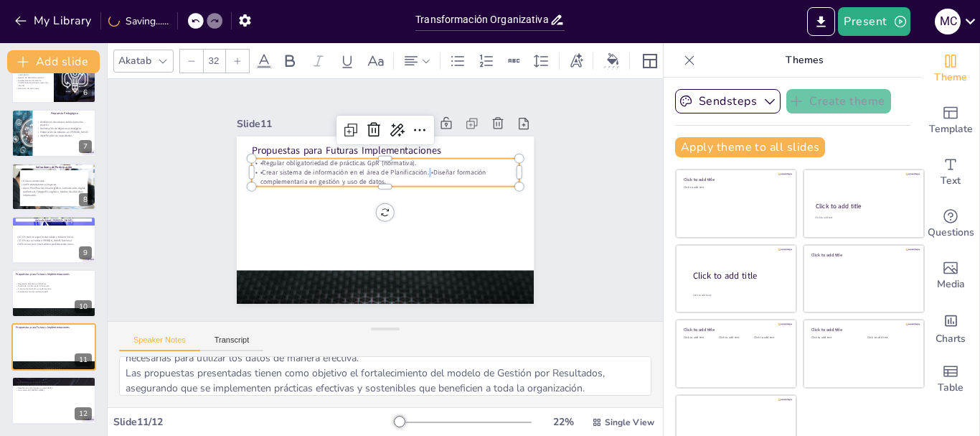
click at [413, 167] on p "•Crear sistema de información en el área de Planificación. •Diseñar formación c…" at bounding box center [398, 181] width 227 height 172
click at [413, 167] on p "•Crear sistema de información en el área de Planificación. •Diseñar formación c…" at bounding box center [393, 178] width 260 height 100
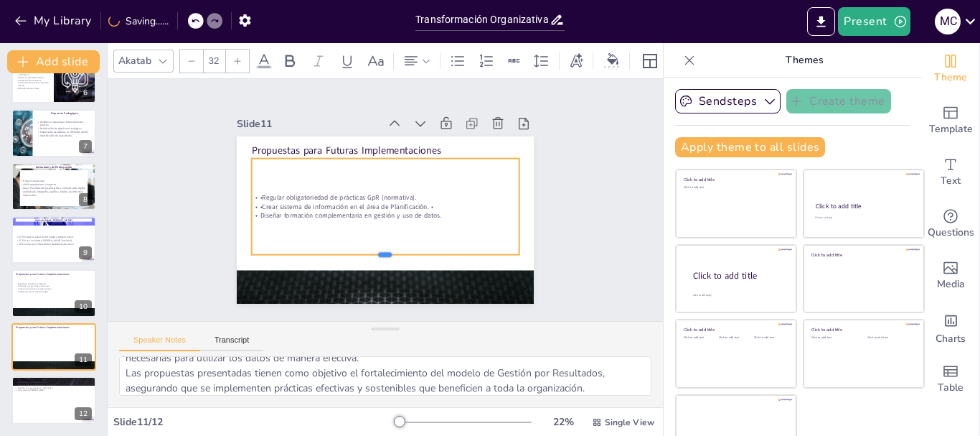
drag, startPoint x: 371, startPoint y: 184, endPoint x: 380, endPoint y: 253, distance: 70.2
click at [380, 253] on div at bounding box center [356, 252] width 238 height 144
click at [567, 217] on div "Slide 1 Transformación Organizativa: Capacitación en Gestión por Resultados y M…" at bounding box center [385, 200] width 555 height 242
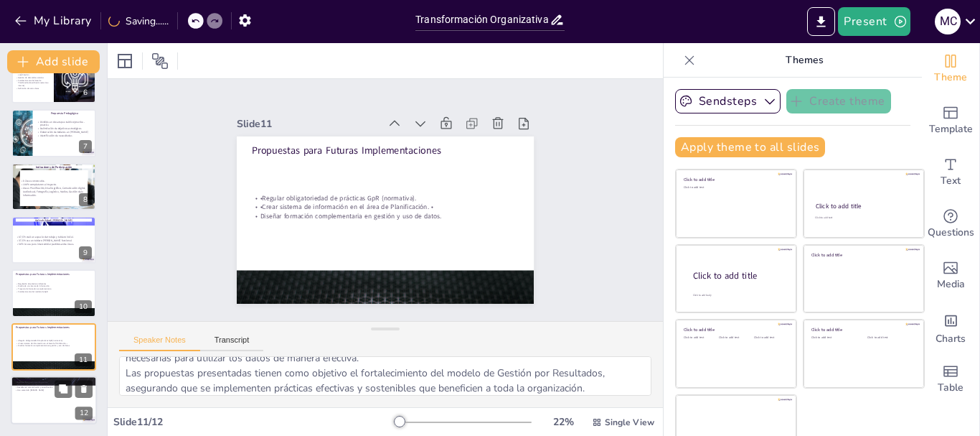
click at [41, 410] on div at bounding box center [54, 399] width 86 height 49
type textarea "La capacitación ha mostrado resultados positivos en términos de apropiación y p…"
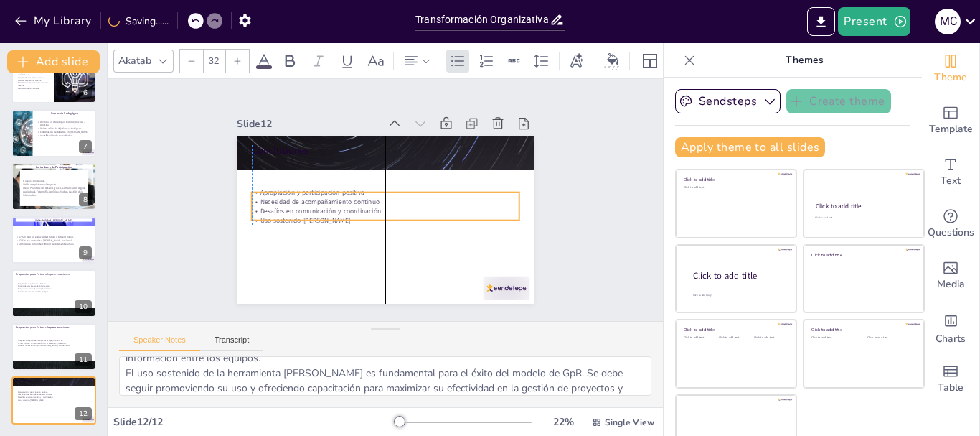
drag, startPoint x: 321, startPoint y: 177, endPoint x: 324, endPoint y: 220, distance: 42.4
click at [347, 220] on div "Apropiación y participación positiva Necesidad de acompañamiento continuo Desaf…" at bounding box center [379, 200] width 65 height 270
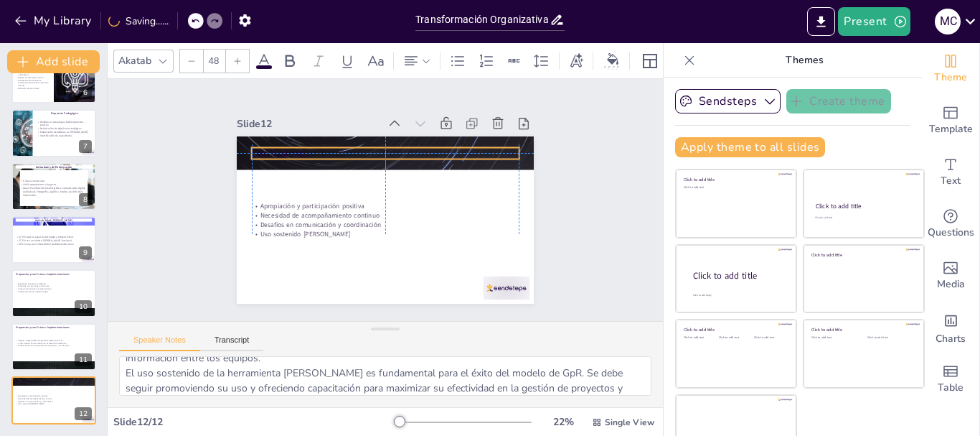
drag, startPoint x: 340, startPoint y: 153, endPoint x: 337, endPoint y: 139, distance: 13.9
click at [337, 139] on div "Conclusiones Apropiación y participación positiva Necesidad de acompañamiento c…" at bounding box center [411, 141] width 271 height 121
click at [616, 60] on div at bounding box center [613, 60] width 22 height 15
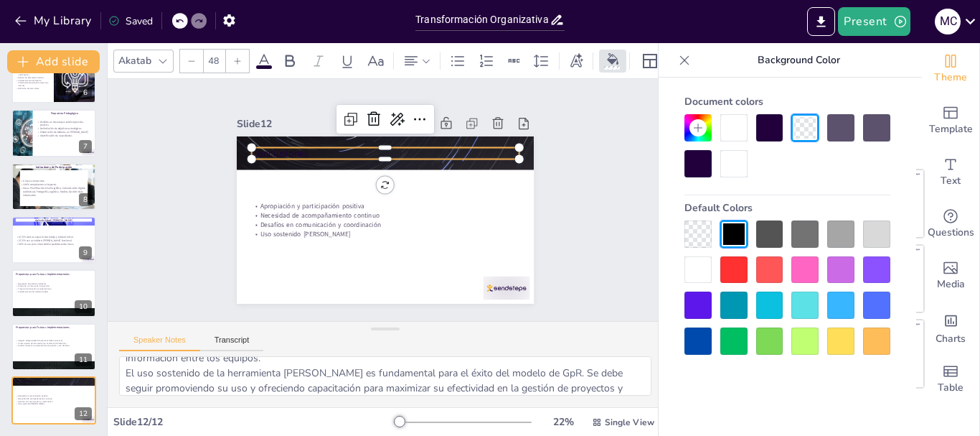
click at [748, 121] on div at bounding box center [788, 145] width 206 height 63
click at [740, 123] on div at bounding box center [733, 127] width 27 height 27
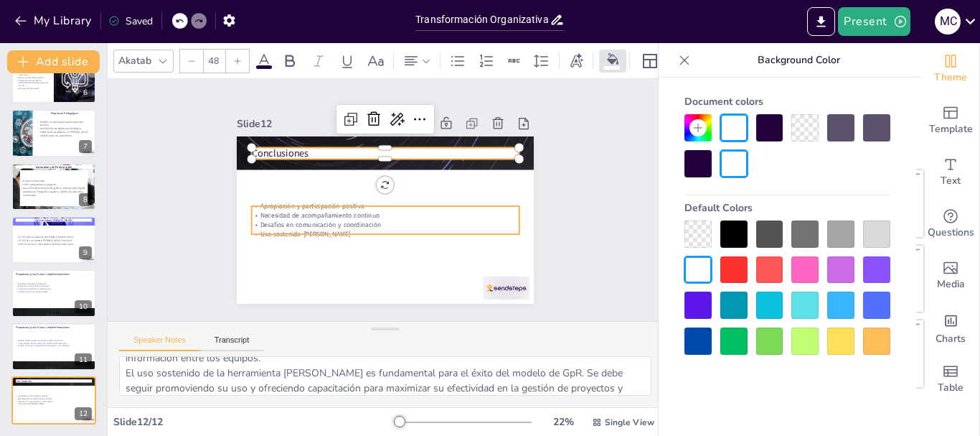
click at [293, 212] on p "Necesidad de acompañamiento continuo" at bounding box center [378, 213] width 236 height 142
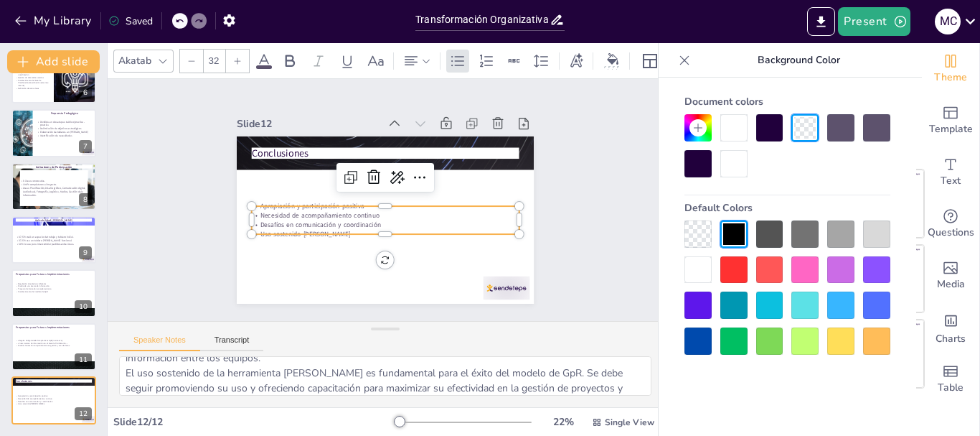
click at [321, 222] on p "Desafíos en comunicación y coordinación" at bounding box center [367, 183] width 186 height 205
click at [321, 222] on p "Desafíos en comunicación y coordinación" at bounding box center [378, 223] width 258 height 91
click at [321, 222] on p "Desafíos en comunicación y coordinación" at bounding box center [379, 224] width 263 height 65
click at [318, 194] on p "Desafíos en comunicación y coordinación" at bounding box center [382, 174] width 267 height 37
click at [316, 228] on div at bounding box center [377, 238] width 264 height 67
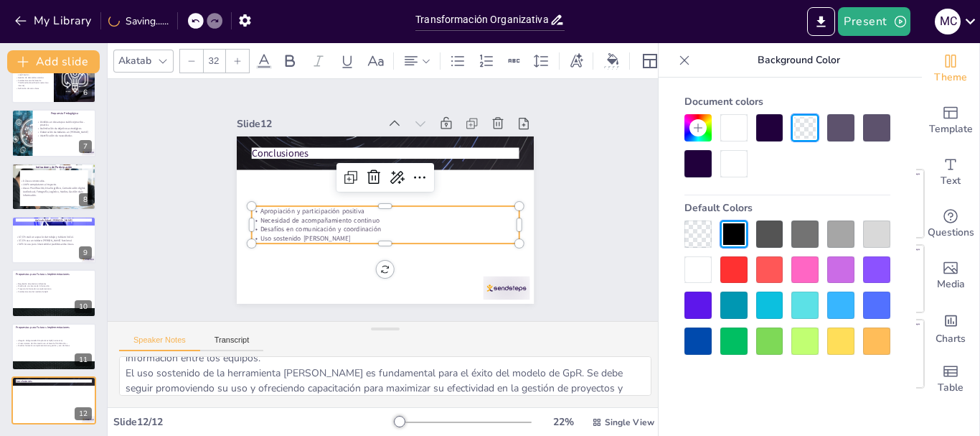
click at [316, 233] on p "Uso sostenido [PERSON_NAME]" at bounding box center [381, 238] width 267 height 37
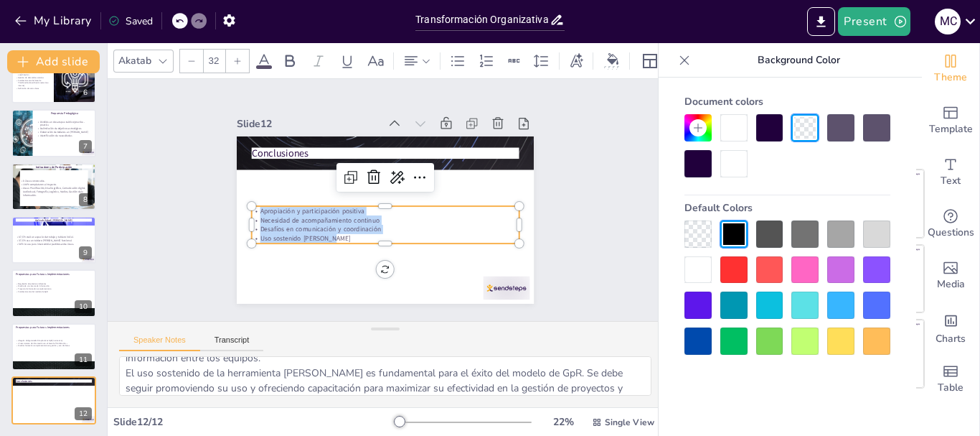
drag, startPoint x: 316, startPoint y: 233, endPoint x: 238, endPoint y: 206, distance: 82.2
click at [238, 206] on div "Conclusiones Apropiación y participación positiva Necesidad de acompañamiento c…" at bounding box center [373, 184] width 339 height 310
click at [388, 178] on icon at bounding box center [396, 177] width 17 height 17
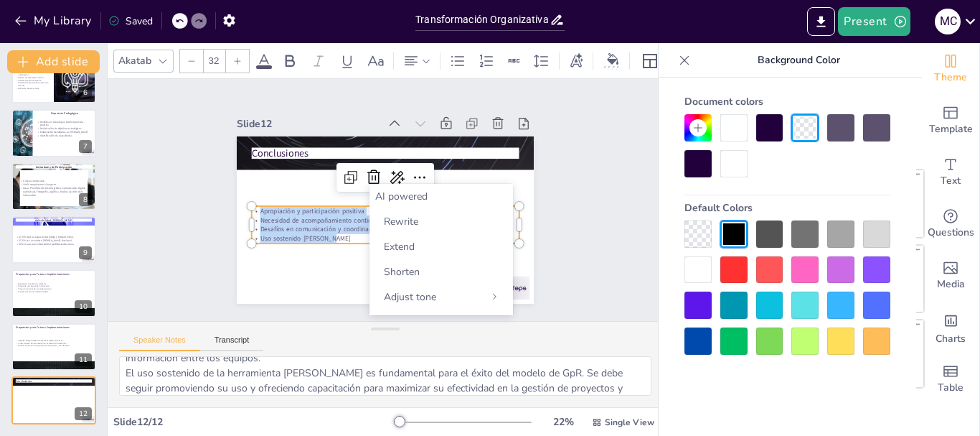
click at [394, 192] on div "AI powered" at bounding box center [441, 196] width 132 height 14
click at [403, 199] on div "AI powered" at bounding box center [441, 196] width 132 height 14
click at [405, 226] on span "Rewrite" at bounding box center [401, 222] width 34 height 14
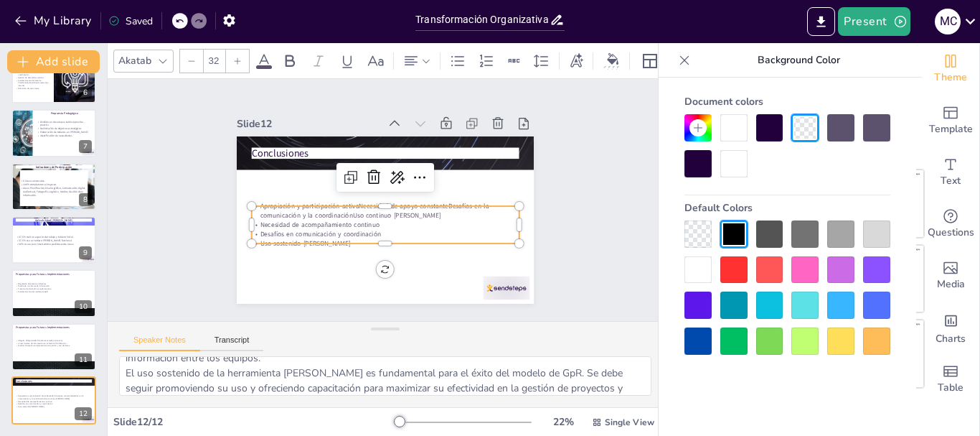
click at [375, 227] on p "Desafíos en comunicación y coordinación" at bounding box center [360, 222] width 186 height 205
click at [355, 200] on div at bounding box center [385, 200] width 258 height 93
click at [347, 207] on p "Apropiación y participación activaNecesidad de apoyo constanteDesafíos en la co…" at bounding box center [379, 214] width 252 height 126
click at [347, 207] on p "Apropiación y participación activaNecesidad de apoyo constanteDesafíos en la co…" at bounding box center [371, 195] width 100 height 260
click at [366, 215] on p "Apropiación y participación activaNecesidad de apoyo constanteDesafíos en la co…" at bounding box center [380, 214] width 260 height 100
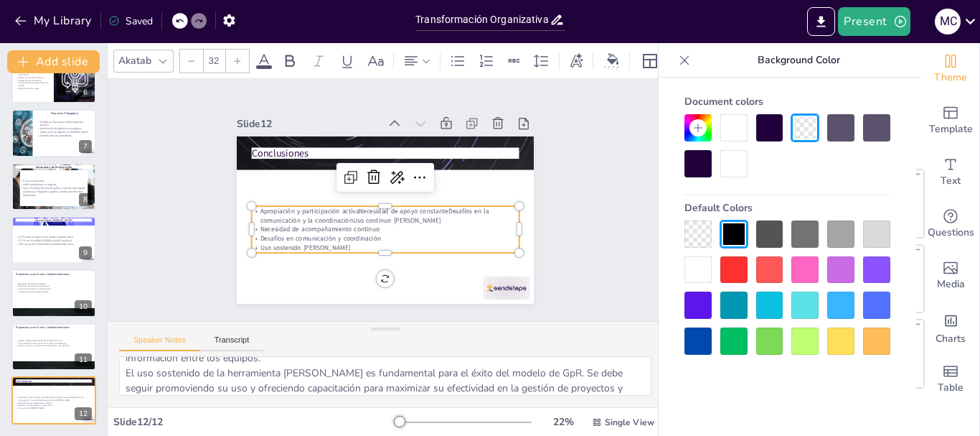
click at [380, 224] on p "Necesidad de acompañamiento continuo" at bounding box center [382, 228] width 267 height 37
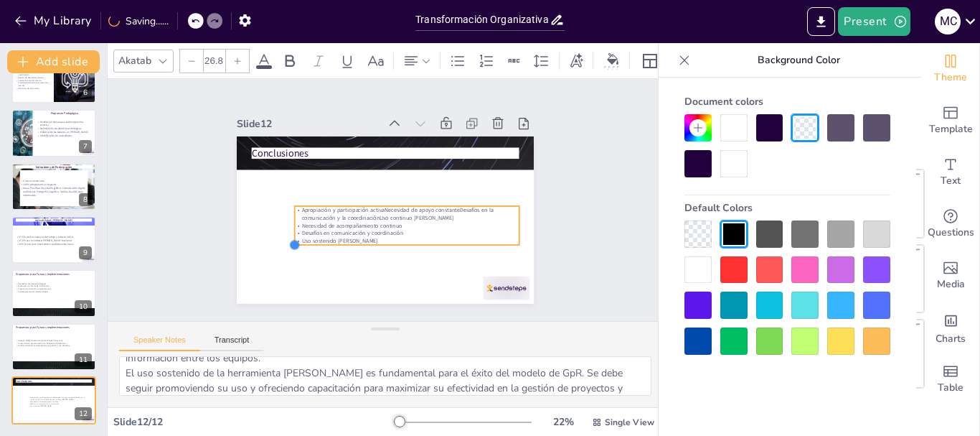
drag, startPoint x: 235, startPoint y: 250, endPoint x: 278, endPoint y: 238, distance: 44.7
click at [471, 238] on div at bounding box center [479, 237] width 17 height 17
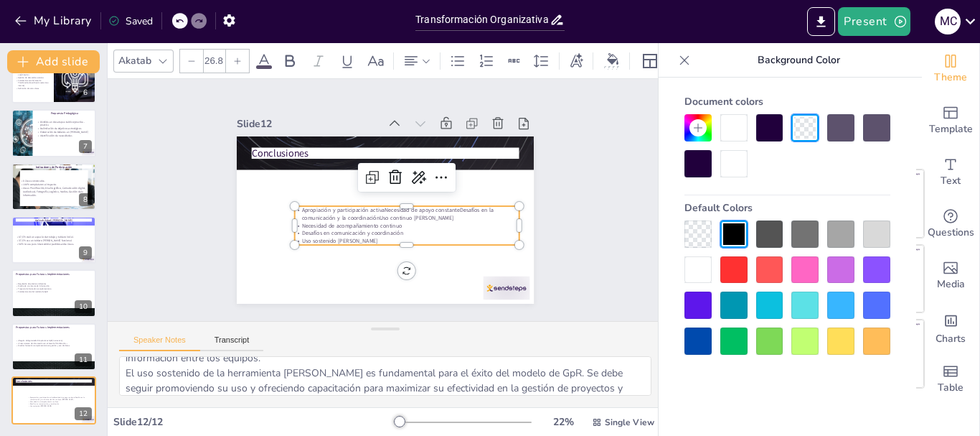
click at [350, 207] on p "Apropiación y participación activaNecesidad de apoyo constanteDesafíos en la co…" at bounding box center [403, 218] width 222 height 62
click at [350, 207] on p "Apropiación y participación activaNecesidad de apoyo constanteDesafíos en la co…" at bounding box center [401, 220] width 218 height 84
click at [350, 207] on p "Apropiación y participación activaNecesidad de apoyo constanteDesafíos en la co…" at bounding box center [366, 216] width 84 height 218
click at [350, 207] on p "Apropiación y participación activaNecesidad de apoyo constanteDesafíos en la co…" at bounding box center [379, 225] width 84 height 218
click at [535, 364] on textarea "La capacitación ha mostrado resultados positivos en términos de apropiación y p…" at bounding box center [385, 375] width 532 height 39
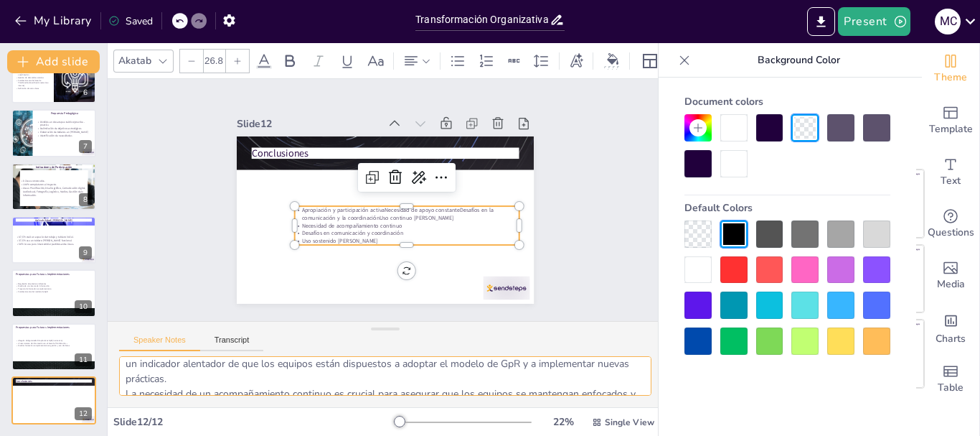
scroll to position [6, 0]
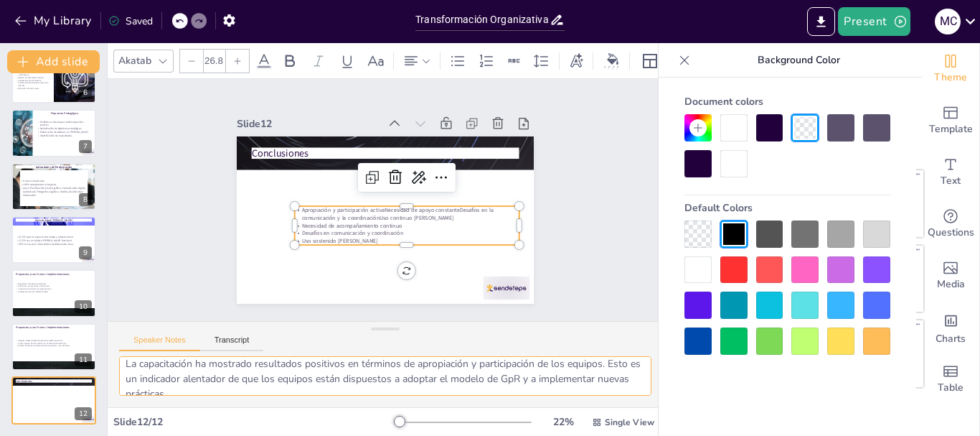
click at [535, 364] on textarea "La capacitación ha mostrado resultados positivos en términos de apropiación y p…" at bounding box center [385, 375] width 532 height 39
click at [532, 364] on textarea "La capacitación ha mostrado resultados positivos en términos de apropiación y p…" at bounding box center [385, 375] width 532 height 39
click at [434, 389] on textarea "La capacitación ha mostrado resultados positivos en términos de apropiación y p…" at bounding box center [385, 375] width 532 height 39
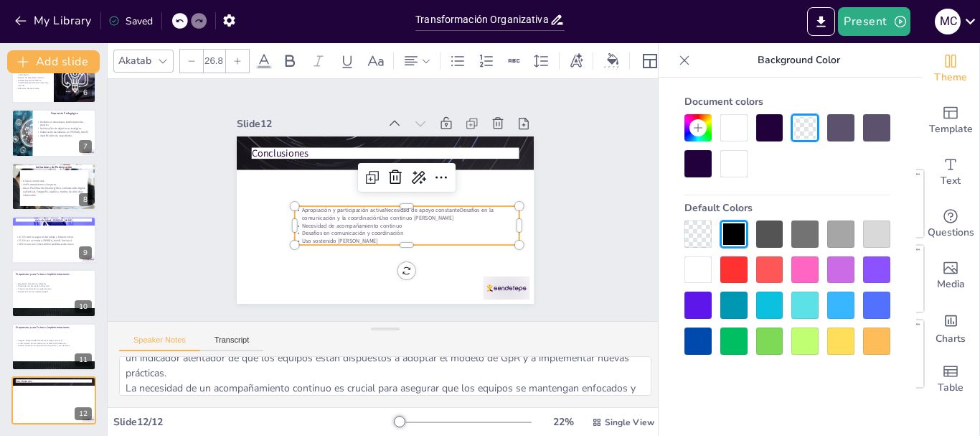
click at [382, 207] on p "Apropiación y participación activaNecesidad de apoyo constanteDesafíos en la co…" at bounding box center [401, 179] width 39 height 225
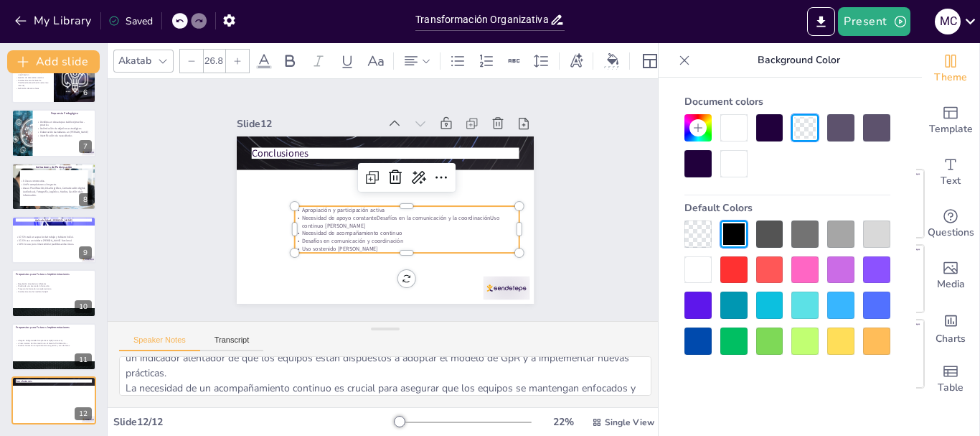
click at [361, 215] on p "Necesidad de apoyo constanteDesafíos en la comunicación y la coordinaciónUso co…" at bounding box center [399, 227] width 218 height 84
click at [606, 387] on textarea "La capacitación ha mostrado resultados positivos en términos de apropiación y p…" at bounding box center [385, 375] width 532 height 39
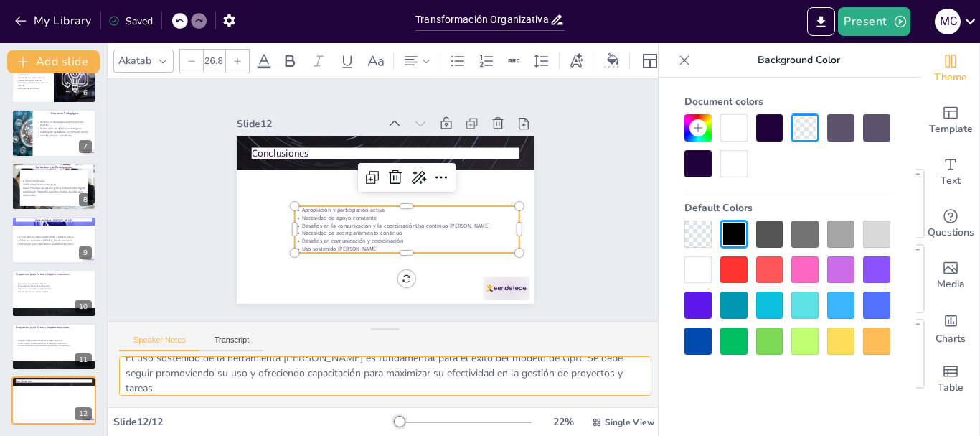
scroll to position [148, 0]
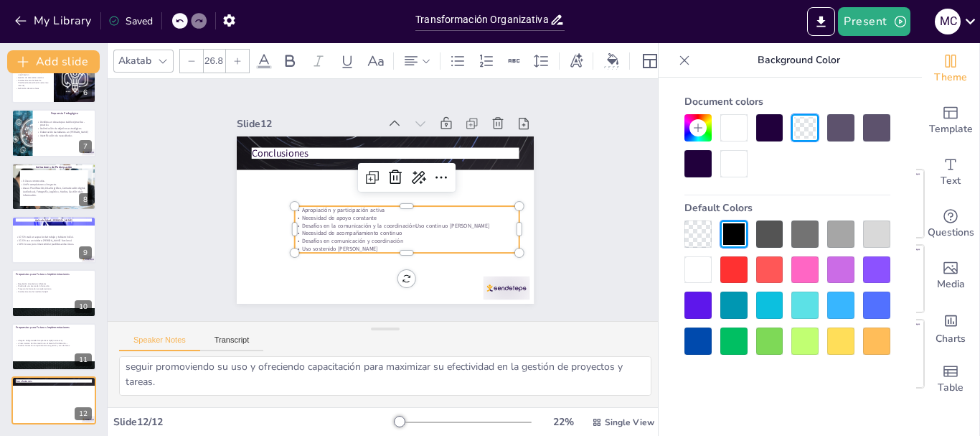
click at [386, 222] on p "Desafíos en la comunicación y la coordinaciónUso continuo [PERSON_NAME]" at bounding box center [398, 230] width 216 height 77
click at [393, 238] on p "Desafíos en comunicación y coordinación" at bounding box center [369, 243] width 156 height 172
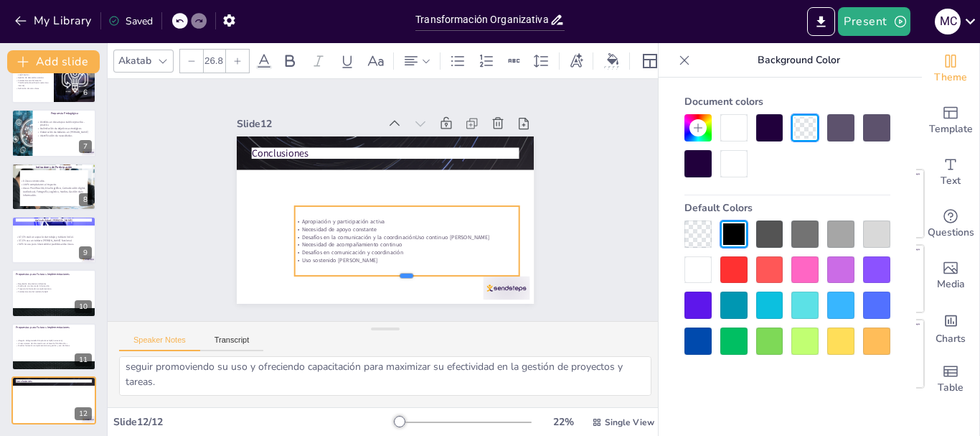
drag, startPoint x: 388, startPoint y: 247, endPoint x: 383, endPoint y: 270, distance: 23.5
click at [383, 270] on div at bounding box center [372, 283] width 210 height 102
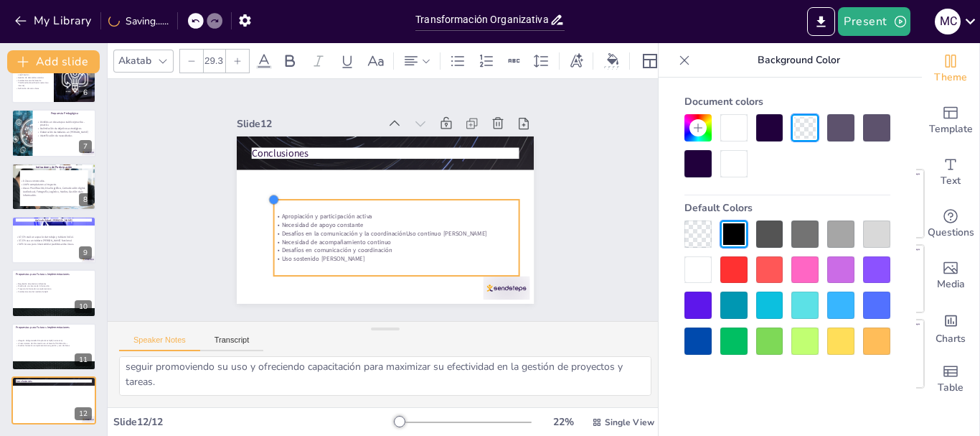
drag, startPoint x: 278, startPoint y: 200, endPoint x: 268, endPoint y: 194, distance: 11.9
click at [268, 194] on div "Conclusiones Apropiación y participación activa Necesidad de apoyo constante De…" at bounding box center [379, 218] width 334 height 251
drag, startPoint x: 372, startPoint y: 220, endPoint x: 377, endPoint y: 195, distance: 25.6
click at [377, 195] on div "Apropiación y participación activa Necesidad de apoyo constante Desafíos en la …" at bounding box center [421, 185] width 101 height 252
click at [404, 226] on p "Desafíos en la comunicación y la coordinaciónUso continuo [PERSON_NAME]" at bounding box center [350, 196] width 108 height 227
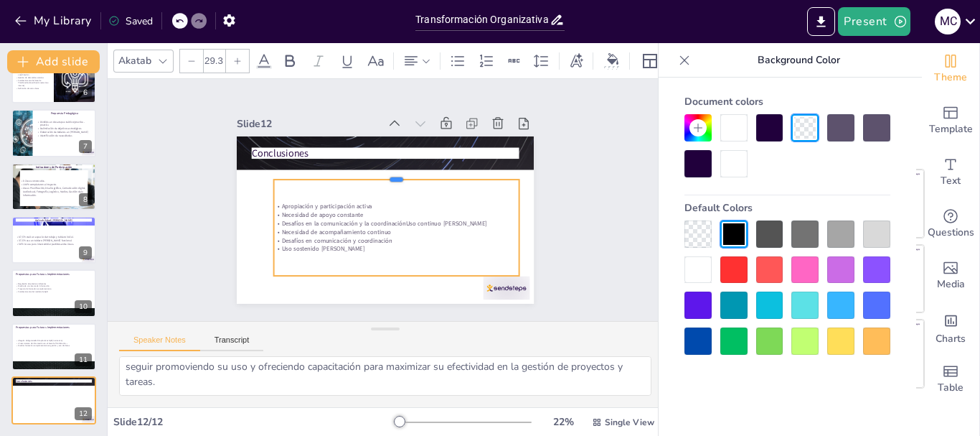
drag, startPoint x: 459, startPoint y: 192, endPoint x: 464, endPoint y: 169, distance: 22.7
click at [464, 169] on div at bounding box center [404, 178] width 237 height 87
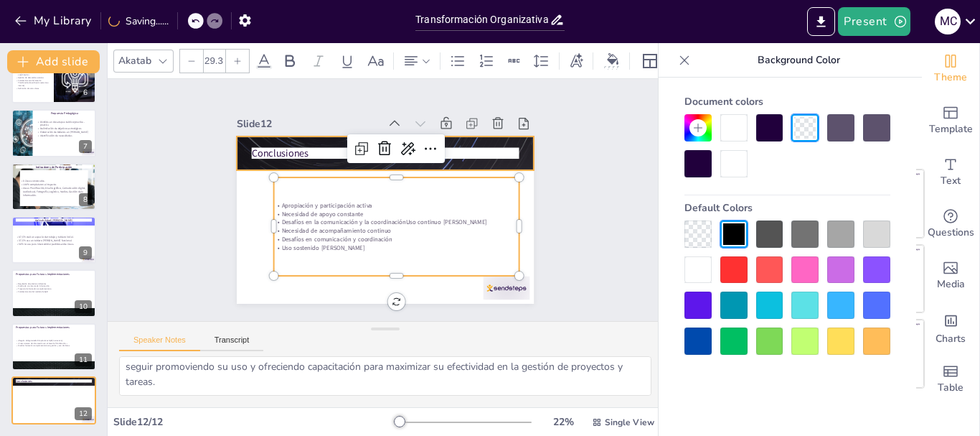
click at [475, 145] on div "Conclusiones" at bounding box center [404, 139] width 283 height 92
type input "48"
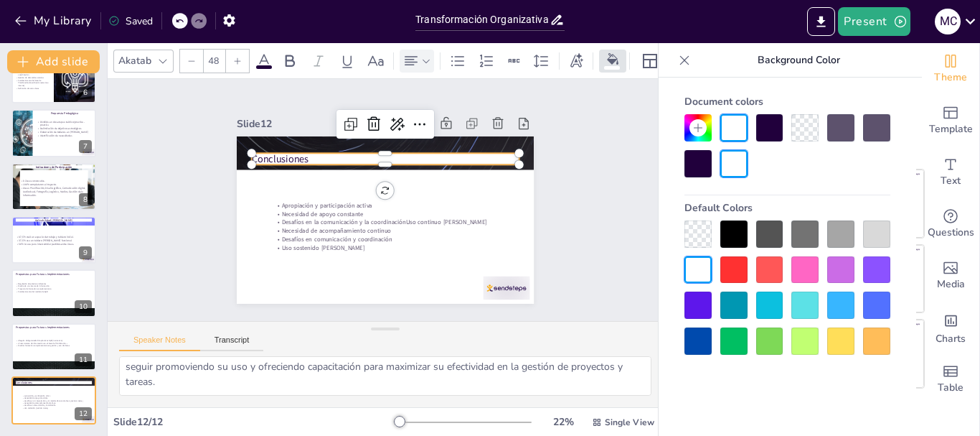
click at [418, 52] on icon at bounding box center [411, 60] width 17 height 17
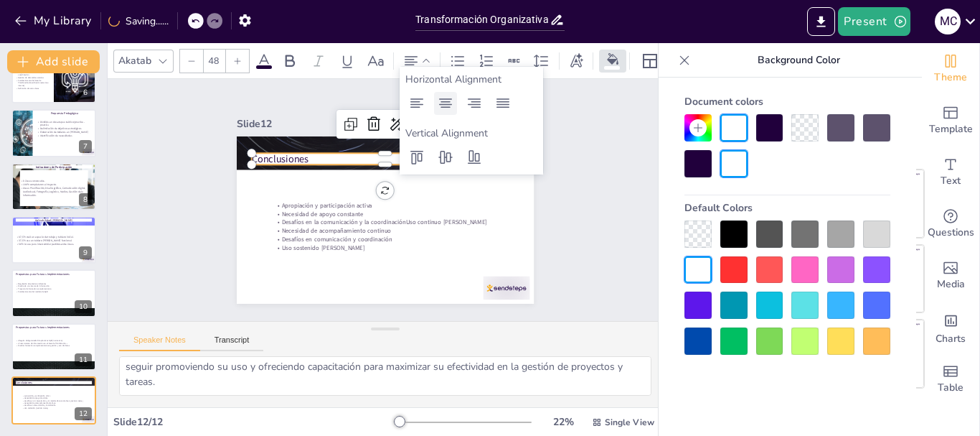
click at [443, 93] on div at bounding box center [445, 103] width 23 height 23
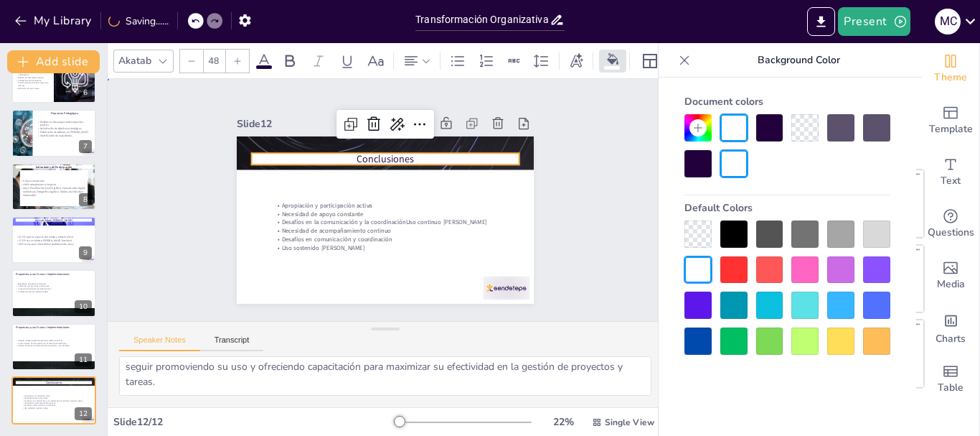
click at [535, 222] on div "Slide 1 Transformación Organizativa: Capacitación en Gestión por Resultados y M…" at bounding box center [385, 199] width 419 height 407
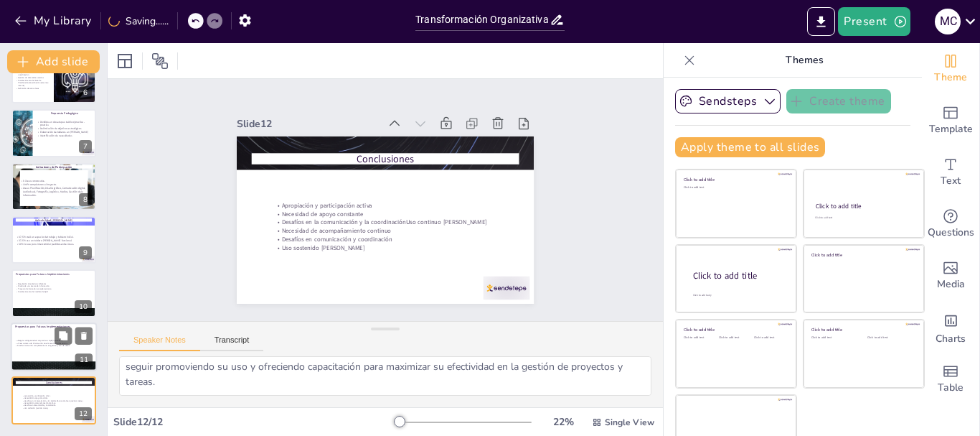
click at [31, 365] on div at bounding box center [54, 366] width 86 height 49
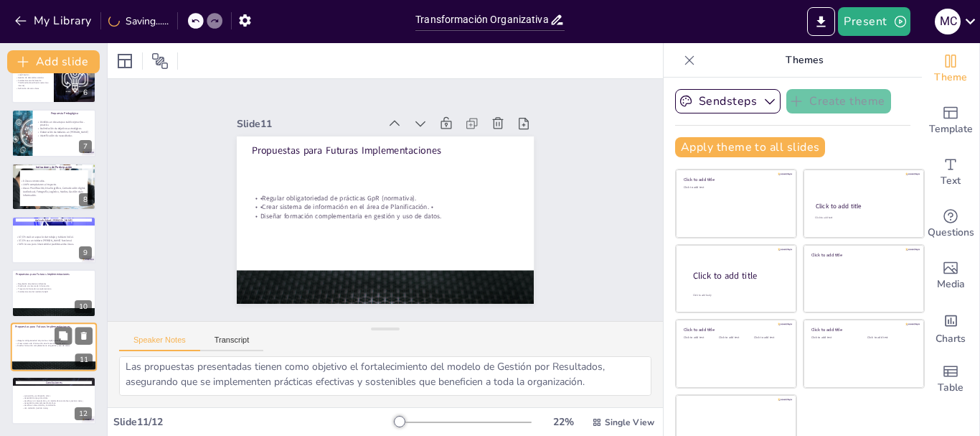
scroll to position [124, 0]
click at [42, 311] on div at bounding box center [54, 312] width 86 height 49
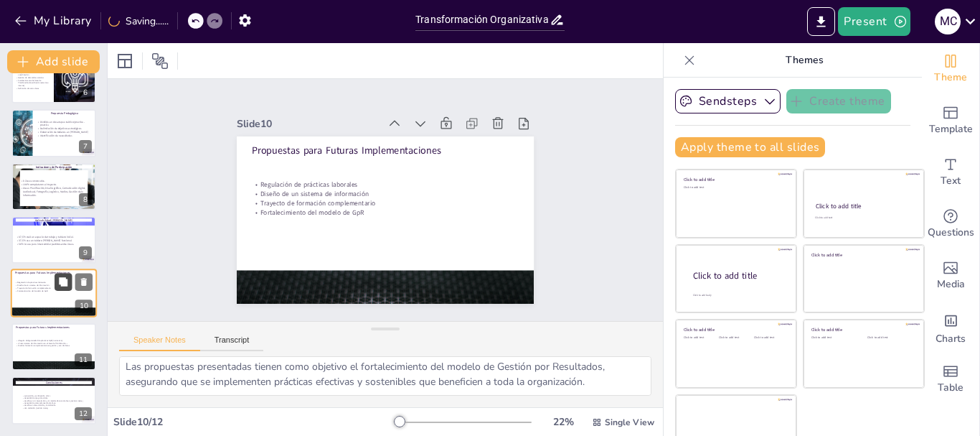
click at [60, 273] on button at bounding box center [63, 281] width 17 height 17
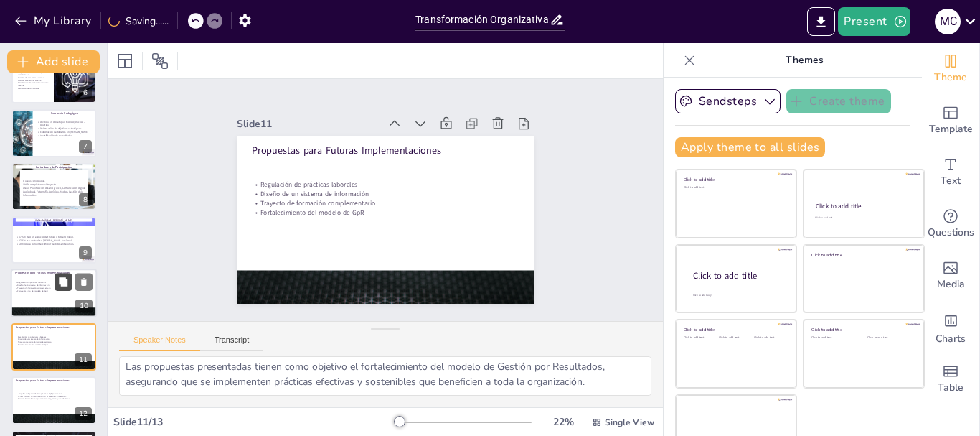
scroll to position [349, 0]
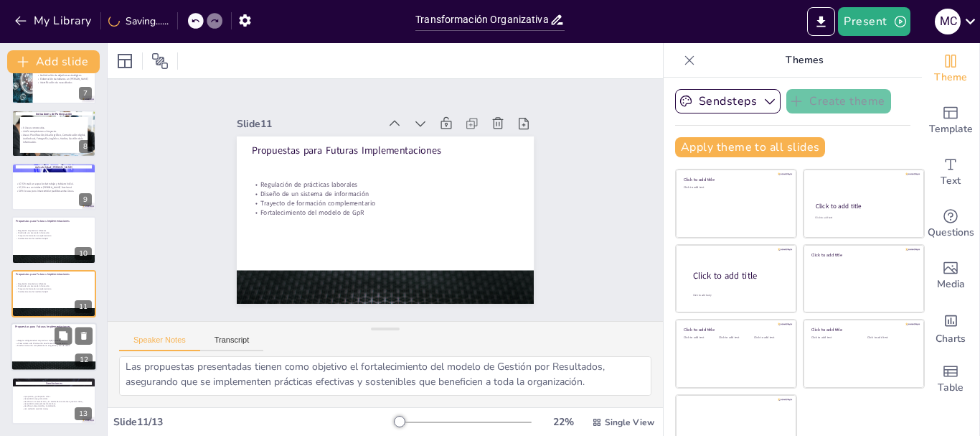
click at [31, 343] on p "•Crear sistema de información en el área de Planificación. •" at bounding box center [53, 343] width 77 height 3
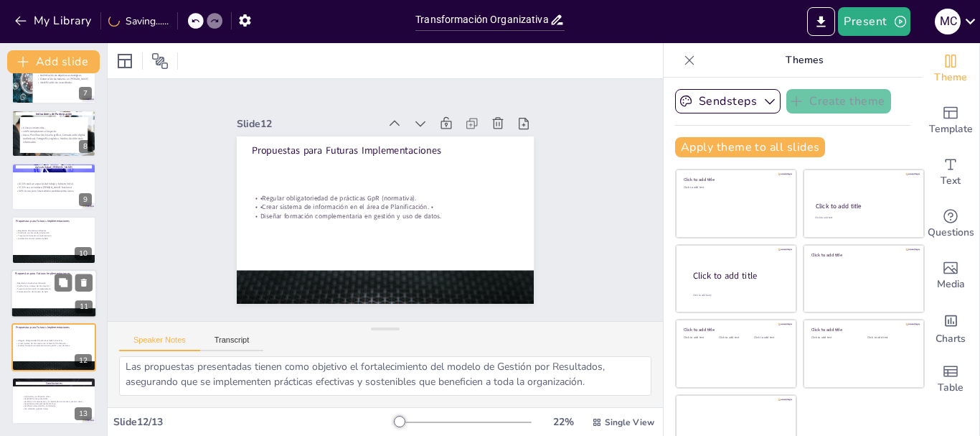
click at [34, 290] on p "Fortalecimiento del modelo de GpR" at bounding box center [53, 291] width 77 height 3
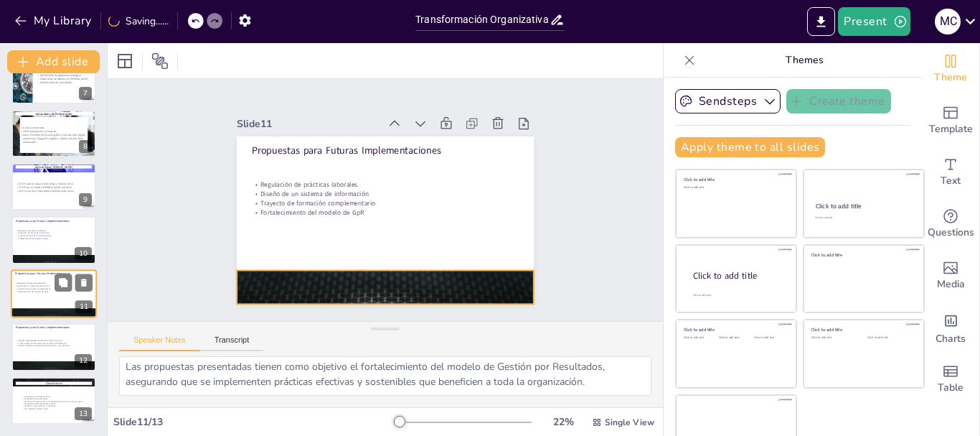
click at [34, 308] on div at bounding box center [54, 312] width 86 height 49
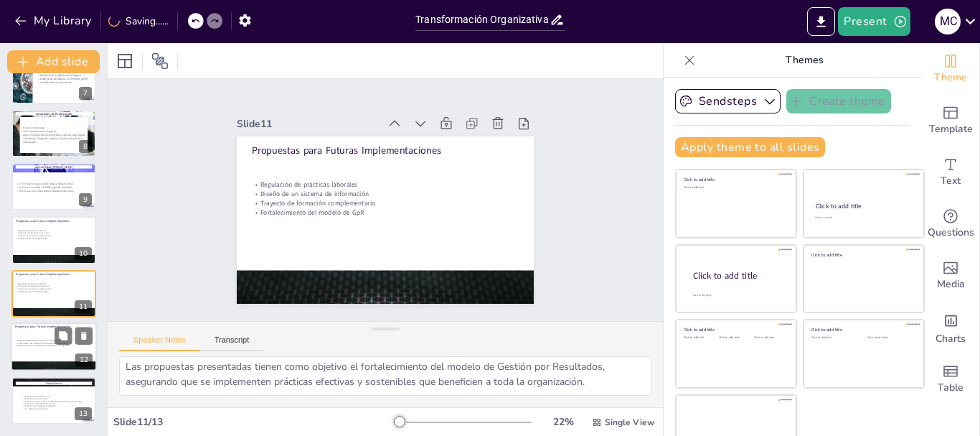
click at [42, 340] on p "•Regular obligatoriedad de prácticas GpR (normativa)." at bounding box center [53, 340] width 77 height 3
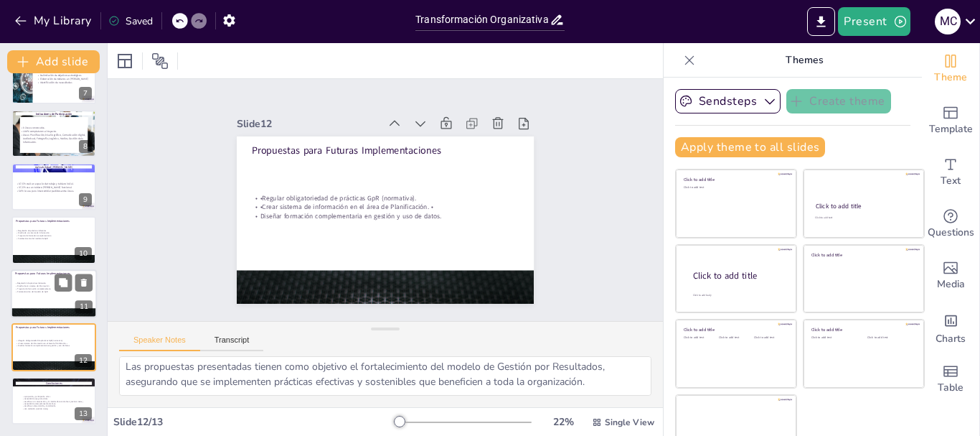
click at [42, 291] on p "Fortalecimiento del modelo de GpR" at bounding box center [53, 291] width 77 height 3
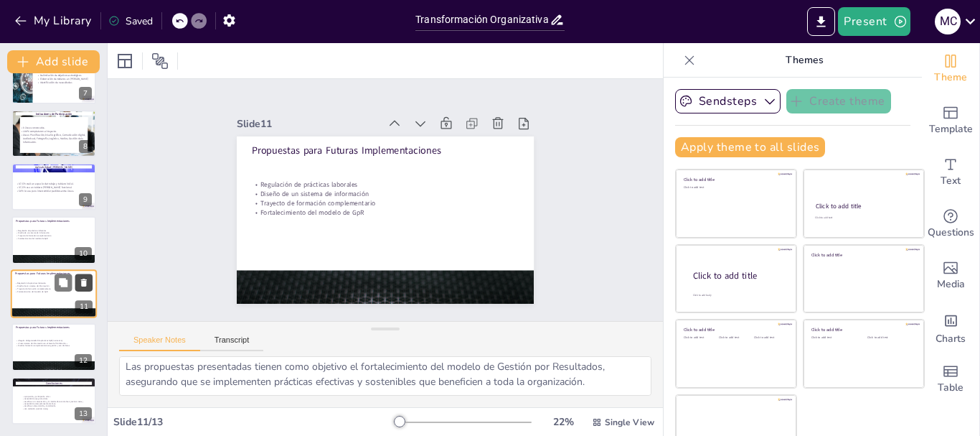
click at [84, 282] on icon at bounding box center [84, 282] width 6 height 8
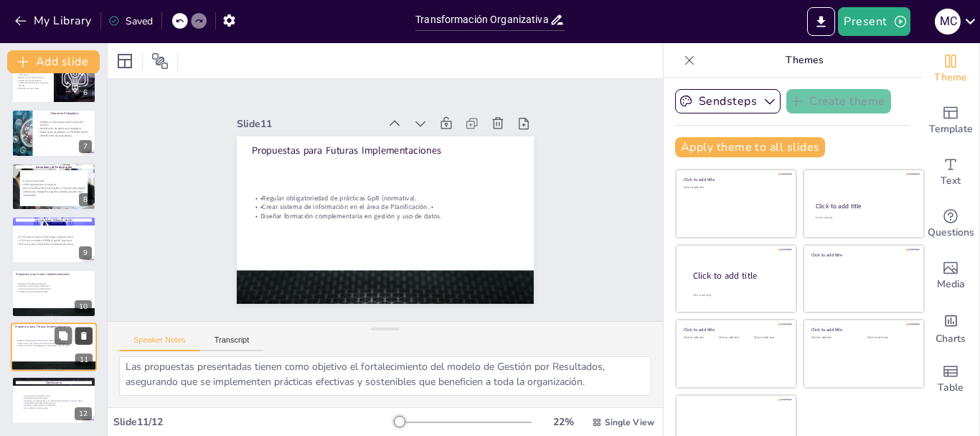
scroll to position [296, 0]
click at [39, 297] on div "Regulación de prácticas laborales Diseño de un sistema de información Trayecto …" at bounding box center [53, 287] width 77 height 23
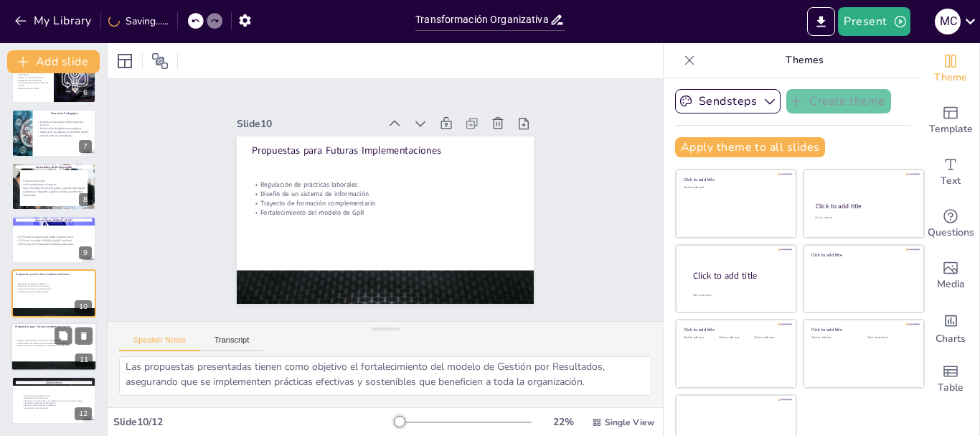
click at [43, 327] on p "Propuestas para Futuras Implementaciones" at bounding box center [53, 326] width 77 height 4
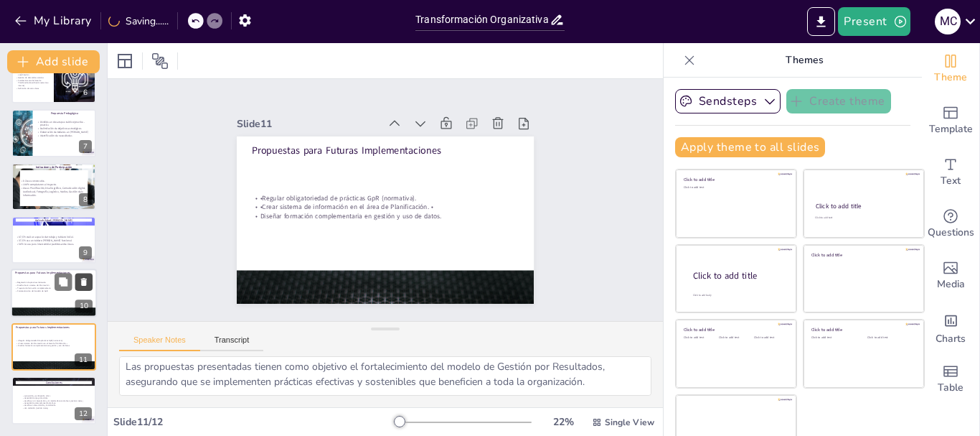
click at [88, 278] on icon at bounding box center [84, 282] width 10 height 10
type textarea "La capacitación ha mostrado resultados positivos en términos de apropiación y p…"
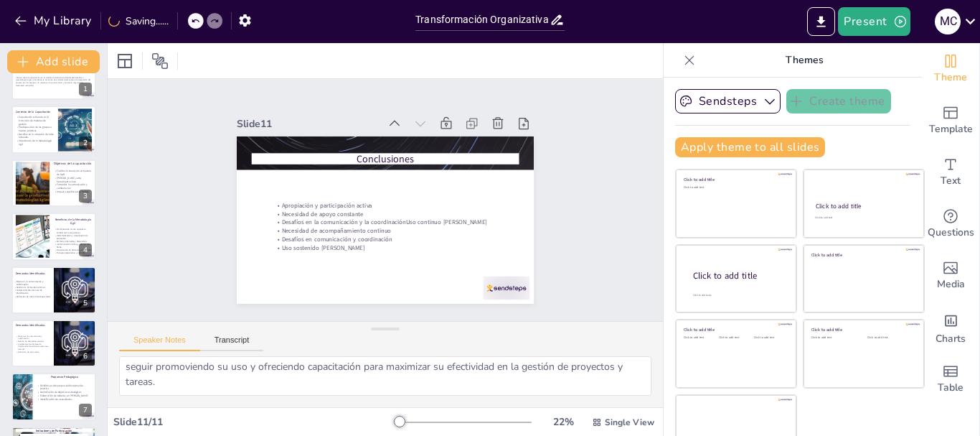
scroll to position [0, 0]
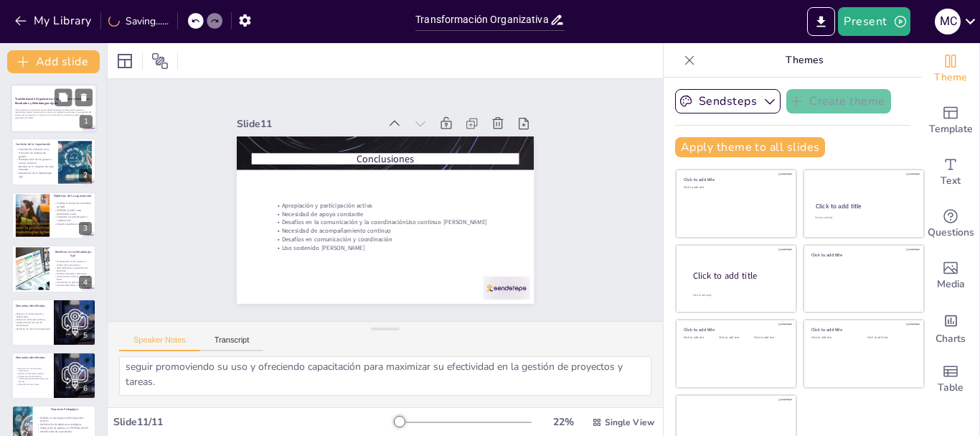
click at [50, 103] on strong "Transformación Organizativa: Capacitación en Gestión por Resultados y Metodolog…" at bounding box center [52, 101] width 75 height 8
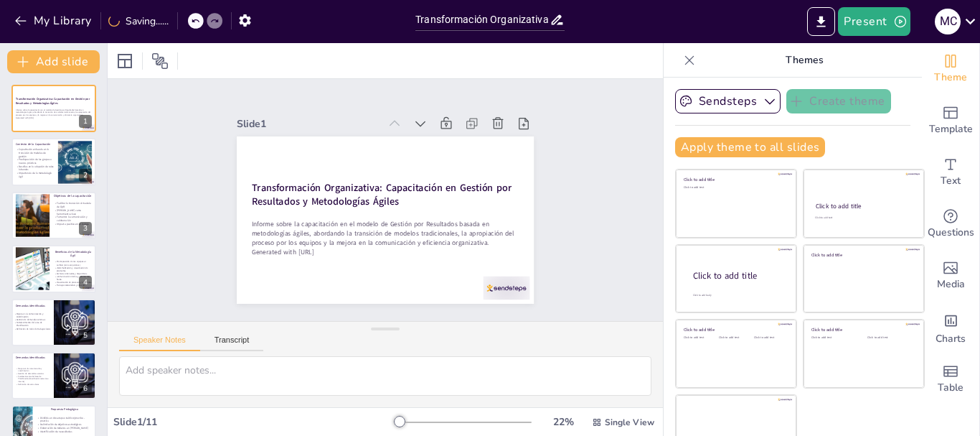
scroll to position [29, 0]
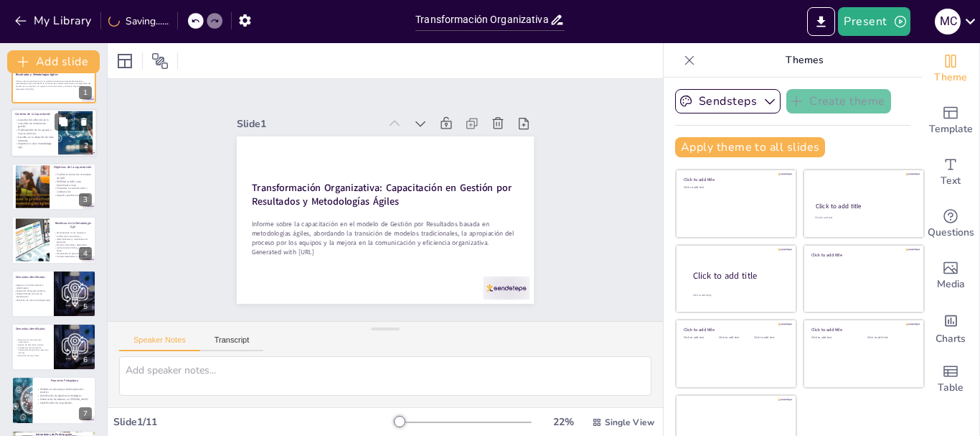
click at [24, 138] on p "Desafíos en la adopción de roles laborales" at bounding box center [34, 139] width 39 height 7
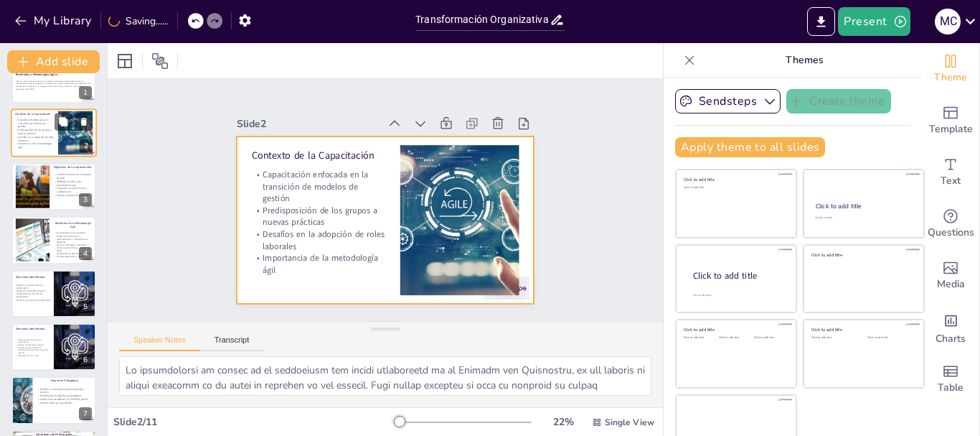
scroll to position [0, 0]
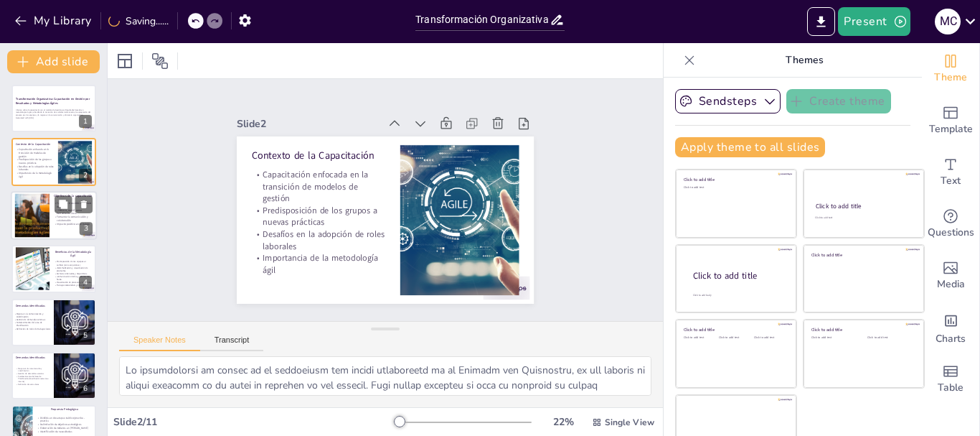
click at [30, 235] on div at bounding box center [32, 215] width 79 height 44
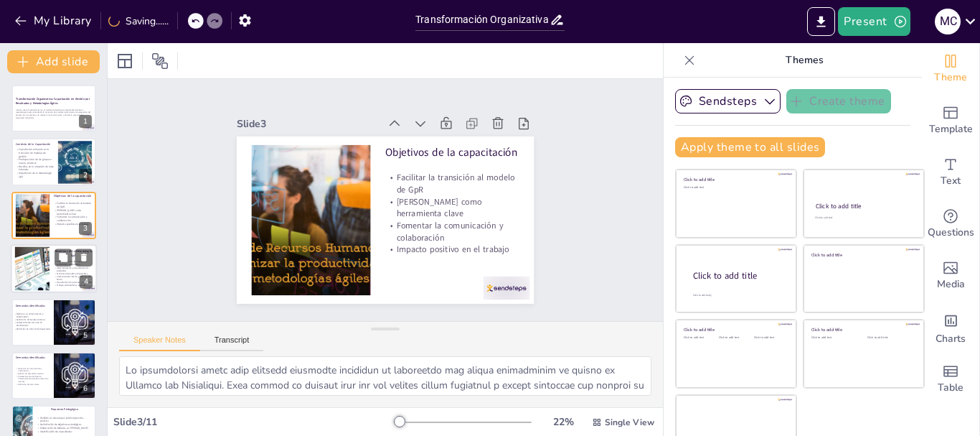
click at [42, 273] on div at bounding box center [32, 269] width 80 height 44
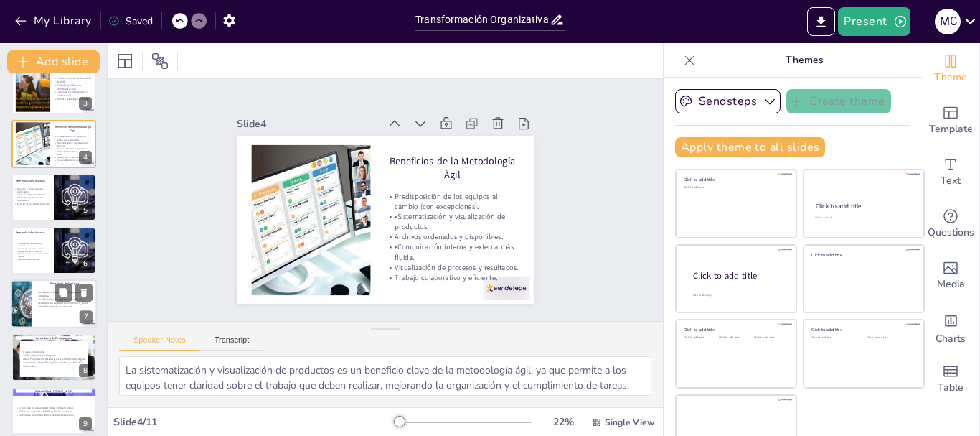
click at [47, 305] on p "Identificación de necesidades" at bounding box center [65, 307] width 56 height 4
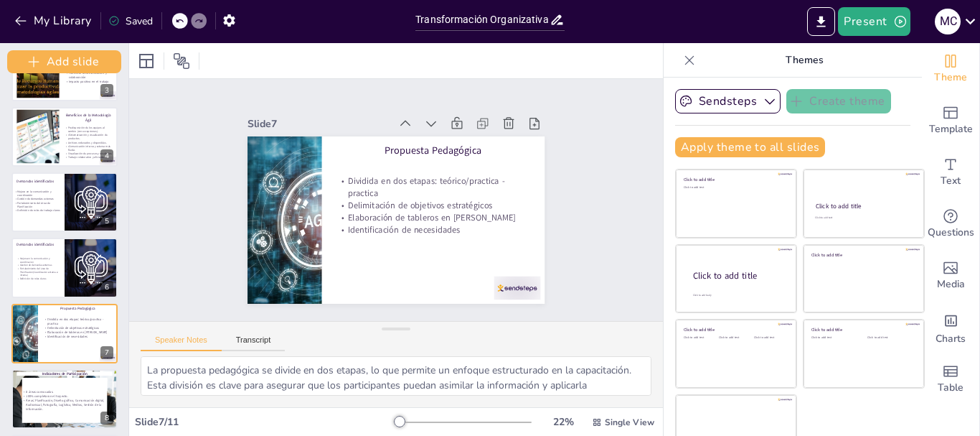
drag, startPoint x: 106, startPoint y: 252, endPoint x: 105, endPoint y: 300, distance: 48.1
click at [105, 300] on div "Add slide Transformación Organizativa: Capacitación en Gestión por Resultados y…" at bounding box center [64, 239] width 129 height 392
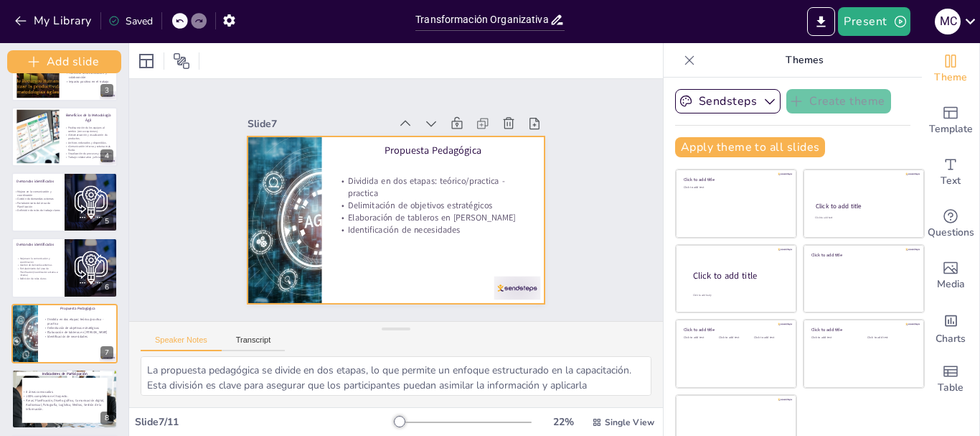
click at [63, 353] on div at bounding box center [64, 334] width 106 height 60
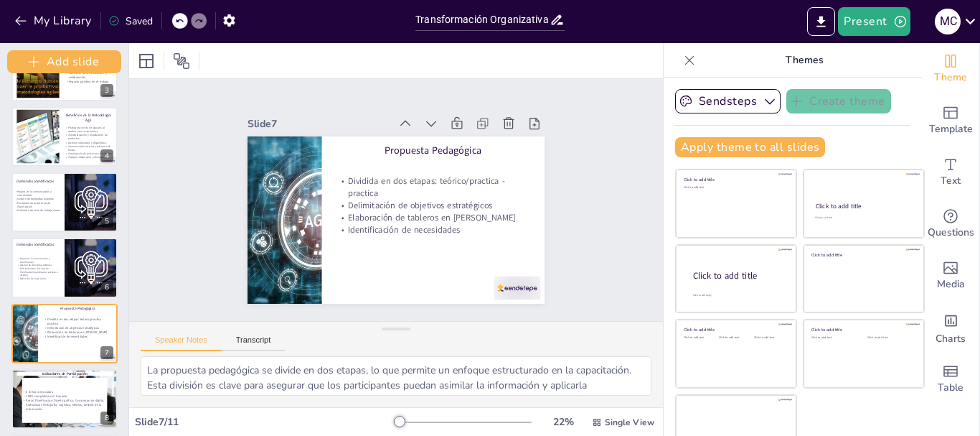
scroll to position [253, 0]
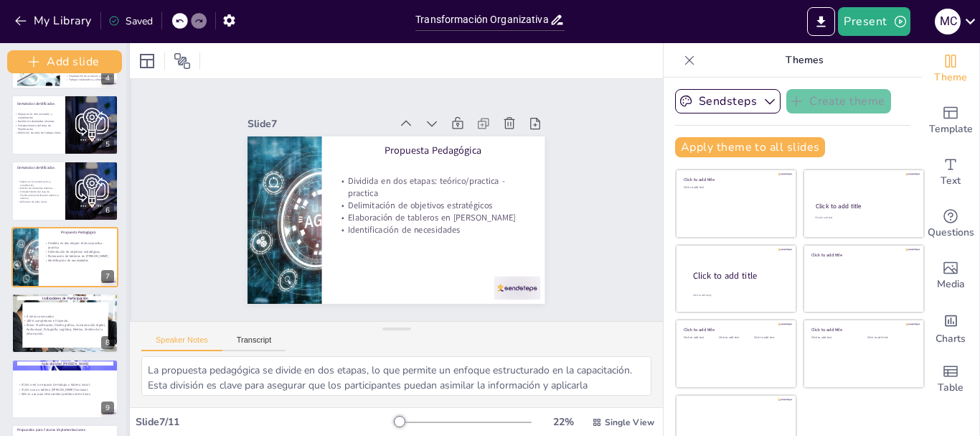
drag, startPoint x: 126, startPoint y: 292, endPoint x: 126, endPoint y: 310, distance: 18.0
click at [126, 310] on div at bounding box center [129, 239] width 6 height 392
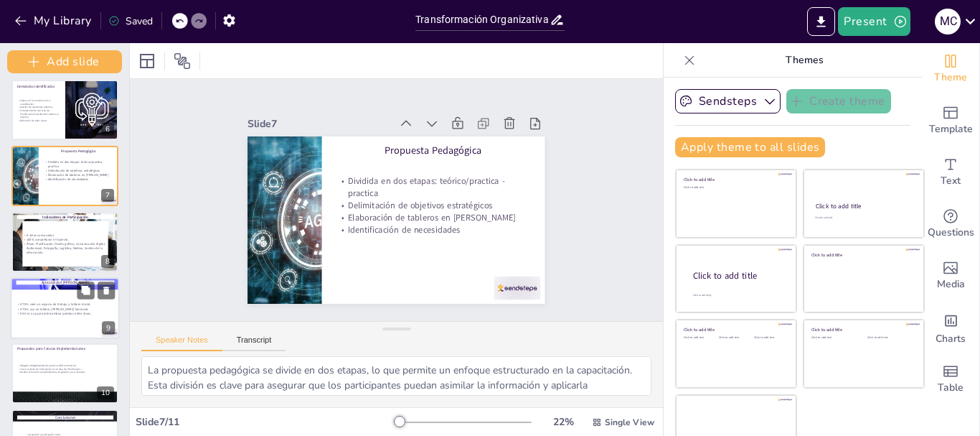
click at [55, 317] on div "87,5% creó un espacio de trabajo y tablero inicial. 37,5% usa un tablero [PERSO…" at bounding box center [65, 307] width 98 height 27
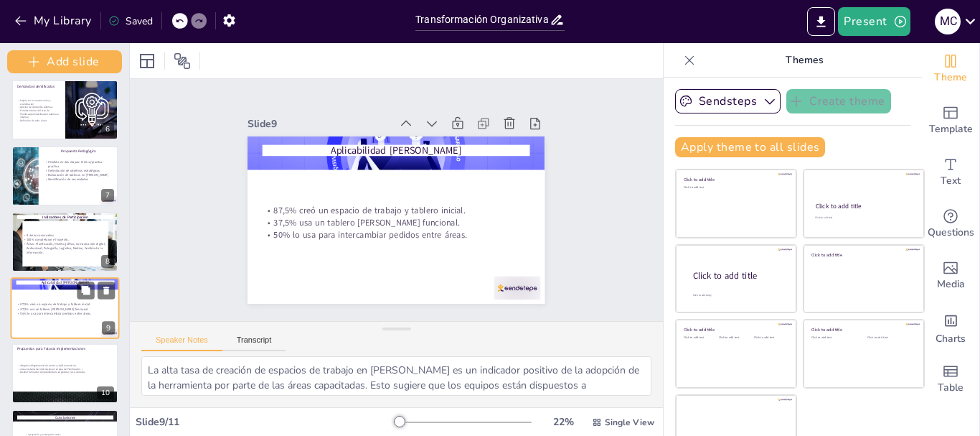
scroll to position [380, 0]
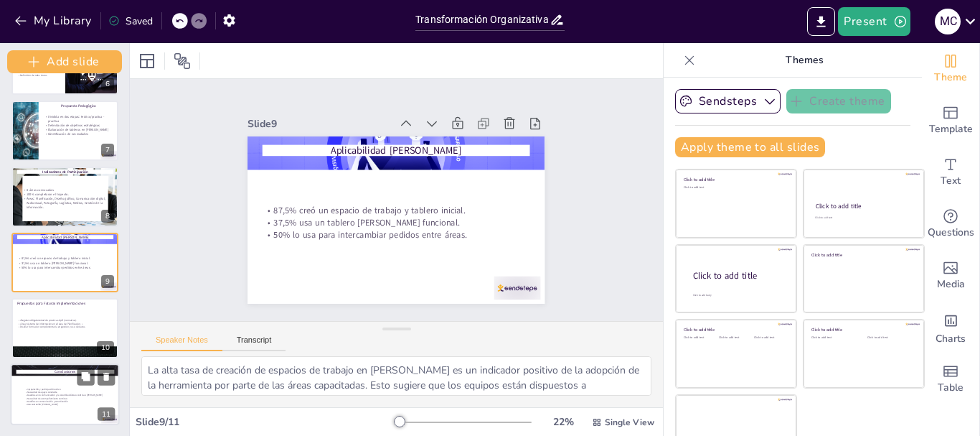
click at [63, 367] on div at bounding box center [65, 369] width 109 height 61
type textarea "La capacitación ha mostrado resultados positivos en términos de apropiación y p…"
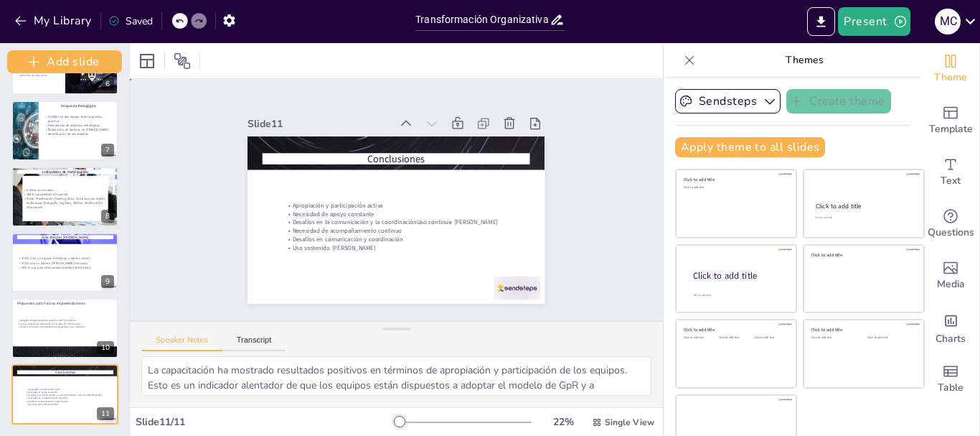
click at [553, 90] on div "Slide 1 Transformación Organizativa: Capacitación en Gestión por Resultados y M…" at bounding box center [397, 200] width 586 height 438
click at [288, 369] on textarea "La capacitación ha mostrado resultados positivos en términos de apropiación y p…" at bounding box center [396, 375] width 510 height 39
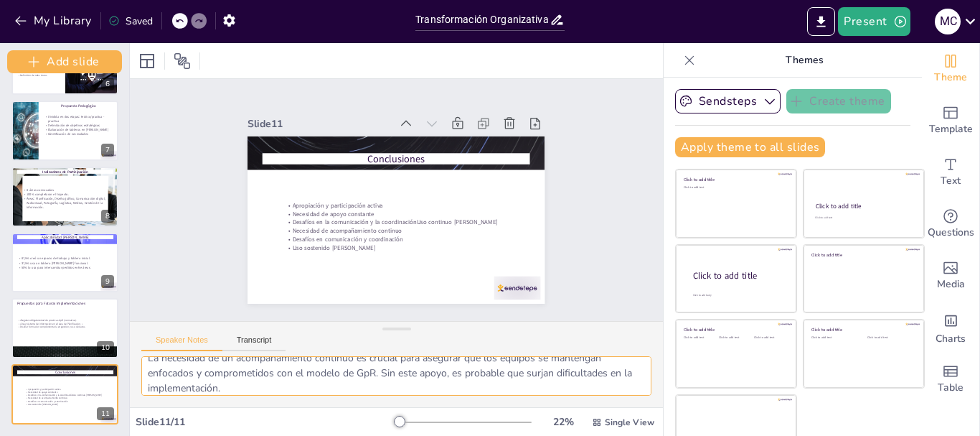
scroll to position [52, 0]
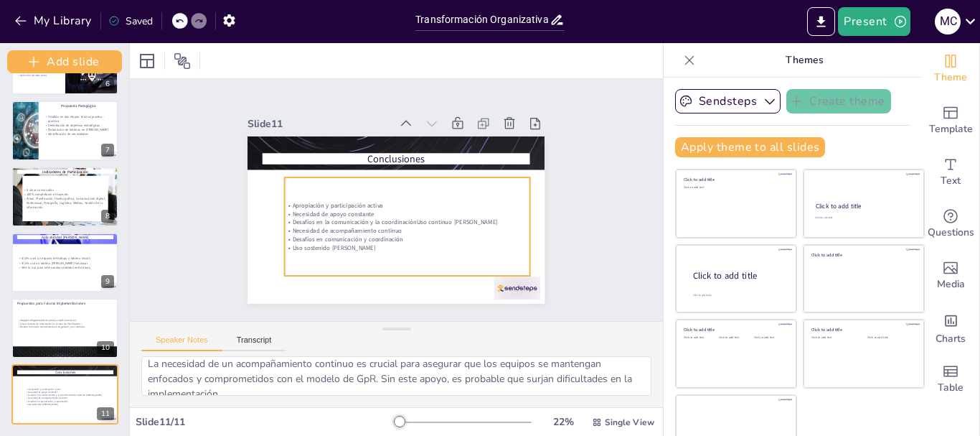
click at [358, 211] on p "Necesidad de apoyo constante" at bounding box center [400, 217] width 227 height 108
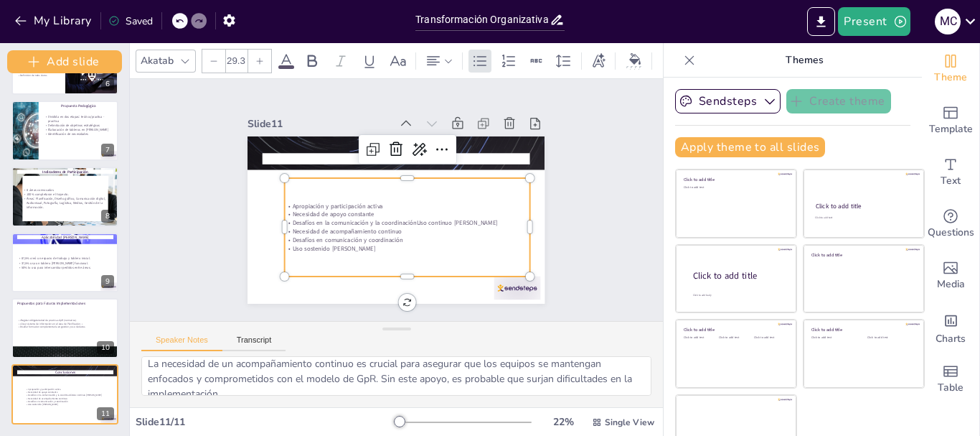
click at [358, 210] on p "Necesidad de apoyo constante" at bounding box center [395, 218] width 188 height 171
click at [358, 210] on p "Necesidad de apoyo constante" at bounding box center [404, 217] width 242 height 60
click at [358, 210] on p "Necesidad de apoyo constante" at bounding box center [400, 218] width 227 height 108
drag, startPoint x: 358, startPoint y: 210, endPoint x: 316, endPoint y: 210, distance: 41.6
click at [316, 210] on p "Necesidad de apoyo constante" at bounding box center [403, 217] width 236 height 84
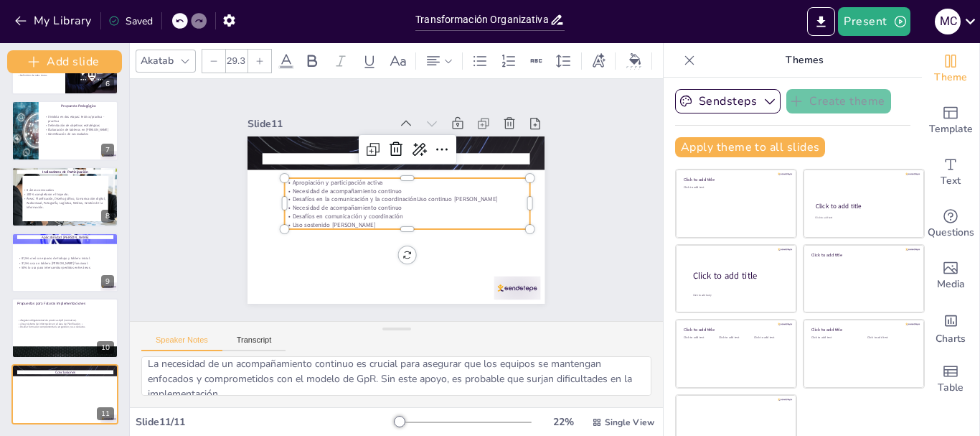
click at [402, 198] on p "Necesidad de acompañamiento continuo" at bounding box center [396, 214] width 151 height 204
drag, startPoint x: 402, startPoint y: 198, endPoint x: 442, endPoint y: 197, distance: 40.2
click at [442, 197] on div "Apropiación y participación activa Necesidad de acompañamiento continuo Desafío…" at bounding box center [405, 207] width 245 height 146
click at [474, 194] on p "Desafíos en la comunicación y la coordinaciónUso continuo [PERSON_NAME]" at bounding box center [407, 203] width 236 height 84
drag, startPoint x: 464, startPoint y: 194, endPoint x: 403, endPoint y: 197, distance: 61.1
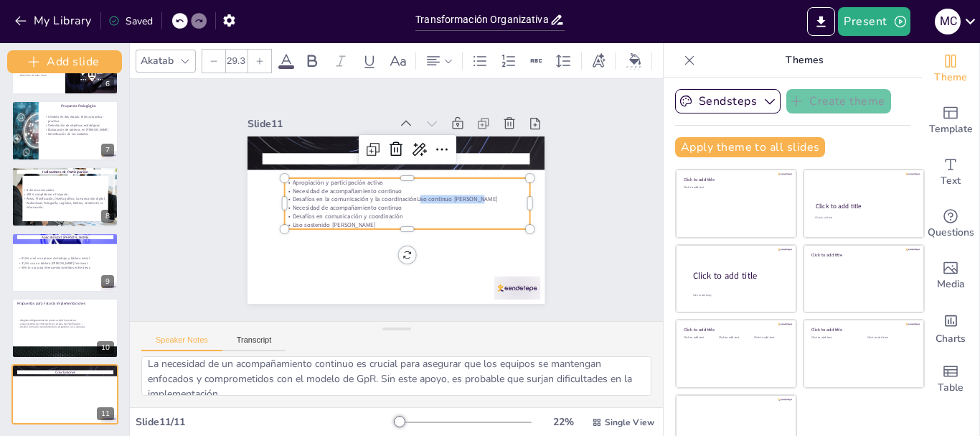
click at [403, 197] on p "Desafíos en la comunicación y la coordinaciónUso continuo [PERSON_NAME]" at bounding box center [400, 211] width 60 height 242
click at [585, 375] on textarea "La capacitación ha mostrado resultados positivos en términos de apropiación y p…" at bounding box center [396, 375] width 510 height 39
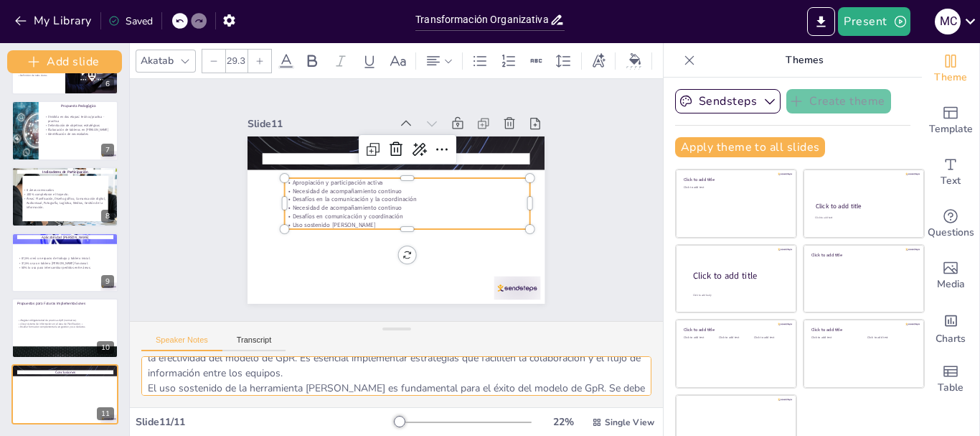
scroll to position [133, 0]
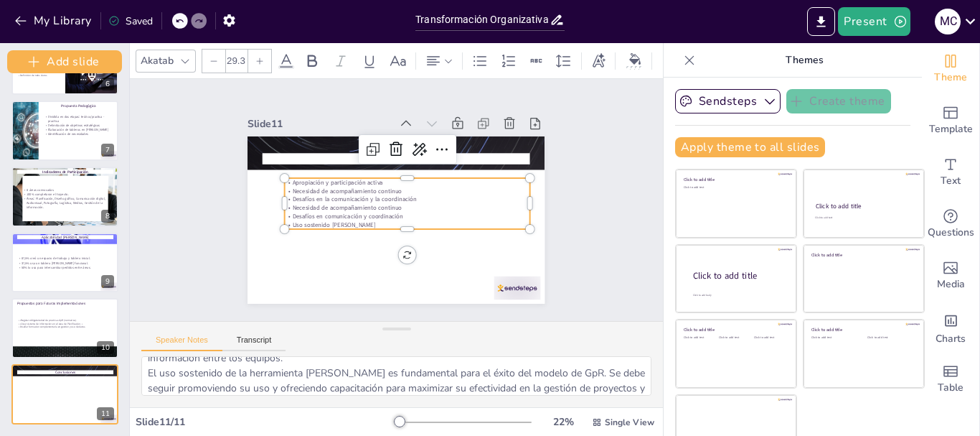
click at [345, 220] on p "Uso sostenido [PERSON_NAME]" at bounding box center [399, 227] width 236 height 84
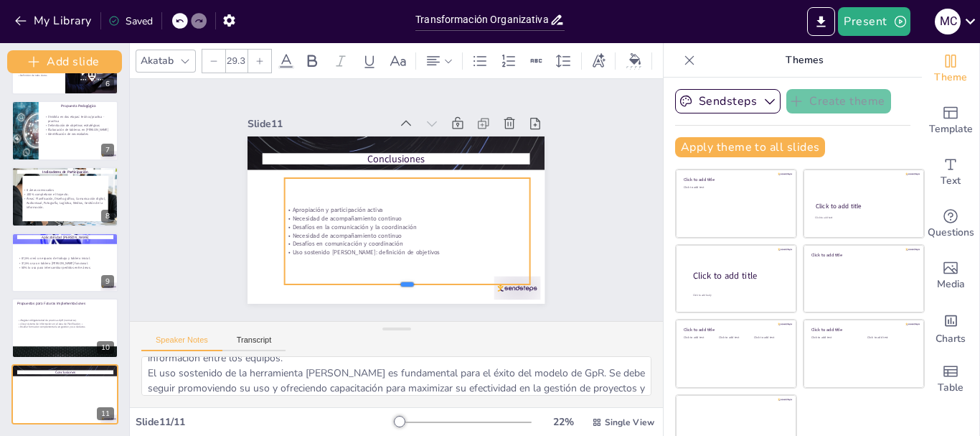
drag, startPoint x: 389, startPoint y: 225, endPoint x: 387, endPoint y: 281, distance: 56.7
click at [342, 281] on div at bounding box center [311, 229] width 62 height 243
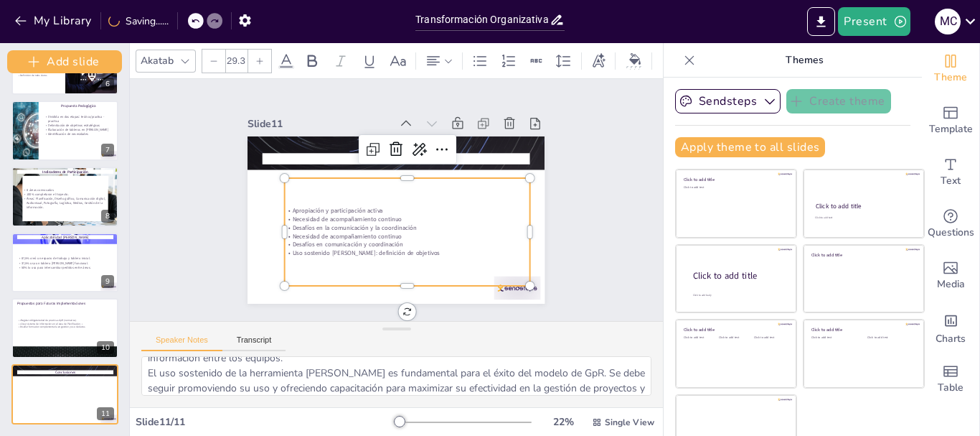
click at [408, 260] on div "Apropiación y participación activa Necesidad de acompañamiento continuo Desafío…" at bounding box center [401, 233] width 263 height 156
click at [414, 252] on p "Uso sostenido [PERSON_NAME]: definición de objetivos" at bounding box center [359, 240] width 151 height 204
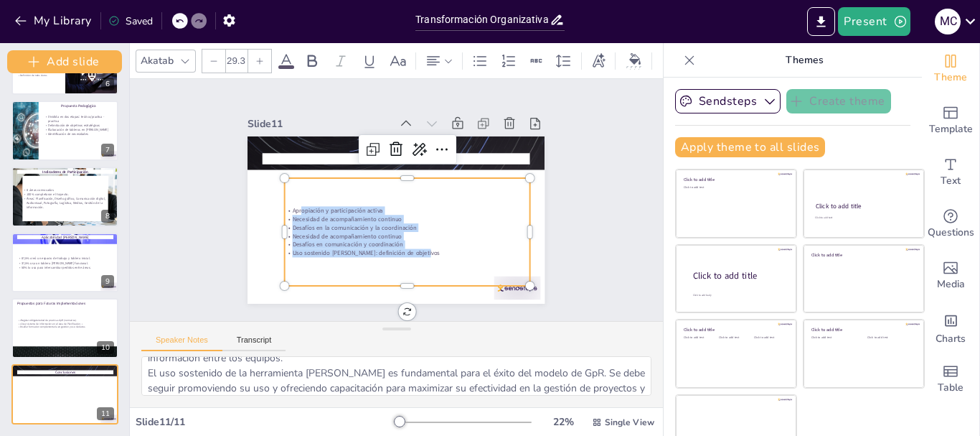
drag, startPoint x: 414, startPoint y: 251, endPoint x: 287, endPoint y: 205, distance: 135.1
click at [287, 205] on div "Apropiación y participación activa Necesidad de acompañamiento continuo Desafío…" at bounding box center [393, 233] width 245 height 146
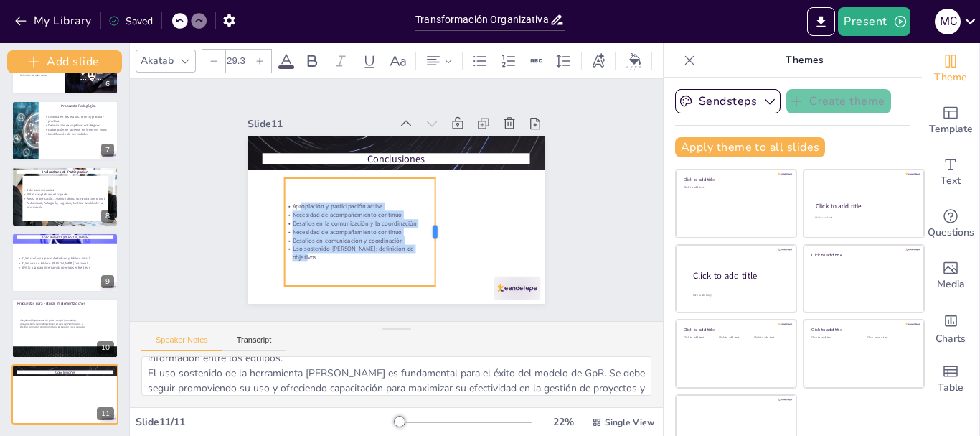
drag, startPoint x: 514, startPoint y: 225, endPoint x: 420, endPoint y: 221, distance: 94.8
click at [420, 221] on div at bounding box center [434, 241] width 34 height 108
click at [265, 57] on div at bounding box center [259, 61] width 23 height 23
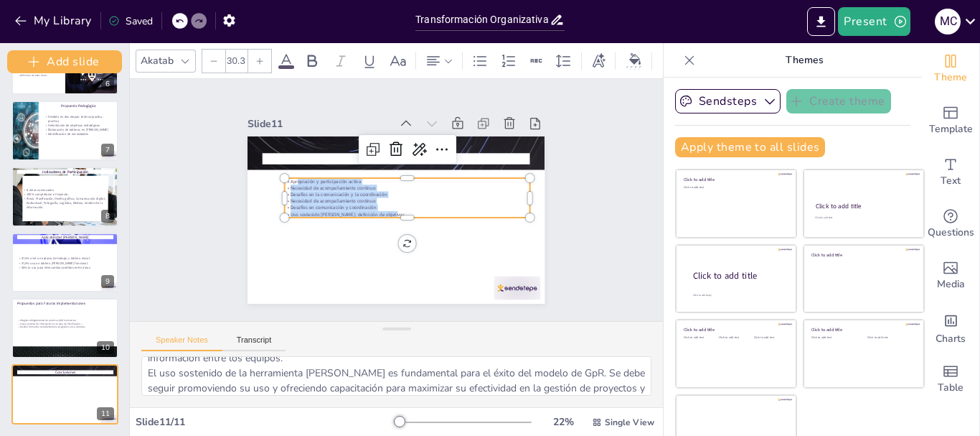
click at [265, 57] on div at bounding box center [259, 61] width 23 height 23
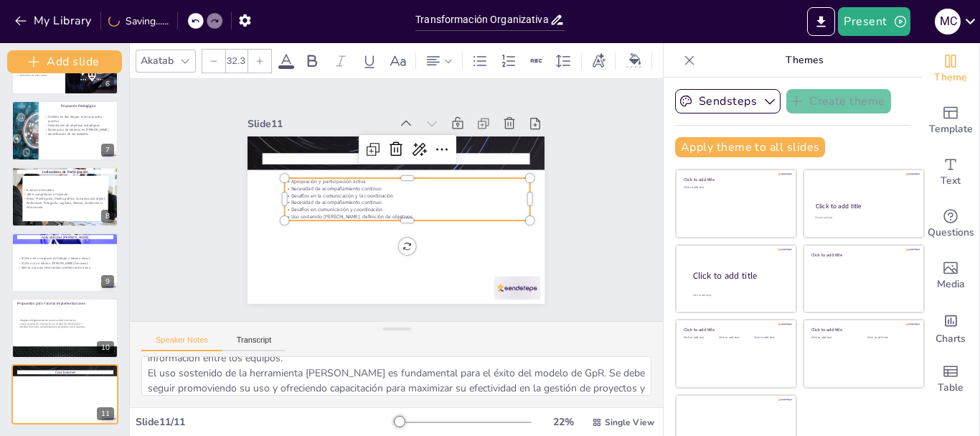
click at [242, 54] on input "32.3" at bounding box center [236, 61] width 20 height 23
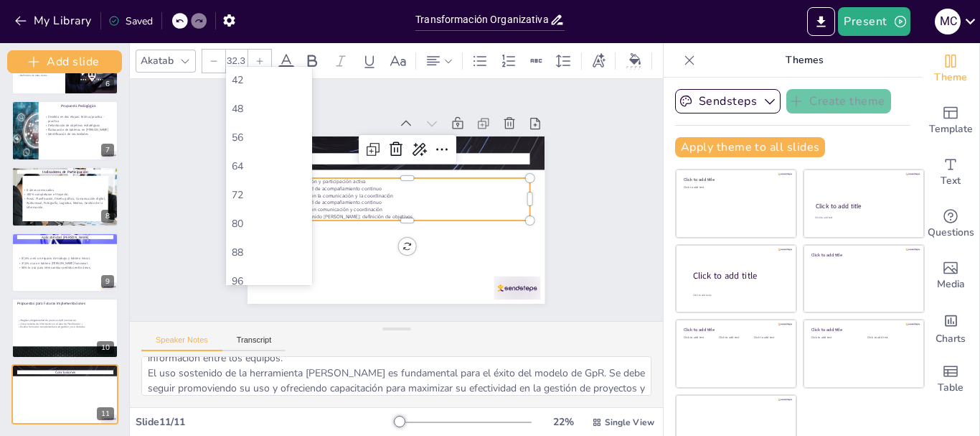
scroll to position [348, 0]
click at [278, 138] on div "56" at bounding box center [269, 135] width 75 height 14
type input "56"
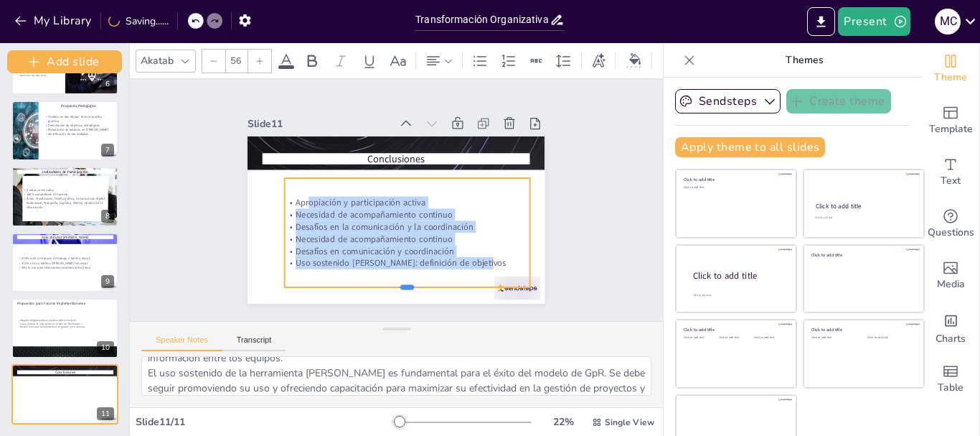
drag, startPoint x: 390, startPoint y: 245, endPoint x: 382, endPoint y: 281, distance: 36.7
click at [382, 281] on div at bounding box center [397, 294] width 245 height 37
click at [583, 263] on div "Slide 1 Transformación Organizativa: Capacitación en Gestión por Resultados y M…" at bounding box center [397, 199] width 572 height 347
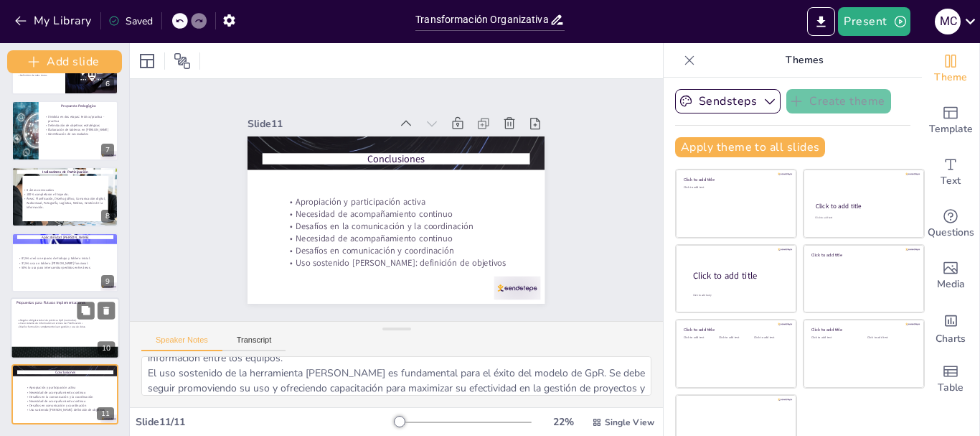
click at [52, 312] on div "•Regular obligatoriedad de prácticas GpR (normativa). •Crear sistema de informa…" at bounding box center [65, 324] width 98 height 36
type textarea "La regulación de la obligatoriedad de prácticas laborales por GpR es una propue…"
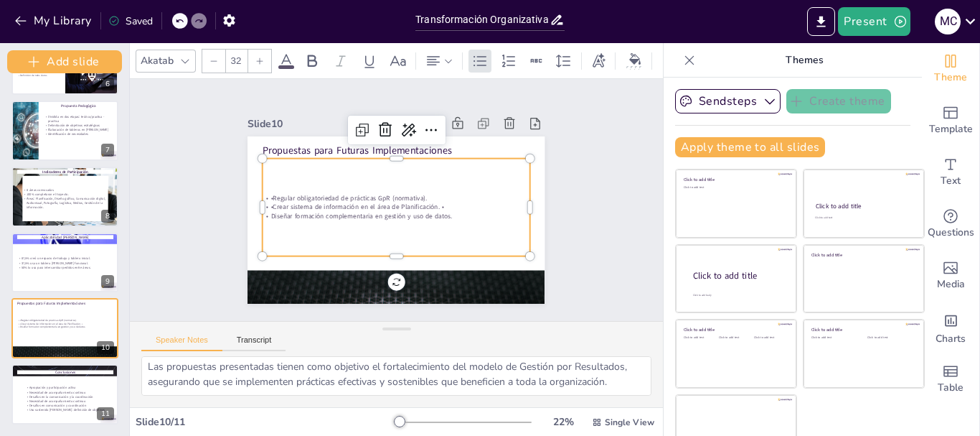
click at [302, 211] on p "Diseñar formación complementaria en gestión y uso de datos." at bounding box center [392, 216] width 263 height 65
click at [364, 204] on p "•Crear sistema de información en el área de Planificación. •" at bounding box center [394, 207] width 248 height 118
click at [270, 197] on p "•Crear sistema de información en el área de Planificación. •" at bounding box center [394, 206] width 248 height 117
click at [300, 197] on p "•Crear sistema de información en el área de Planificación. •" at bounding box center [393, 196] width 186 height 205
click at [263, 197] on p "•Crear sistema de información en el área de Planificación. •" at bounding box center [394, 204] width 263 height 65
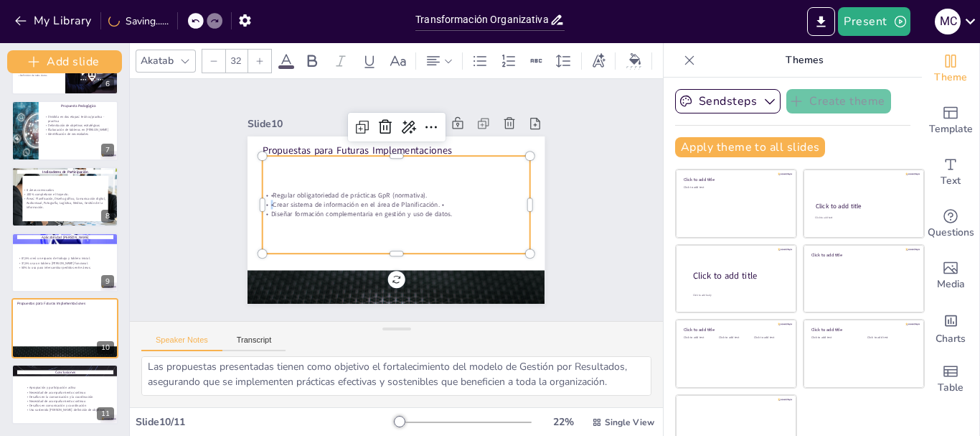
click at [266, 197] on p "•Crear sistema de información en el área de Planificación. •" at bounding box center [395, 204] width 258 height 91
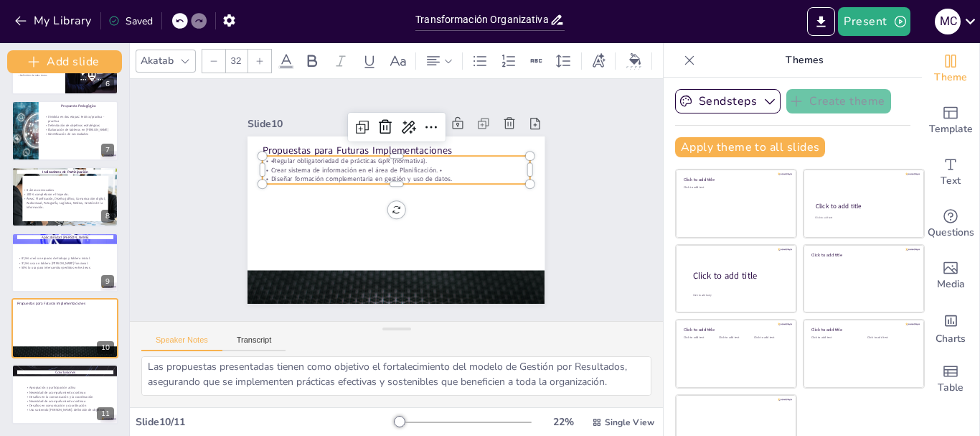
click at [273, 158] on p "•Regular obligatoriedad de prácticas GpR (normativa)." at bounding box center [404, 161] width 263 height 65
click at [440, 171] on p "Diseñar formación complementaria en gestión y uso de datos." at bounding box center [415, 189] width 142 height 236
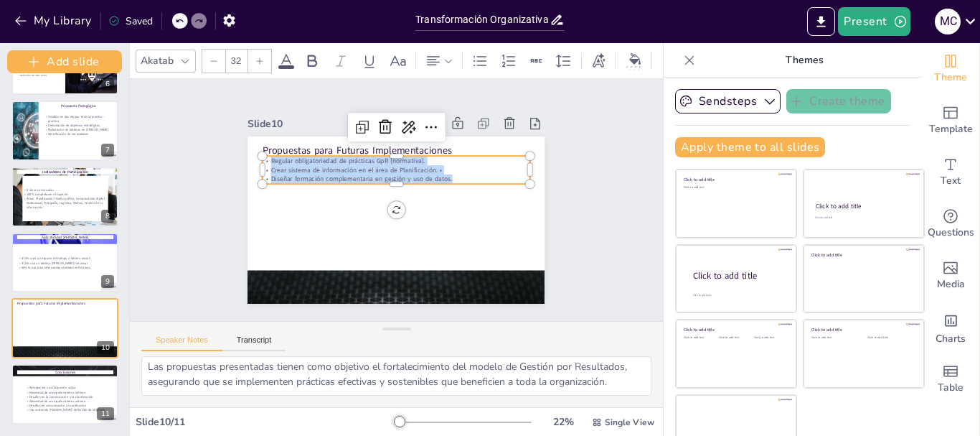
drag, startPoint x: 440, startPoint y: 171, endPoint x: 245, endPoint y: 156, distance: 195.0
click at [245, 156] on div "Propuestas para Futuras Implementaciones Regular obligatoriedad de prácticas Gp…" at bounding box center [390, 218] width 334 height 250
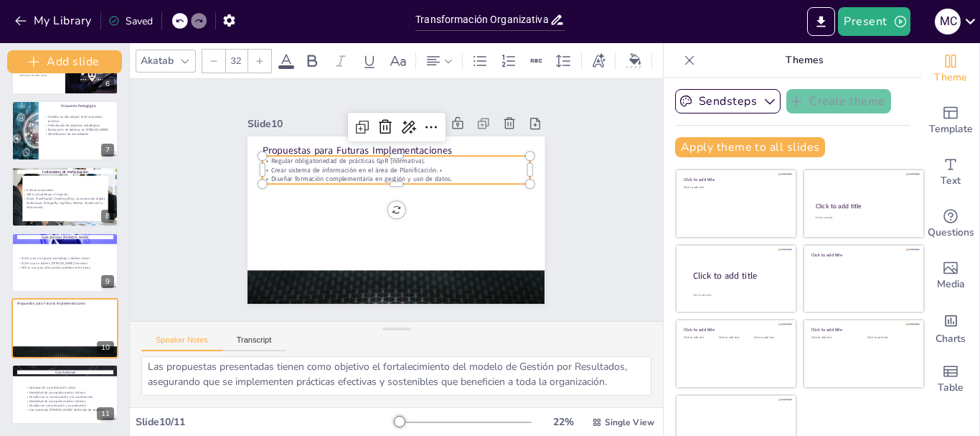
click at [238, 56] on input "32" at bounding box center [236, 61] width 20 height 23
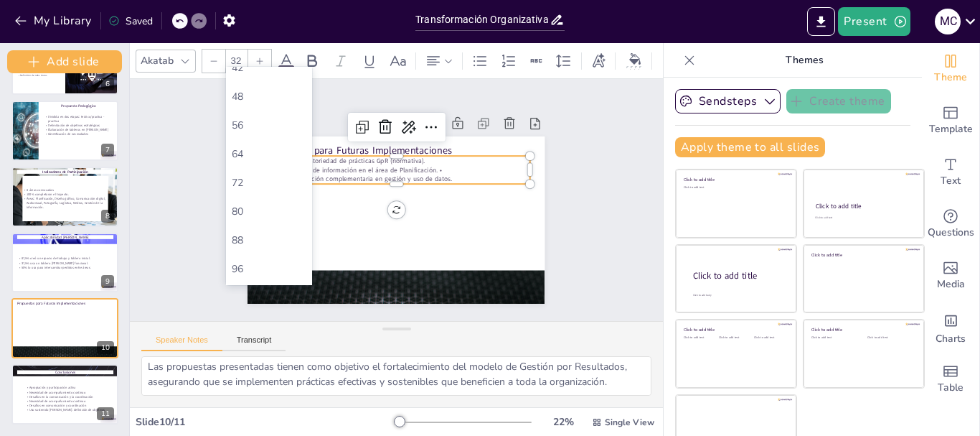
scroll to position [375, 0]
click at [247, 113] on div "56" at bounding box center [269, 108] width 75 height 14
type input "56"
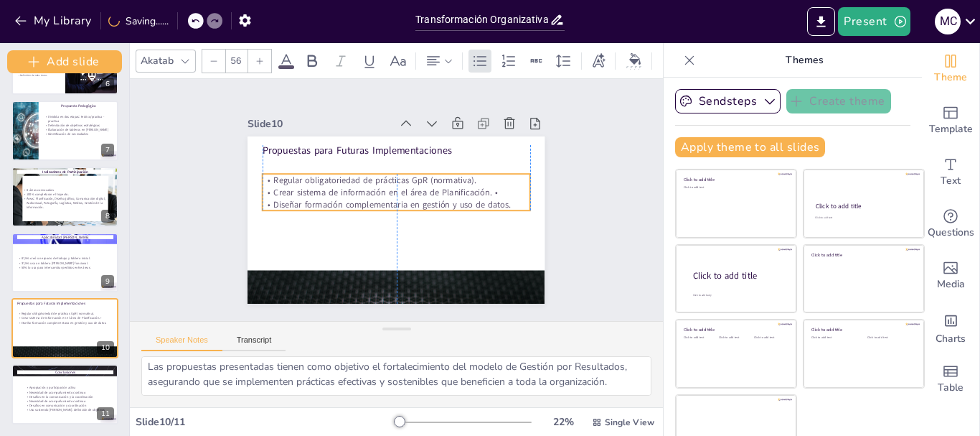
drag, startPoint x: 420, startPoint y: 165, endPoint x: 420, endPoint y: 182, distance: 16.5
click at [420, 182] on p "Crear sistema de información en el área de Planificación. •" at bounding box center [399, 192] width 258 height 94
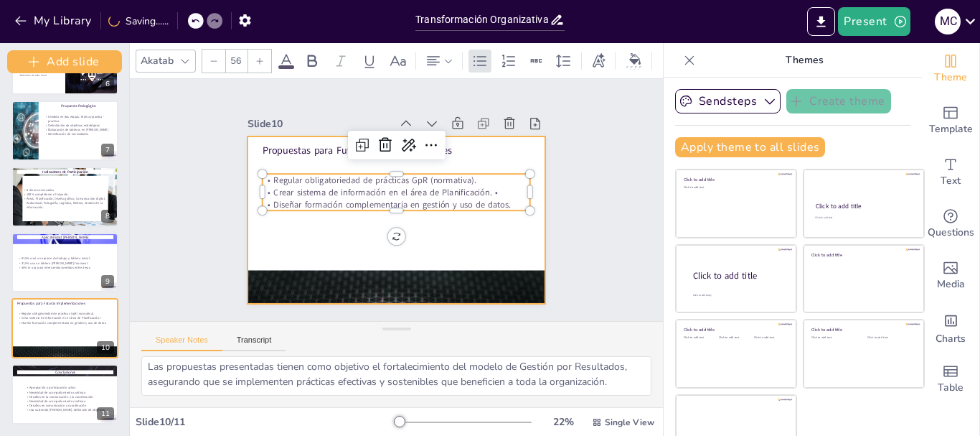
click at [441, 141] on p "Propuestas para Futuras Implementaciones" at bounding box center [407, 151] width 265 height 69
type input "48"
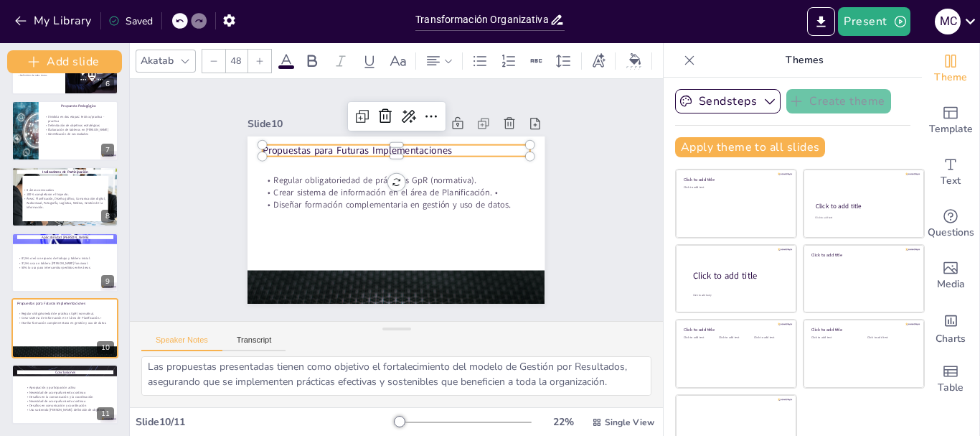
click at [441, 142] on p "Propuestas para Futuras Implementaciones" at bounding box center [416, 154] width 250 height 121
click at [441, 142] on p "Propuestas para Futuras Implementaciones" at bounding box center [440, 175] width 146 height 239
click at [446, 64] on div at bounding box center [439, 61] width 34 height 23
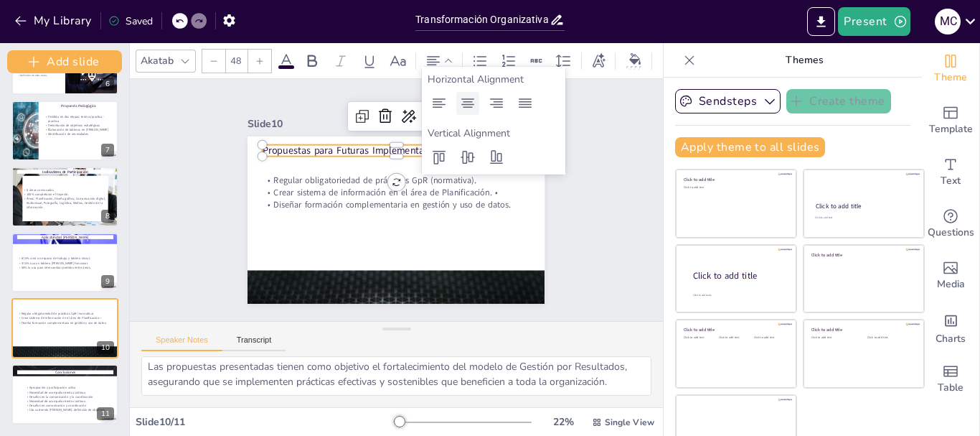
click at [464, 98] on icon at bounding box center [467, 103] width 17 height 17
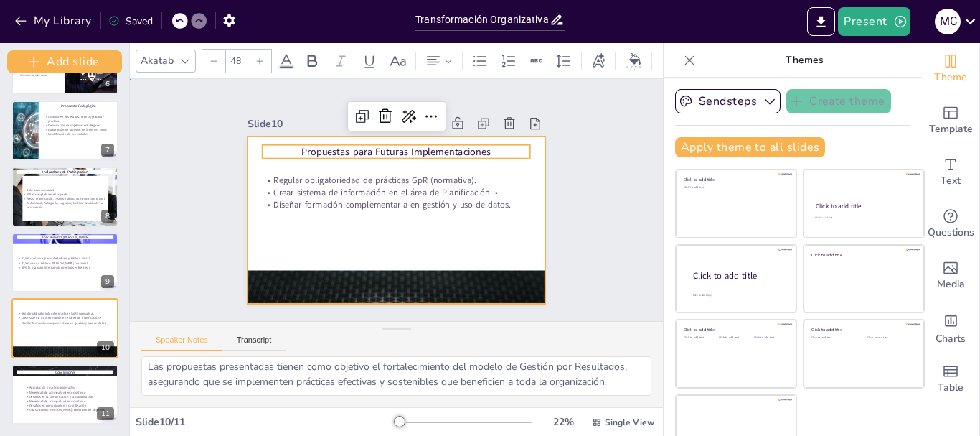
click at [460, 247] on div at bounding box center [376, 199] width 167 height 297
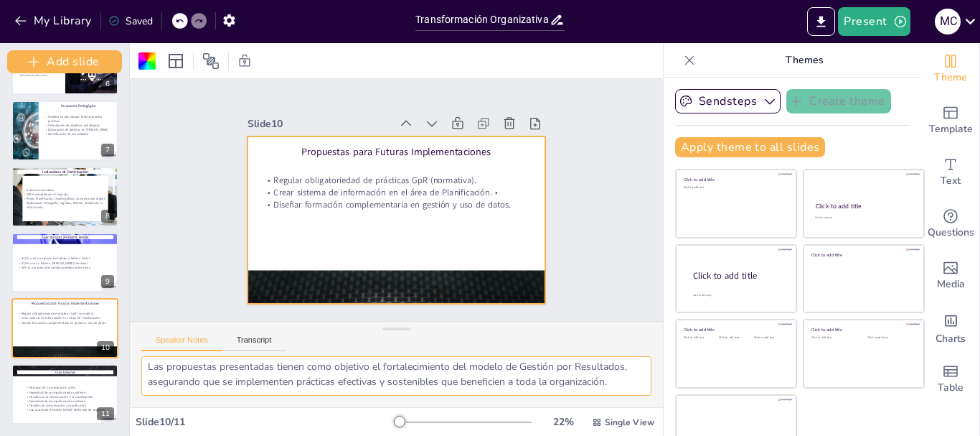
click at [375, 386] on textarea "La regulación de la obligatoriedad de prácticas laborales por GpR es una propue…" at bounding box center [396, 375] width 510 height 39
drag, startPoint x: 370, startPoint y: 373, endPoint x: 197, endPoint y: 370, distance: 173.0
click at [197, 370] on textarea "La regulación de la obligatoriedad de prácticas laborales por GpR es una propue…" at bounding box center [396, 375] width 510 height 39
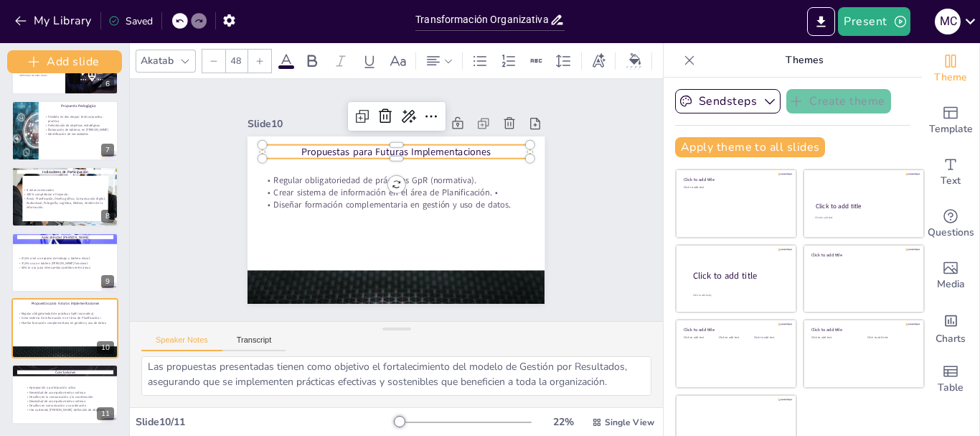
click at [420, 151] on p "Propuestas para Futuras Implementaciones" at bounding box center [416, 155] width 250 height 121
click at [420, 151] on p "Propuestas para Futuras Implementaciones" at bounding box center [428, 164] width 208 height 189
drag, startPoint x: 481, startPoint y: 146, endPoint x: 361, endPoint y: 141, distance: 120.7
click at [361, 141] on p "Propuestas para Futuras Implementaciones" at bounding box center [424, 161] width 225 height 169
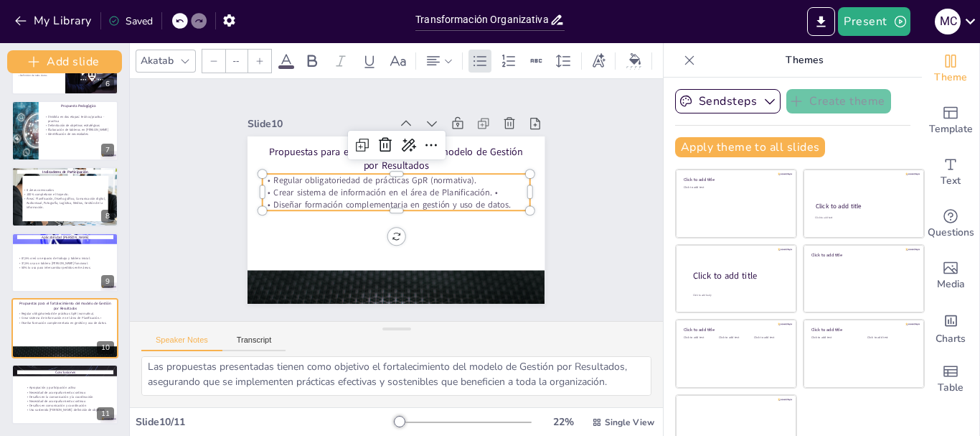
type input "56"
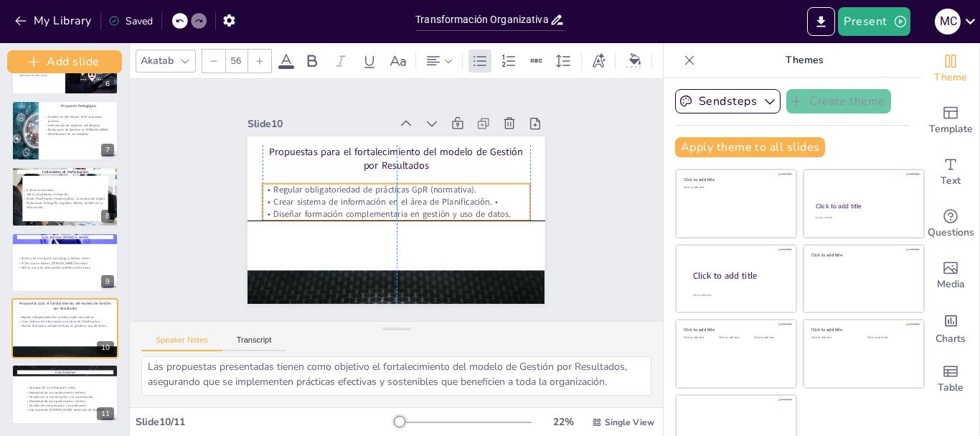
drag, startPoint x: 344, startPoint y: 190, endPoint x: 344, endPoint y: 200, distance: 10.0
click at [344, 200] on p "Crear sistema de información en el área de Planificación. •" at bounding box center [396, 201] width 264 height 67
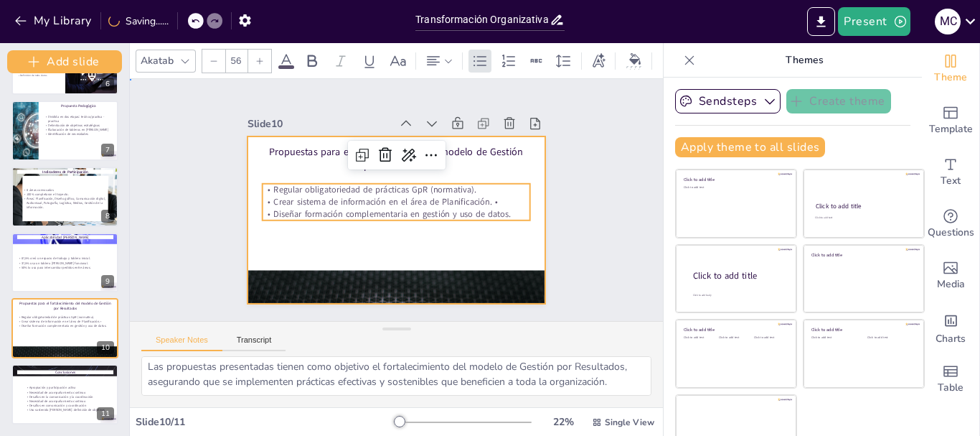
click at [352, 243] on div at bounding box center [388, 217] width 339 height 273
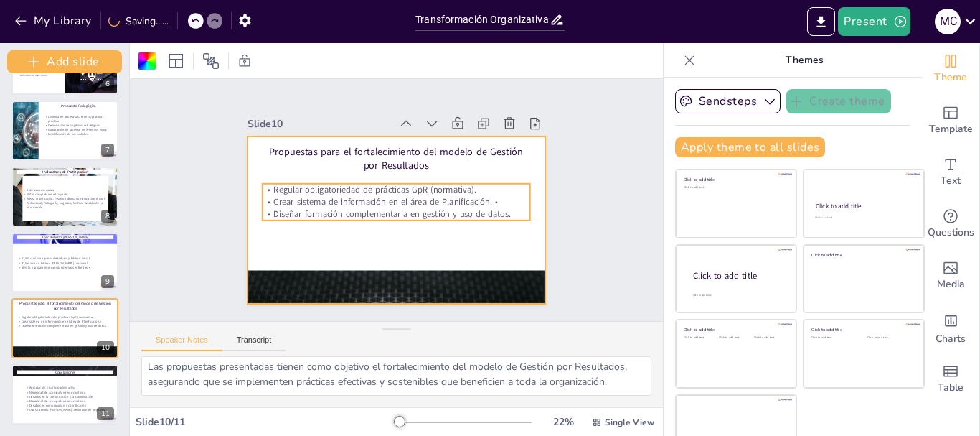
click at [405, 209] on p "Diseñar formación complementaria en gestión y uso de datos." at bounding box center [411, 200] width 12 height 268
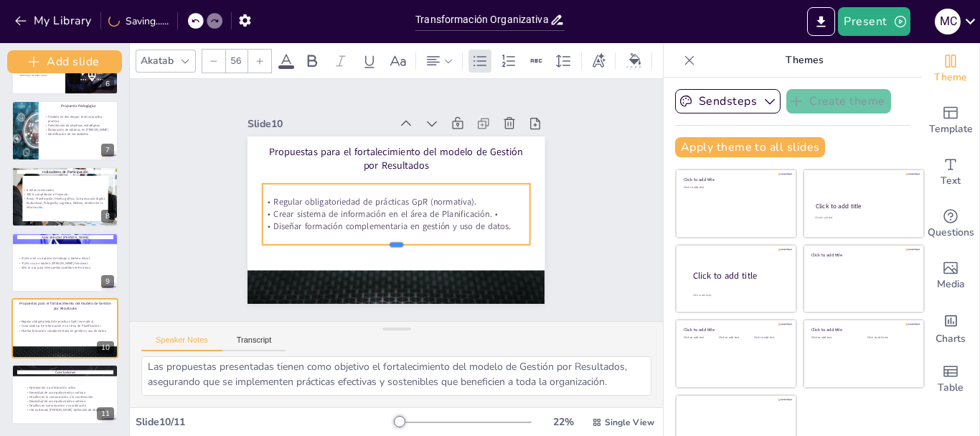
drag, startPoint x: 377, startPoint y: 215, endPoint x: 377, endPoint y: 240, distance: 24.4
click at [377, 240] on div at bounding box center [386, 248] width 264 height 67
click at [583, 233] on div "Slide 1 Transformación Organizativa: Capacitación en Gestión por Resultados y M…" at bounding box center [397, 200] width 586 height 438
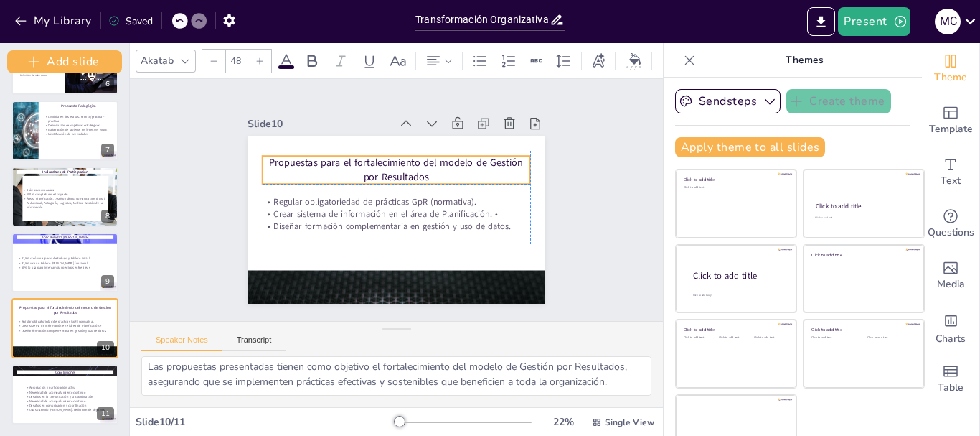
click at [405, 157] on p "Propuestas para el fortalecimiento del modelo de Gestión por Resultados" at bounding box center [405, 171] width 263 height 109
click at [568, 213] on div "Slide 1 Transformación Organizativa: Capacitación en Gestión por Resultados y M…" at bounding box center [396, 200] width 423 height 314
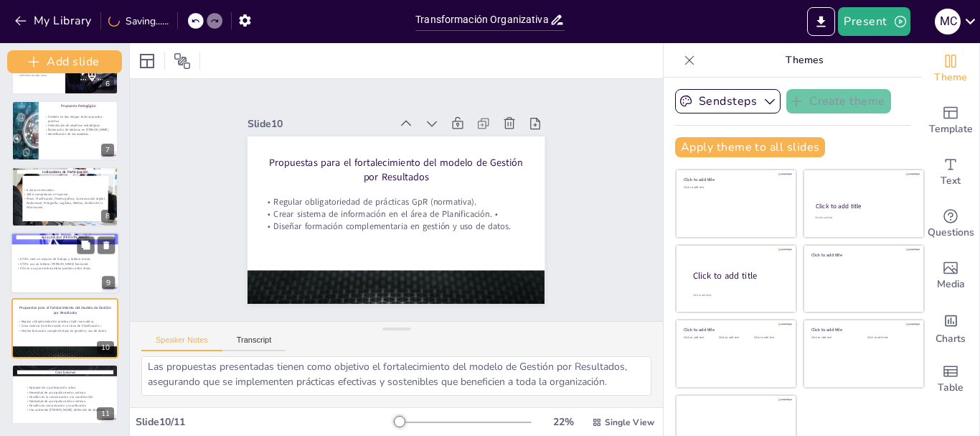
click at [48, 265] on p "37,5% usa un tablero [PERSON_NAME] funcional." at bounding box center [65, 262] width 98 height 4
type textarea "La alta tasa de creación de espacios de trabajo en [PERSON_NAME] es un indicado…"
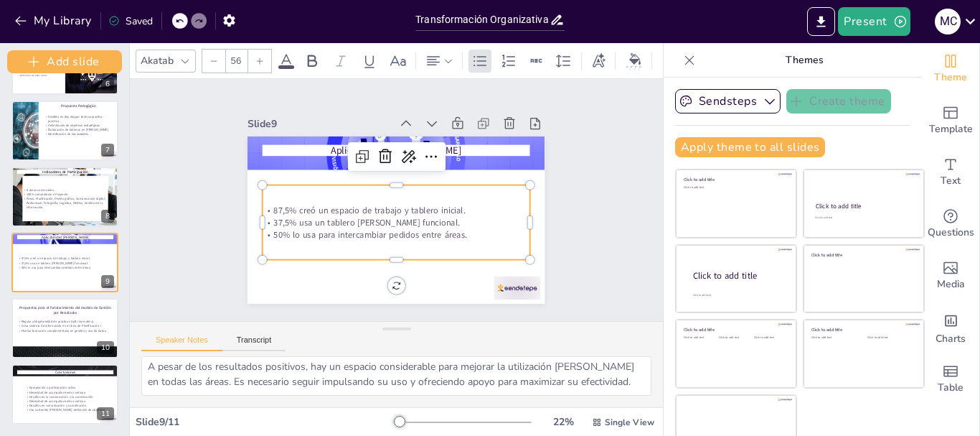
click at [279, 201] on p "87,5% creó un espacio de trabajo y tablero inicial." at bounding box center [392, 209] width 249 height 120
click at [279, 201] on p "87,5% creó un espacio de trabajo y tablero inicial." at bounding box center [393, 209] width 258 height 94
click at [281, 202] on p "87,5% creó un espacio de trabajo y tablero inicial." at bounding box center [393, 209] width 258 height 94
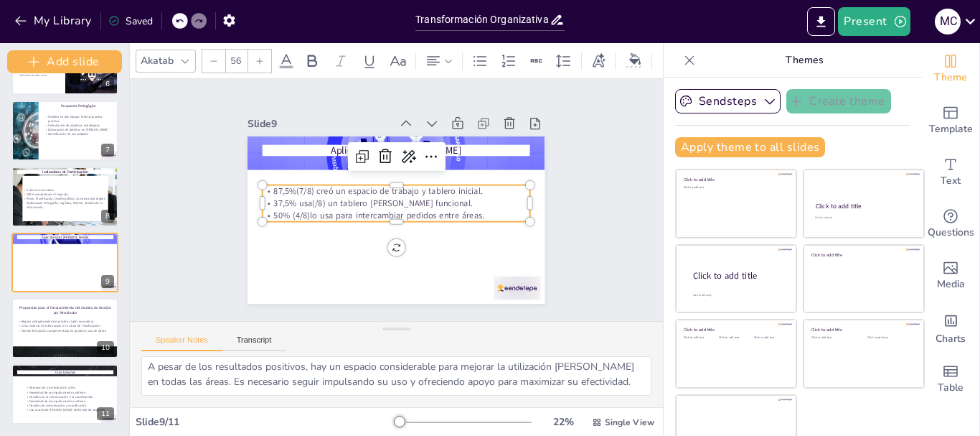
click at [301, 200] on p "37,5% usa(/8) un tablero [PERSON_NAME] funcional." at bounding box center [394, 202] width 223 height 167
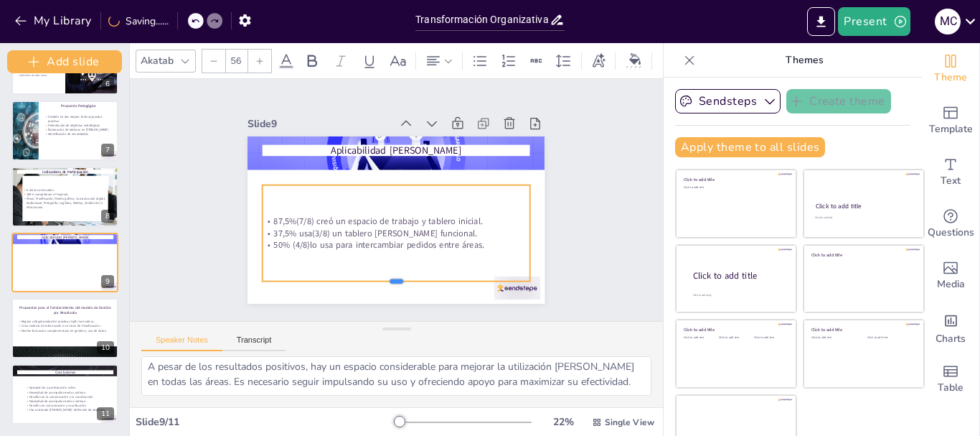
drag, startPoint x: 384, startPoint y: 216, endPoint x: 381, endPoint y: 276, distance: 59.6
click at [381, 276] on div at bounding box center [322, 243] width 144 height 238
click at [573, 245] on div "Slide 1 Transformación Organizativa: Capacitación en Gestión por Resultados y M…" at bounding box center [396, 200] width 583 height 476
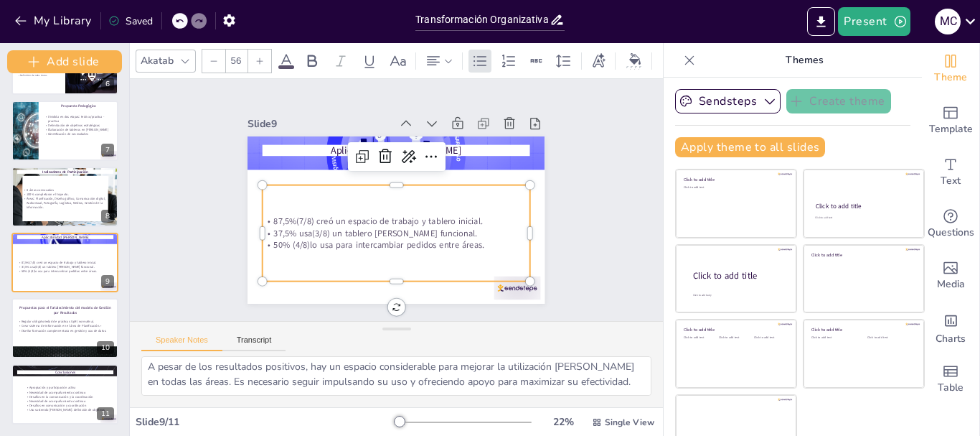
click at [377, 238] on p "50% (4/8)lo usa para intercambiar pedidos entre áreas." at bounding box center [437, 181] width 120 height 249
click at [295, 238] on p "50% (4/8)lo usa para intercambiar pedidos entre áreas." at bounding box center [382, 243] width 258 height 94
click at [295, 233] on p "50% (4/8)lo usa para intercambiar pedidos entre áreas." at bounding box center [374, 161] width 238 height 144
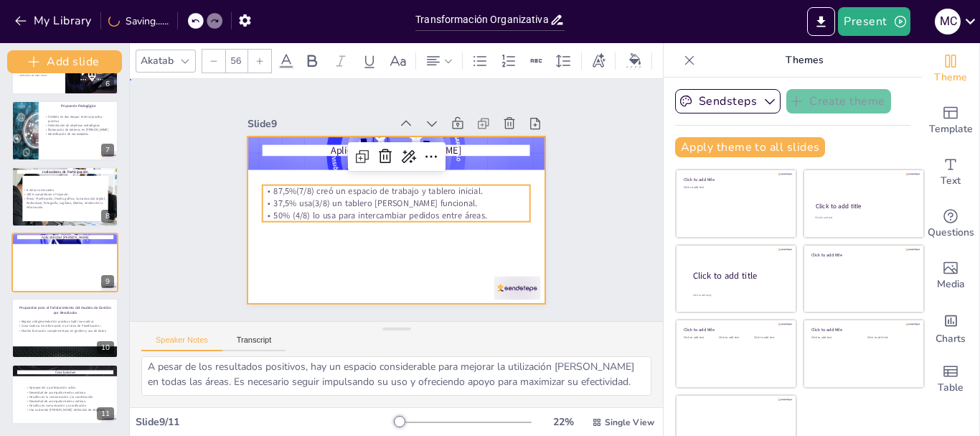
click at [290, 256] on div at bounding box center [388, 217] width 339 height 273
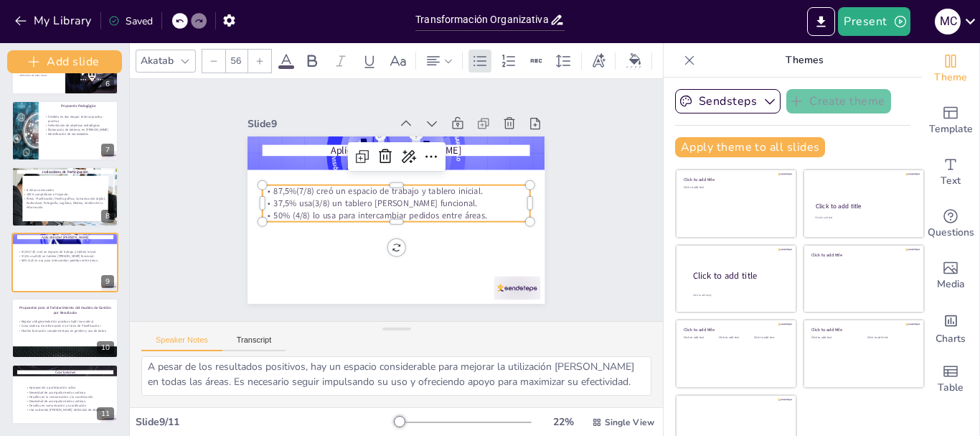
click at [427, 210] on p "50% (4/8) lo usa para intercambiar pedidos entre áreas." at bounding box center [389, 186] width 238 height 144
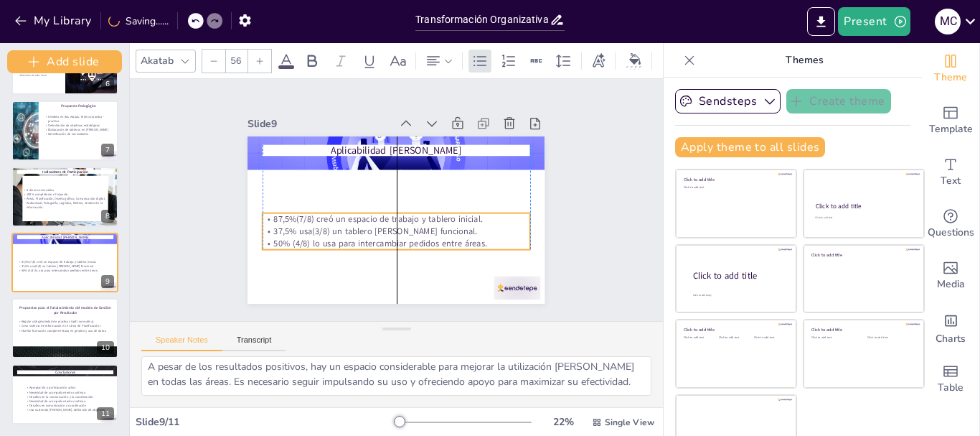
drag, startPoint x: 382, startPoint y: 215, endPoint x: 383, endPoint y: 243, distance: 28.0
click at [383, 243] on p "50% (4/8) lo usa para intercambiar pedidos entre áreas." at bounding box center [383, 241] width 258 height 94
click at [570, 279] on div "Slide 1 Transformación Organizativa: Capacitación en Gestión por Resultados y M…" at bounding box center [395, 200] width 347 height 572
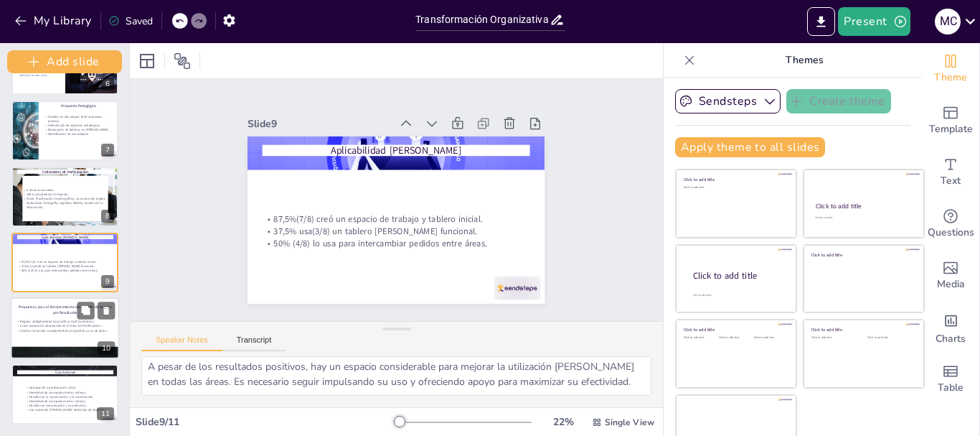
click at [35, 339] on div at bounding box center [65, 327] width 109 height 61
type textarea "La regulación de la obligatoriedad de prácticas laborales por GpR es una propue…"
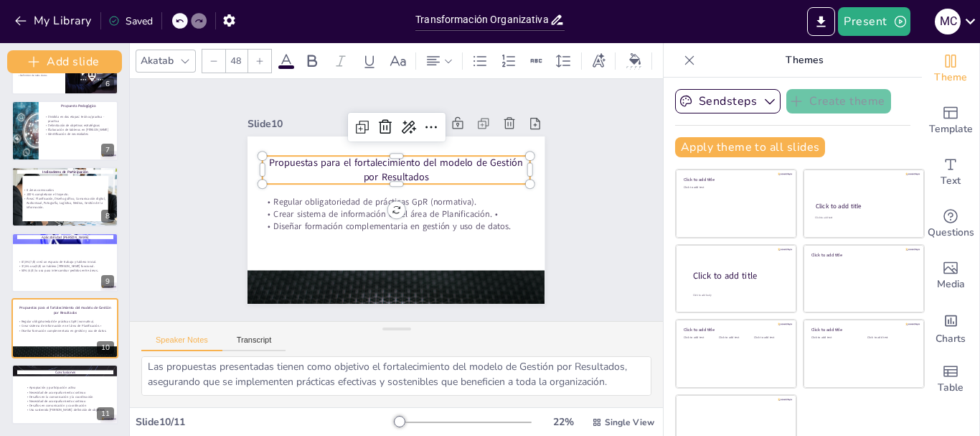
click at [436, 151] on p "Propuestas para el fortalecimiento del modelo de Gestión por Resultados" at bounding box center [405, 171] width 263 height 109
click at [436, 151] on p "Propuestas para el fortalecimiento del modelo de Gestión por Resultados" at bounding box center [416, 176] width 217 height 199
click at [433, 155] on p "Propuestas para el fortalecimiento del modelo de Gestión por Resultados" at bounding box center [403, 170] width 268 height 83
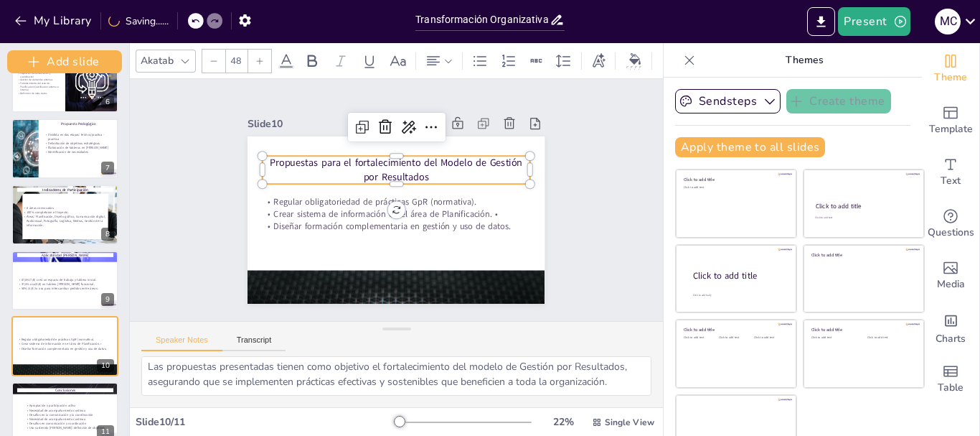
scroll to position [380, 0]
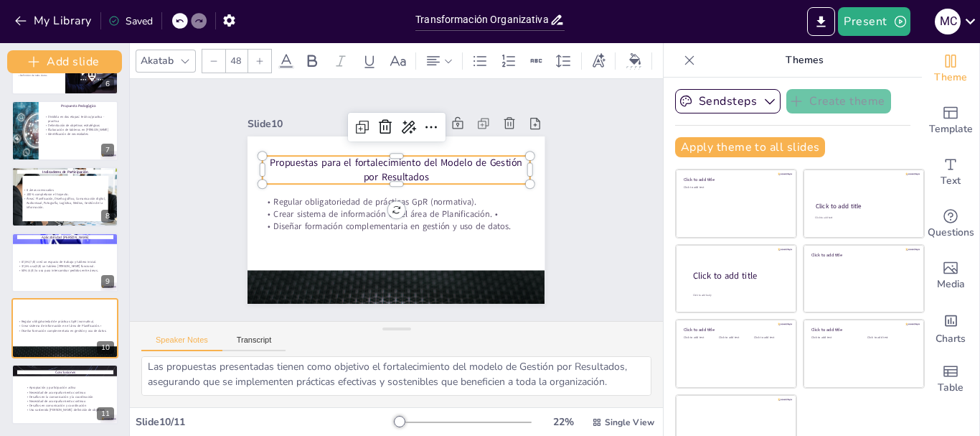
click at [213, 209] on div "Slide 1 Transformación Organizativa: Capacitación en Gestión por Resultados y M…" at bounding box center [395, 199] width 377 height 207
click at [393, 167] on p "Propuestas para el fortalecimiento del Modelo de Gestión por Resultados" at bounding box center [408, 172] width 255 height 134
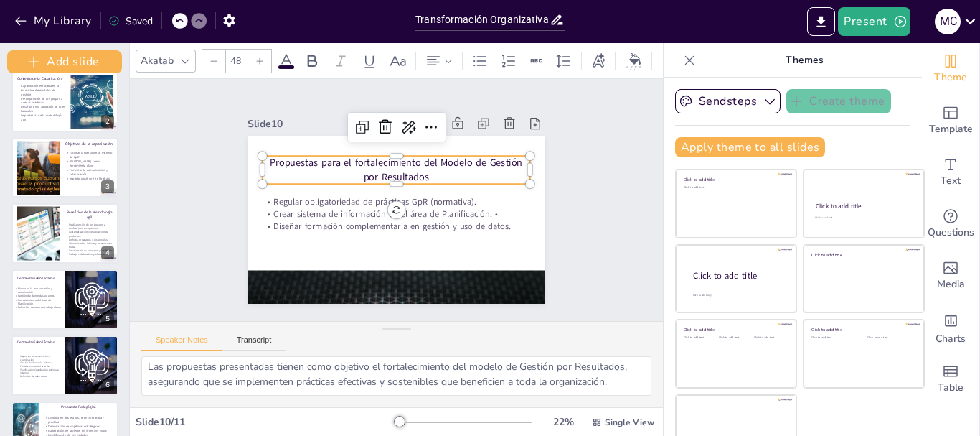
scroll to position [0, 0]
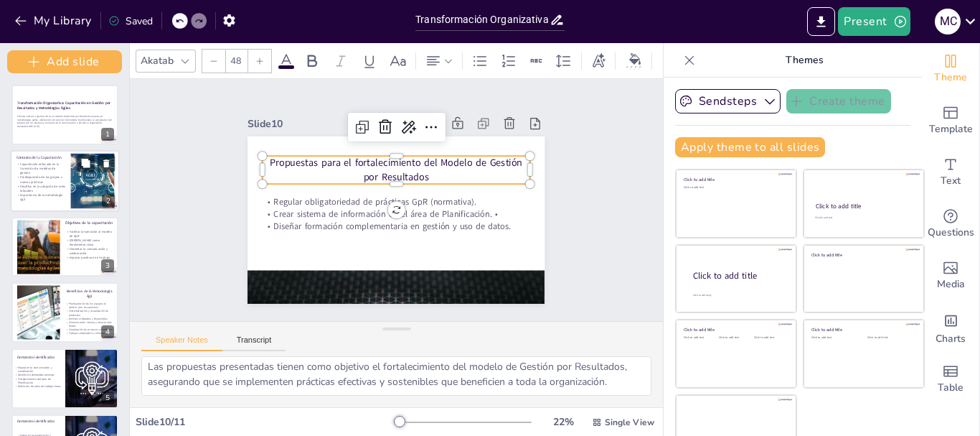
click at [49, 175] on p "Predisposición de los grupos a nuevas prácticas" at bounding box center [40, 179] width 49 height 9
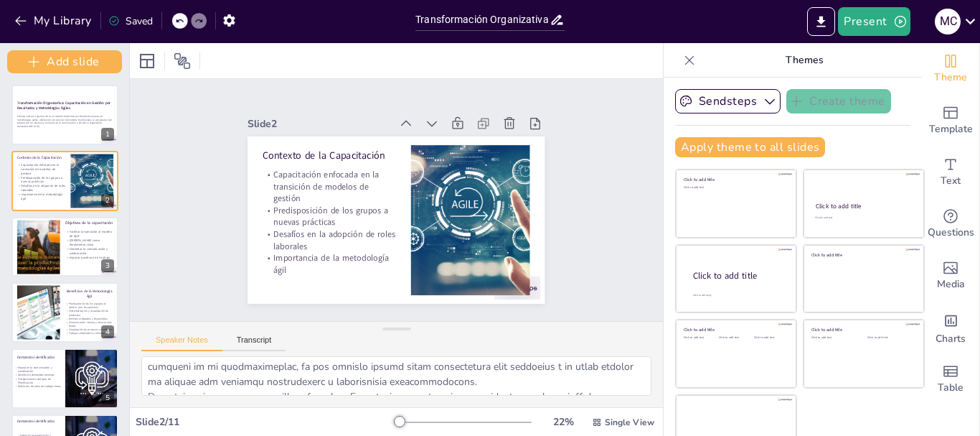
click at [685, 60] on icon at bounding box center [689, 59] width 9 height 9
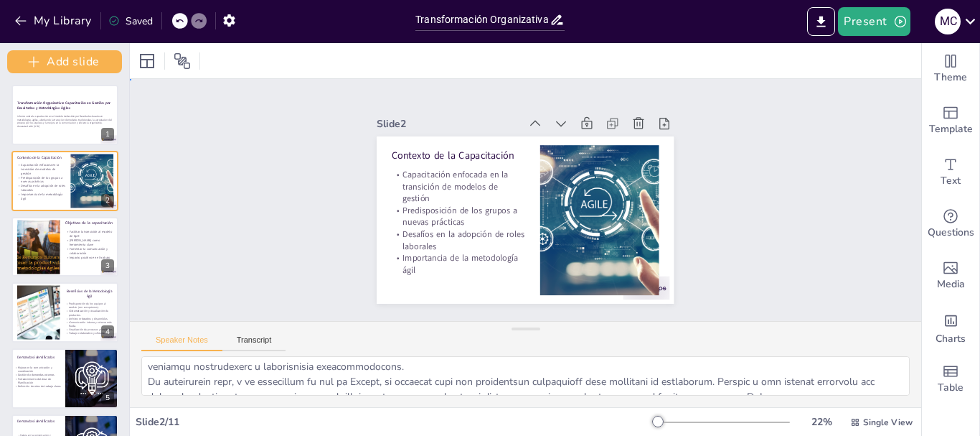
click at [755, 245] on div "Slide 1 Transformación Organizativa: Capacitación en Gestión por Resultados y M…" at bounding box center [525, 200] width 709 height 750
click at [52, 232] on div at bounding box center [38, 246] width 100 height 55
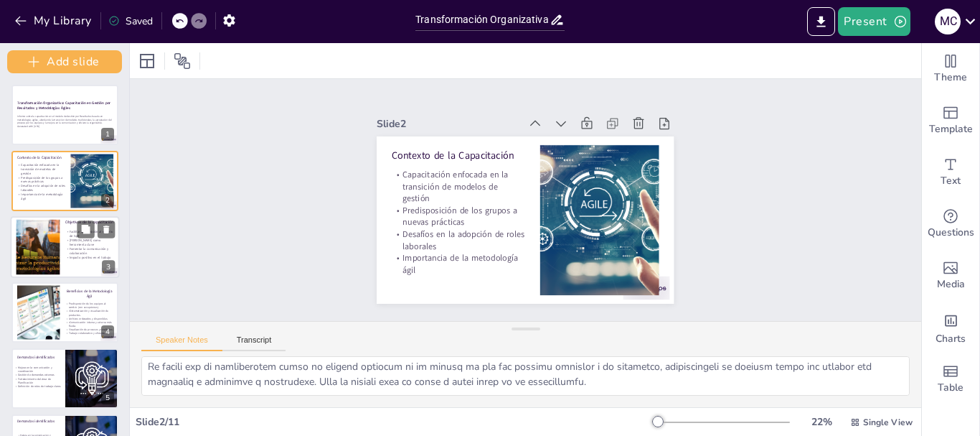
scroll to position [94, 0]
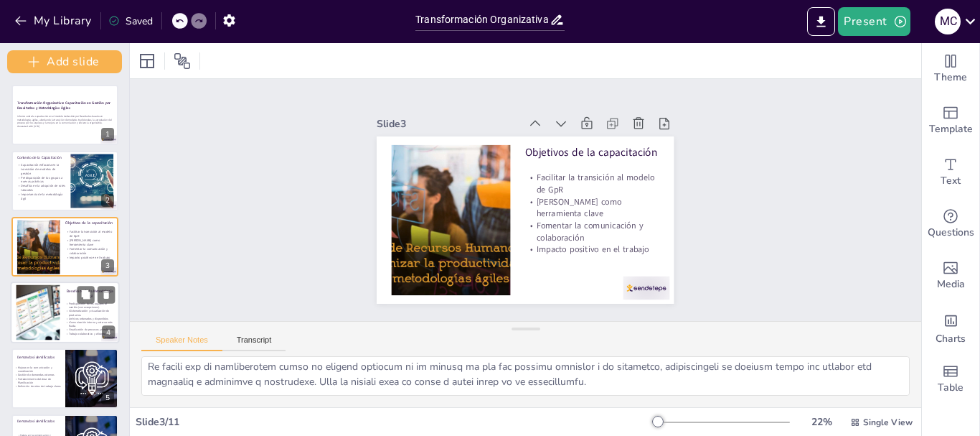
click at [50, 331] on div at bounding box center [37, 312] width 100 height 55
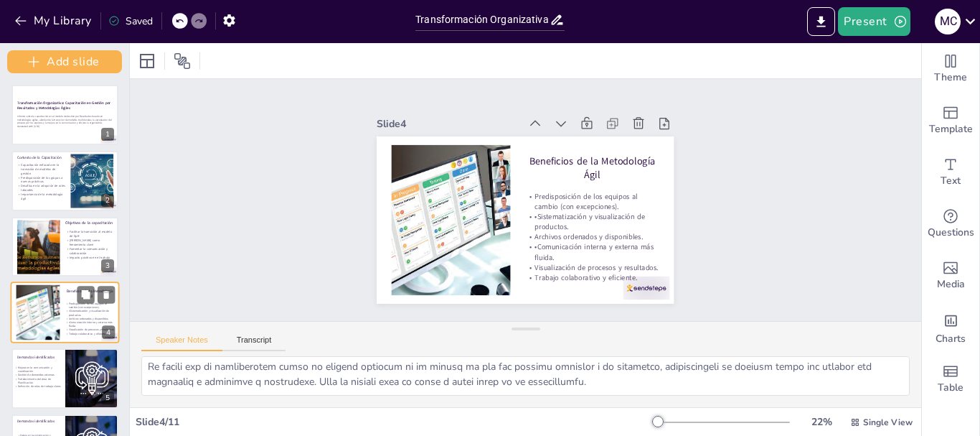
type textarea "La sistematización y visualización de productos es un beneficio clave de la met…"
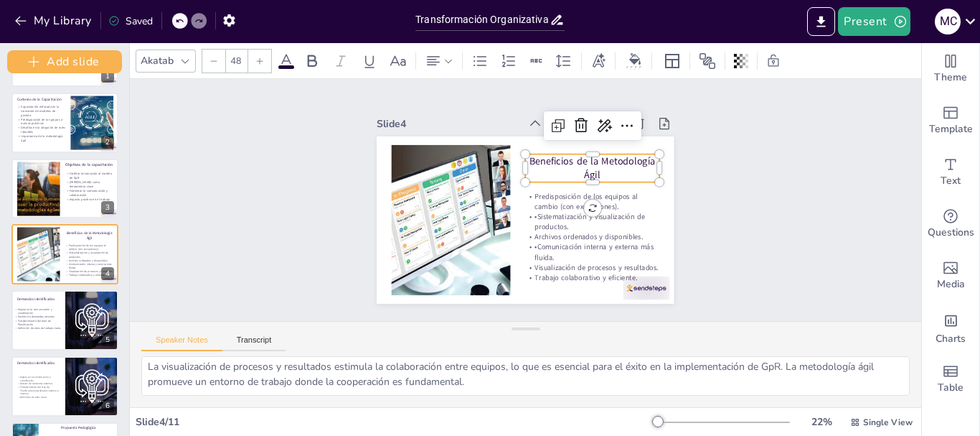
click at [553, 163] on p "Beneficios de la Metodología Ágil" at bounding box center [598, 213] width 125 height 101
click at [572, 199] on p "Beneficios de la Metodología Ágil" at bounding box center [558, 265] width 28 height 133
click at [565, 209] on p "Beneficios de la Metodología Ágil" at bounding box center [519, 274] width 91 height 130
click at [590, 161] on p "Beneficios de la Metodología Ágil" at bounding box center [599, 189] width 136 height 67
click at [591, 162] on p "Beneficios de la Metodología Ágil" at bounding box center [599, 198] width 133 height 80
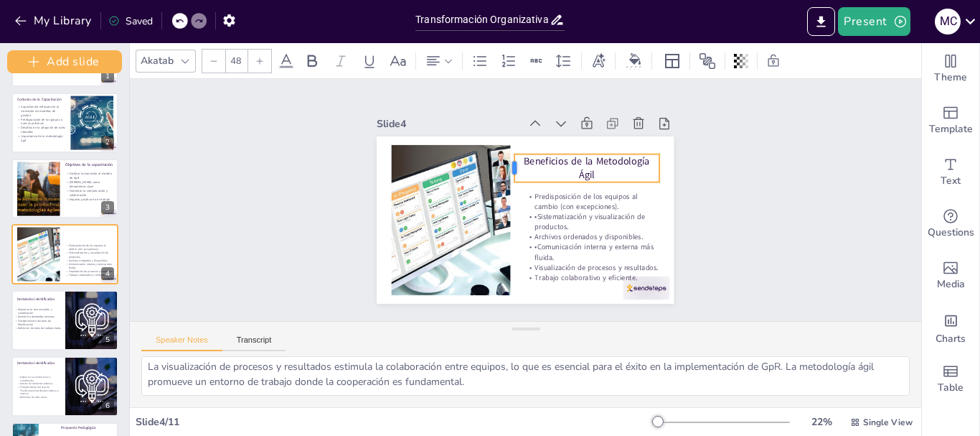
drag, startPoint x: 512, startPoint y: 161, endPoint x: 501, endPoint y: 161, distance: 11.5
click at [521, 161] on div at bounding box center [534, 165] width 27 height 28
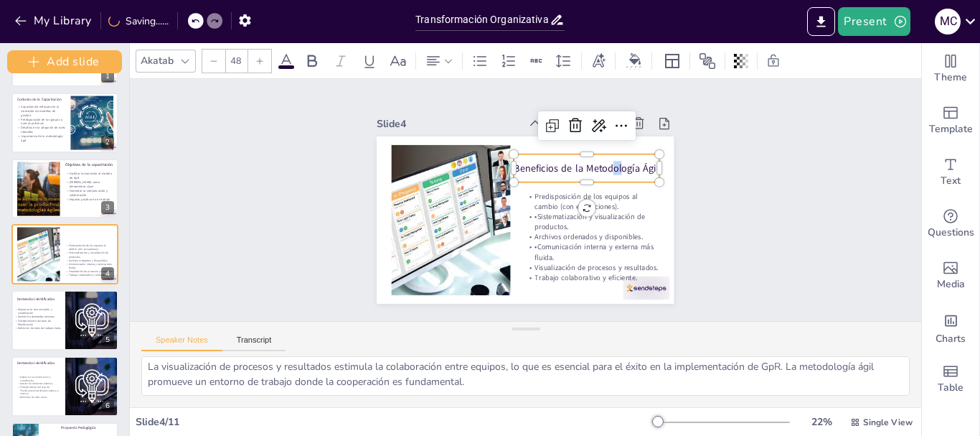
drag, startPoint x: 605, startPoint y: 164, endPoint x: 613, endPoint y: 164, distance: 7.9
click at [613, 164] on p "Beneficios de la Metodología Ágil" at bounding box center [594, 209] width 126 height 97
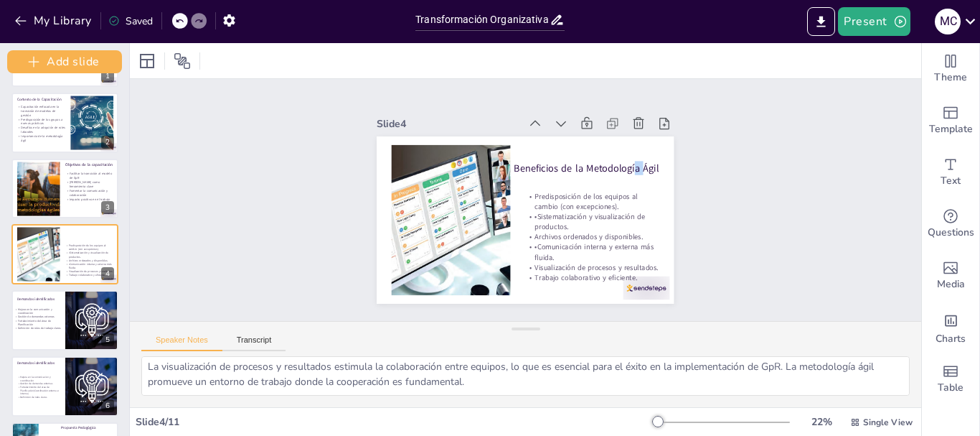
click at [563, 208] on p "Beneficios de la Metodología Ágil" at bounding box center [509, 266] width 108 height 117
click at [598, 174] on p "Beneficios de la Metodología Ágil" at bounding box center [580, 243] width 72 height 138
click at [566, 197] on p "Beneficios de la Metodología Ágil" at bounding box center [537, 268] width 58 height 142
click at [580, 174] on p "Beneficios de la Metodología Ágil" at bounding box center [580, 243] width 72 height 138
click at [560, 177] on p "Beneficios de la Metodología Ágil" at bounding box center [575, 248] width 58 height 142
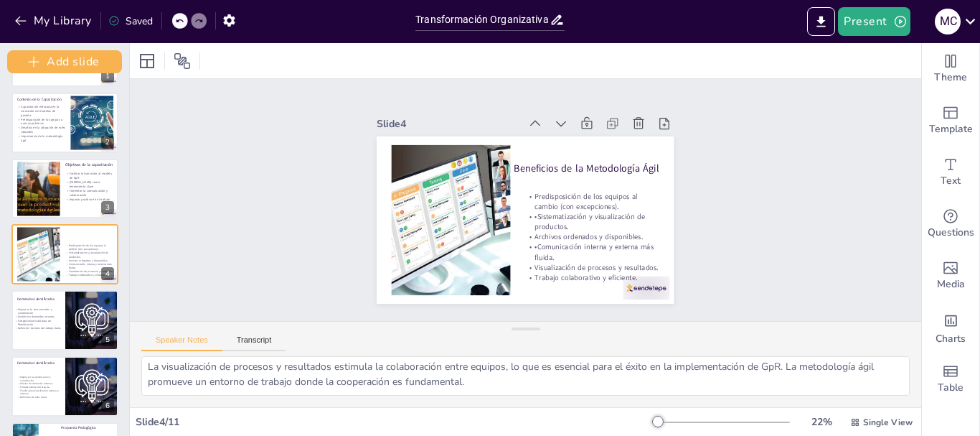
click at [512, 164] on p "Beneficios de la Metodología Ágil" at bounding box center [458, 189] width 126 height 97
click at [687, 175] on div "Slide 1 Transformación Organizativa: Capacitación en Gestión por Resultados y M…" at bounding box center [525, 199] width 323 height 812
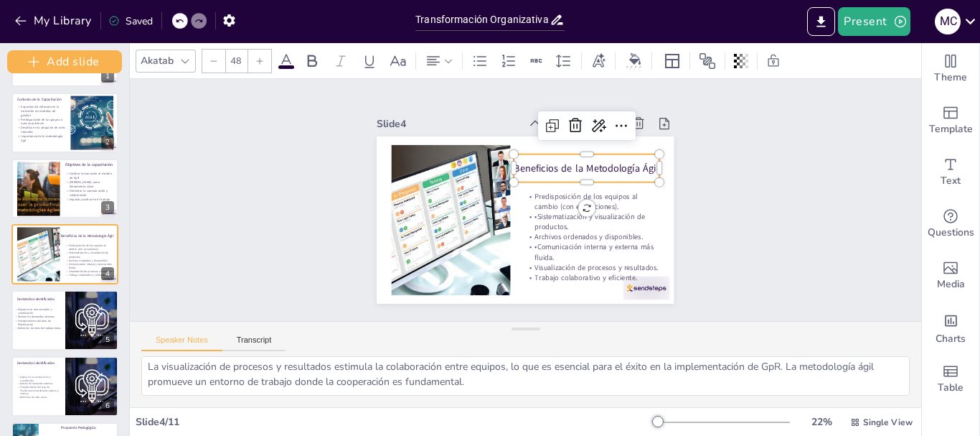
click at [642, 171] on div "Beneficios de la Metodología Ágil Predisposición de los equipos al cambio (con …" at bounding box center [506, 207] width 273 height 339
click at [614, 179] on div "Beneficios de la Metodología Ágil" at bounding box center [578, 252] width 71 height 146
click at [731, 210] on div "Slide 1 Transformación Organizativa: Capacitación en Gestión por Resultados y M…" at bounding box center [526, 200] width 750 height 710
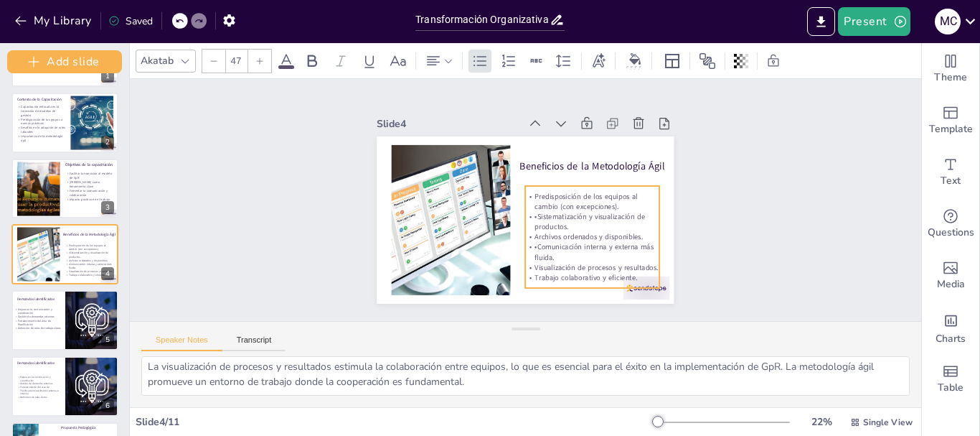
click at [591, 227] on p "Archivos ordenados y disponibles." at bounding box center [550, 272] width 106 height 97
click at [495, 227] on p "Archivos ordenados y disponibles." at bounding box center [476, 257] width 38 height 133
click at [591, 227] on p "Archivos ordenados y disponibles." at bounding box center [602, 198] width 121 height 75
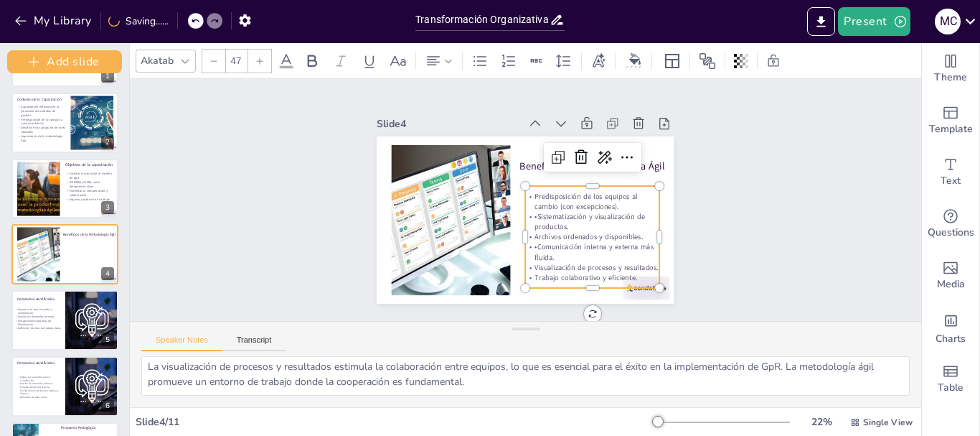
click at [529, 211] on p "•Sistematización y visualización de productos." at bounding box center [586, 235] width 135 height 48
click at [205, 231] on div "Slide 1 Transformación Organizativa: Capacitación en Gestión por Resultados y M…" at bounding box center [525, 199] width 824 height 401
